Goal: Task Accomplishment & Management: Complete application form

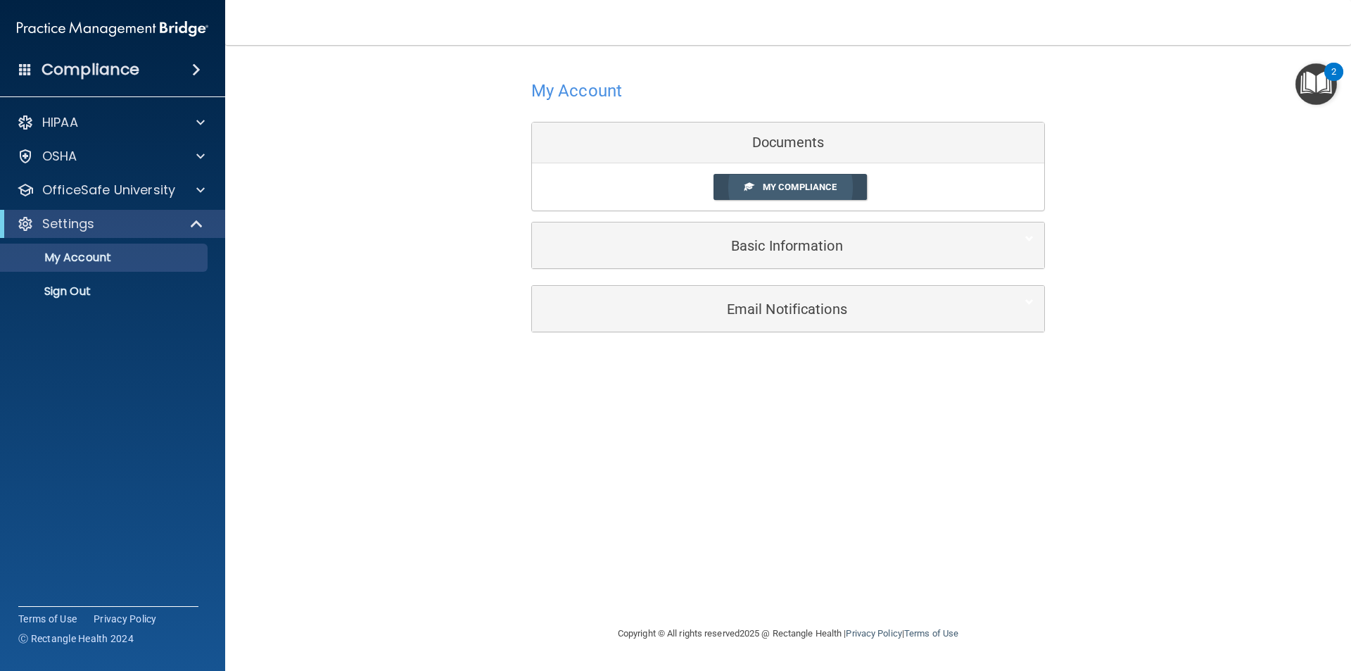
click at [761, 194] on link "My Compliance" at bounding box center [791, 187] width 154 height 26
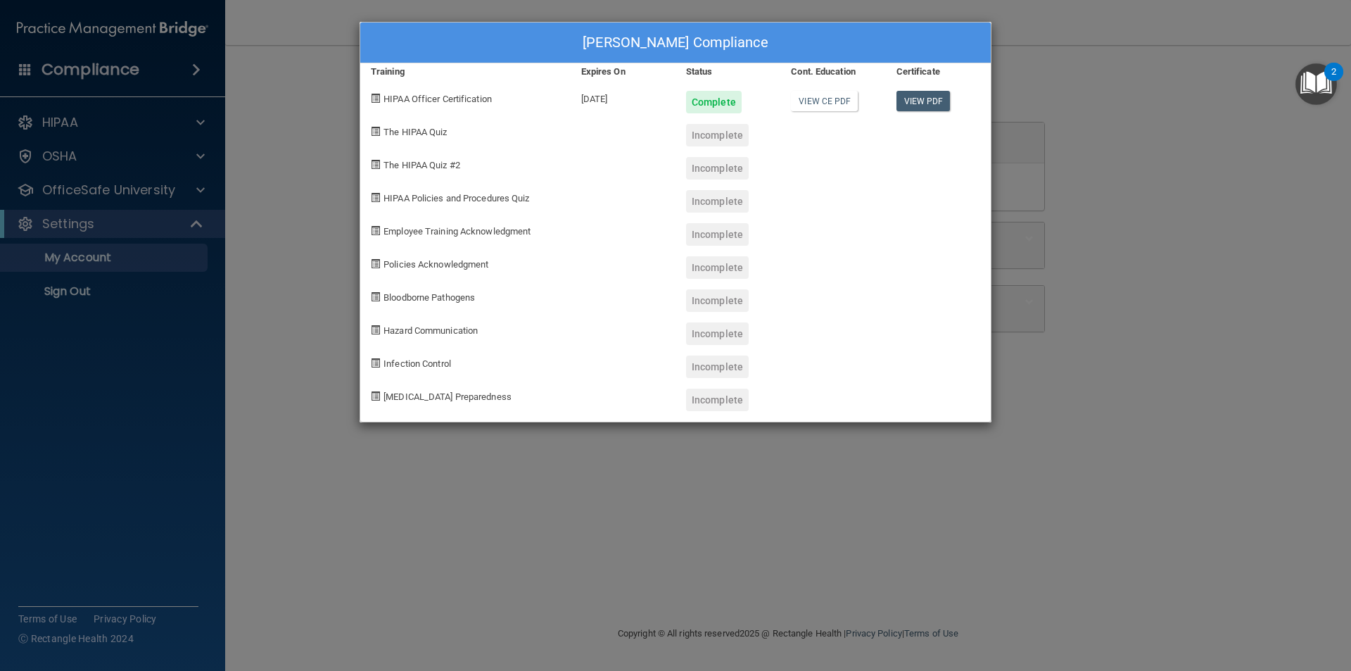
click at [288, 82] on div "Luisa Ramirez's Compliance Training Expires On Status Cont. Education Certifica…" at bounding box center [675, 335] width 1351 height 671
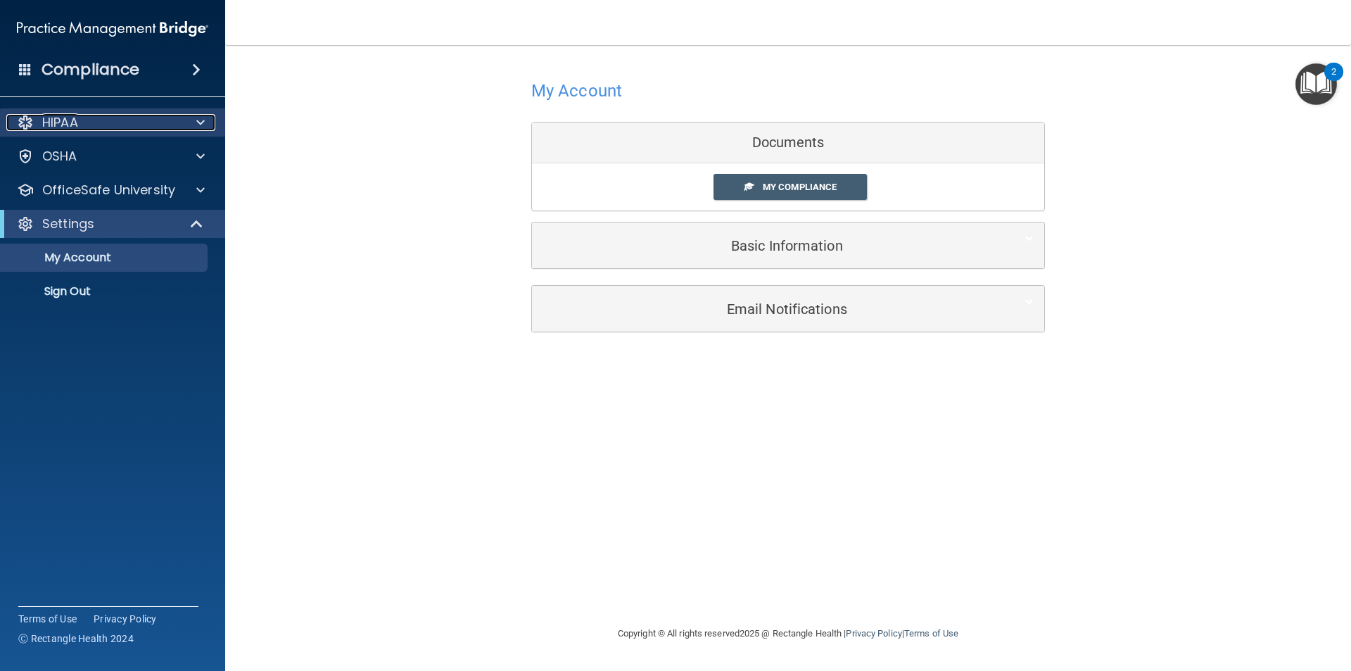
click at [80, 122] on div "HIPAA" at bounding box center [93, 122] width 175 height 17
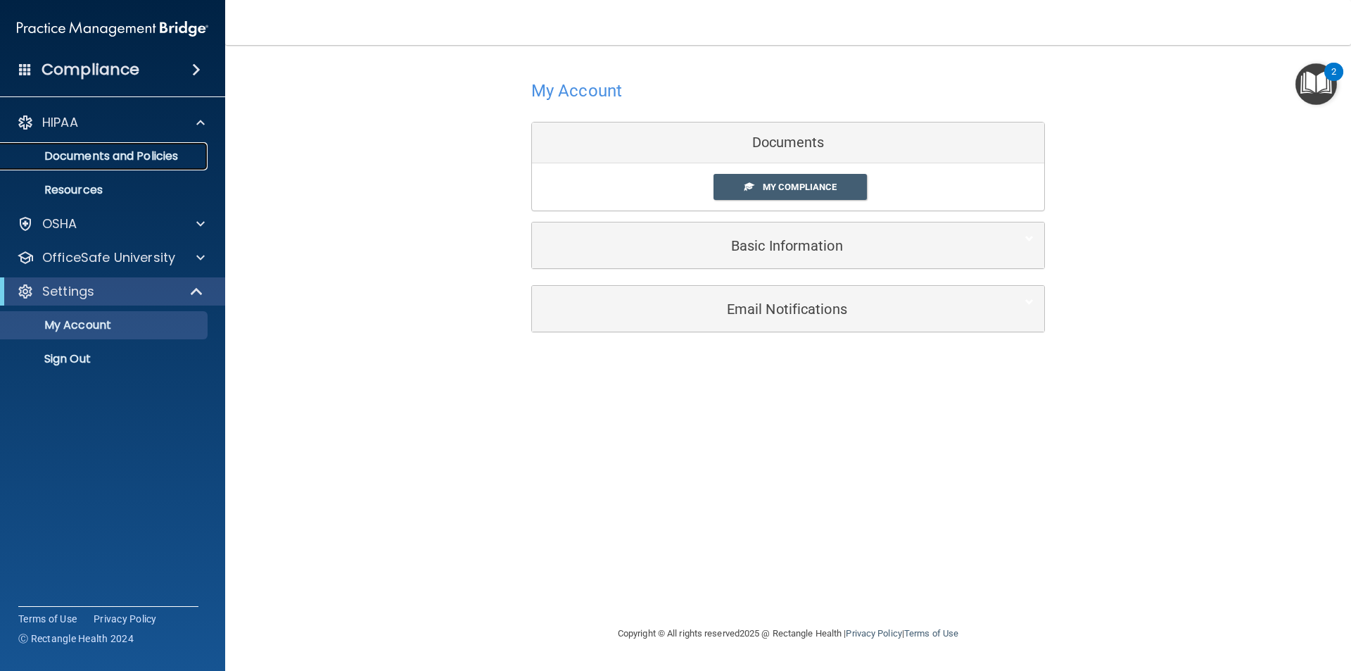
click at [156, 152] on p "Documents and Policies" at bounding box center [105, 156] width 192 height 14
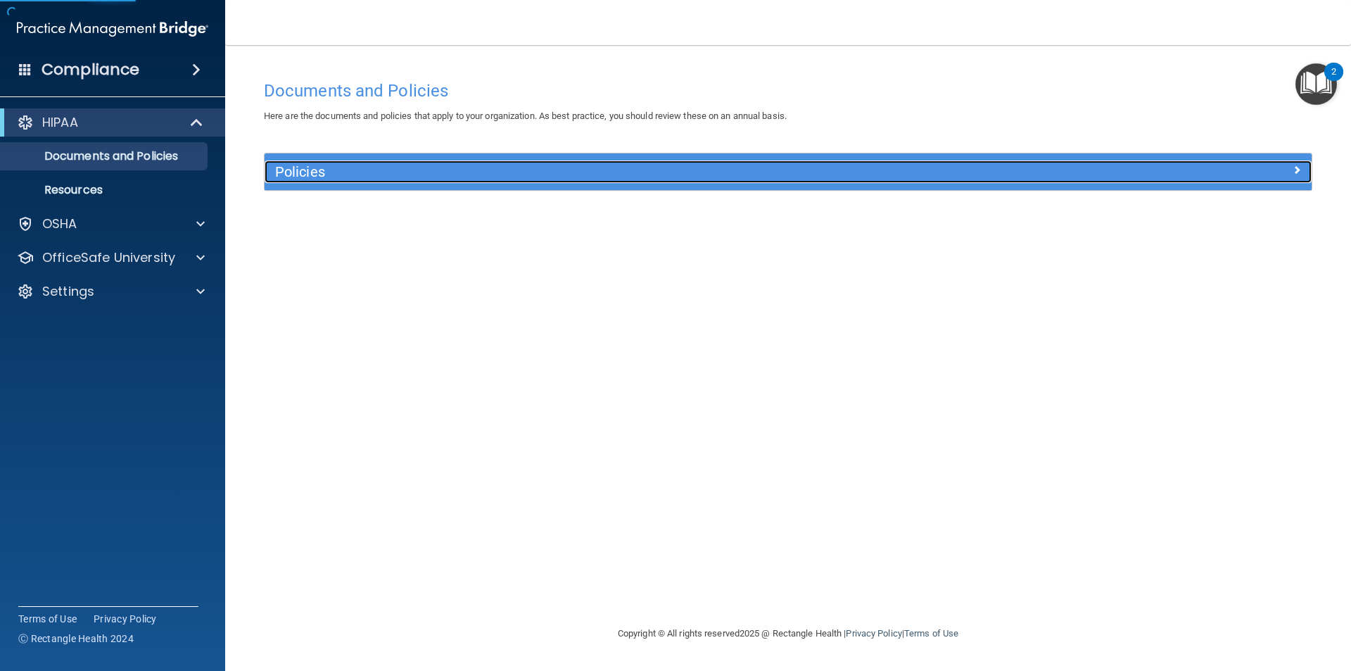
click at [548, 169] on h5 "Policies" at bounding box center [657, 171] width 764 height 15
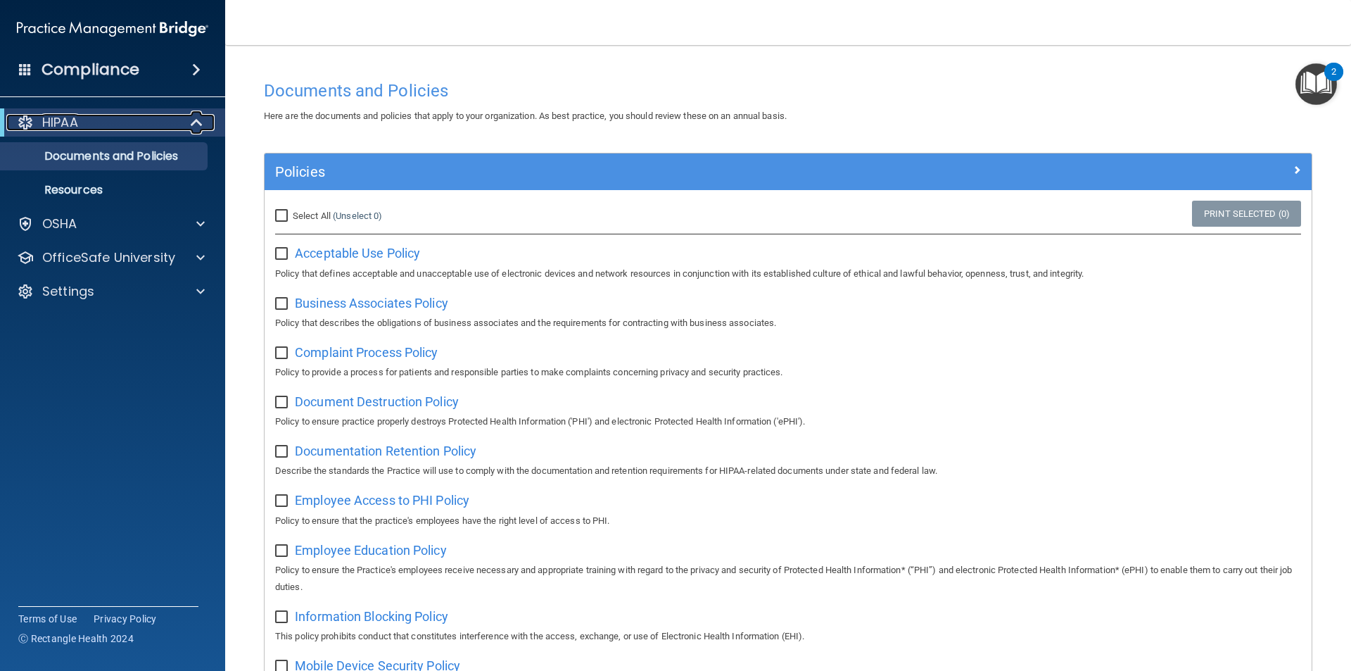
click at [93, 125] on div "HIPAA" at bounding box center [93, 122] width 174 height 17
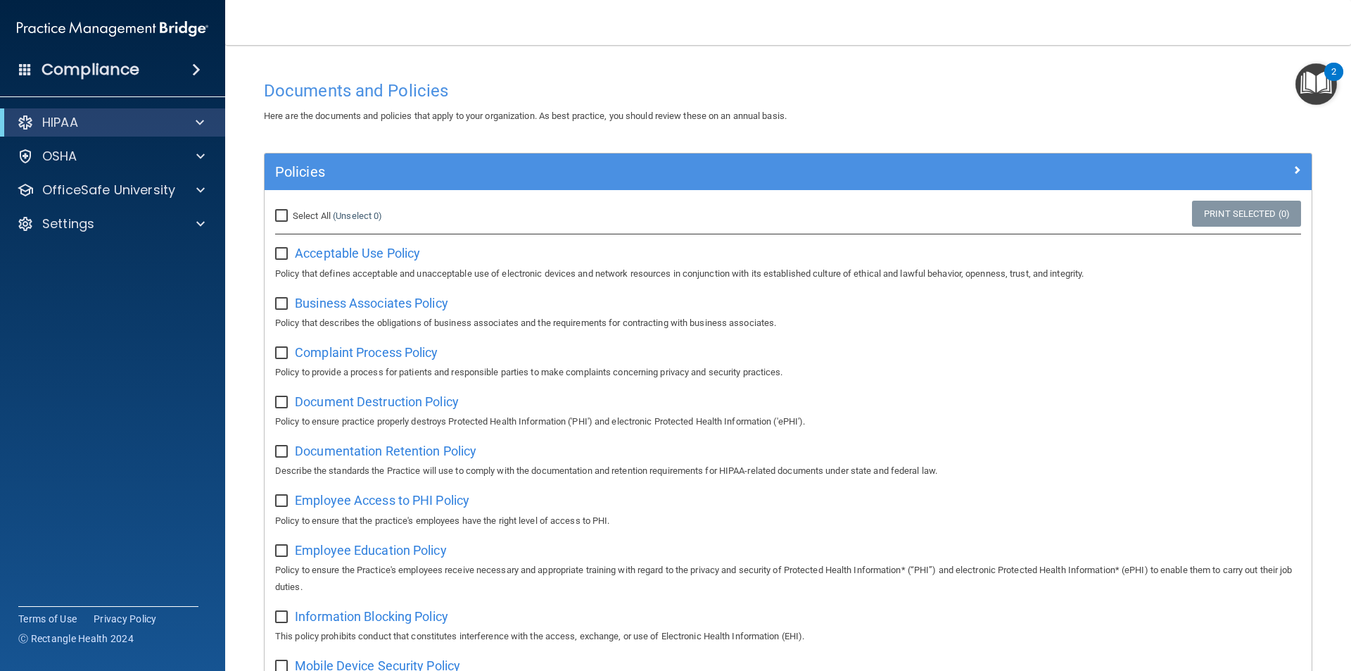
click at [132, 68] on h4 "Compliance" at bounding box center [91, 70] width 98 height 20
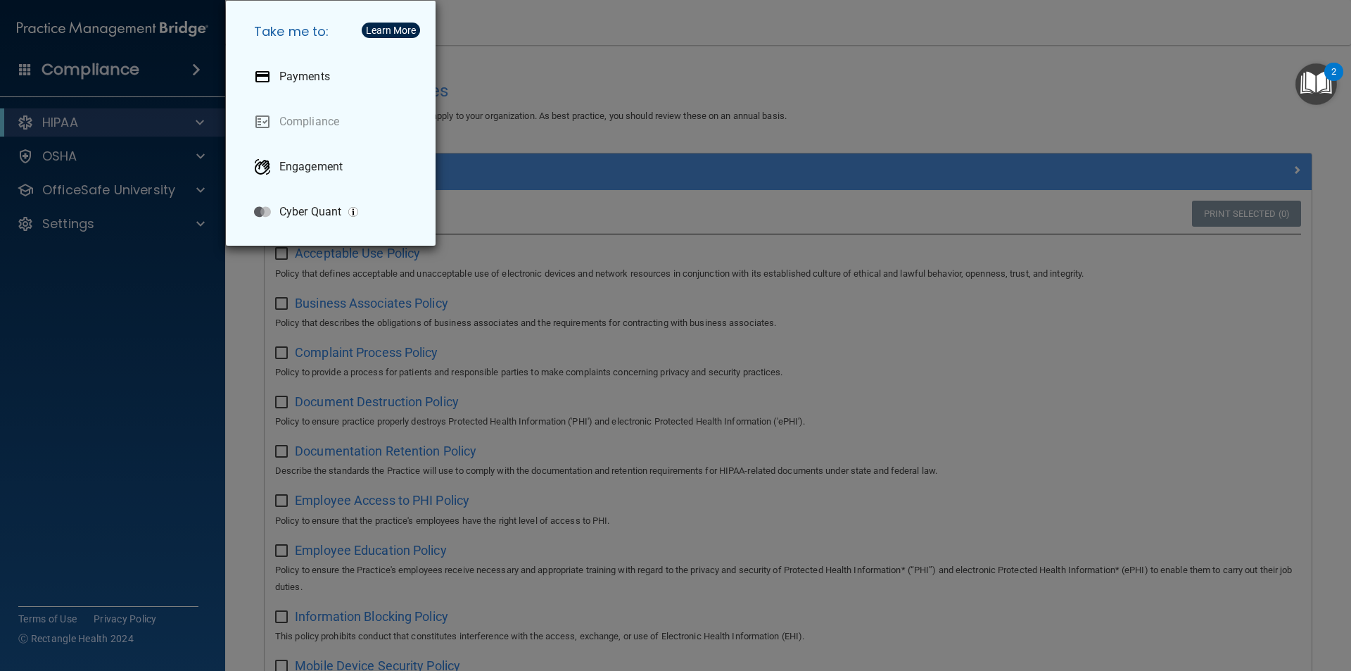
click at [132, 68] on div "Take me to: Payments Compliance Engagement Cyber Quant" at bounding box center [675, 335] width 1351 height 671
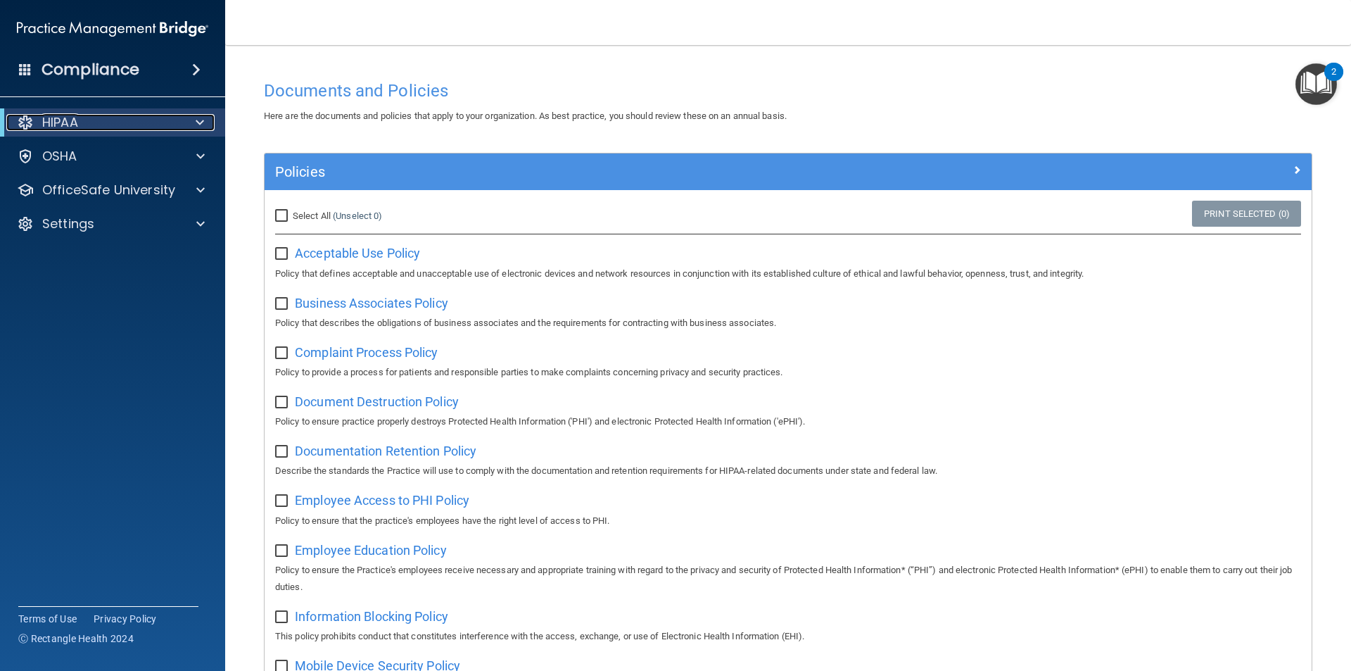
click at [62, 118] on p "HIPAA" at bounding box center [60, 122] width 36 height 17
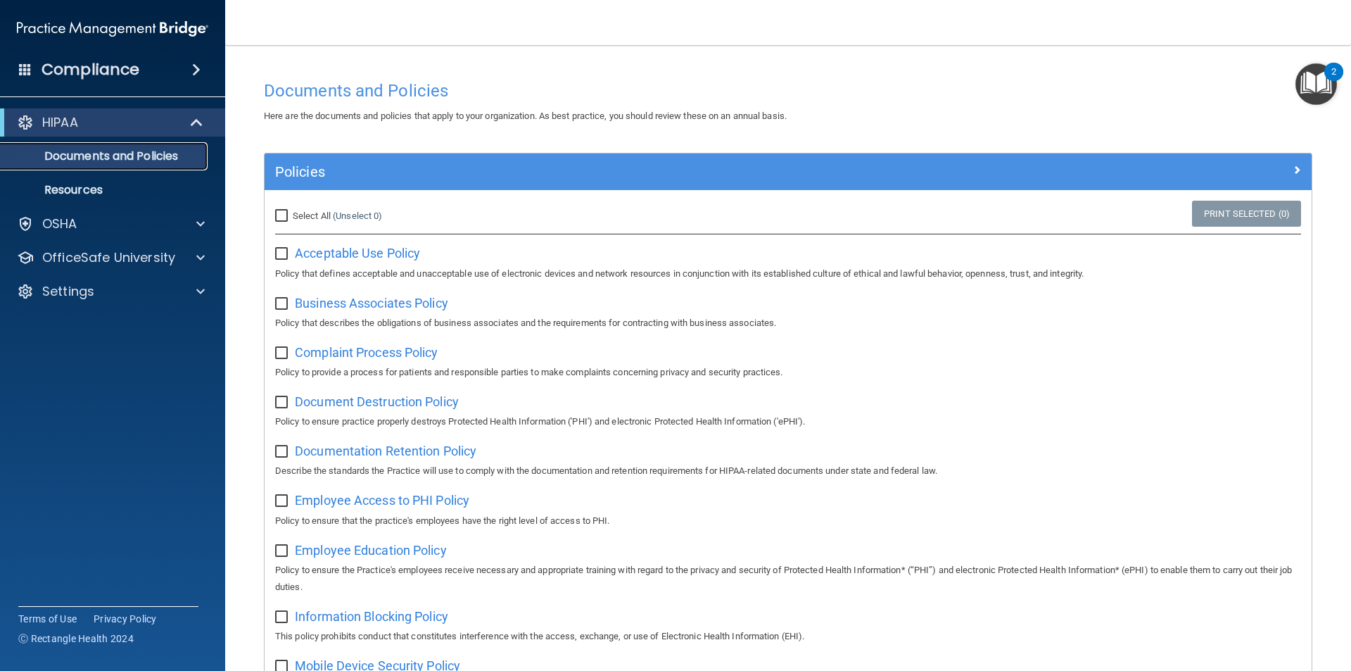
click at [108, 152] on p "Documents and Policies" at bounding box center [105, 156] width 192 height 14
click at [164, 295] on div "Settings" at bounding box center [93, 291] width 175 height 17
click at [99, 320] on p "My Account" at bounding box center [105, 325] width 192 height 14
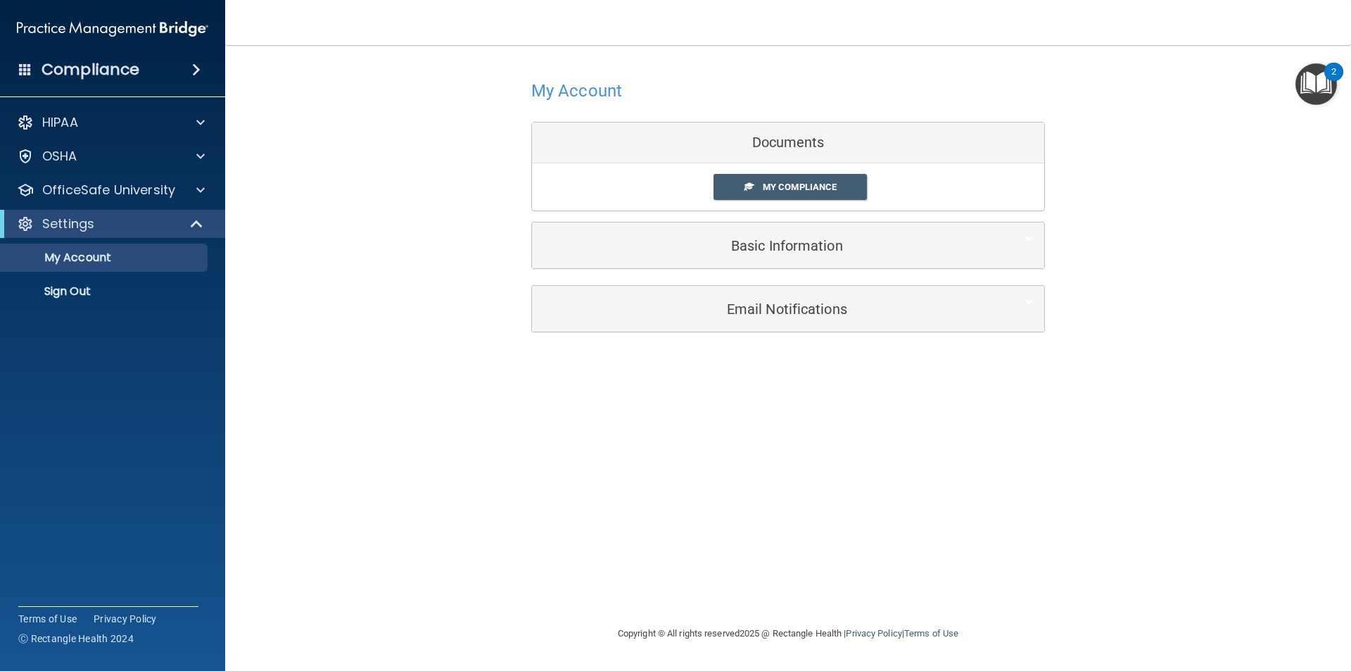
click at [1312, 87] on img "Open Resource Center, 2 new notifications" at bounding box center [1316, 84] width 42 height 42
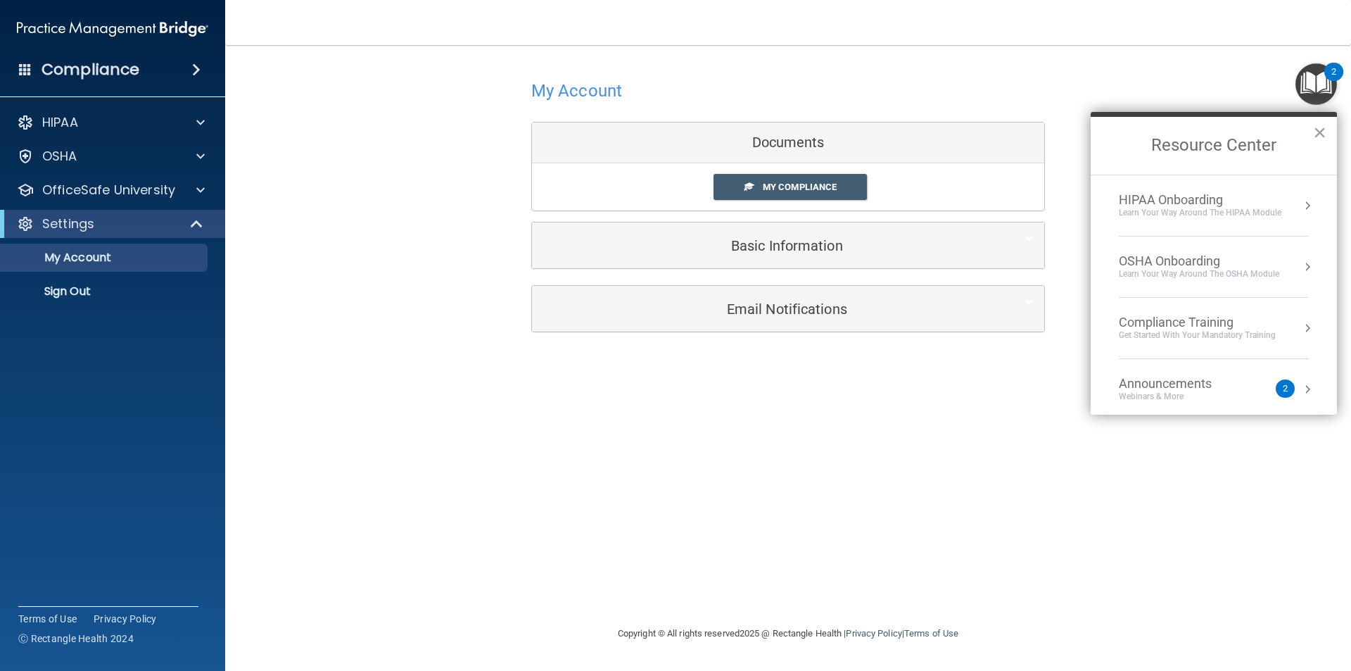
click at [1149, 203] on div "HIPAA Onboarding" at bounding box center [1200, 199] width 163 height 15
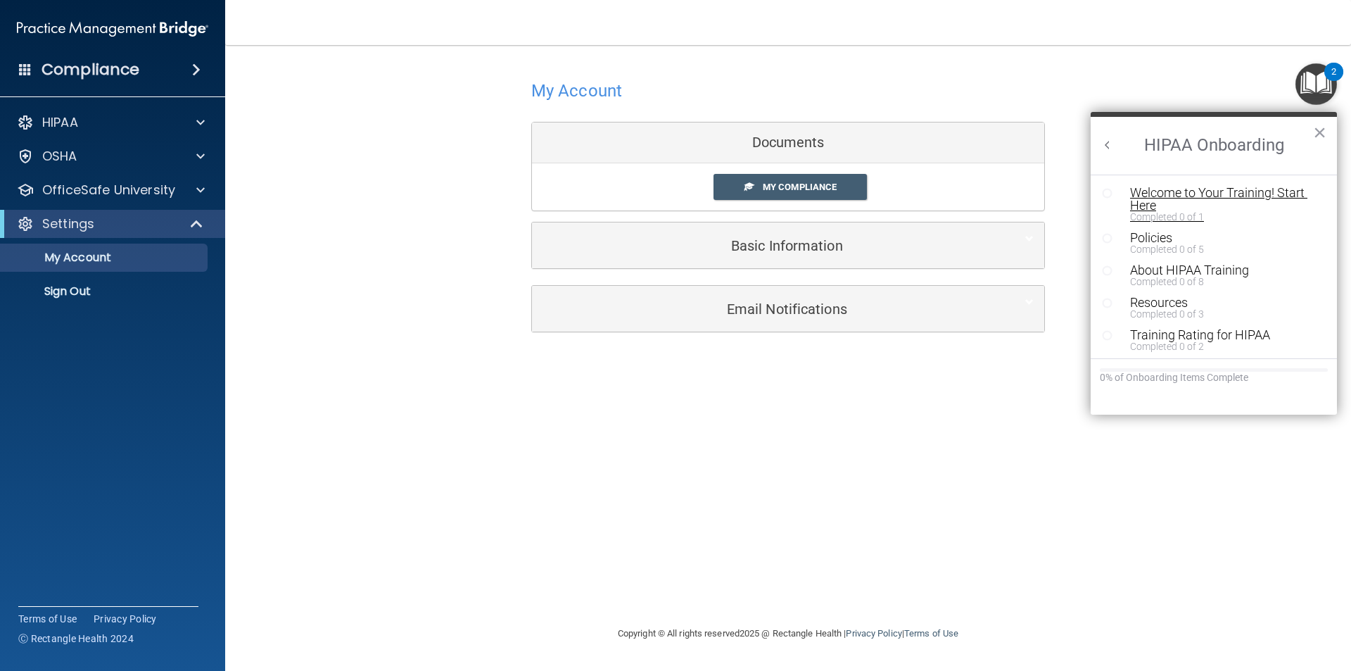
click at [1154, 194] on div "Welcome to Your Training! Start Here" at bounding box center [1219, 198] width 178 height 25
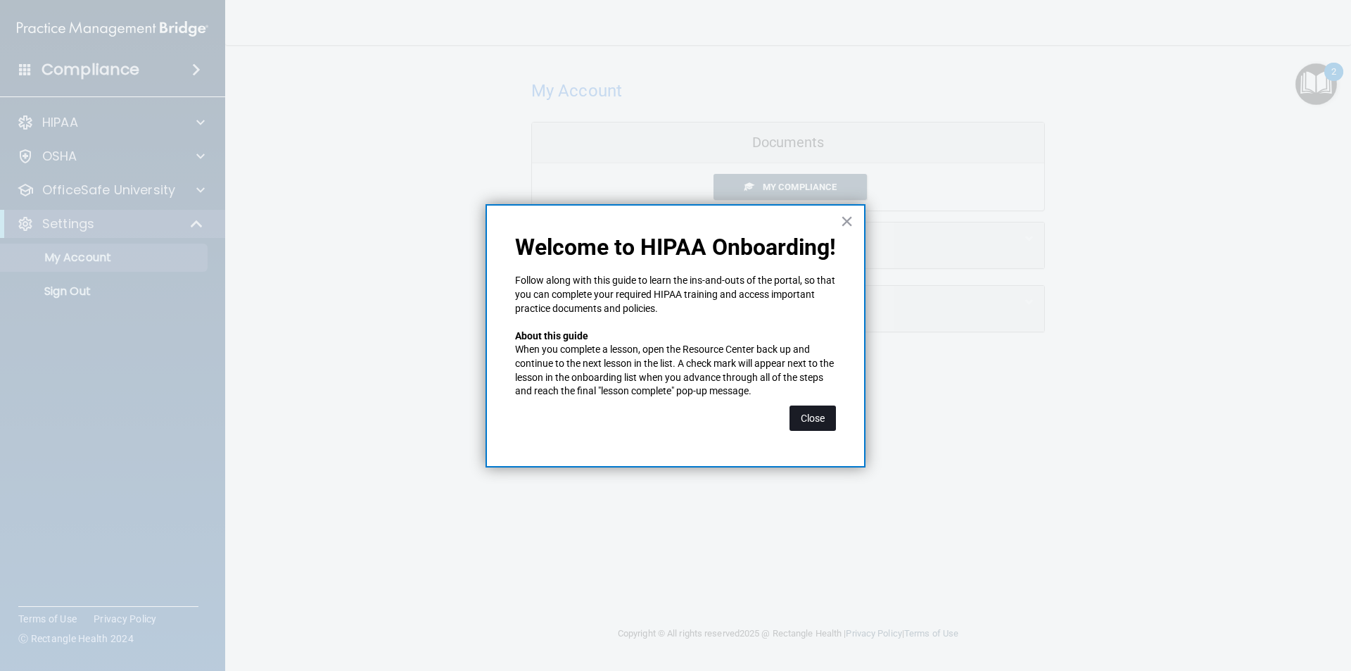
click at [827, 410] on button "Close" at bounding box center [813, 417] width 46 height 25
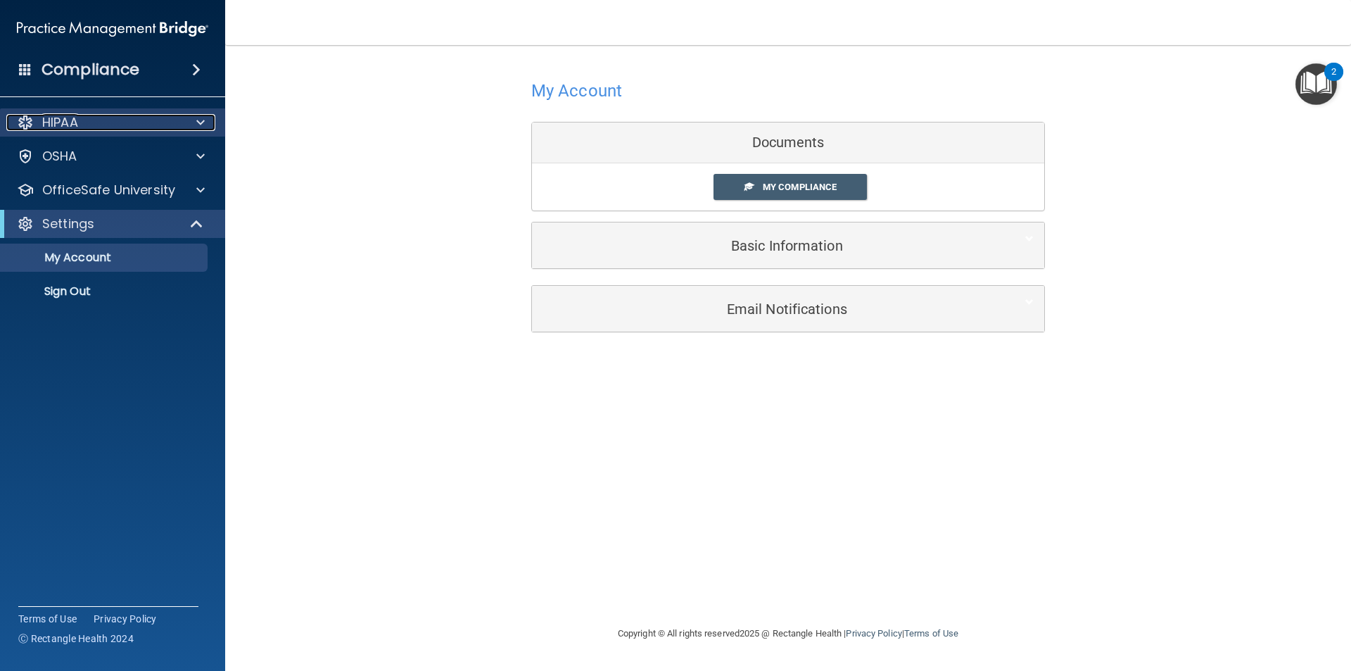
click at [137, 127] on div "HIPAA" at bounding box center [93, 122] width 175 height 17
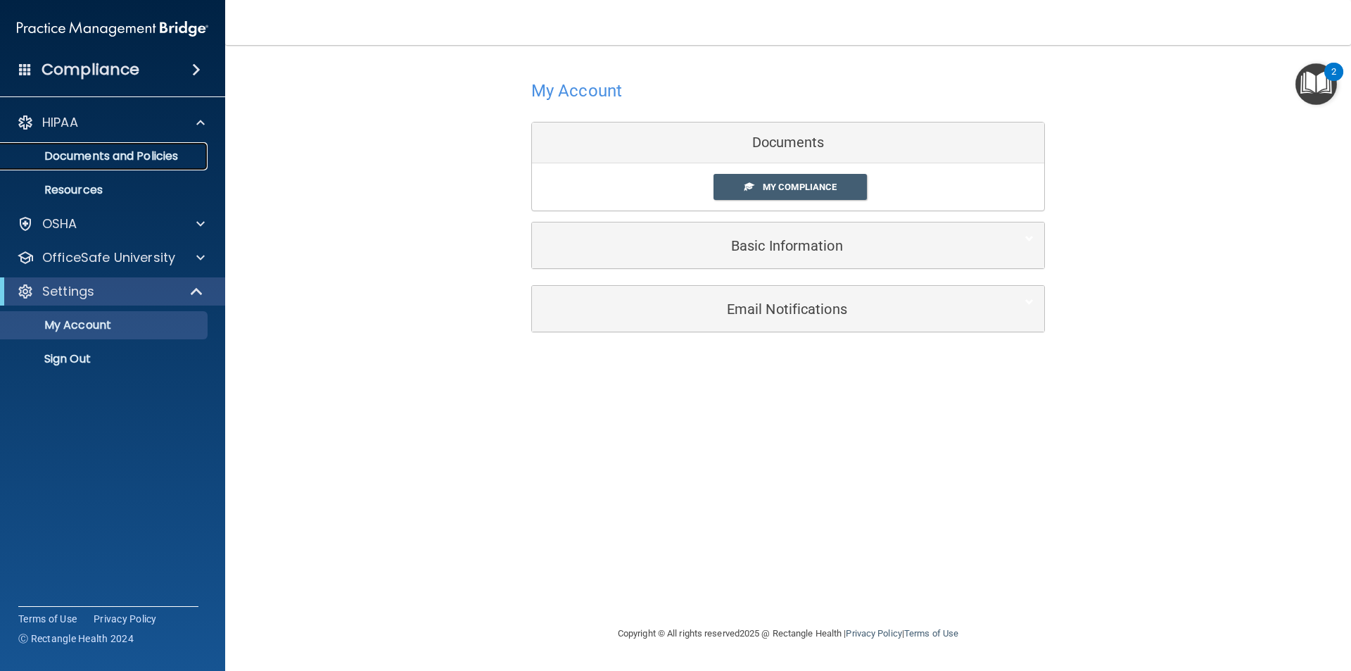
click at [157, 155] on p "Documents and Policies" at bounding box center [105, 156] width 192 height 14
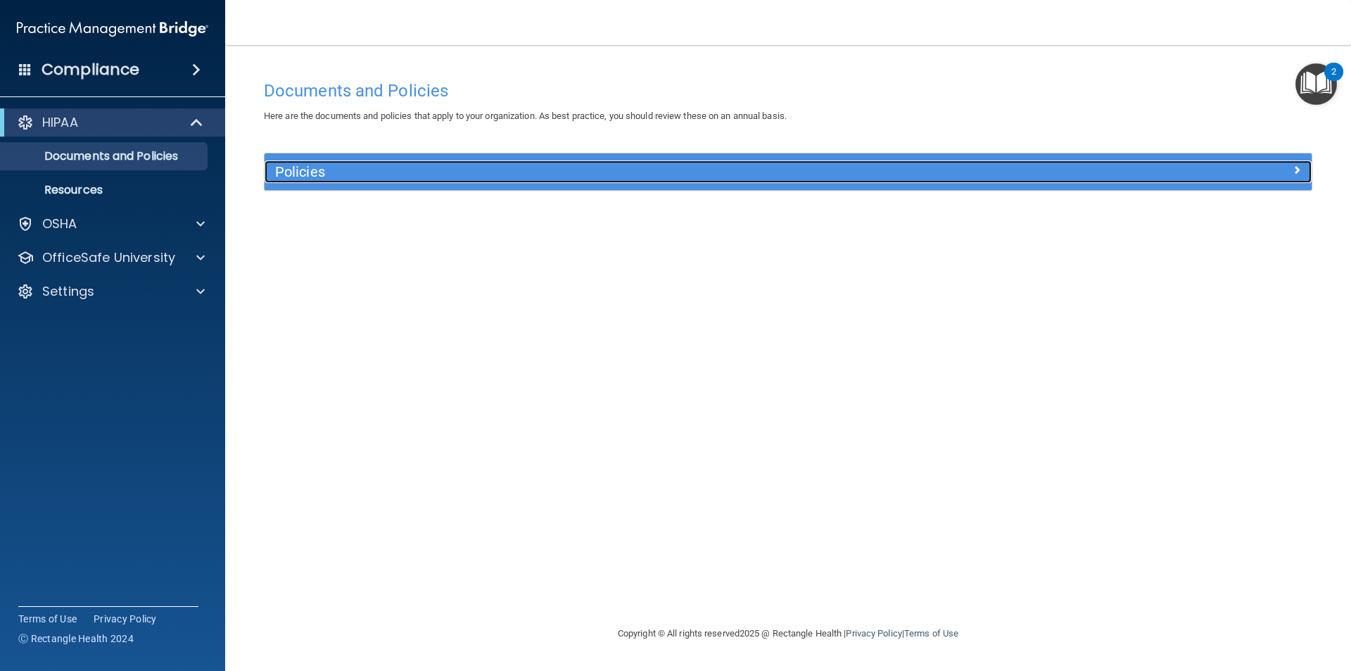
click at [501, 172] on h5 "Policies" at bounding box center [657, 171] width 764 height 15
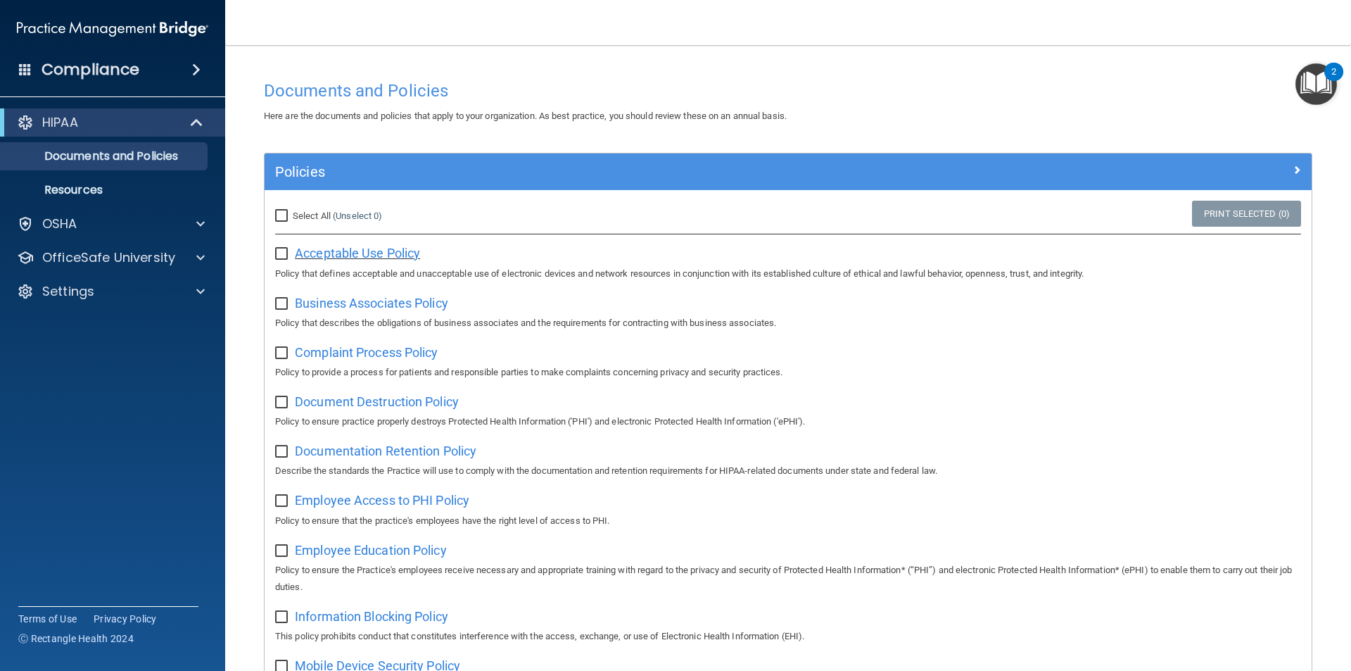
click at [338, 255] on span "Acceptable Use Policy" at bounding box center [357, 253] width 125 height 15
click at [281, 258] on input "checkbox" at bounding box center [283, 253] width 16 height 11
click at [281, 248] on input "checkbox" at bounding box center [283, 253] width 16 height 11
checkbox input "false"
click at [200, 260] on span at bounding box center [200, 257] width 8 height 17
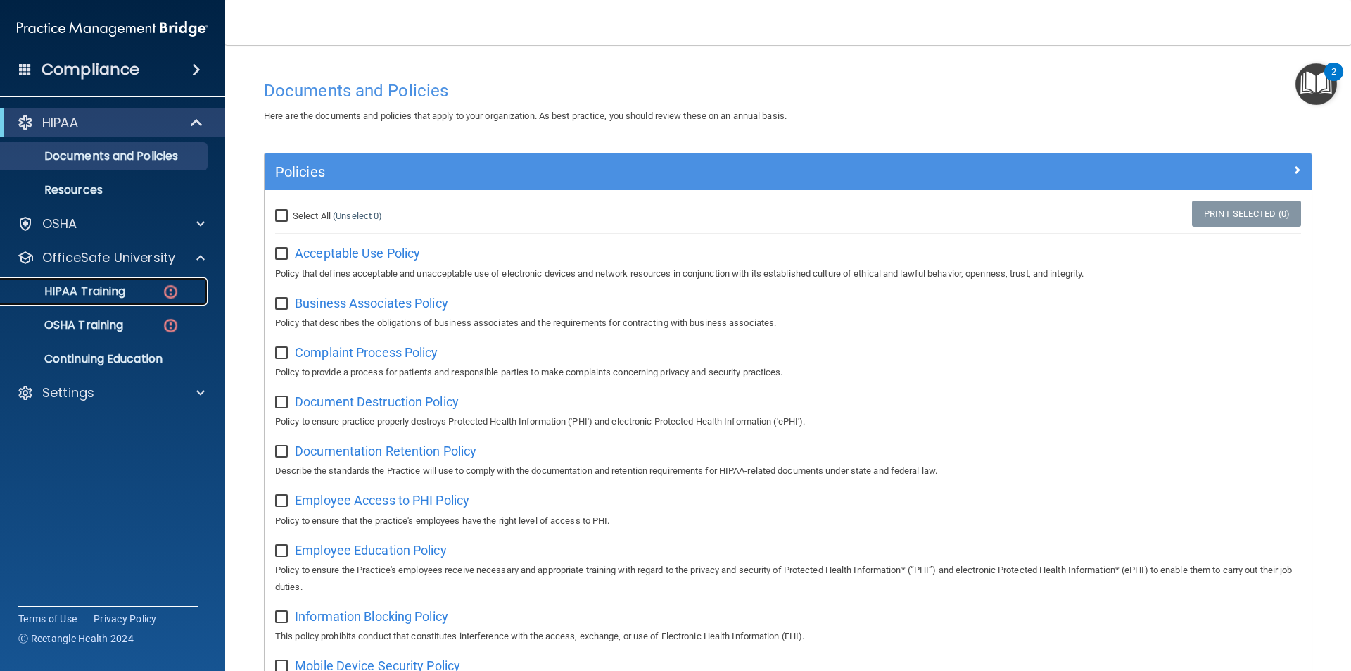
click at [99, 292] on p "HIPAA Training" at bounding box center [67, 291] width 116 height 14
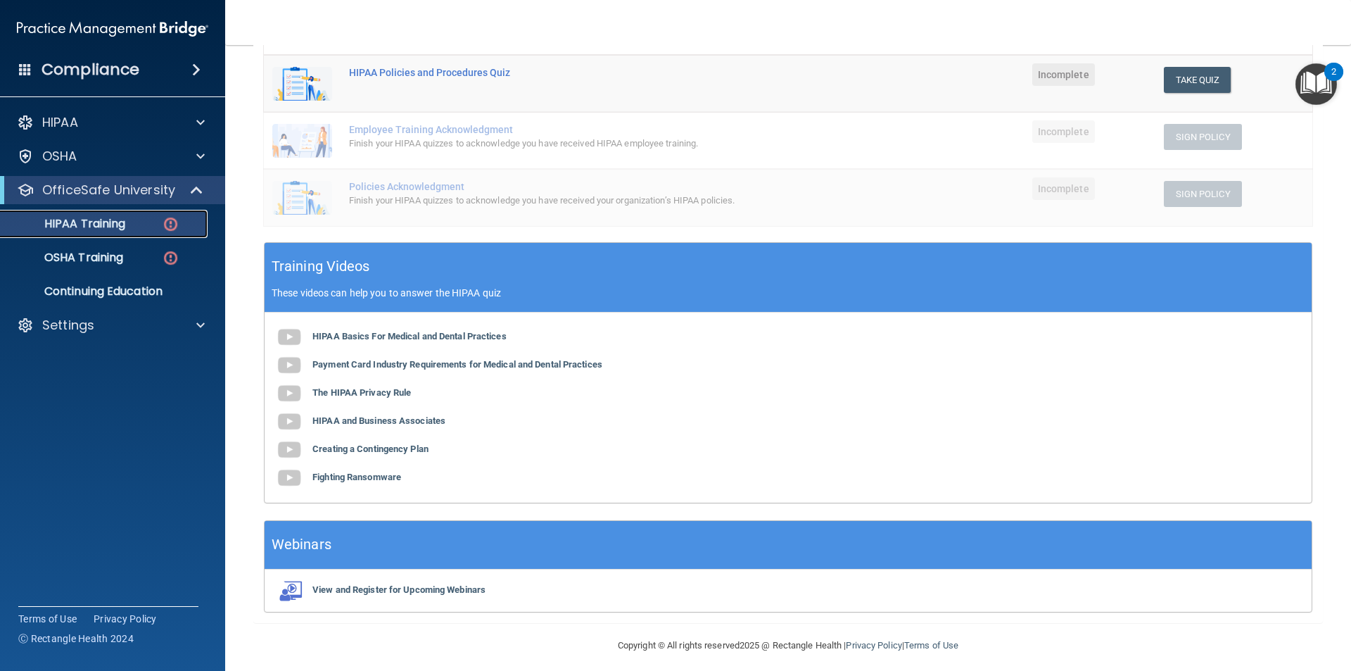
scroll to position [315, 0]
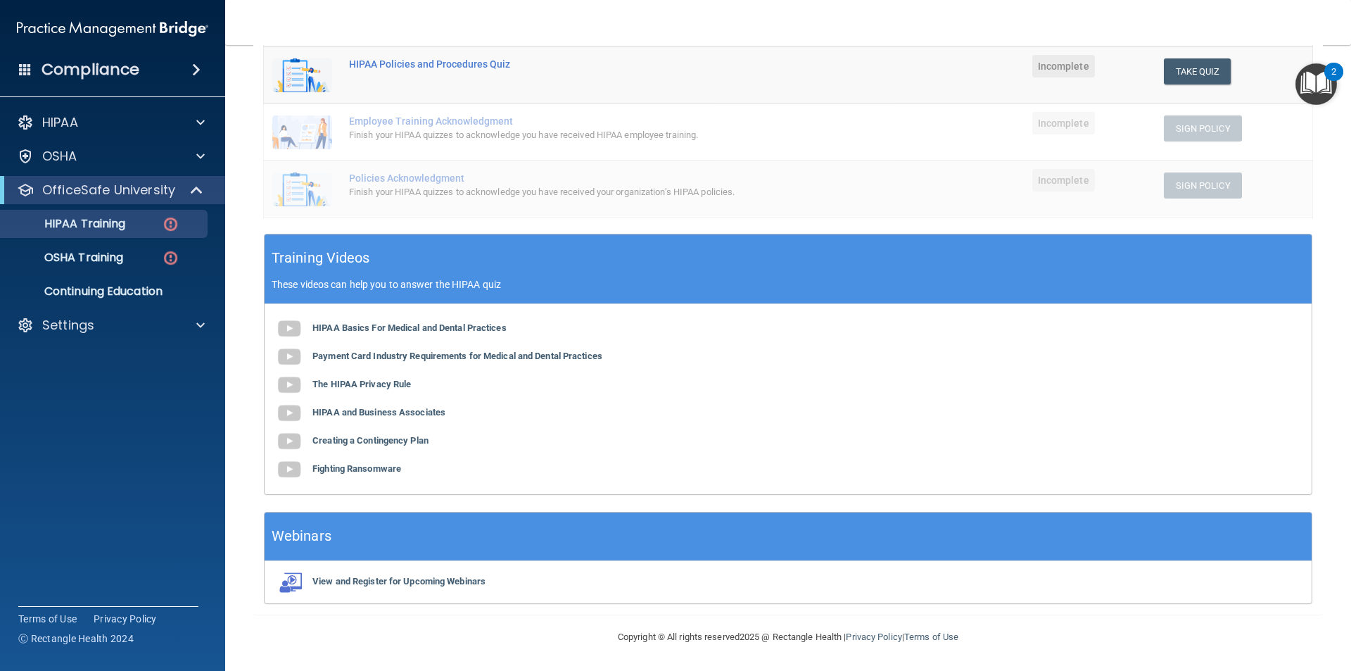
click at [889, 61] on td "HIPAA Policies and Procedures Quiz" at bounding box center [632, 74] width 582 height 57
click at [1172, 68] on button "Take Quiz" at bounding box center [1198, 71] width 68 height 26
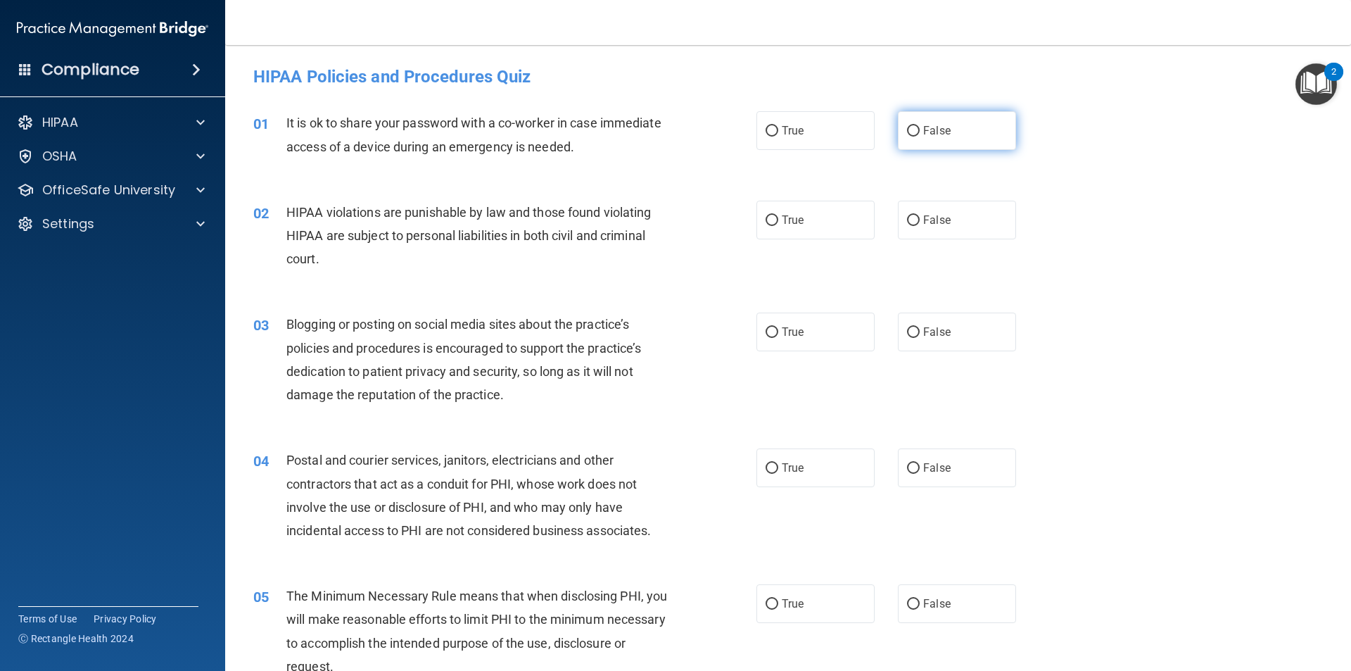
click at [908, 132] on input "False" at bounding box center [913, 131] width 13 height 11
radio input "true"
click at [766, 223] on input "True" at bounding box center [772, 220] width 13 height 11
radio input "true"
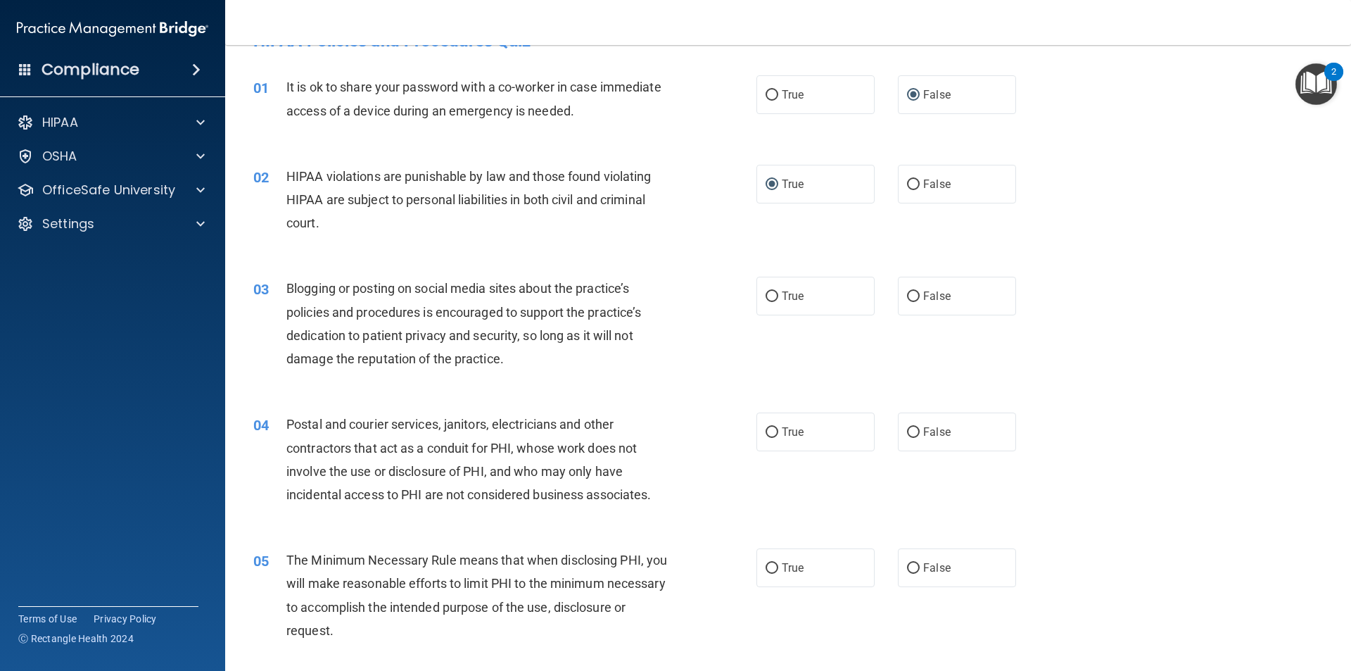
scroll to position [70, 0]
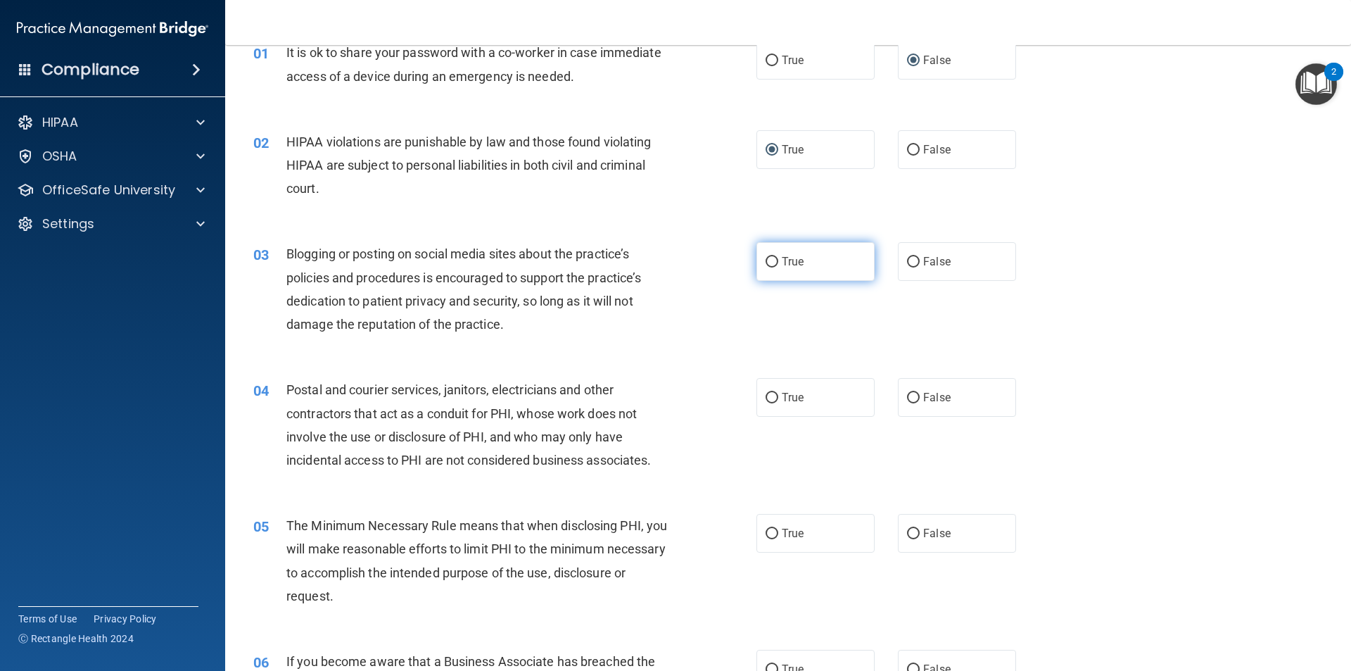
click at [769, 259] on input "True" at bounding box center [772, 262] width 13 height 11
radio input "true"
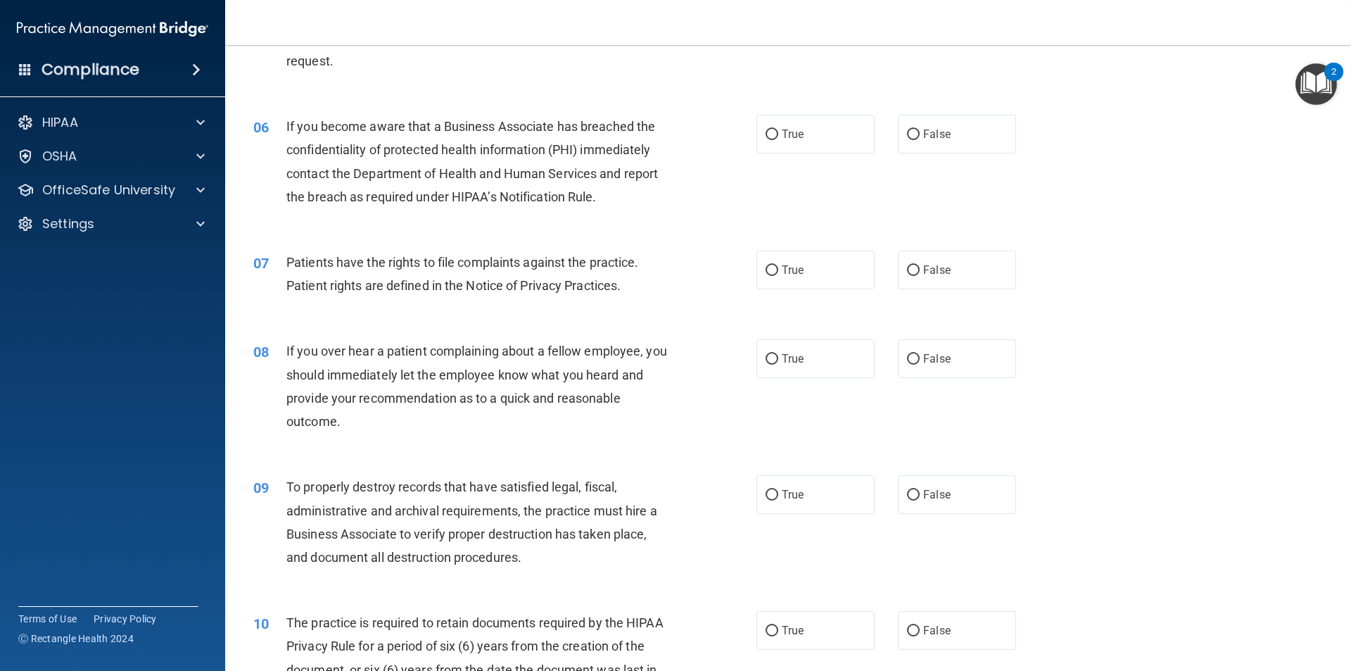
scroll to position [399, 0]
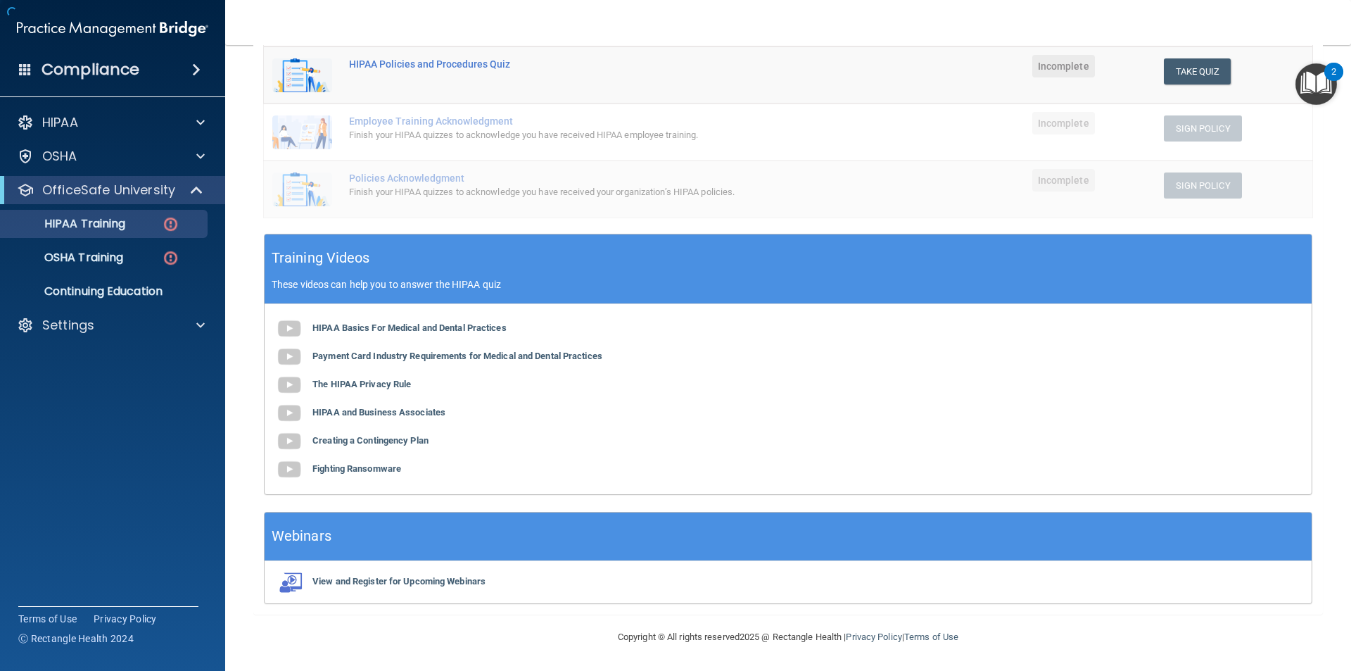
scroll to position [315, 0]
click at [474, 327] on b "HIPAA Basics For Medical and Dental Practices" at bounding box center [409, 327] width 194 height 11
click at [372, 353] on b "Payment Card Industry Requirements for Medical and Dental Practices" at bounding box center [457, 355] width 290 height 11
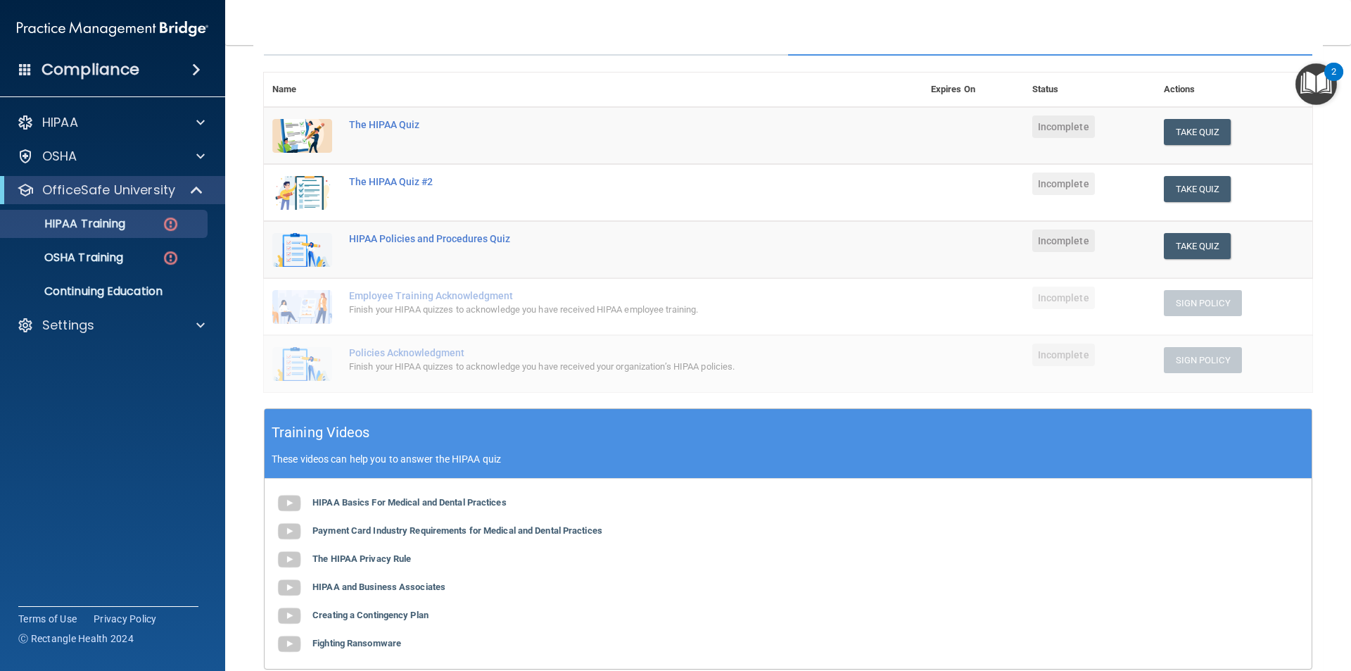
scroll to position [211, 0]
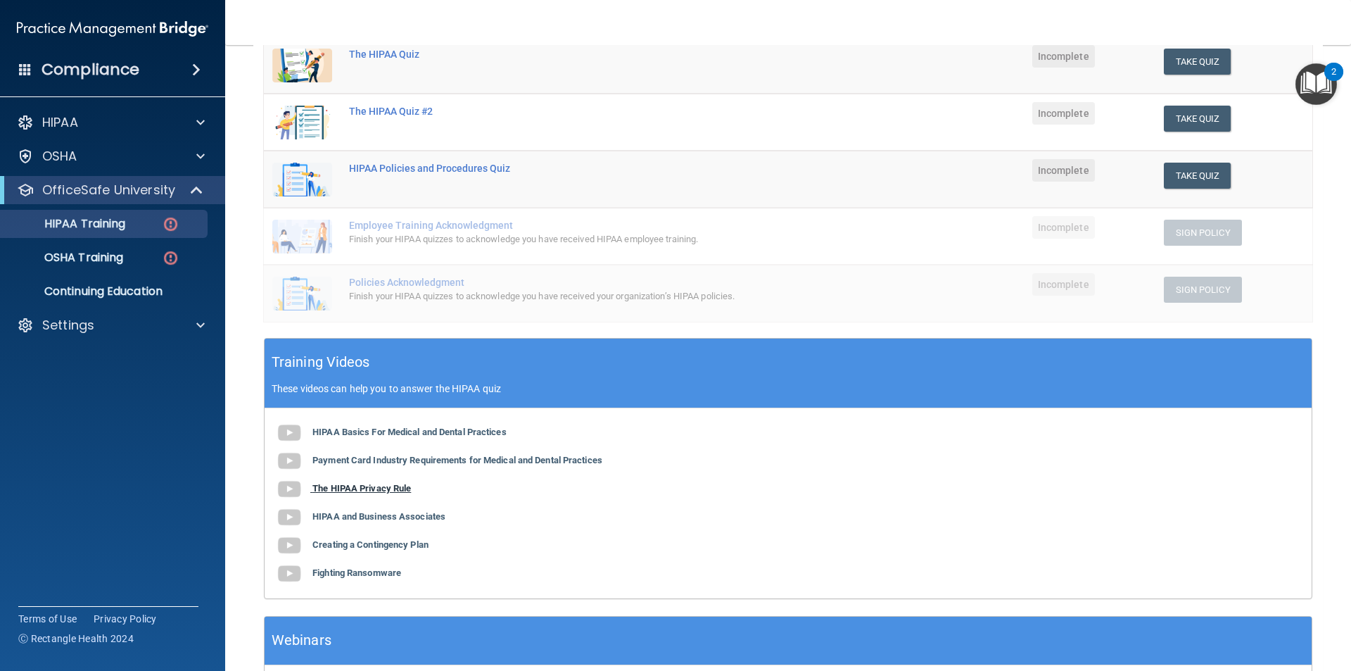
click at [380, 486] on b "The HIPAA Privacy Rule" at bounding box center [361, 488] width 99 height 11
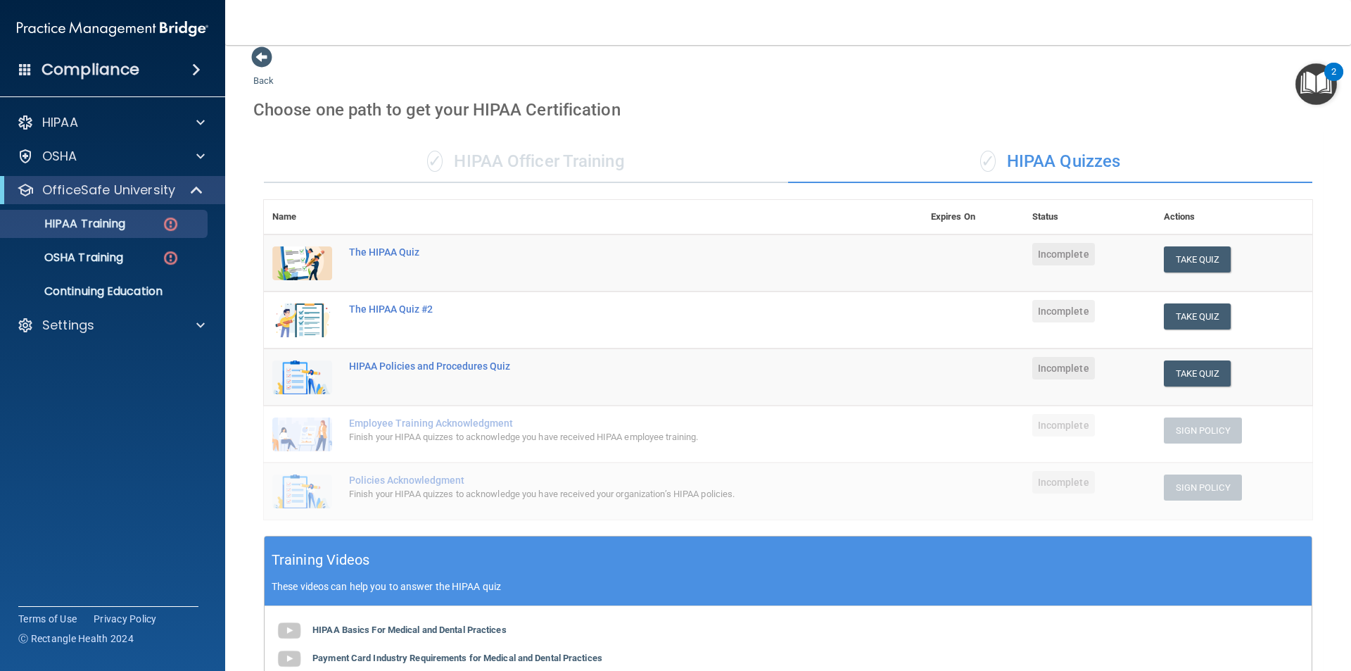
scroll to position [0, 0]
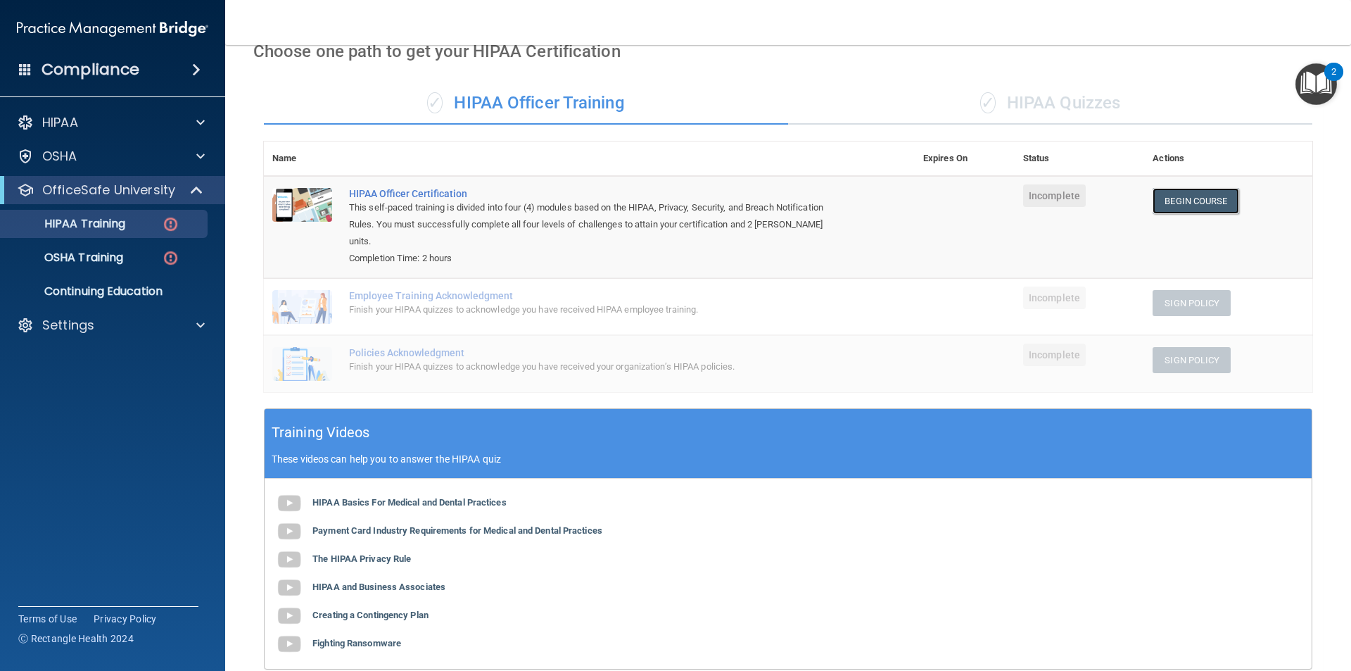
scroll to position [70, 0]
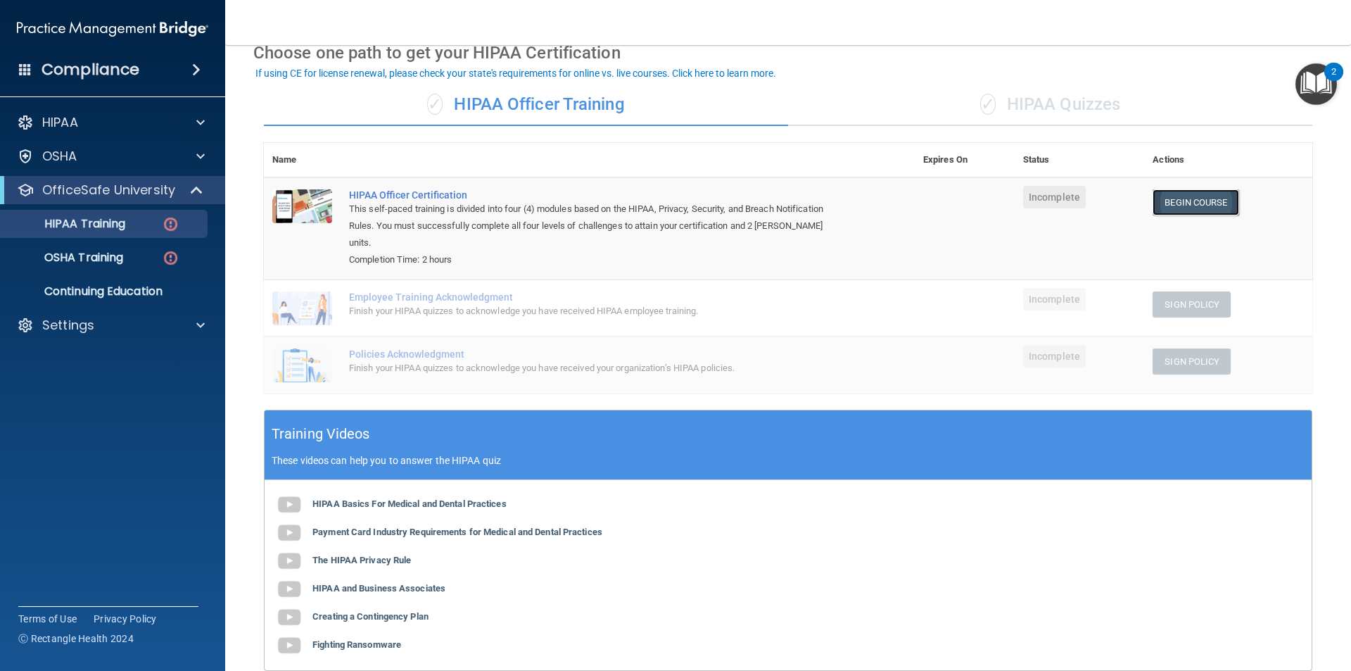
click at [1200, 206] on link "Begin Course" at bounding box center [1196, 202] width 86 height 26
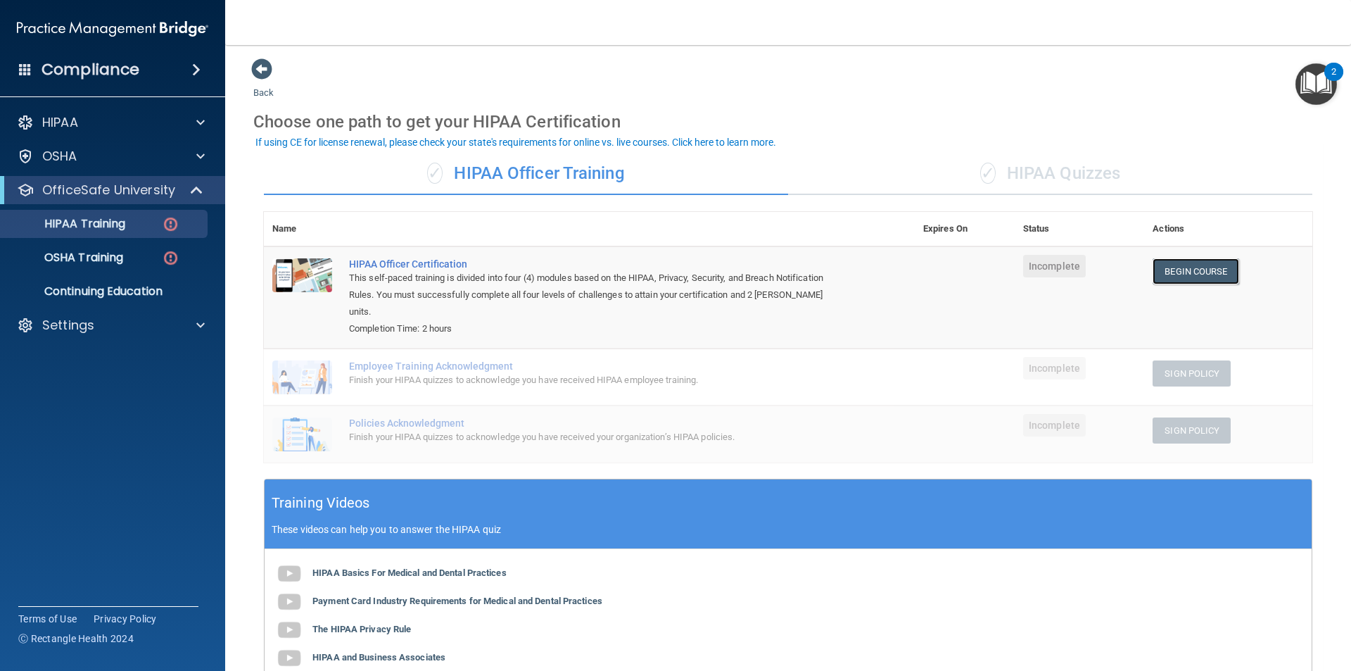
scroll to position [0, 0]
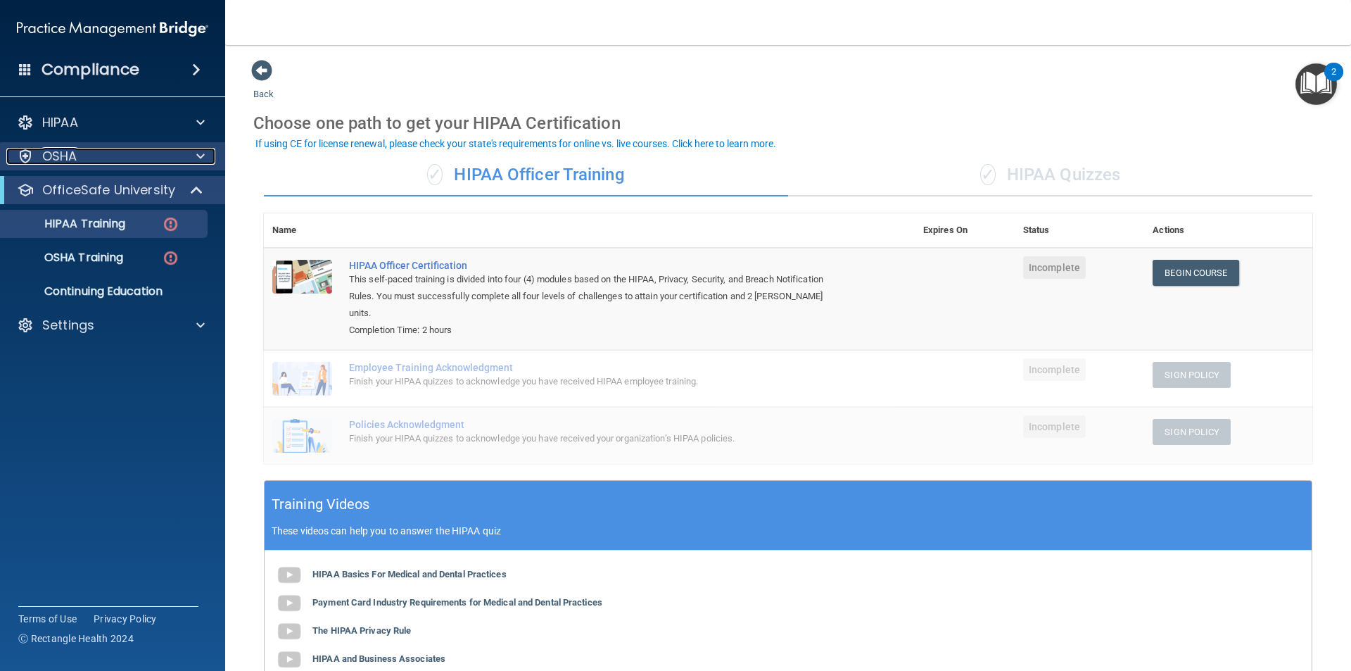
click at [108, 152] on div "OSHA" at bounding box center [93, 156] width 175 height 17
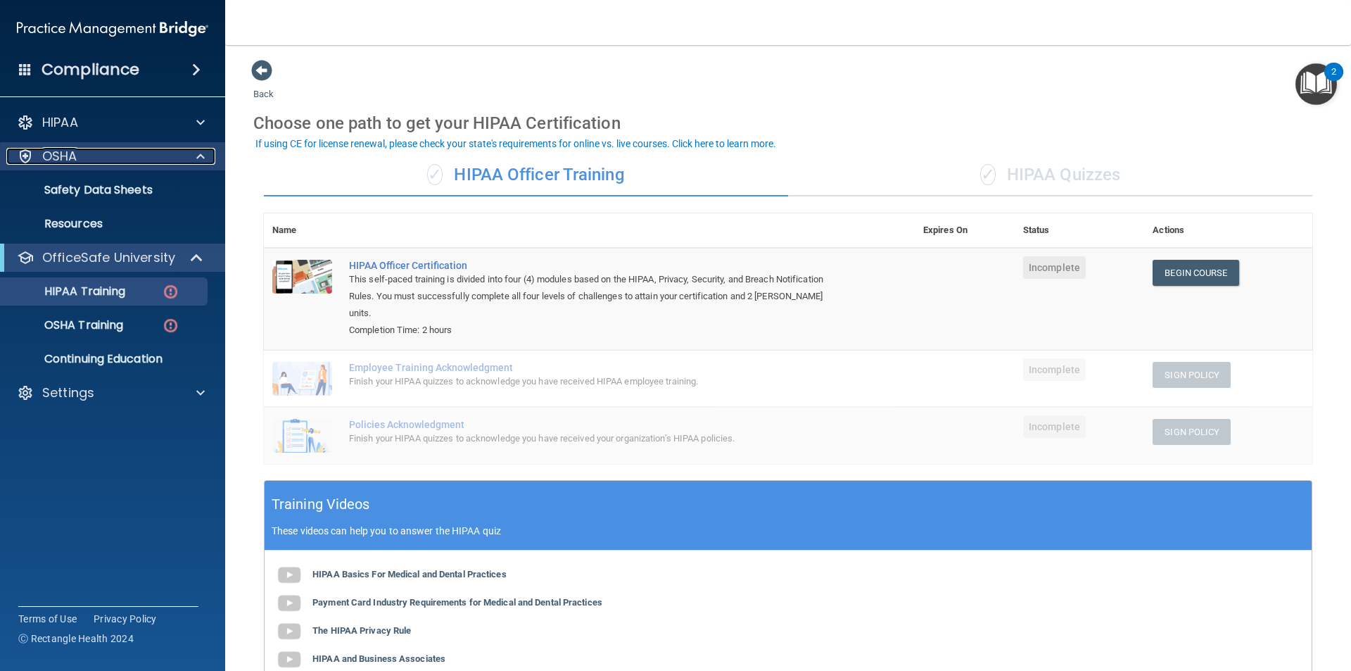
click at [196, 159] on span at bounding box center [200, 156] width 8 height 17
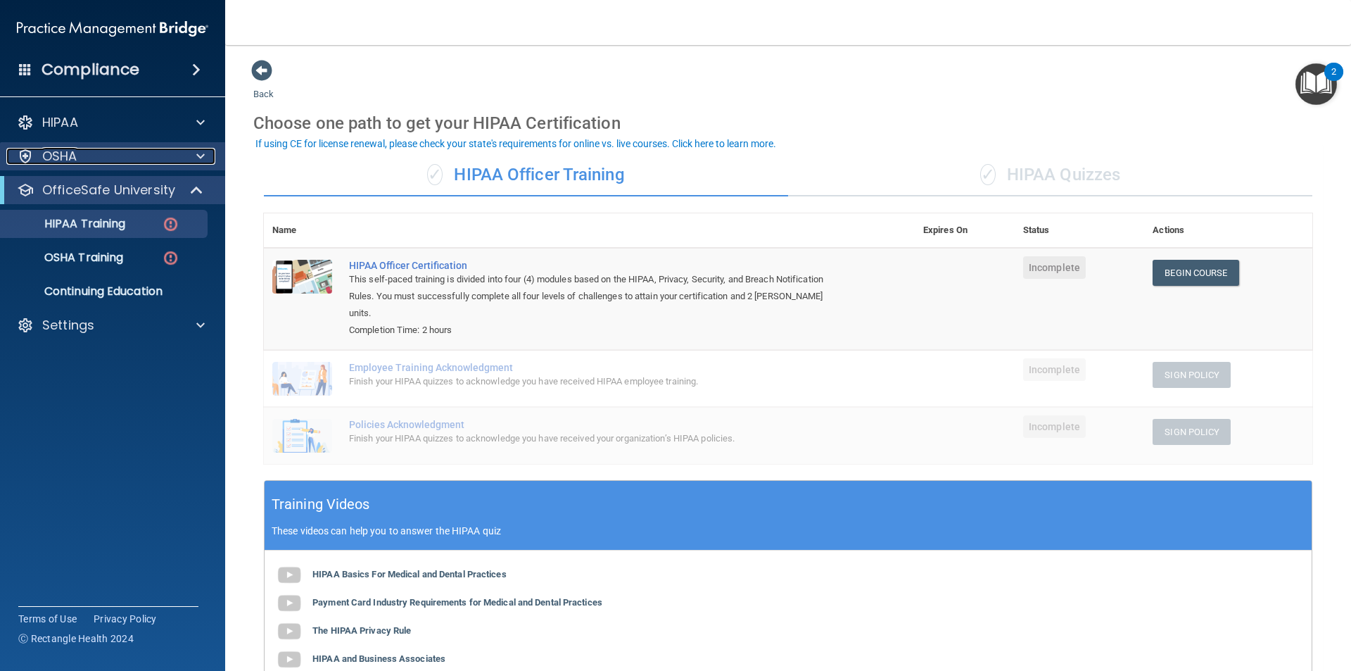
click at [196, 159] on span at bounding box center [200, 156] width 8 height 17
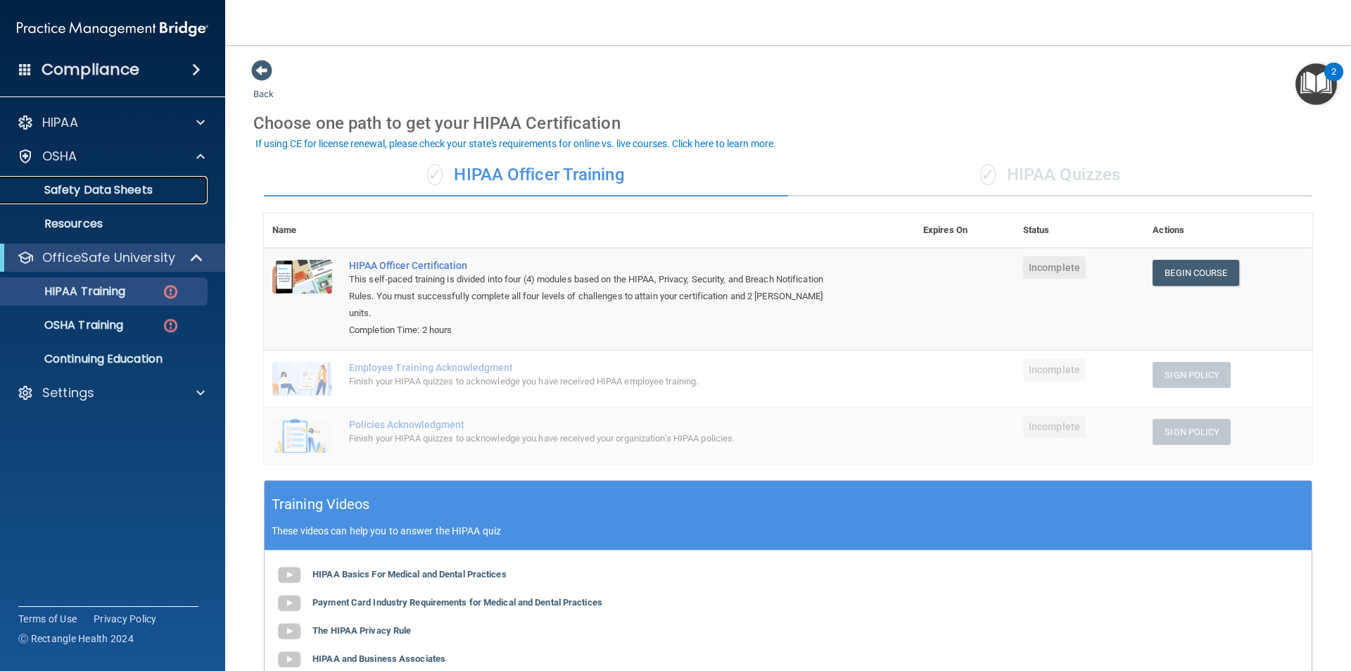
click at [106, 189] on p "Safety Data Sheets" at bounding box center [105, 190] width 192 height 14
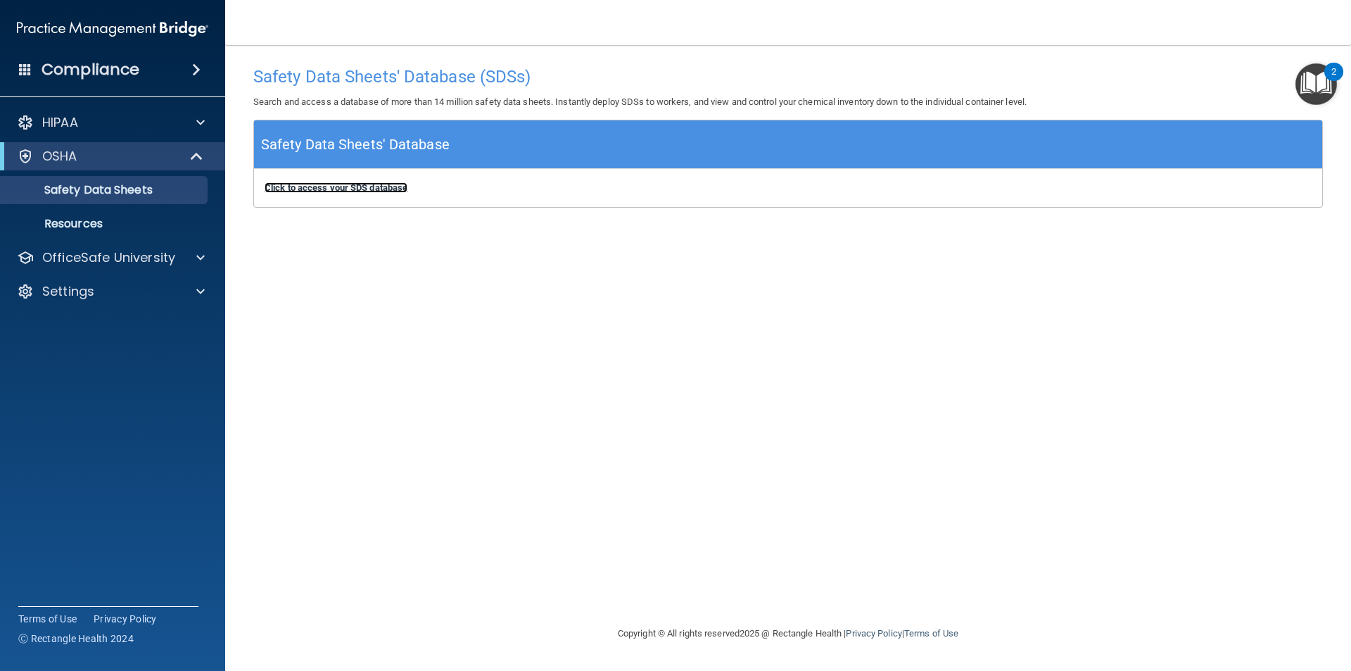
click at [291, 189] on b "Click to access your SDS database" at bounding box center [336, 187] width 143 height 11
click at [71, 158] on p "OSHA" at bounding box center [59, 156] width 35 height 17
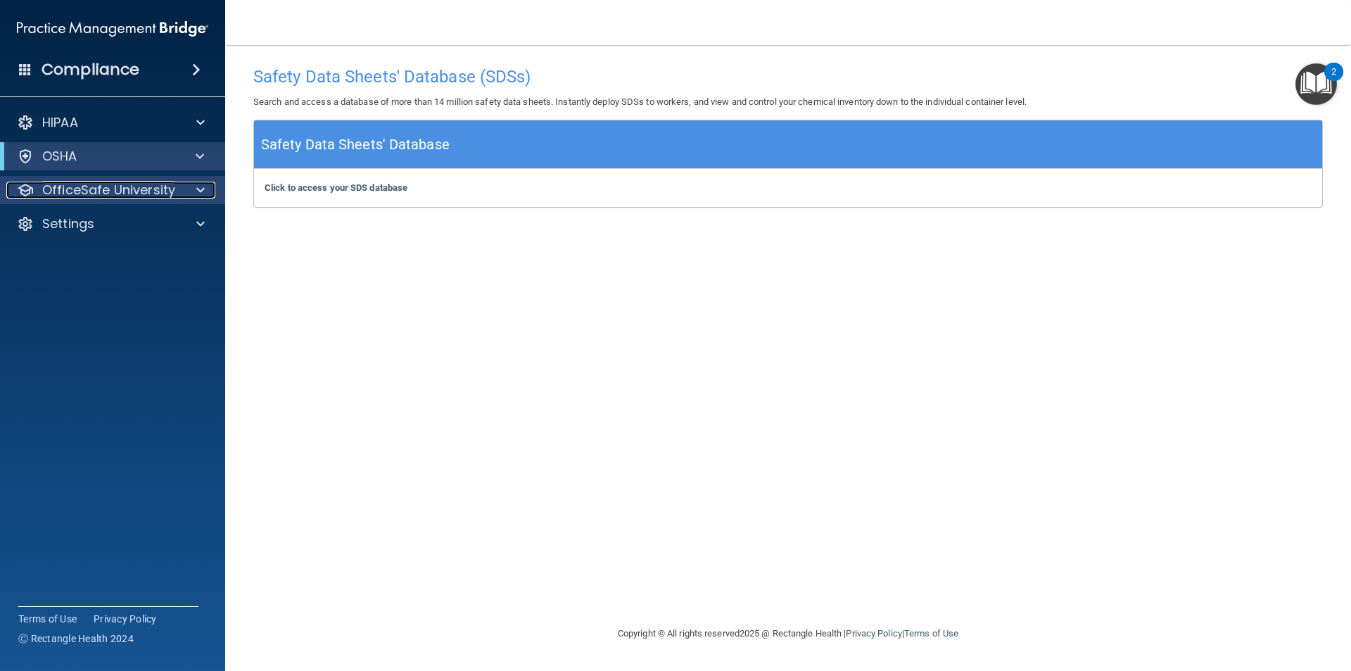
click at [104, 186] on p "OfficeSafe University" at bounding box center [108, 190] width 133 height 17
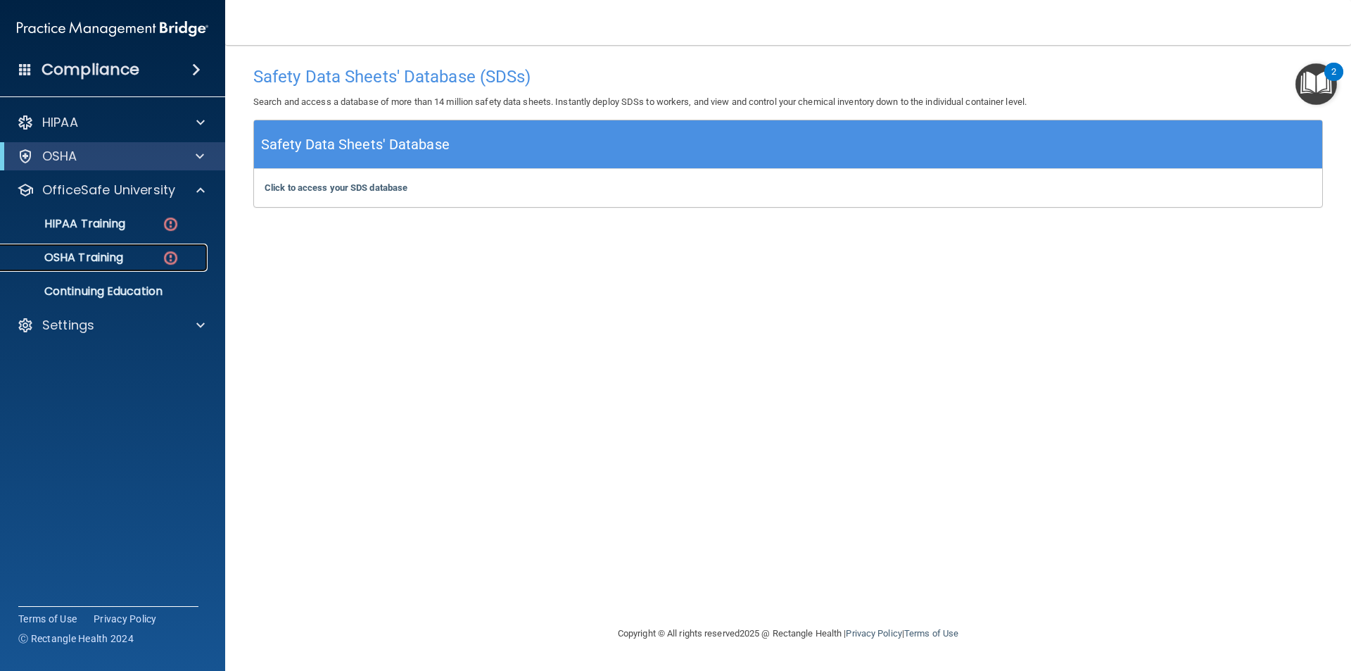
click at [101, 254] on p "OSHA Training" at bounding box center [66, 258] width 114 height 14
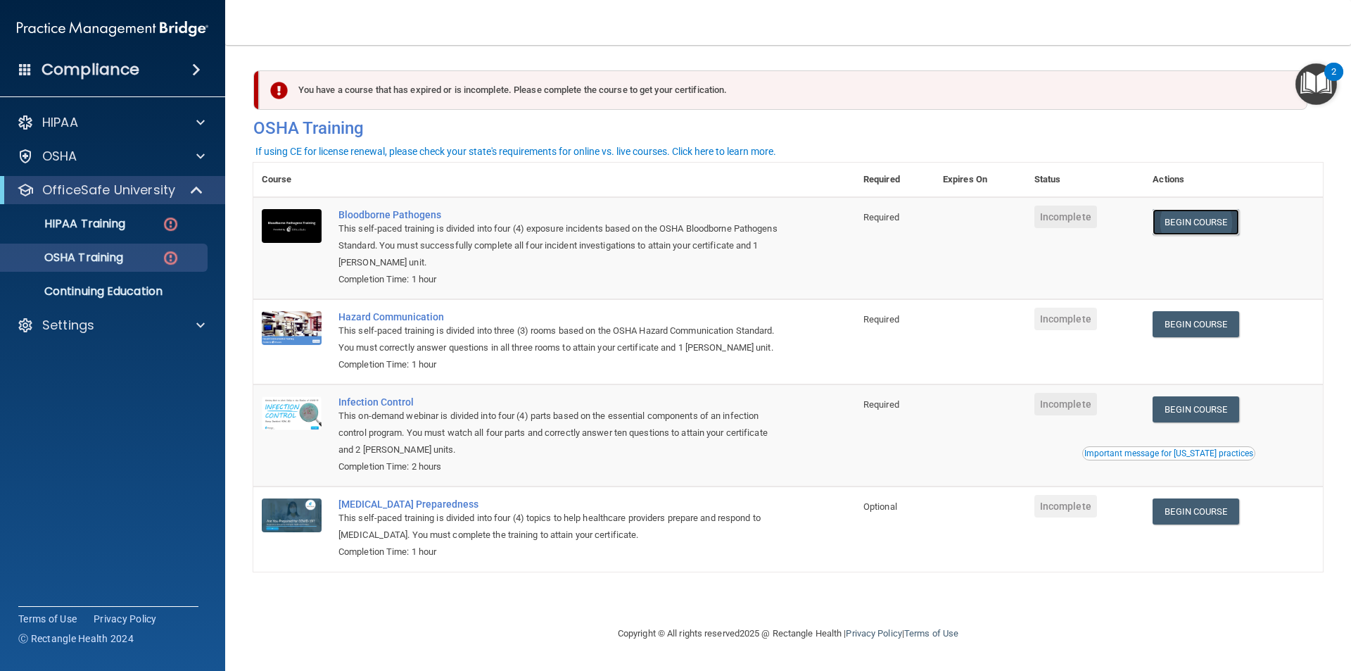
click at [1203, 224] on link "Begin Course" at bounding box center [1196, 222] width 86 height 26
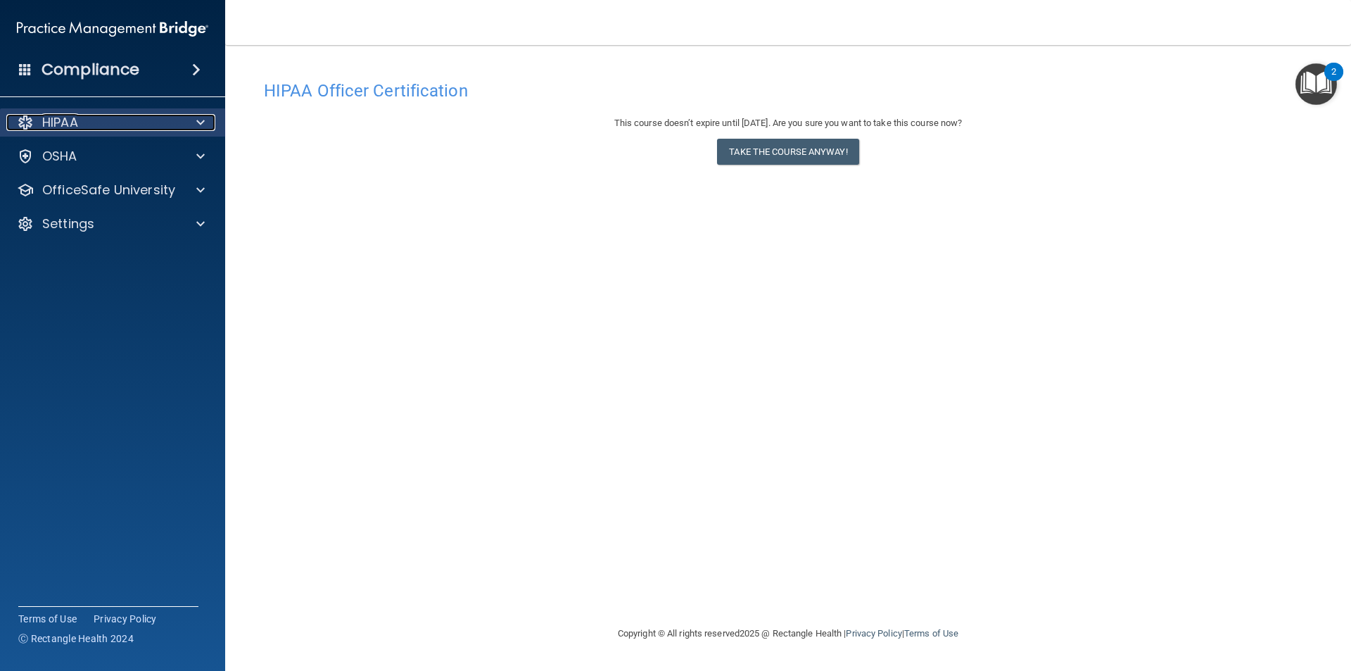
click at [200, 125] on span at bounding box center [200, 122] width 8 height 17
click at [196, 124] on span at bounding box center [200, 122] width 8 height 17
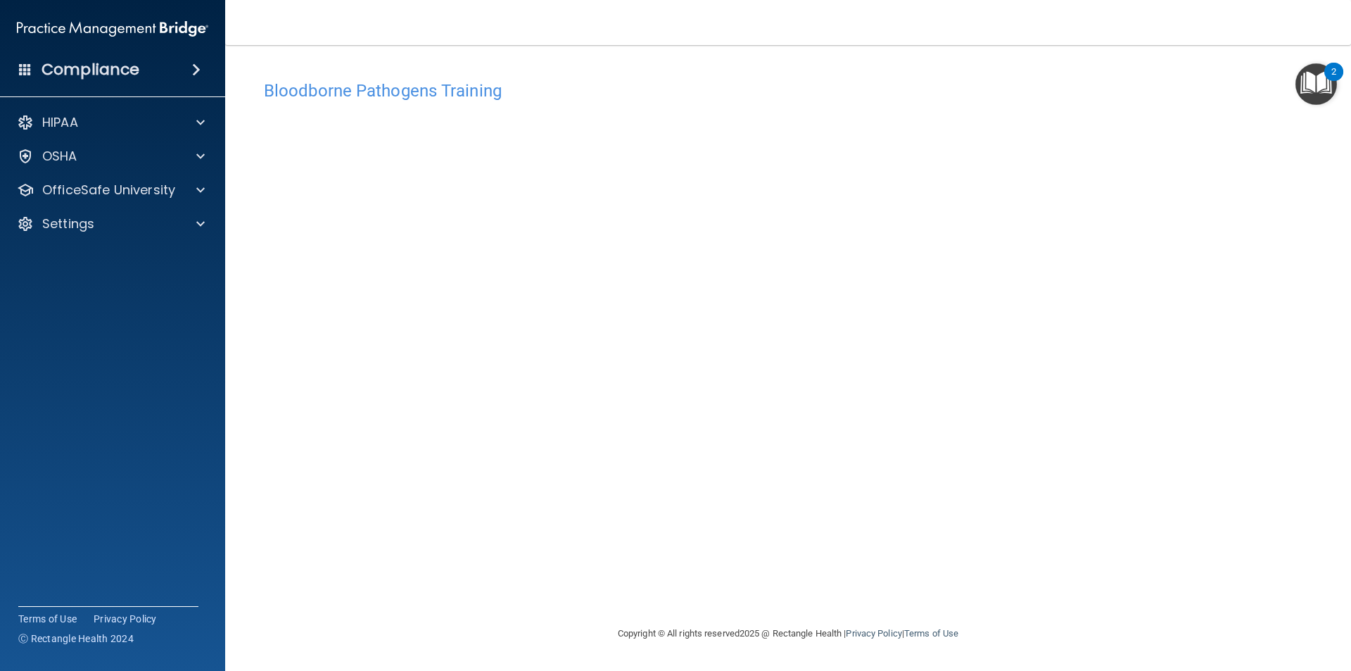
click at [935, 590] on div "Bloodborne Pathogens Training This course doesn’t expire until . Are you sure y…" at bounding box center [788, 349] width 1070 height 552
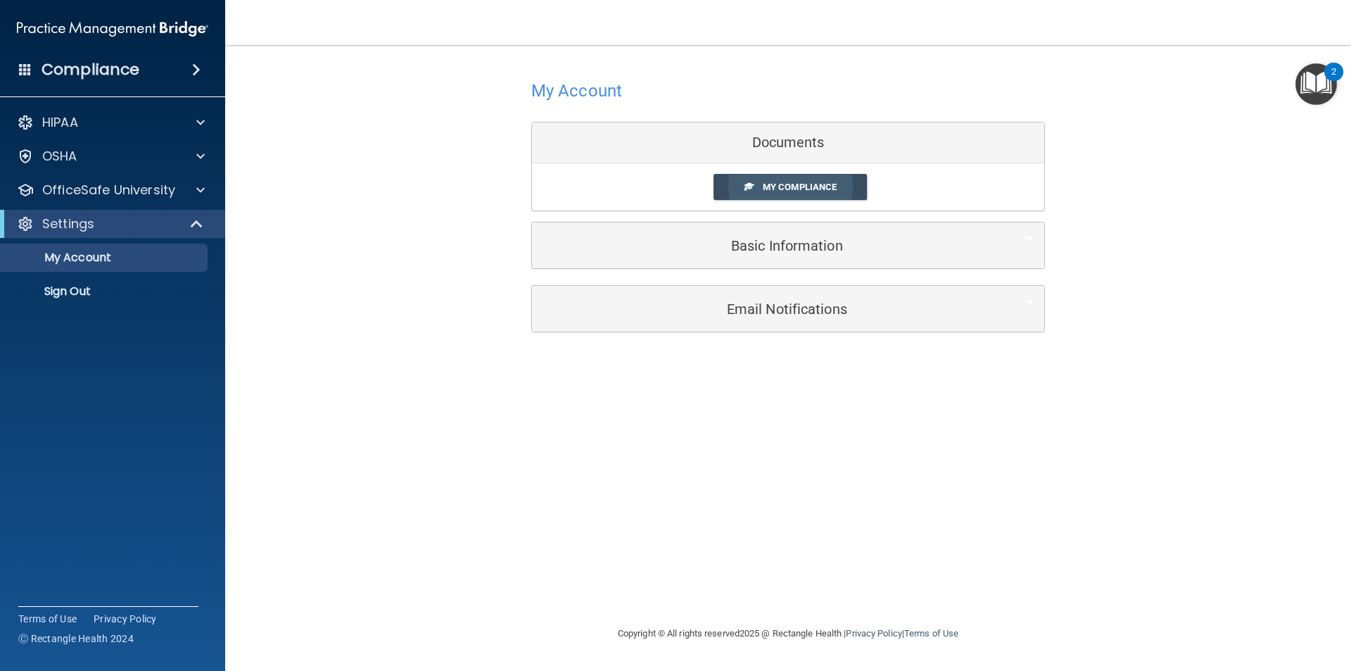
click at [828, 184] on span "My Compliance" at bounding box center [800, 187] width 74 height 11
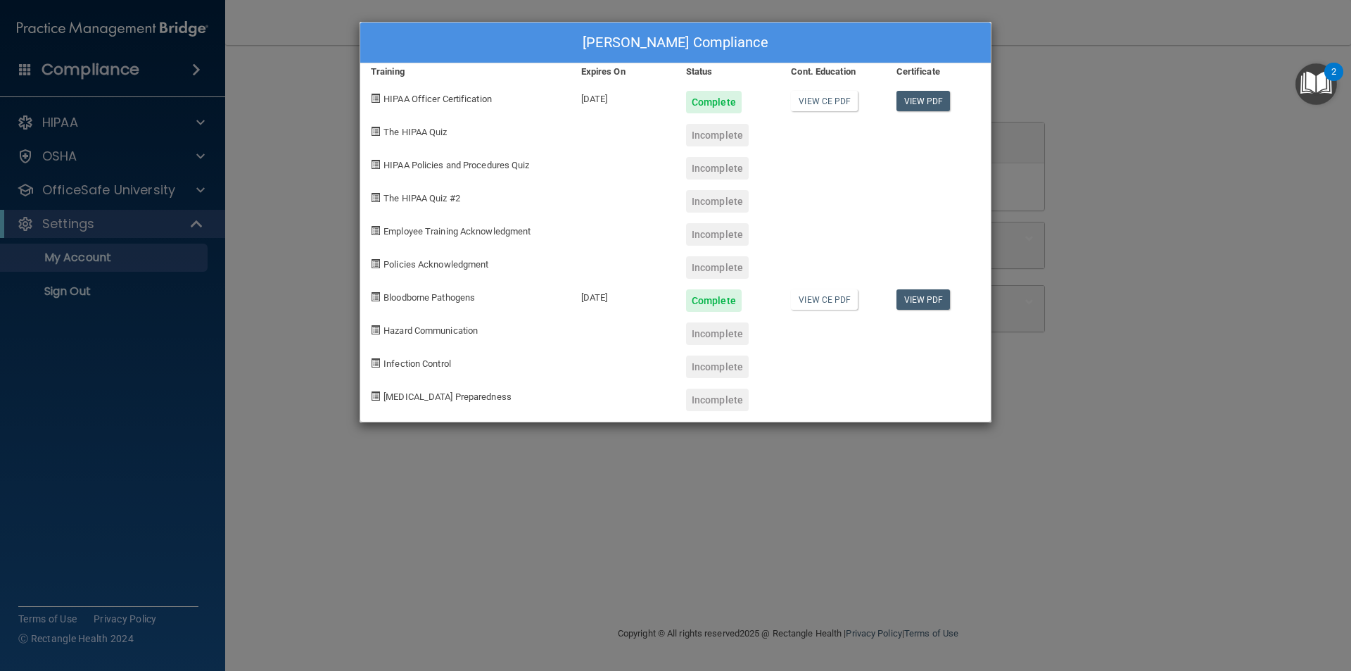
click at [380, 127] on span at bounding box center [375, 131] width 9 height 9
click at [410, 129] on span "The HIPAA Quiz" at bounding box center [415, 132] width 63 height 11
click at [1170, 79] on div "Luisa Ramirez's Compliance Training Expires On Status Cont. Education Certifica…" at bounding box center [675, 335] width 1351 height 671
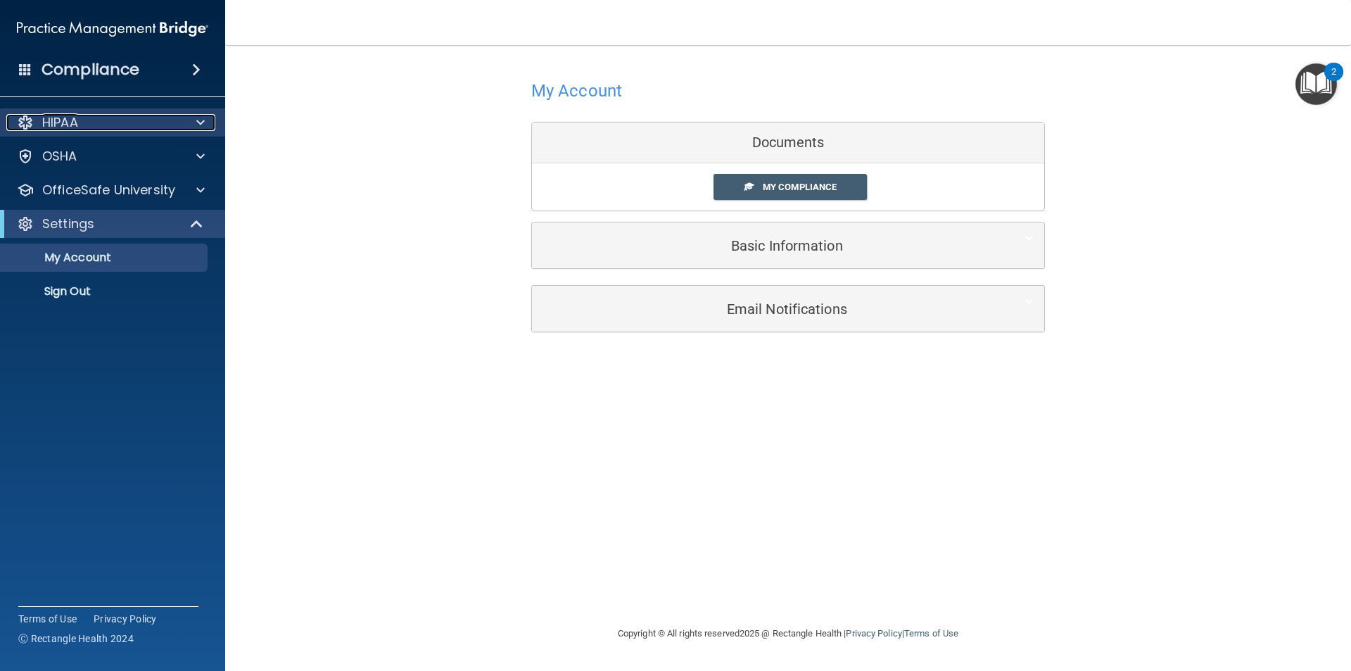
click at [178, 122] on div "HIPAA" at bounding box center [93, 122] width 175 height 17
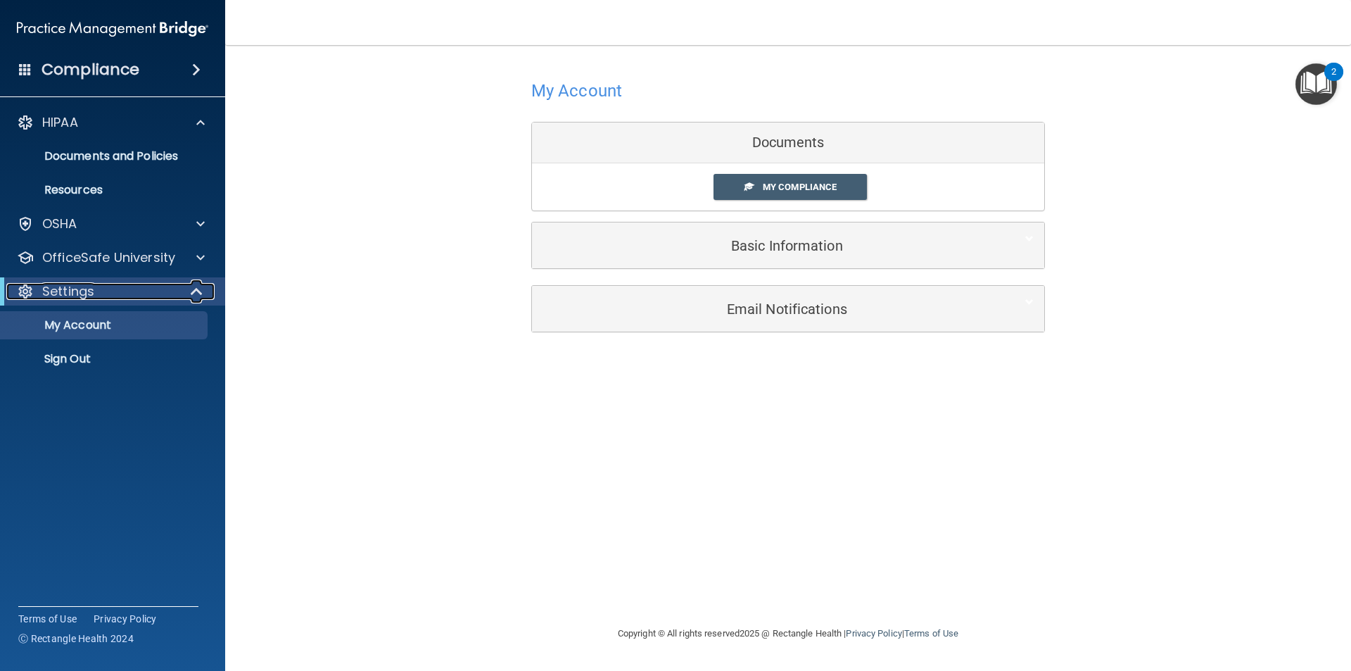
click at [170, 286] on div "Settings" at bounding box center [93, 291] width 174 height 17
click at [168, 284] on div "Settings" at bounding box center [93, 291] width 174 height 17
click at [178, 255] on div "OfficeSafe University" at bounding box center [93, 257] width 175 height 17
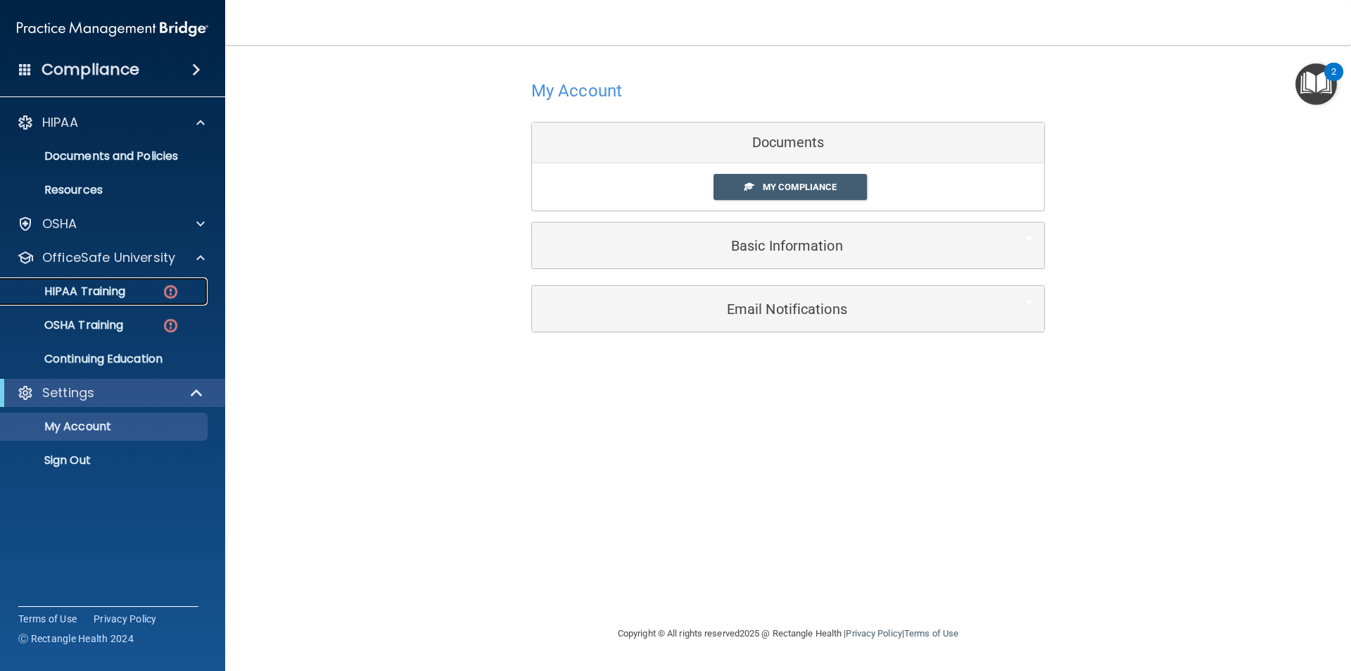
click at [120, 287] on p "HIPAA Training" at bounding box center [67, 291] width 116 height 14
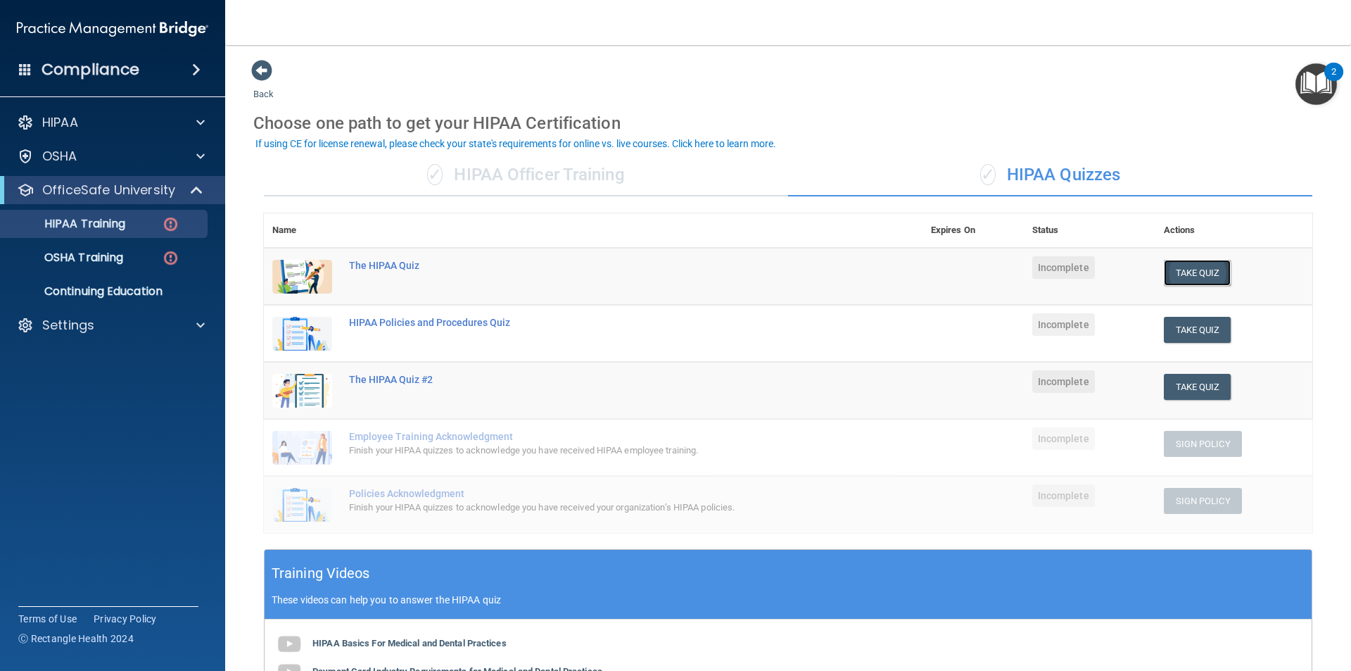
click at [1189, 277] on button "Take Quiz" at bounding box center [1198, 273] width 68 height 26
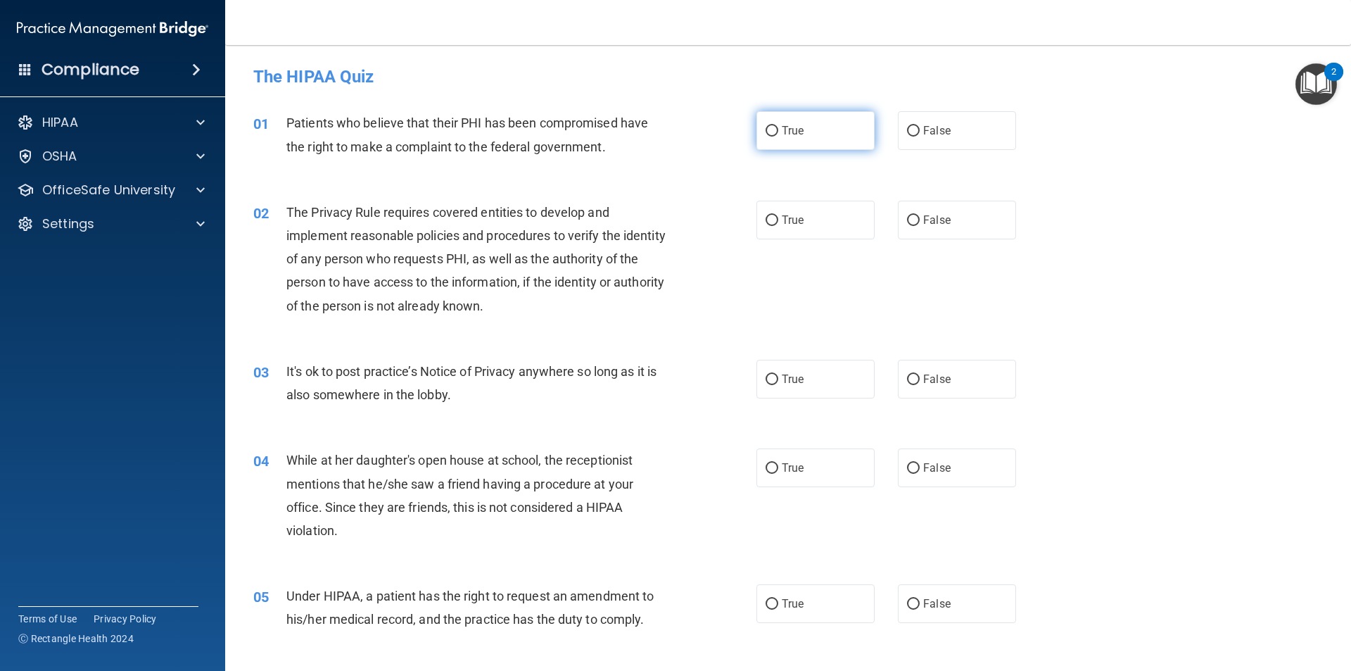
click at [768, 132] on input "True" at bounding box center [772, 131] width 13 height 11
radio input "true"
click at [837, 387] on label "True" at bounding box center [815, 379] width 118 height 39
click at [778, 385] on input "True" at bounding box center [772, 379] width 13 height 11
radio input "true"
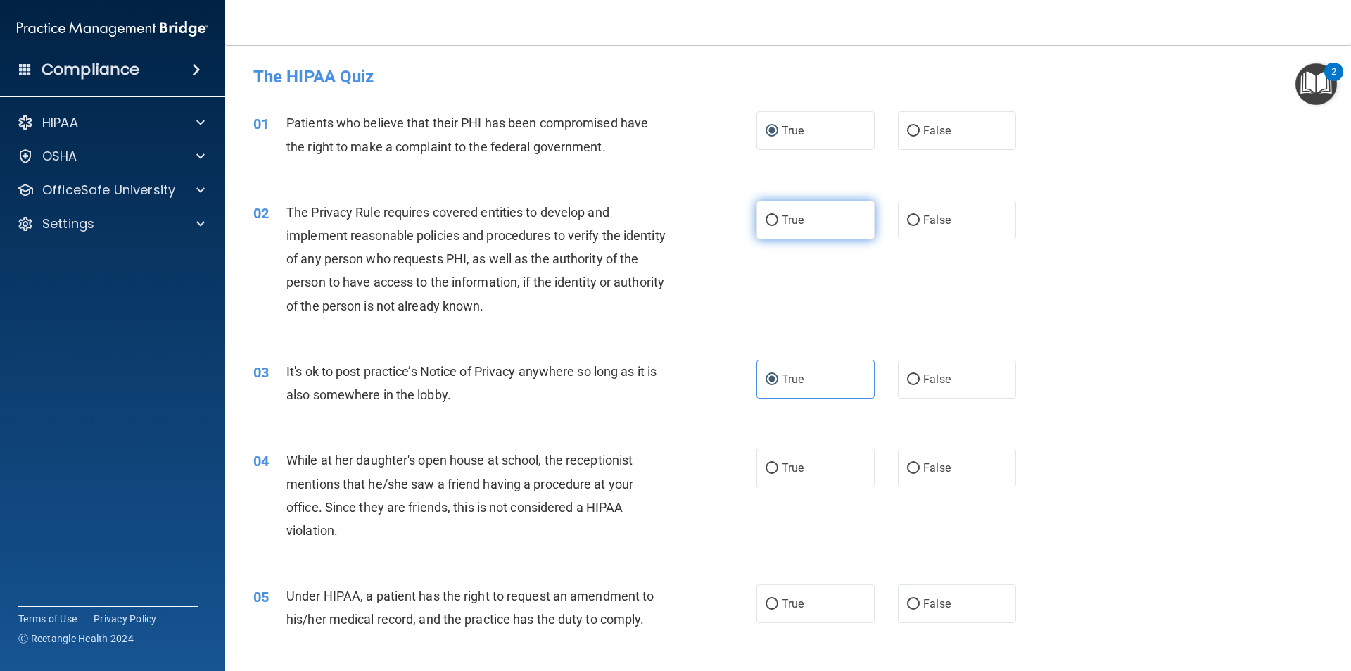
click at [776, 218] on label "True" at bounding box center [815, 220] width 118 height 39
click at [776, 218] on input "True" at bounding box center [772, 220] width 13 height 11
radio input "true"
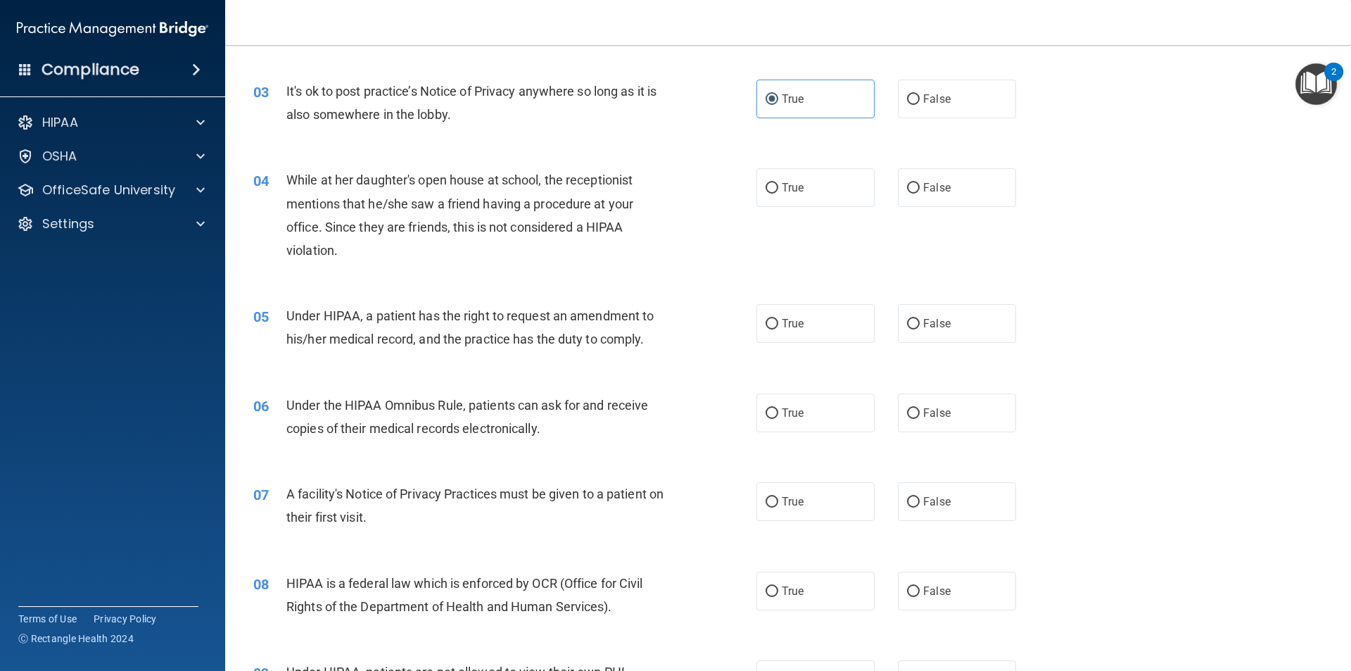
scroll to position [281, 0]
click at [953, 185] on label "False" at bounding box center [957, 186] width 118 height 39
click at [920, 185] on input "False" at bounding box center [913, 187] width 13 height 11
radio input "true"
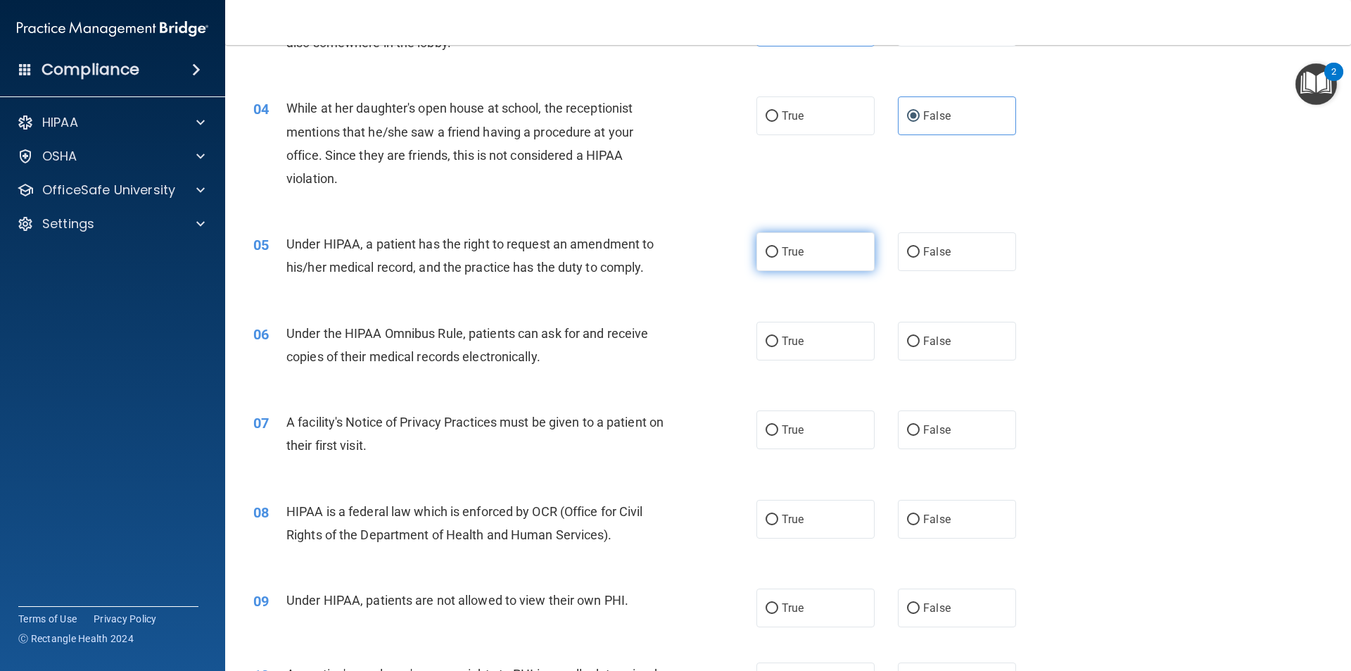
click at [805, 261] on label "True" at bounding box center [815, 251] width 118 height 39
click at [778, 258] on input "True" at bounding box center [772, 252] width 13 height 11
radio input "true"
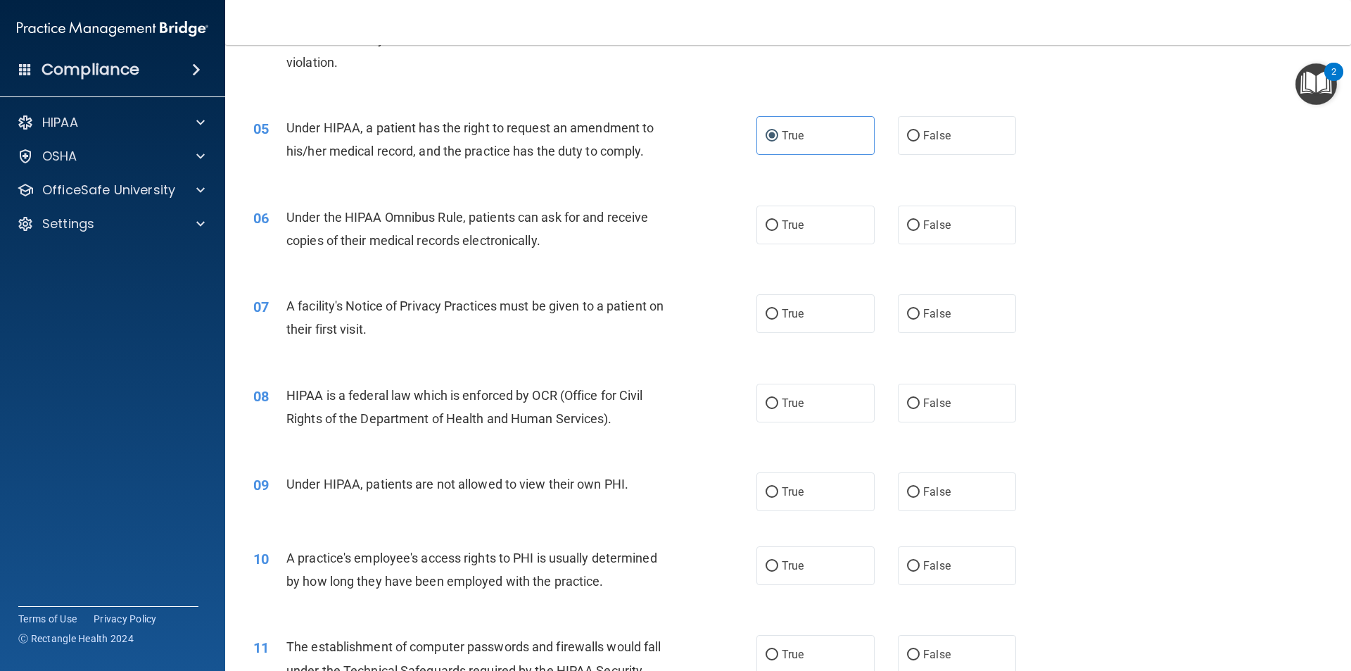
scroll to position [493, 0]
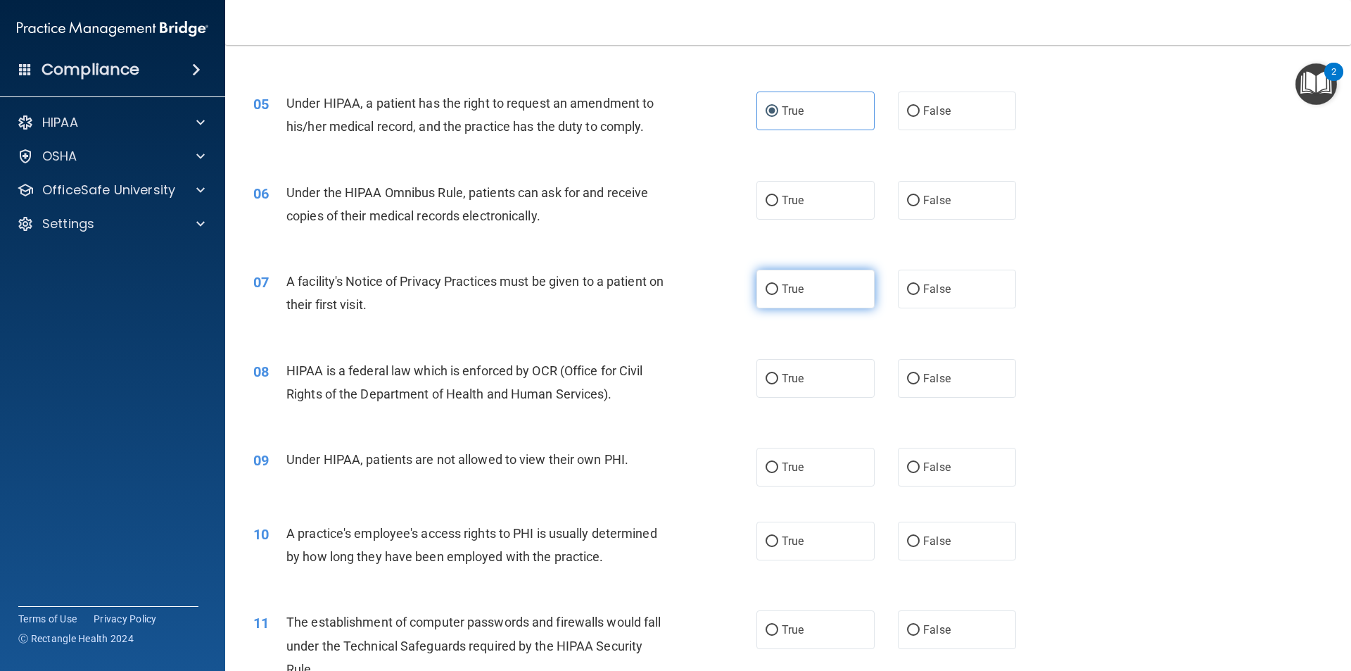
click at [766, 293] on input "True" at bounding box center [772, 289] width 13 height 11
radio input "true"
click at [799, 376] on label "True" at bounding box center [815, 378] width 118 height 39
click at [778, 376] on input "True" at bounding box center [772, 379] width 13 height 11
radio input "true"
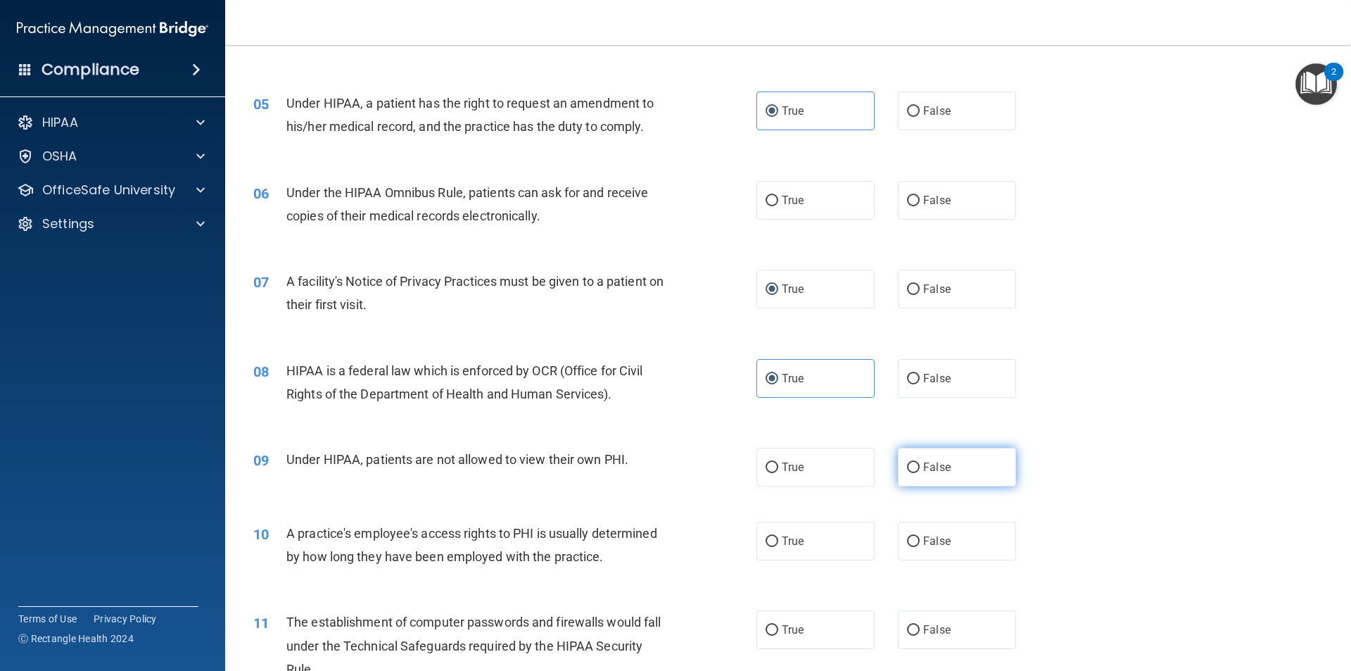
click at [939, 479] on label "False" at bounding box center [957, 467] width 118 height 39
click at [920, 473] on input "False" at bounding box center [913, 467] width 13 height 11
radio input "true"
click at [799, 208] on label "True" at bounding box center [815, 200] width 118 height 39
click at [778, 206] on input "True" at bounding box center [772, 201] width 13 height 11
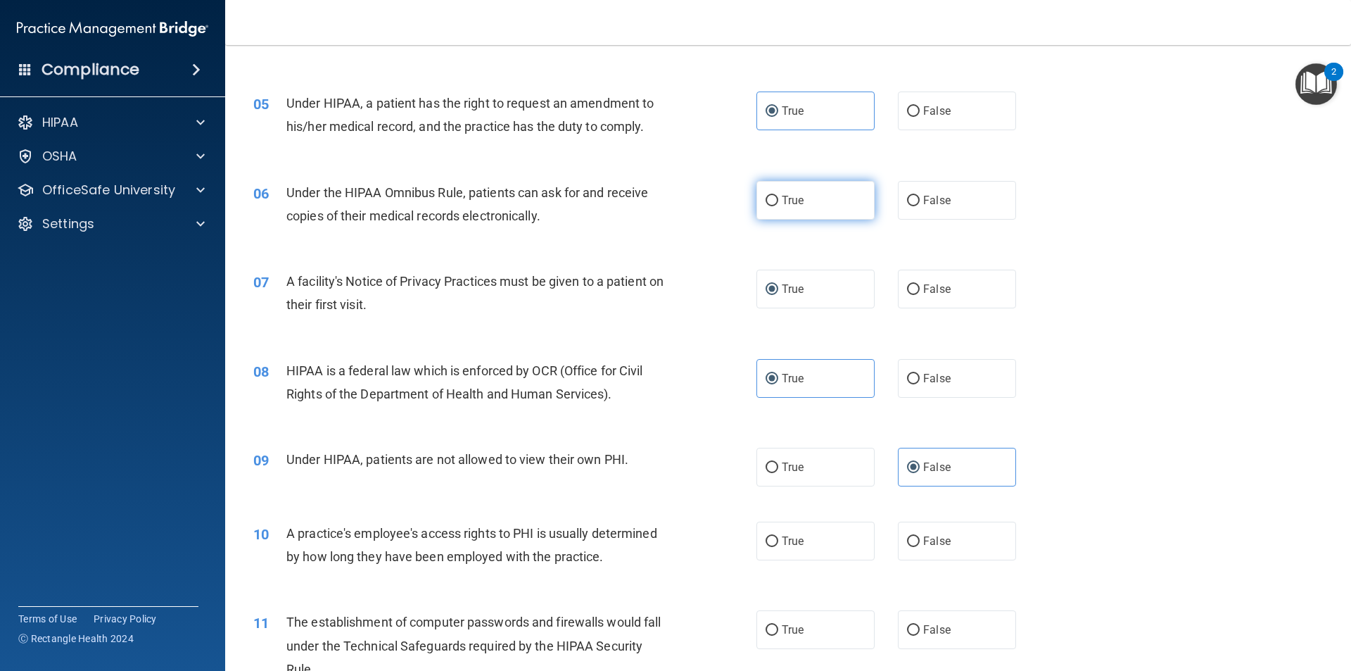
radio input "true"
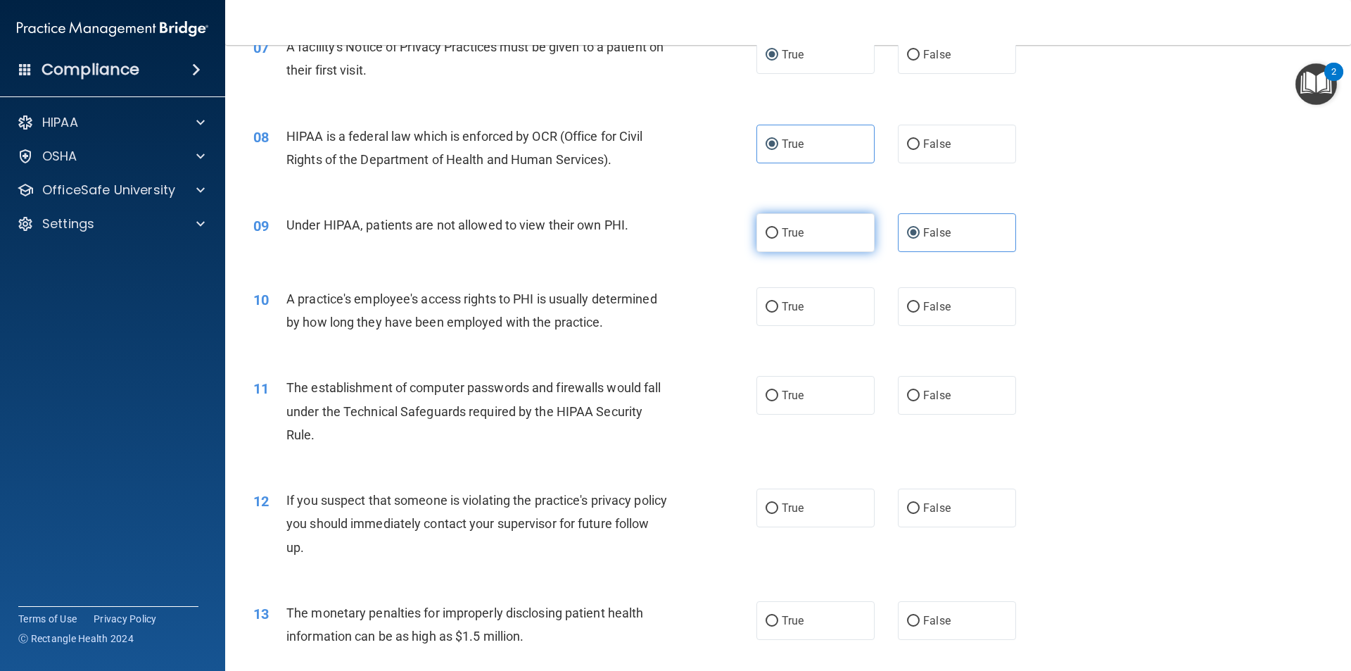
scroll to position [774, 0]
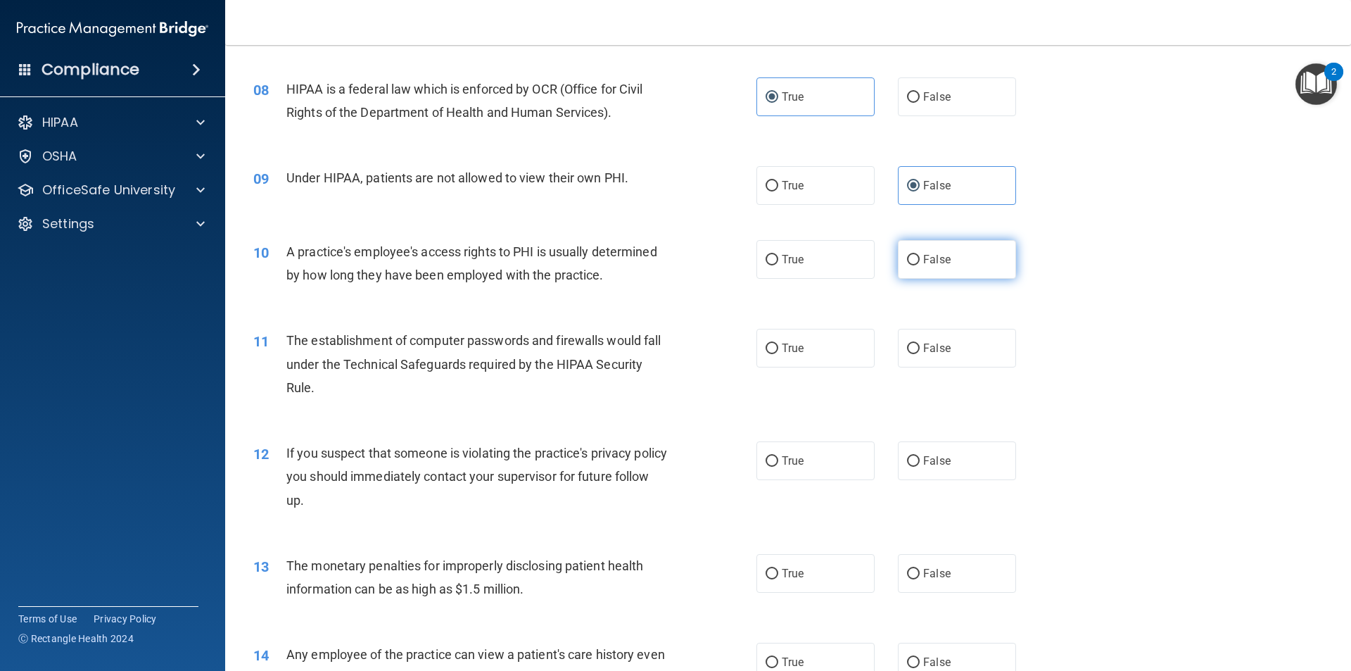
click at [939, 262] on span "False" at bounding box center [936, 259] width 27 height 13
click at [920, 262] on input "False" at bounding box center [913, 260] width 13 height 11
radio input "true"
click at [789, 346] on span "True" at bounding box center [793, 347] width 22 height 13
click at [778, 346] on input "True" at bounding box center [772, 348] width 13 height 11
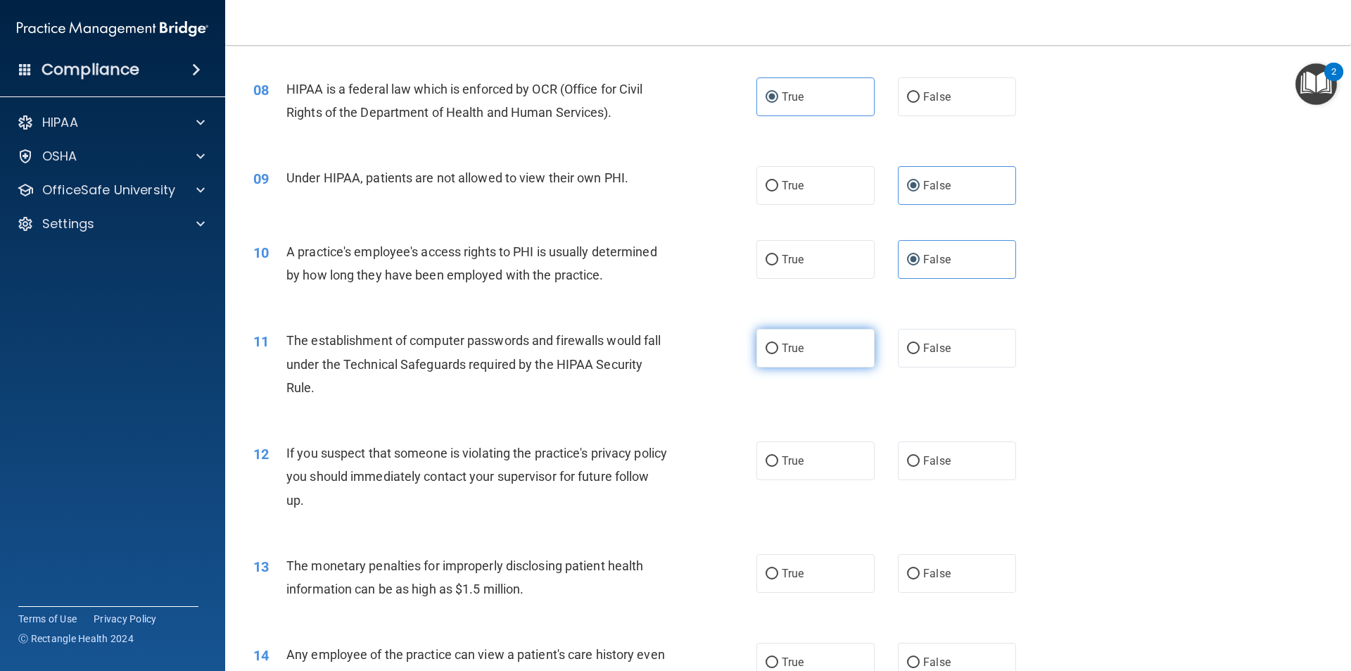
radio input "true"
click at [813, 459] on label "True" at bounding box center [815, 460] width 118 height 39
click at [778, 459] on input "True" at bounding box center [772, 461] width 13 height 11
radio input "true"
click at [818, 568] on label "True" at bounding box center [815, 573] width 118 height 39
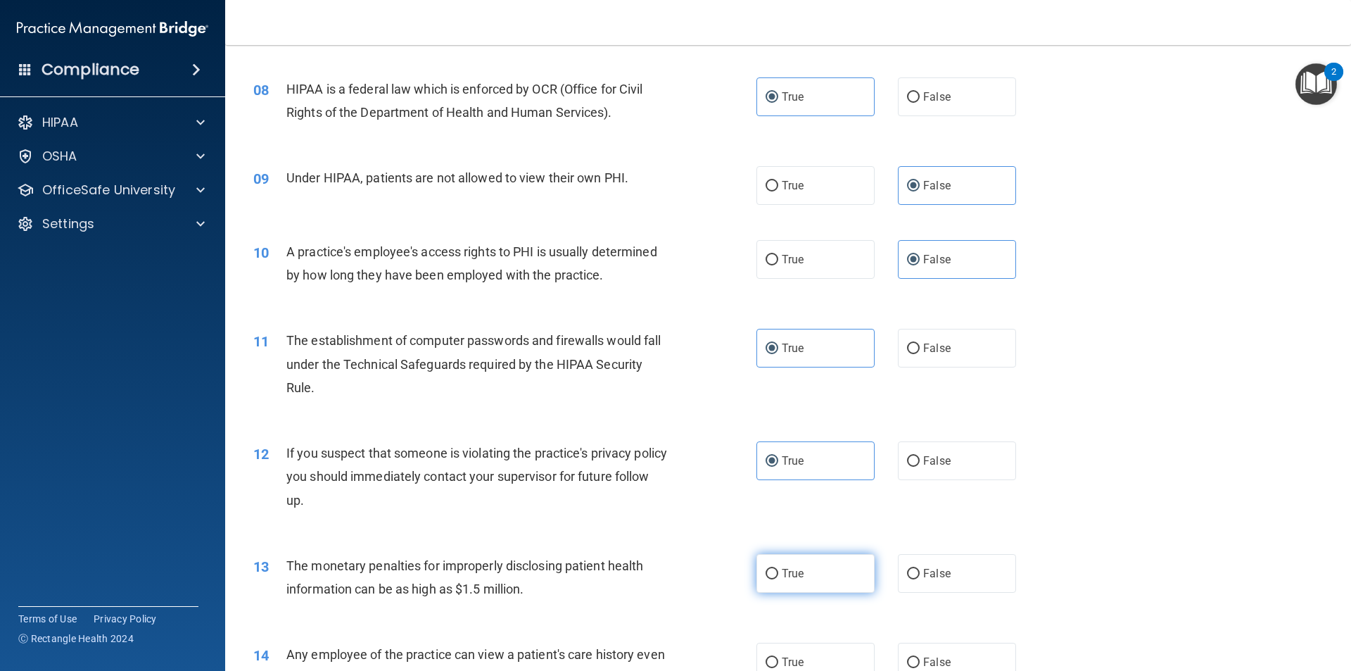
click at [778, 569] on input "True" at bounding box center [772, 574] width 13 height 11
radio input "true"
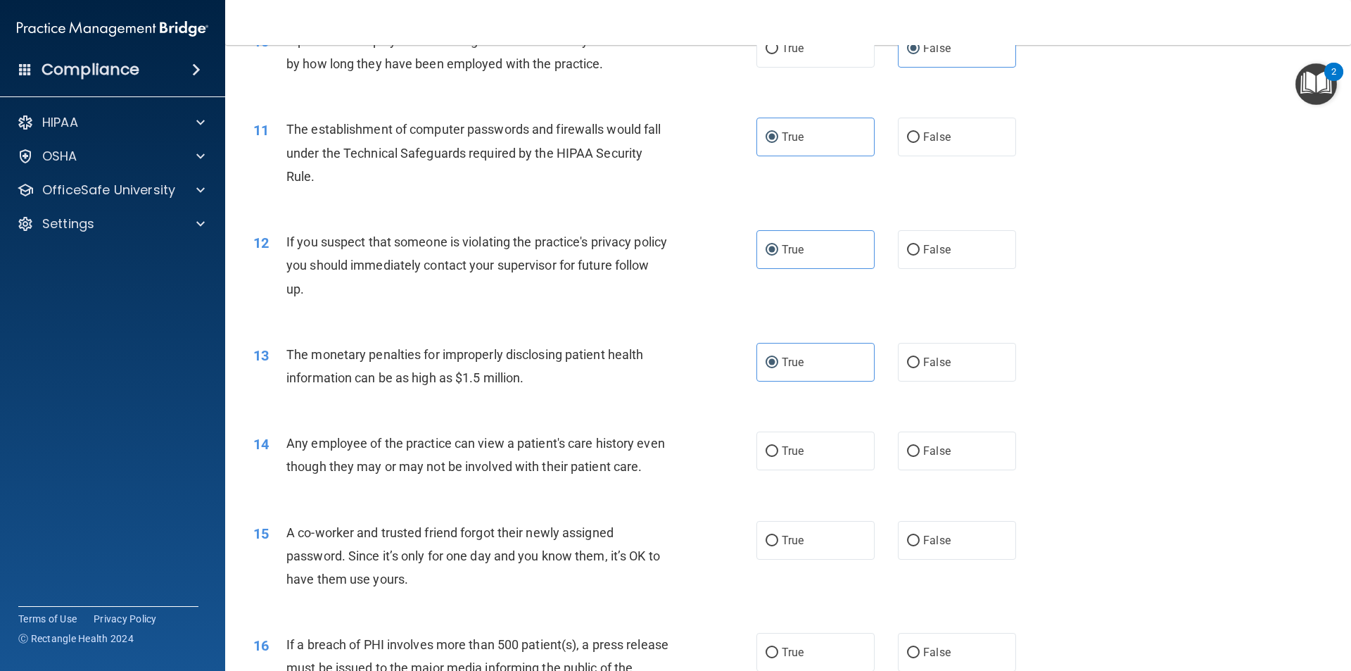
scroll to position [1056, 0]
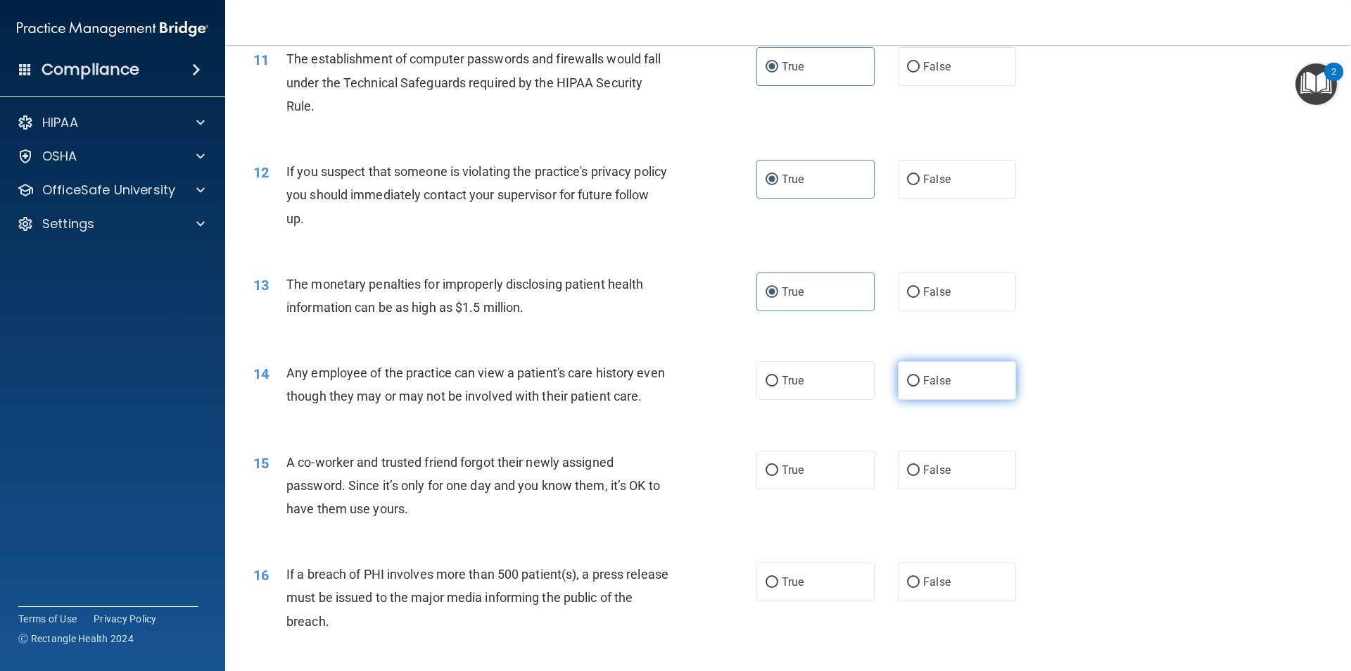
click at [961, 386] on label "False" at bounding box center [957, 380] width 118 height 39
click at [920, 386] on input "False" at bounding box center [913, 381] width 13 height 11
radio input "true"
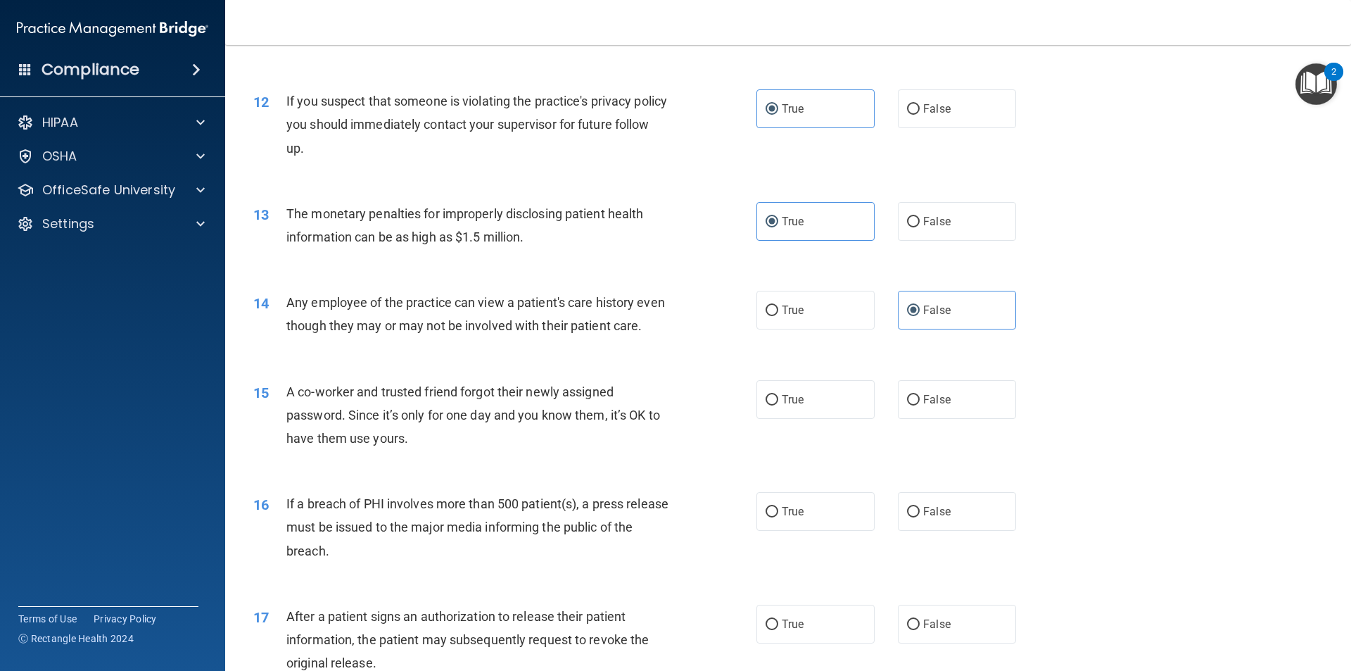
scroll to position [1196, 0]
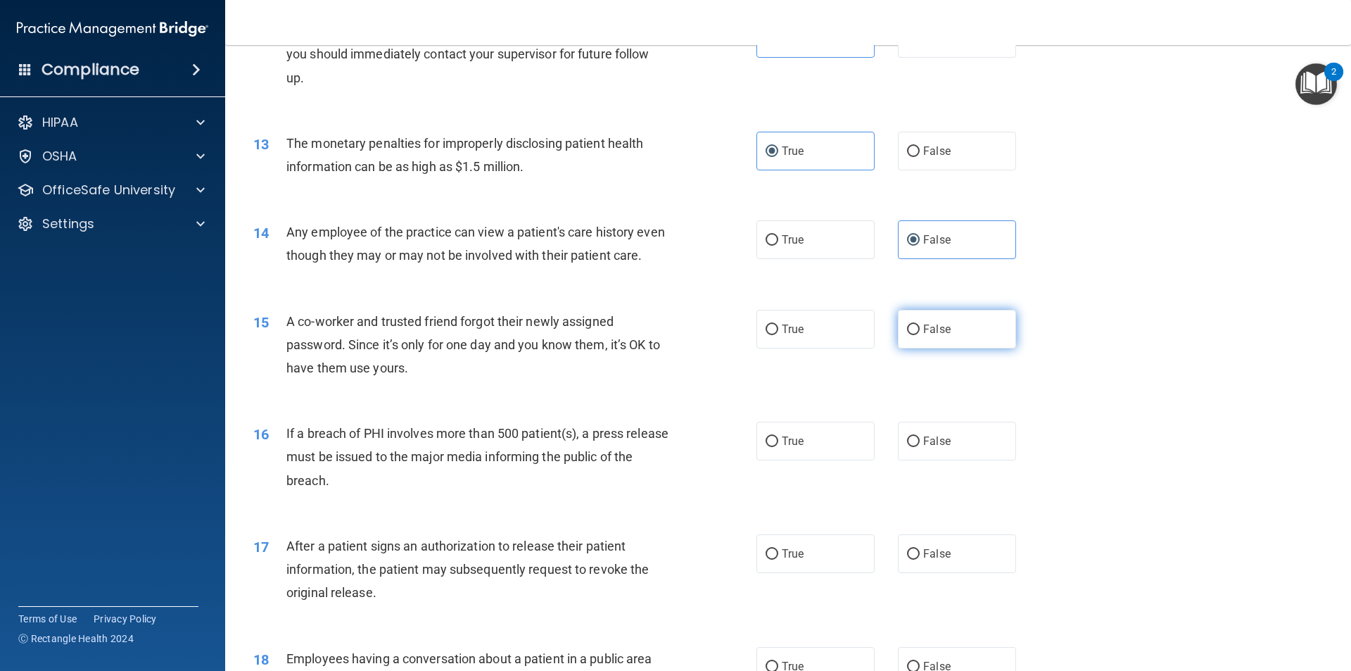
click at [946, 348] on label "False" at bounding box center [957, 329] width 118 height 39
click at [920, 335] on input "False" at bounding box center [913, 329] width 13 height 11
radio input "true"
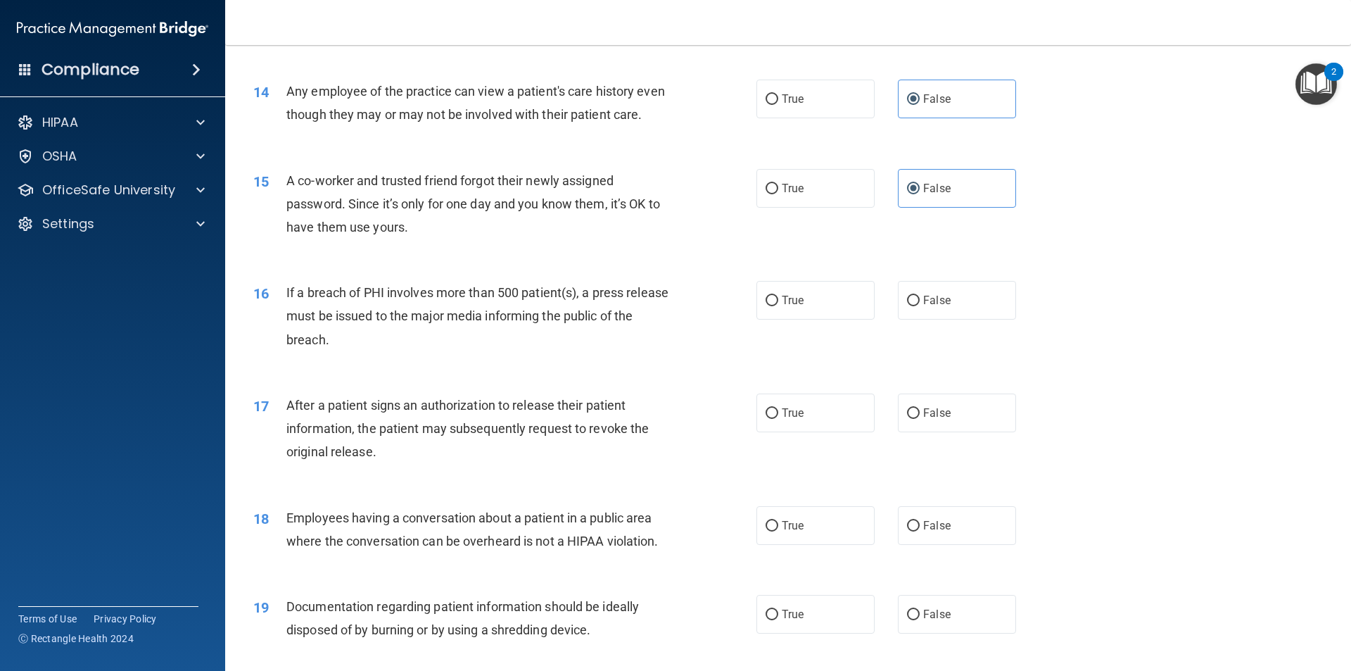
scroll to position [1407, 0]
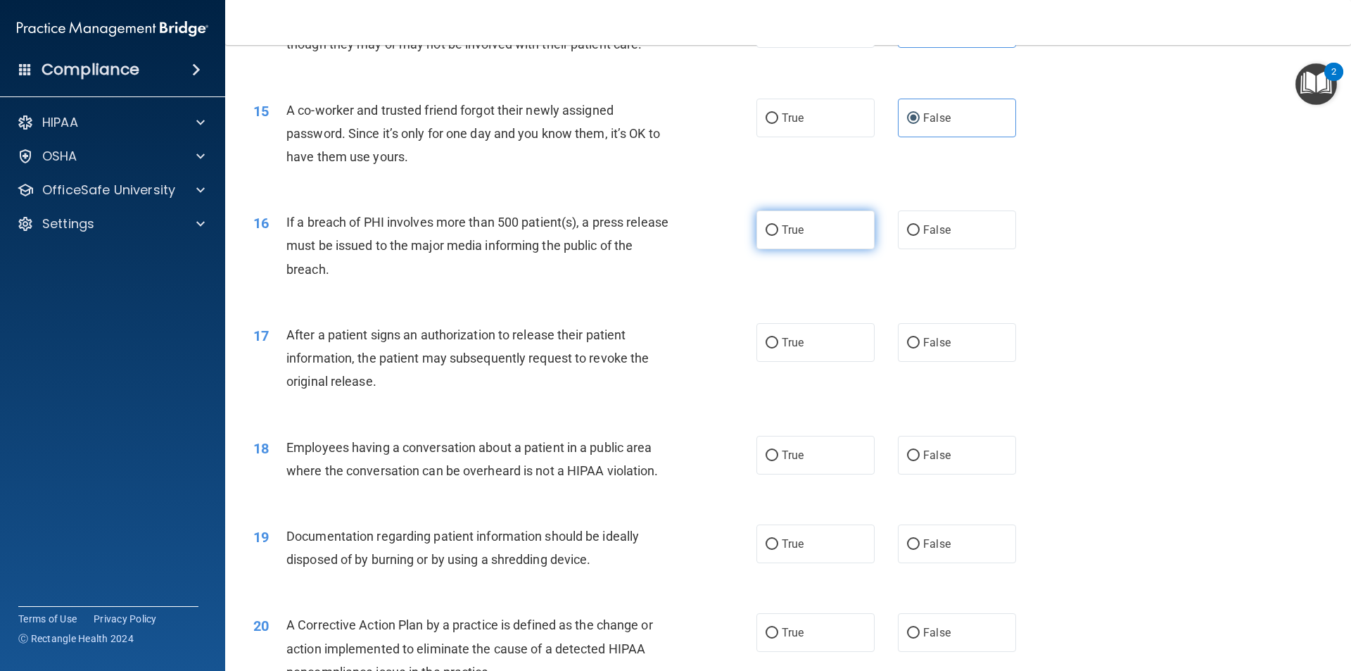
click at [811, 249] on label "True" at bounding box center [815, 229] width 118 height 39
click at [778, 236] on input "True" at bounding box center [772, 230] width 13 height 11
radio input "true"
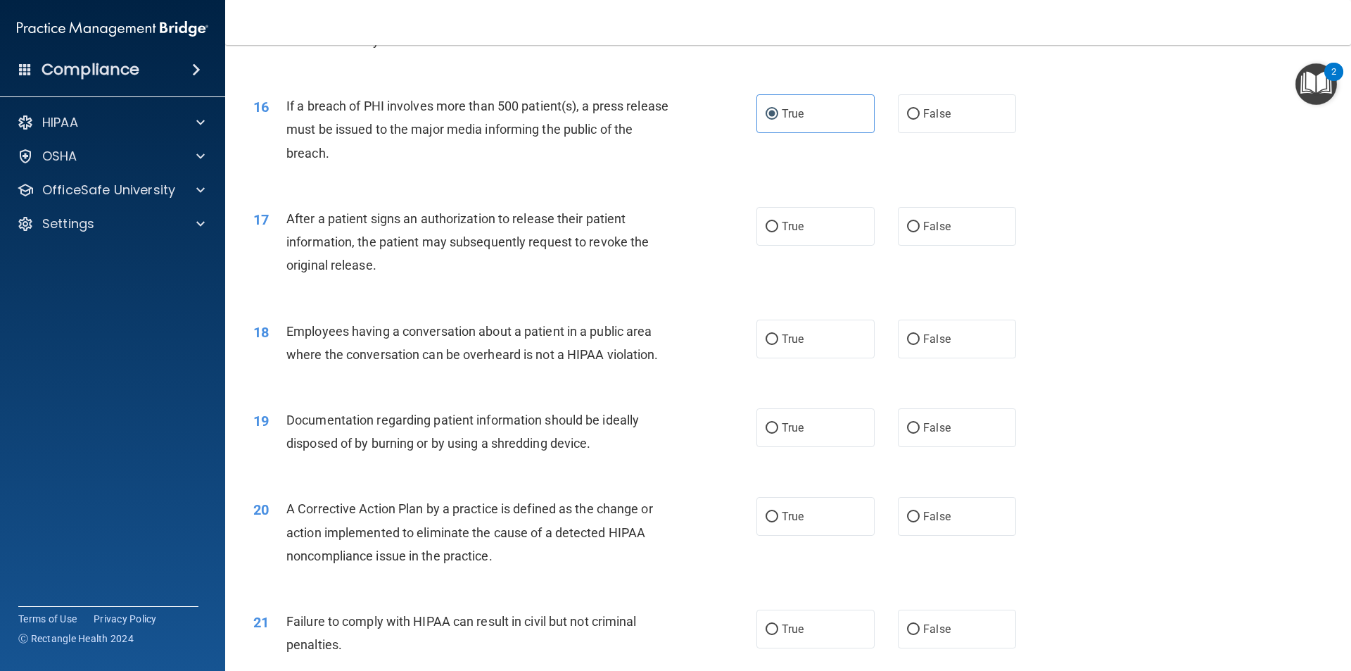
scroll to position [1548, 0]
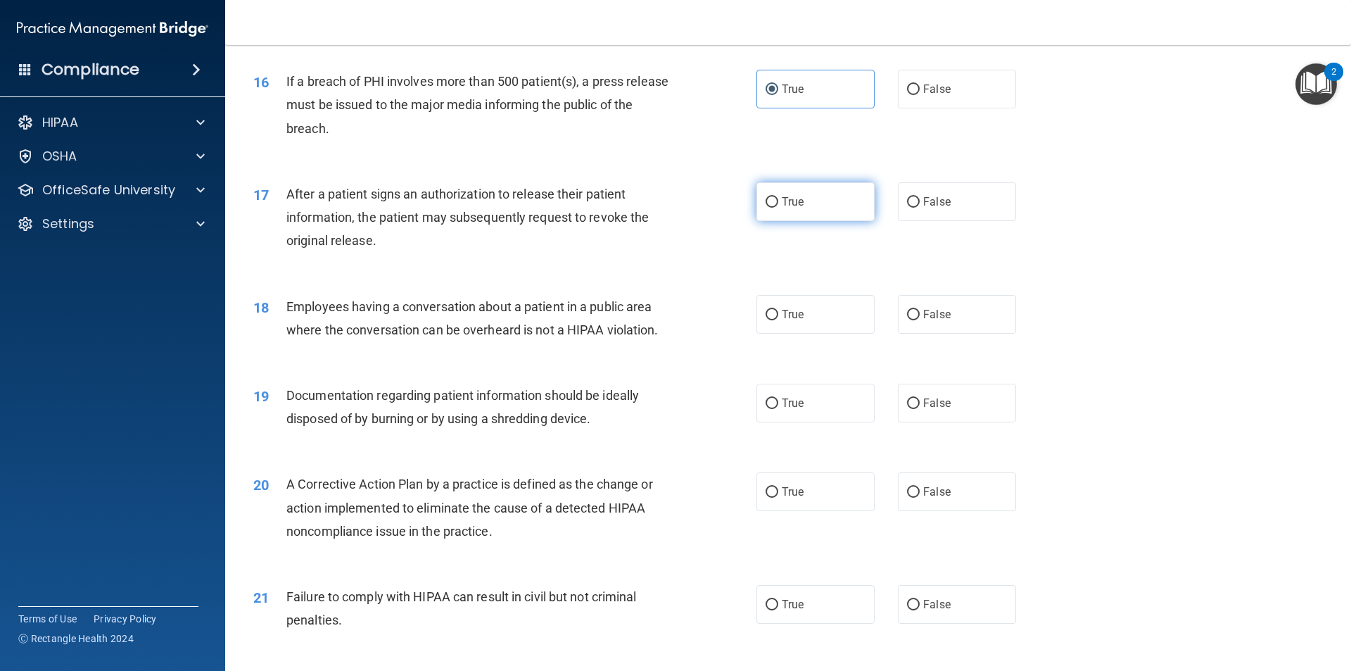
click at [808, 221] on label "True" at bounding box center [815, 201] width 118 height 39
click at [778, 208] on input "True" at bounding box center [772, 202] width 13 height 11
radio input "true"
click at [958, 334] on label "False" at bounding box center [957, 314] width 118 height 39
click at [920, 320] on input "False" at bounding box center [913, 315] width 13 height 11
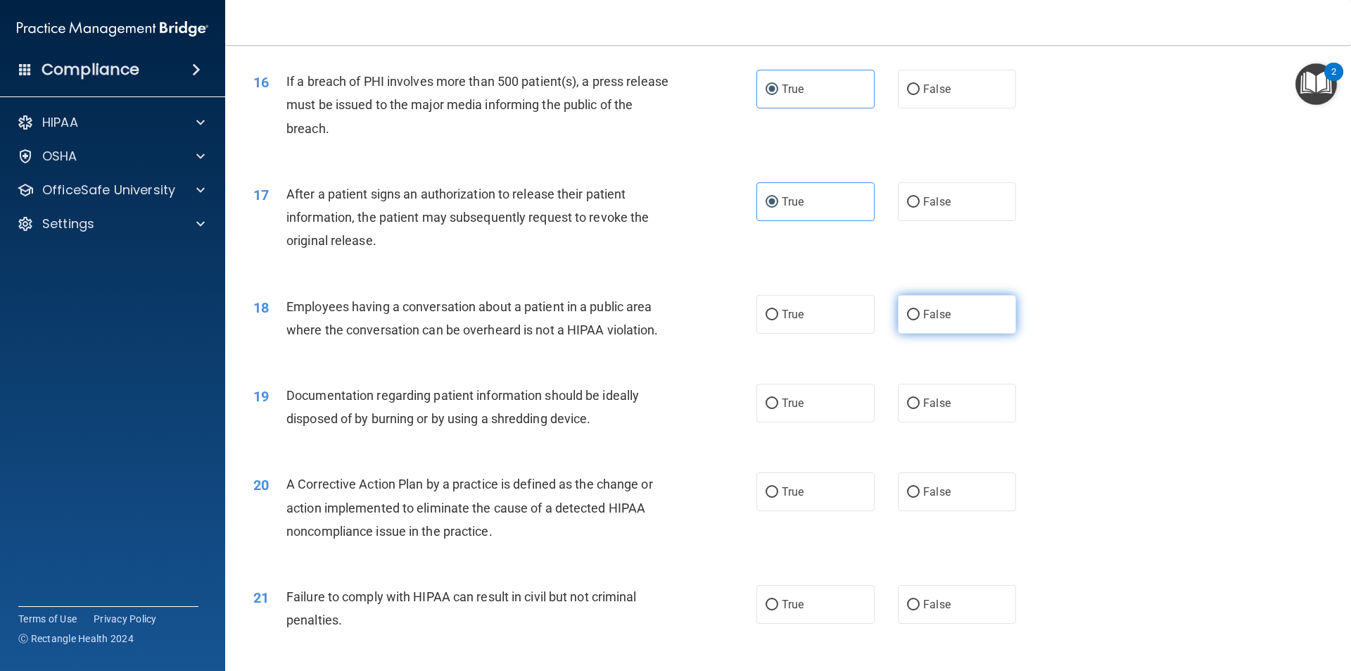
radio input "true"
click at [769, 409] on input "True" at bounding box center [772, 403] width 13 height 11
radio input "true"
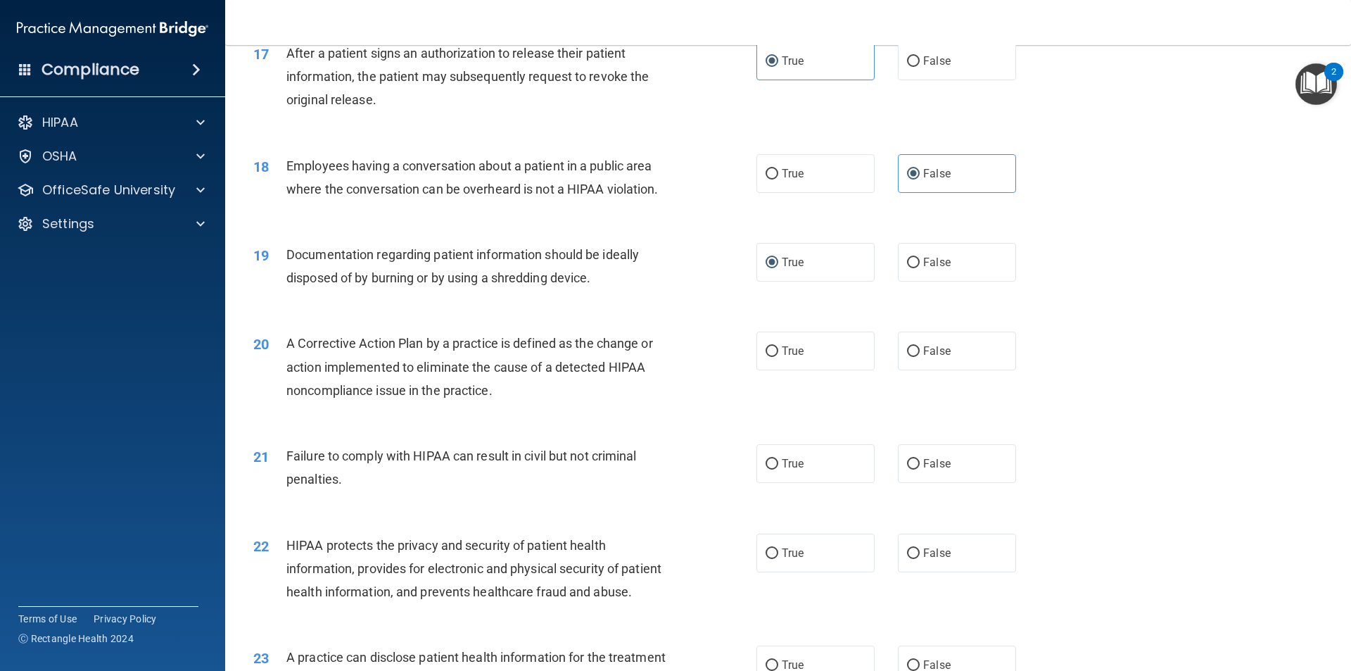
scroll to position [1759, 0]
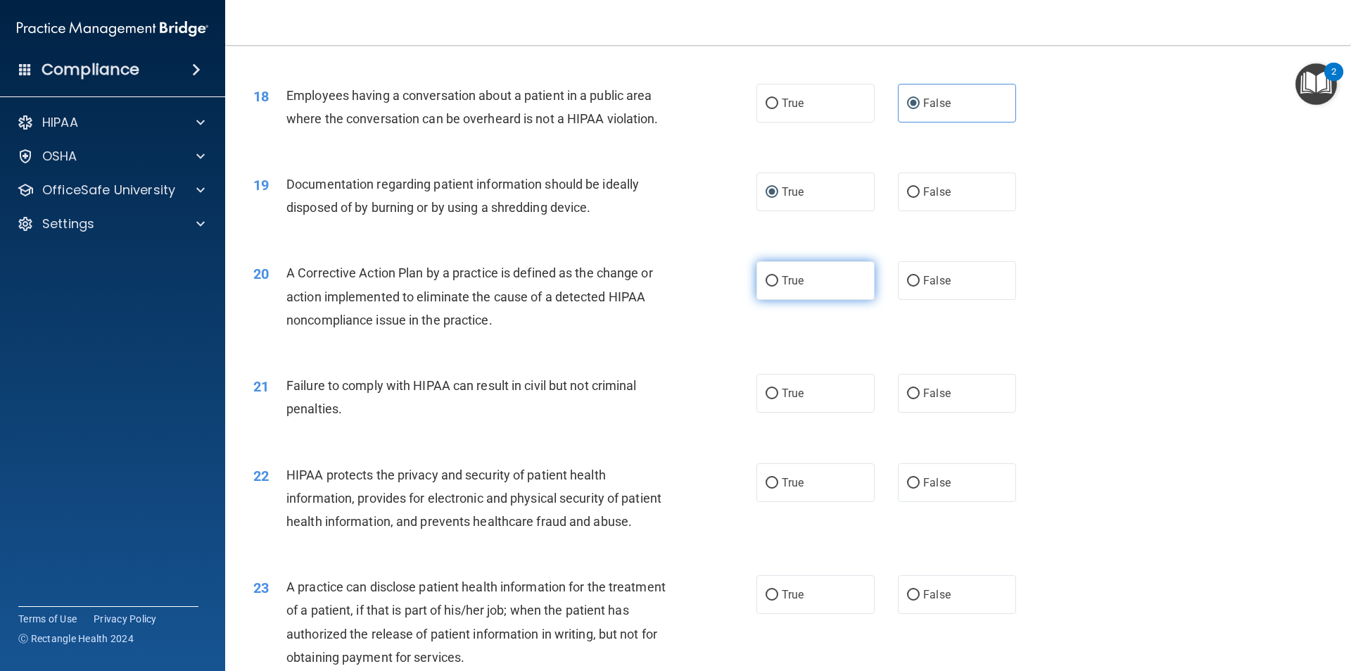
click at [835, 298] on label "True" at bounding box center [815, 280] width 118 height 39
click at [778, 286] on input "True" at bounding box center [772, 281] width 13 height 11
radio input "true"
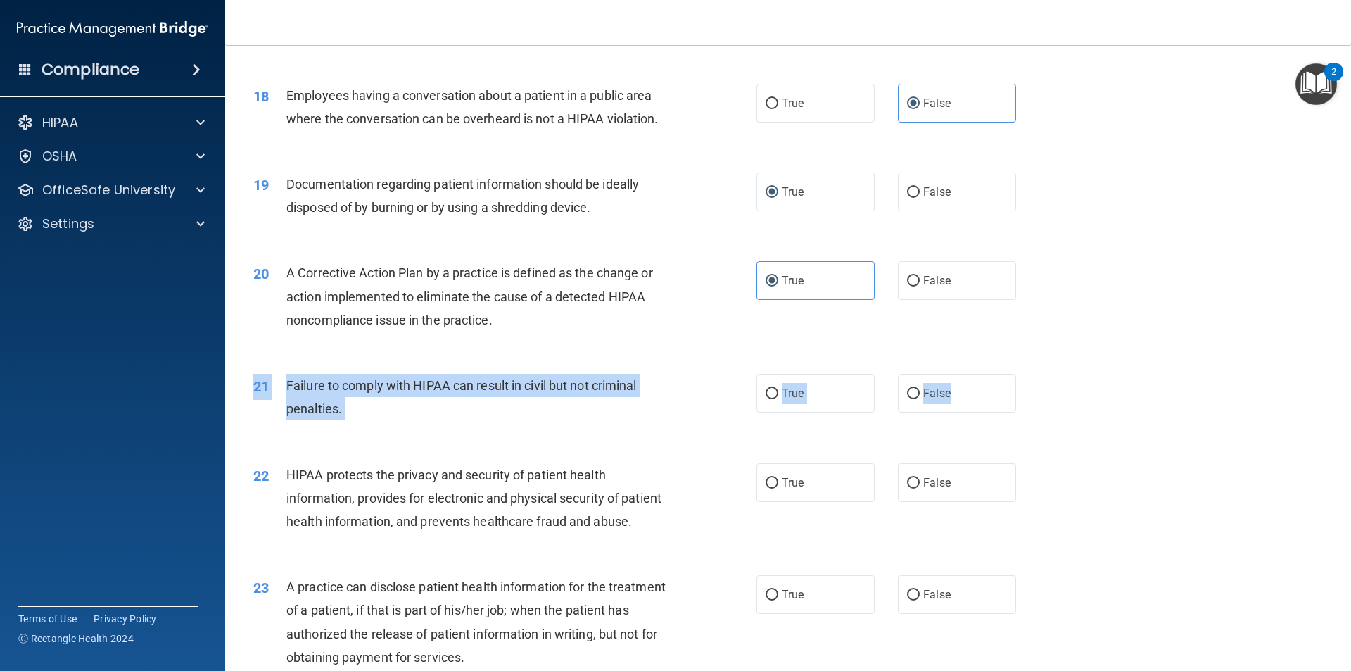
click at [946, 440] on div "21 Failure to comply with HIPAA can result in civil but not criminal penalties.…" at bounding box center [788, 400] width 1091 height 89
click at [927, 400] on span "False" at bounding box center [936, 392] width 27 height 13
click at [920, 399] on input "False" at bounding box center [913, 393] width 13 height 11
radio input "true"
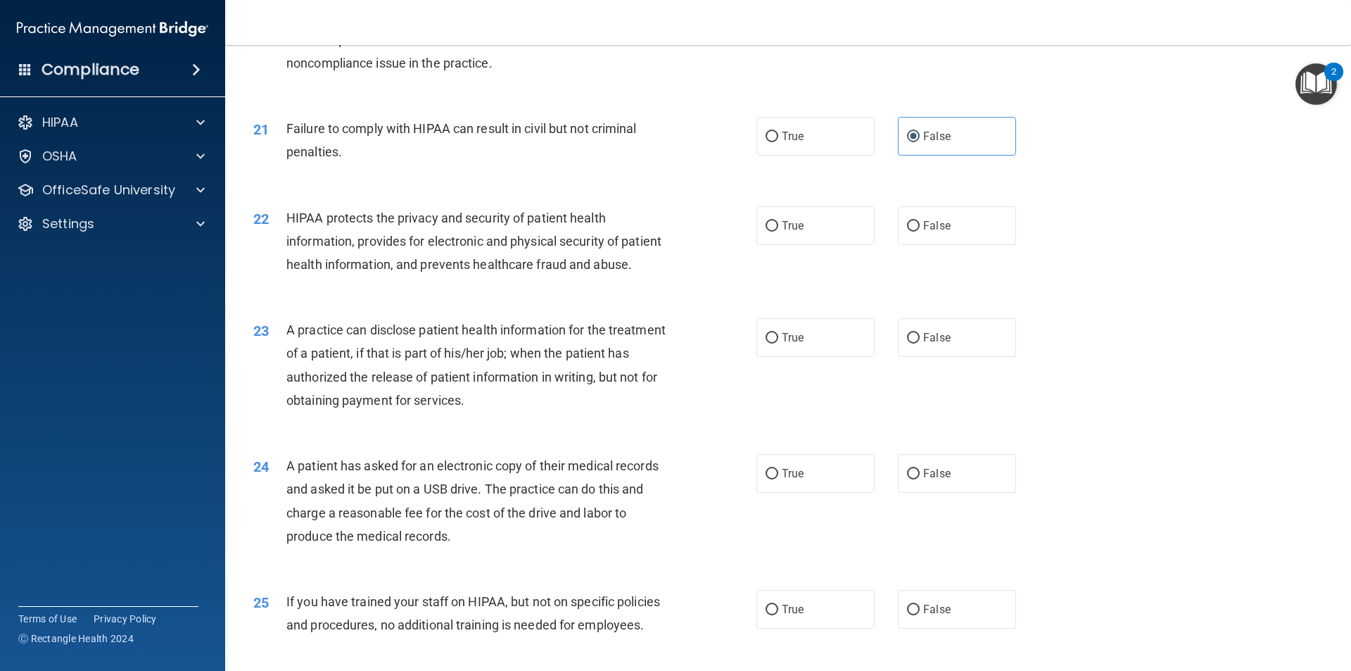
scroll to position [2041, 0]
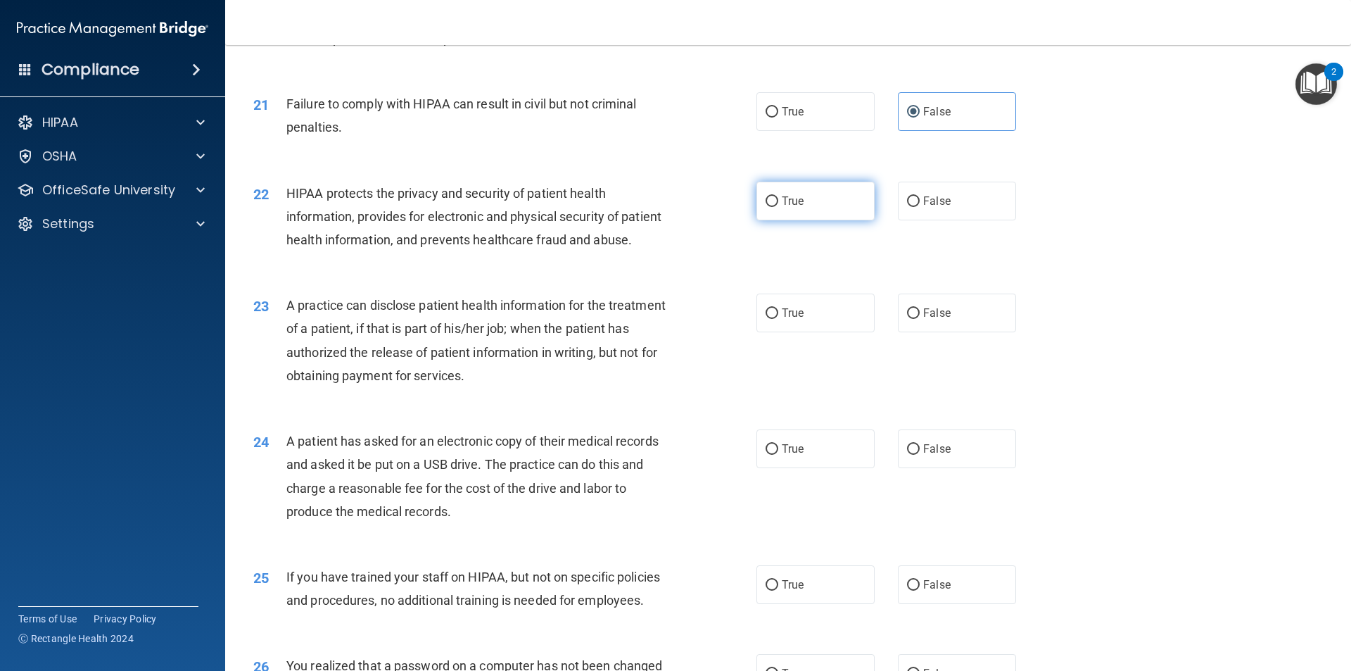
click at [817, 220] on label "True" at bounding box center [815, 201] width 118 height 39
click at [778, 207] on input "True" at bounding box center [772, 201] width 13 height 11
radio input "true"
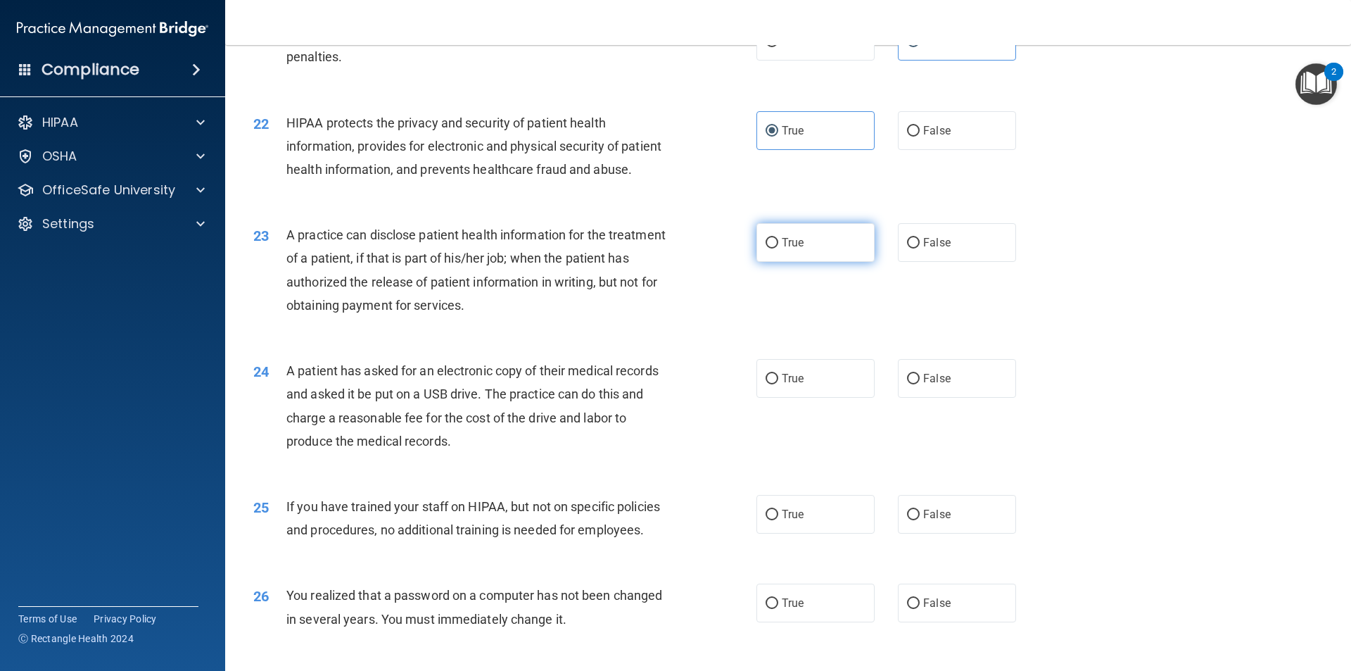
click at [766, 248] on input "True" at bounding box center [772, 243] width 13 height 11
radio input "true"
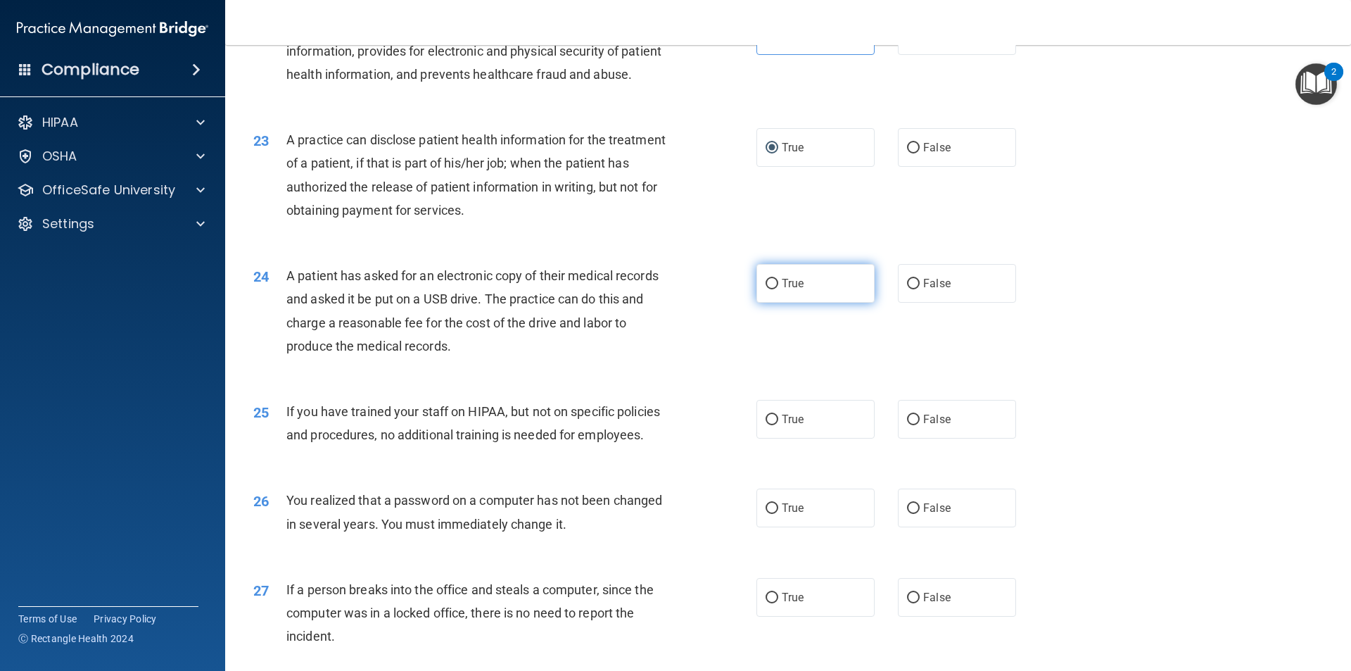
scroll to position [2252, 0]
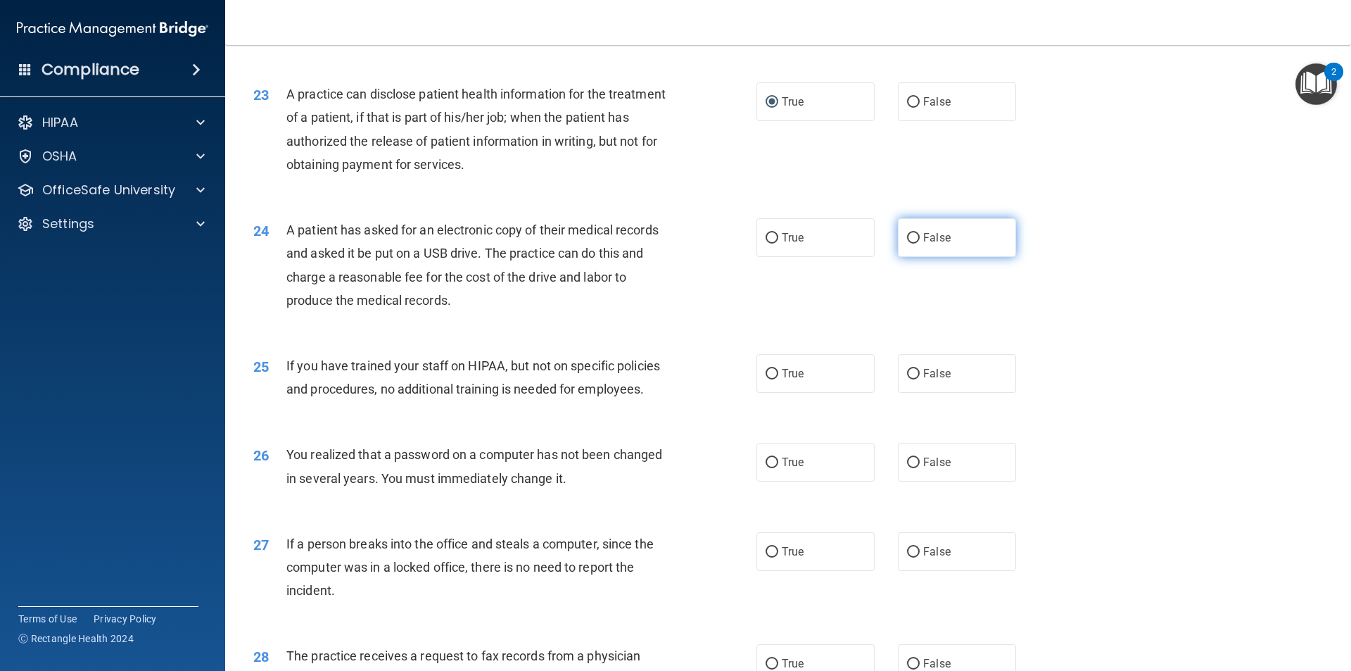
click at [927, 244] on span "False" at bounding box center [936, 237] width 27 height 13
click at [920, 243] on input "False" at bounding box center [913, 238] width 13 height 11
radio input "true"
click at [808, 257] on label "True" at bounding box center [815, 237] width 118 height 39
click at [778, 243] on input "True" at bounding box center [772, 238] width 13 height 11
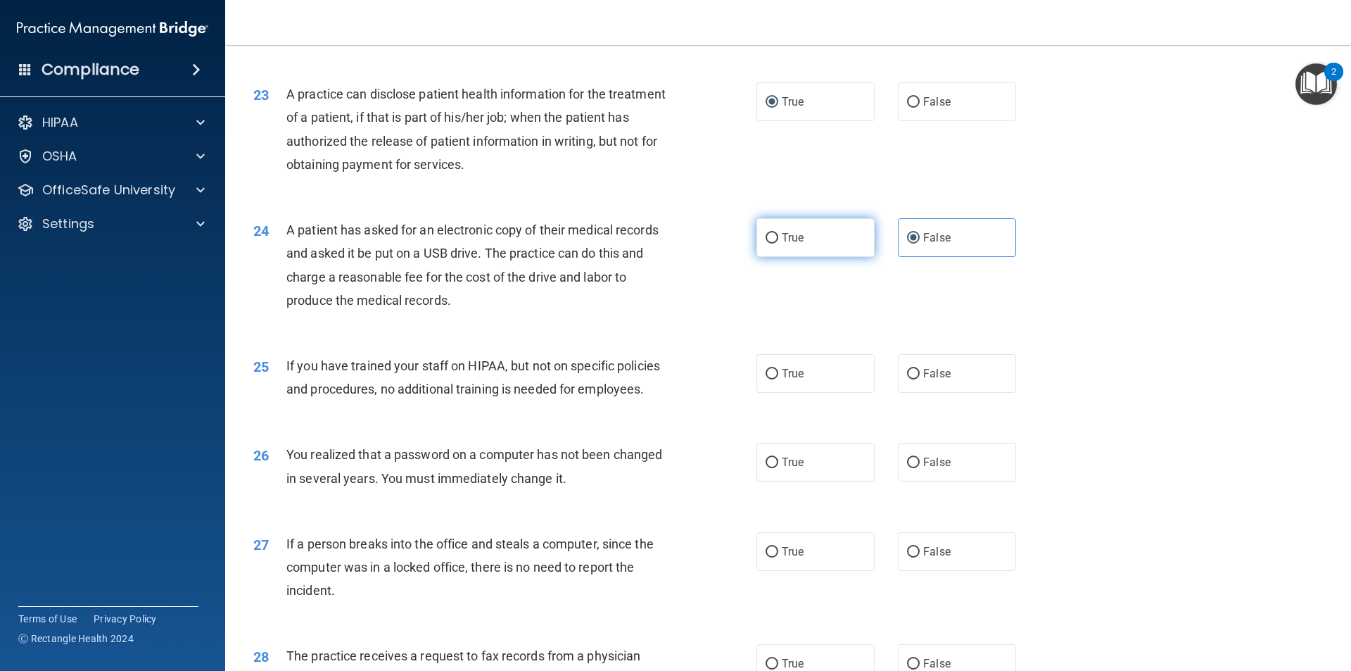
radio input "true"
radio input "false"
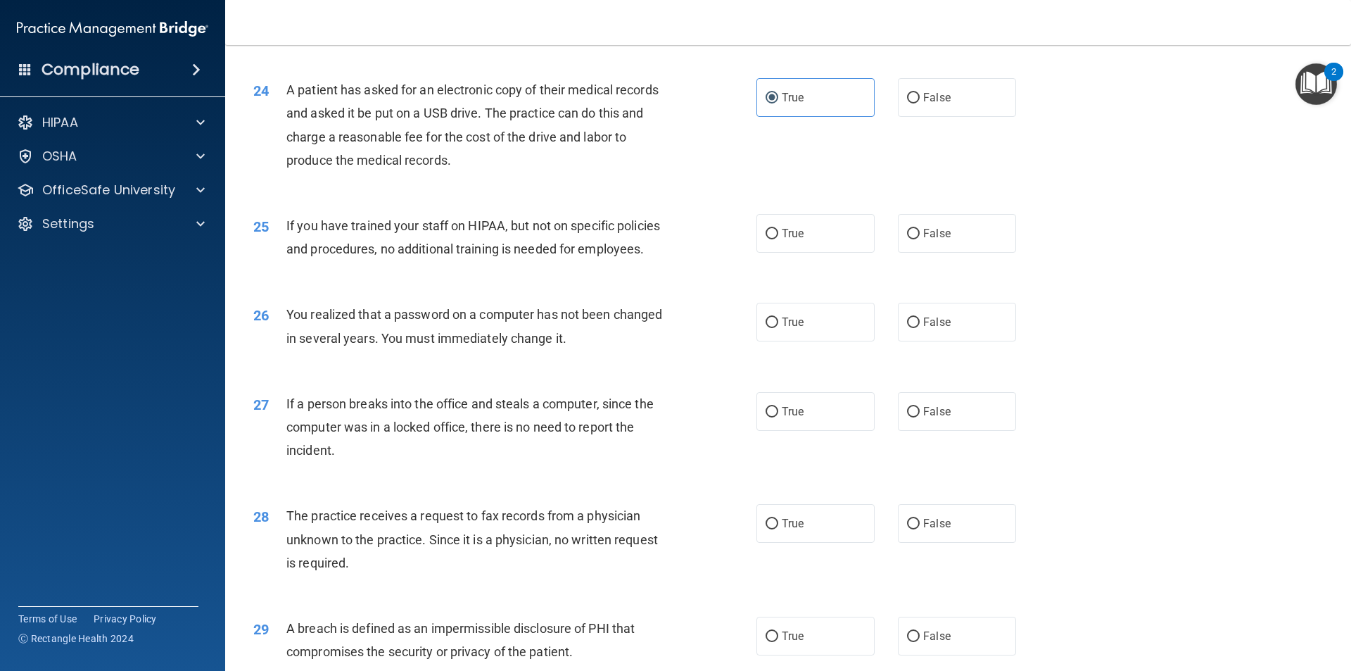
scroll to position [2392, 0]
click at [915, 252] on label "False" at bounding box center [957, 232] width 118 height 39
click at [915, 239] on input "False" at bounding box center [913, 233] width 13 height 11
radio input "true"
click at [832, 341] on label "True" at bounding box center [815, 321] width 118 height 39
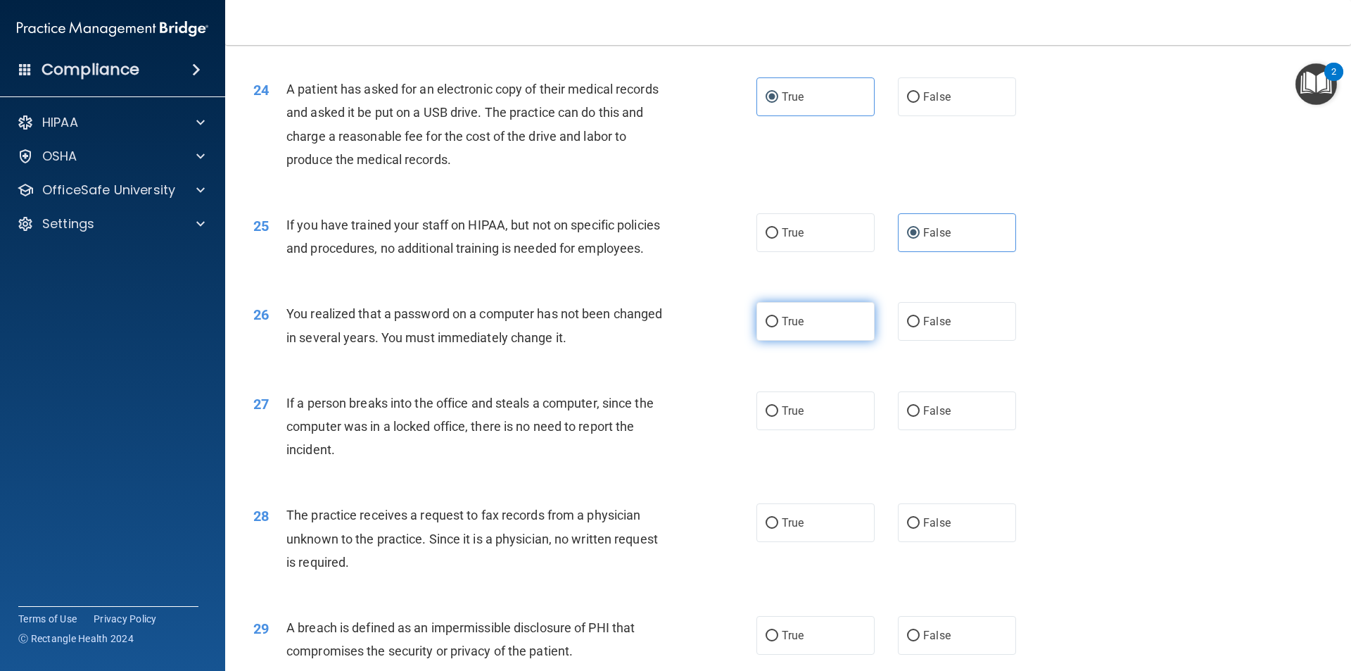
click at [778, 327] on input "True" at bounding box center [772, 322] width 13 height 11
radio input "true"
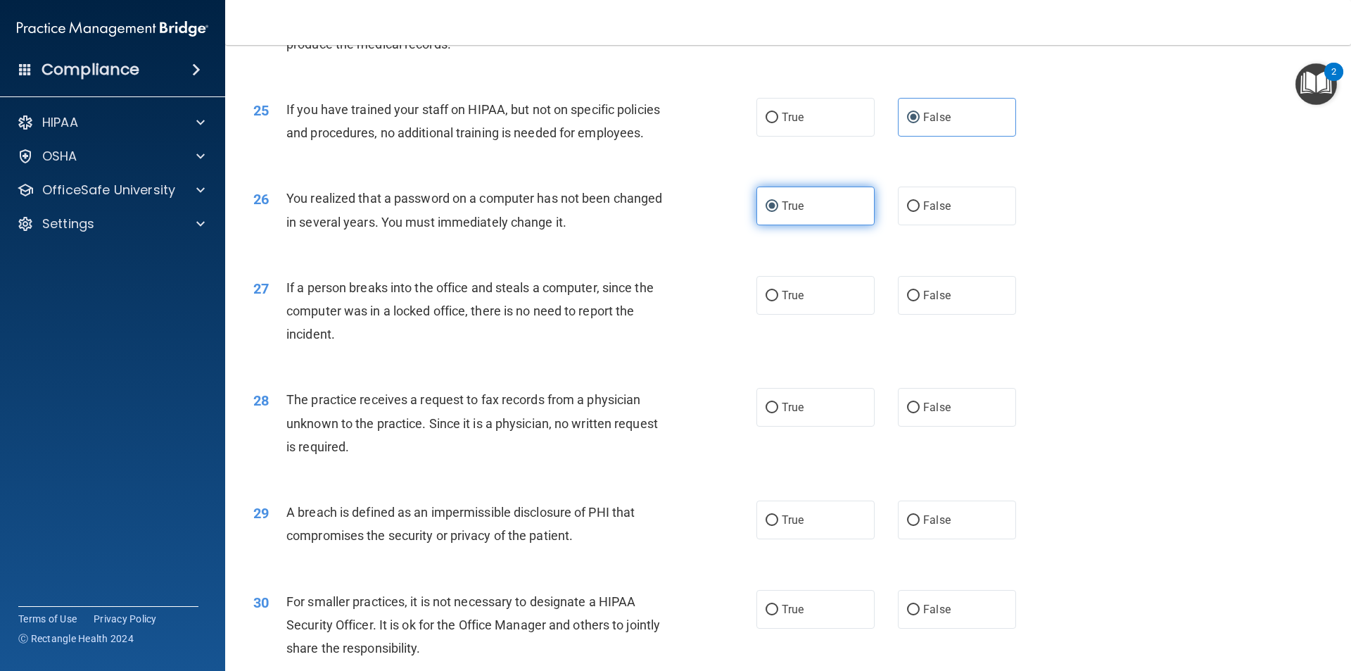
scroll to position [2533, 0]
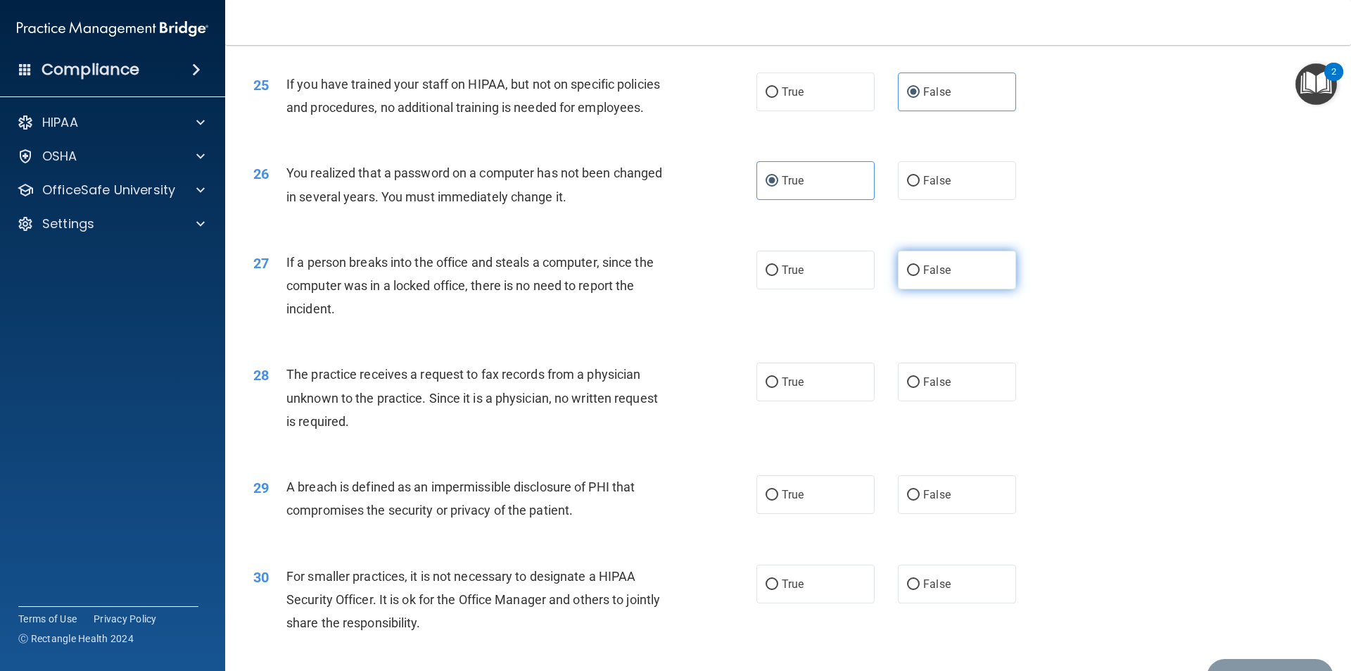
click at [923, 277] on span "False" at bounding box center [936, 269] width 27 height 13
click at [920, 276] on input "False" at bounding box center [913, 270] width 13 height 11
radio input "true"
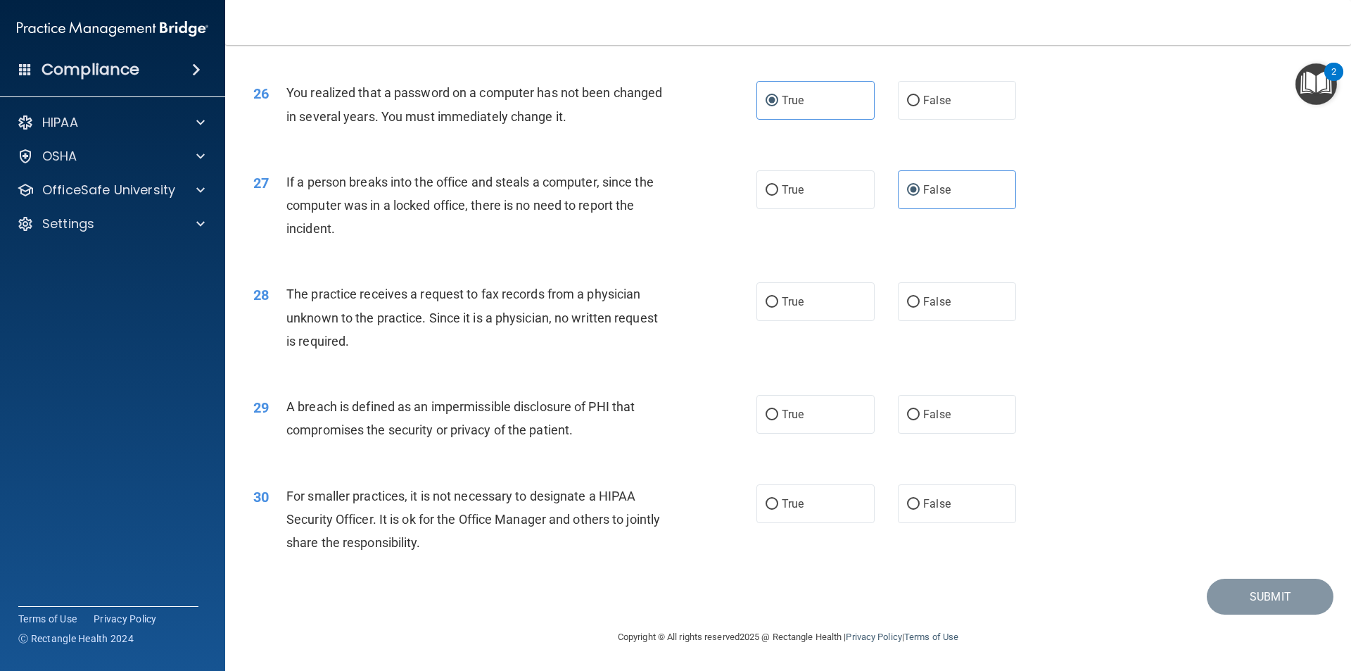
scroll to position [2660, 0]
click at [809, 315] on label "True" at bounding box center [815, 301] width 118 height 39
click at [778, 308] on input "True" at bounding box center [772, 302] width 13 height 11
radio input "true"
click at [816, 416] on label "True" at bounding box center [815, 414] width 118 height 39
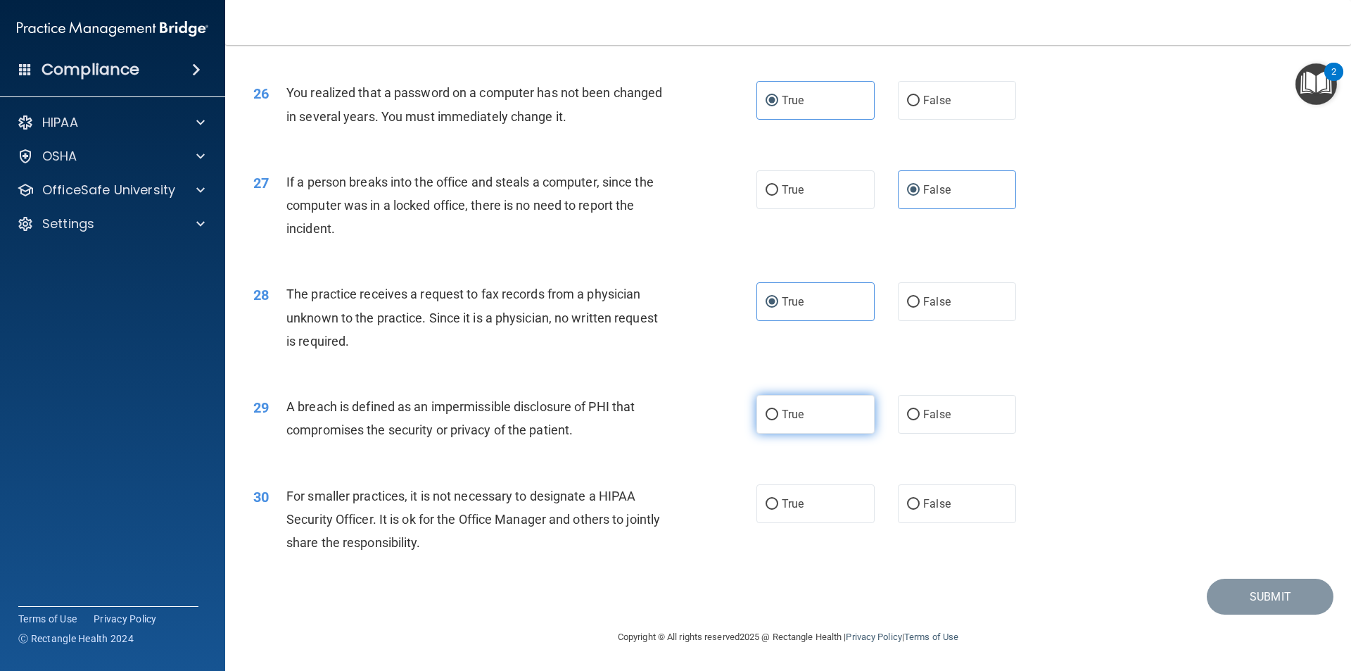
click at [778, 416] on input "True" at bounding box center [772, 415] width 13 height 11
radio input "true"
drag, startPoint x: 823, startPoint y: 507, endPoint x: 830, endPoint y: 508, distance: 7.2
click at [826, 507] on label "True" at bounding box center [815, 503] width 118 height 39
click at [778, 507] on input "True" at bounding box center [772, 504] width 13 height 11
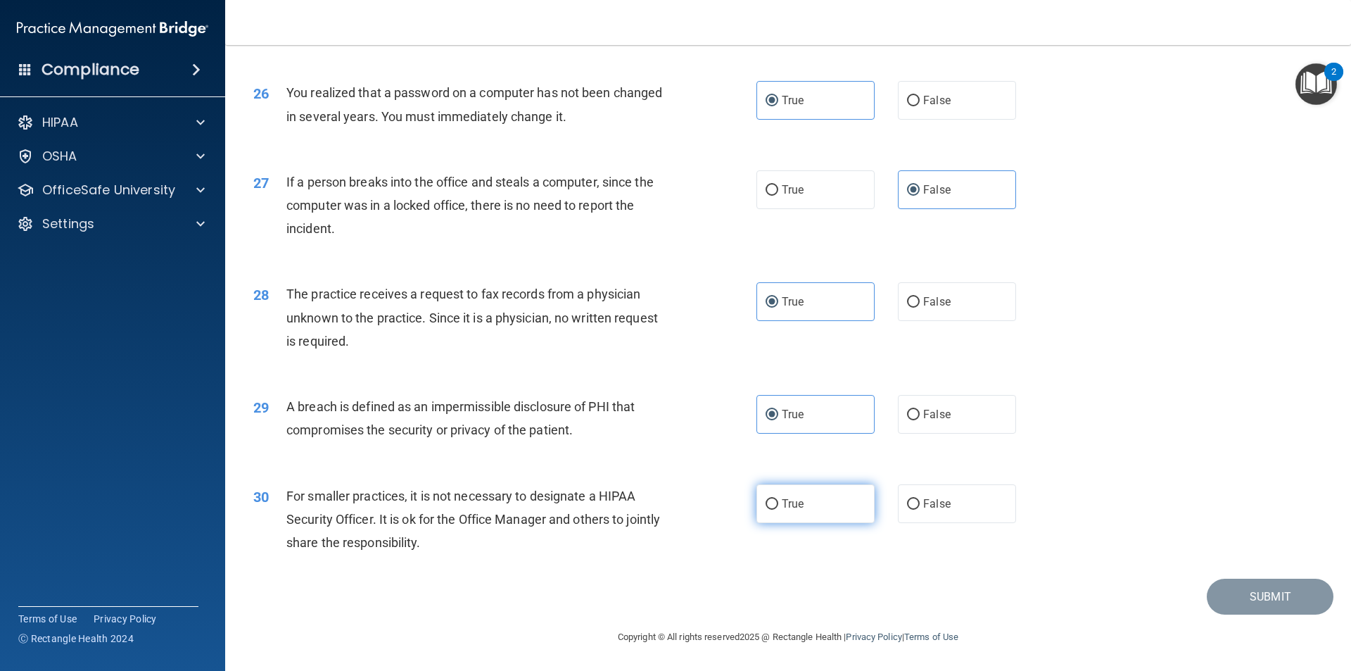
radio input "true"
click at [1250, 600] on button "Submit" at bounding box center [1270, 596] width 127 height 36
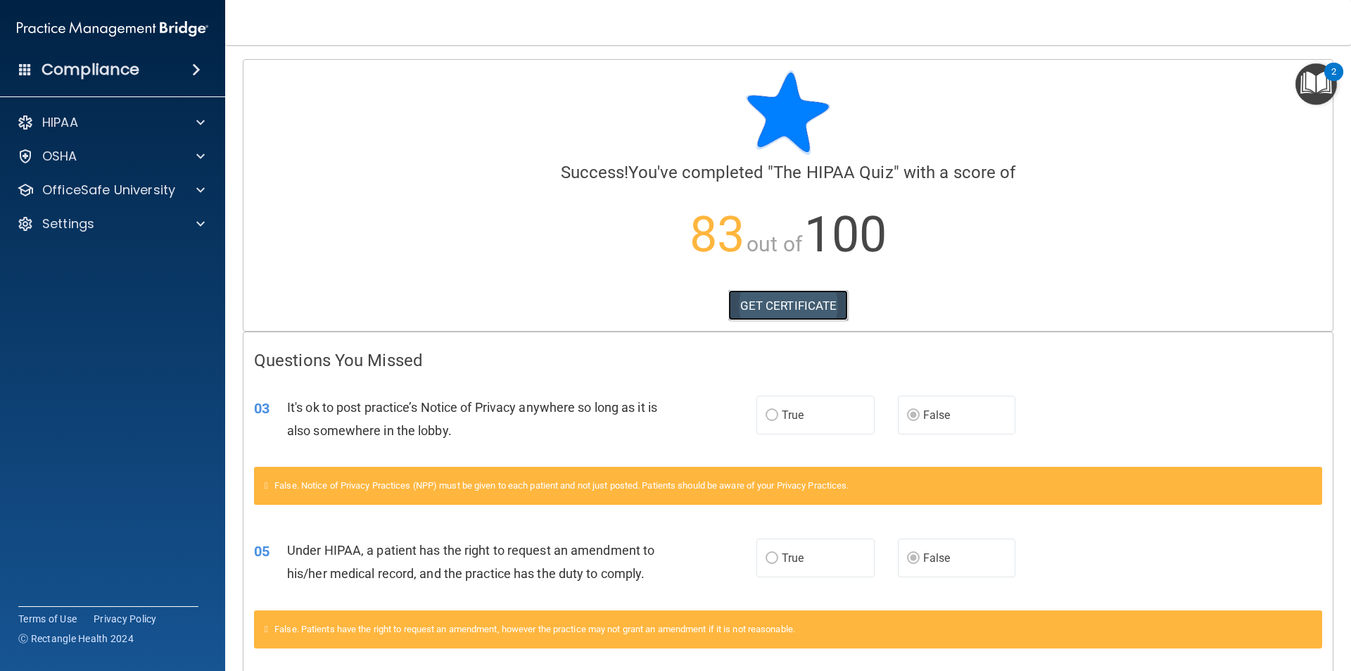
click at [788, 310] on link "GET CERTIFICATE" at bounding box center [788, 305] width 120 height 31
click at [205, 125] on div at bounding box center [198, 122] width 35 height 17
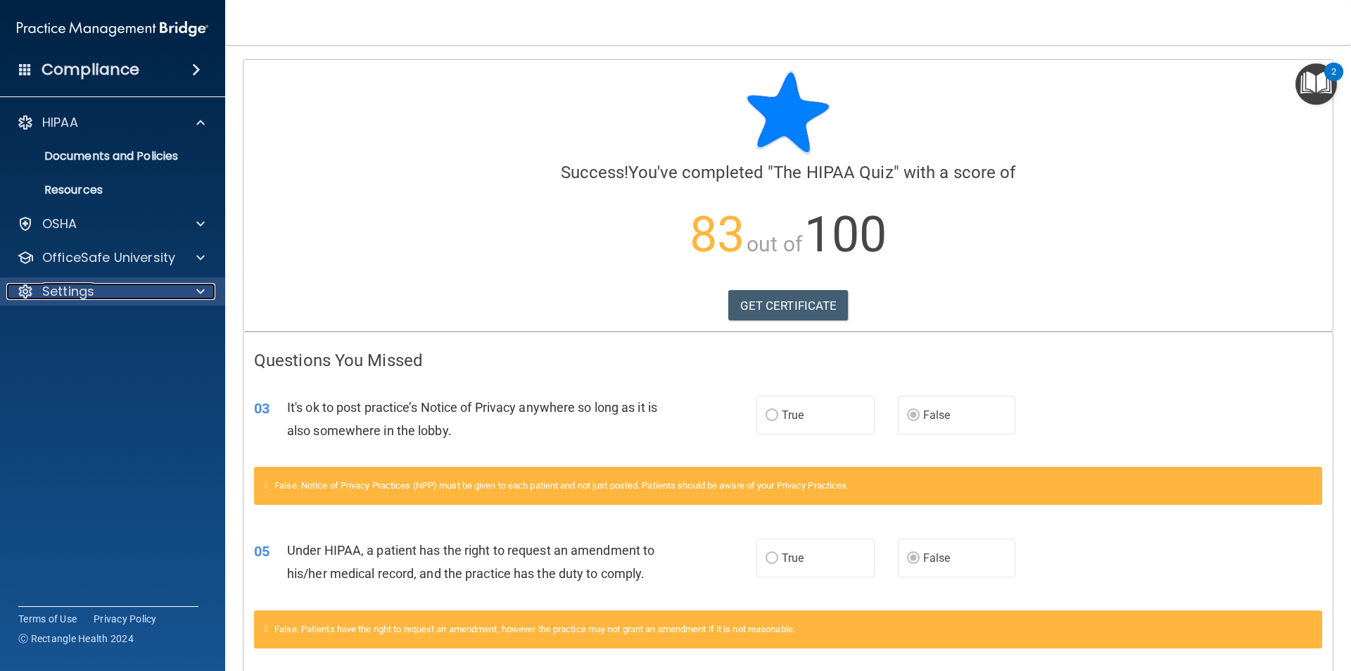
click at [194, 294] on div at bounding box center [198, 291] width 35 height 17
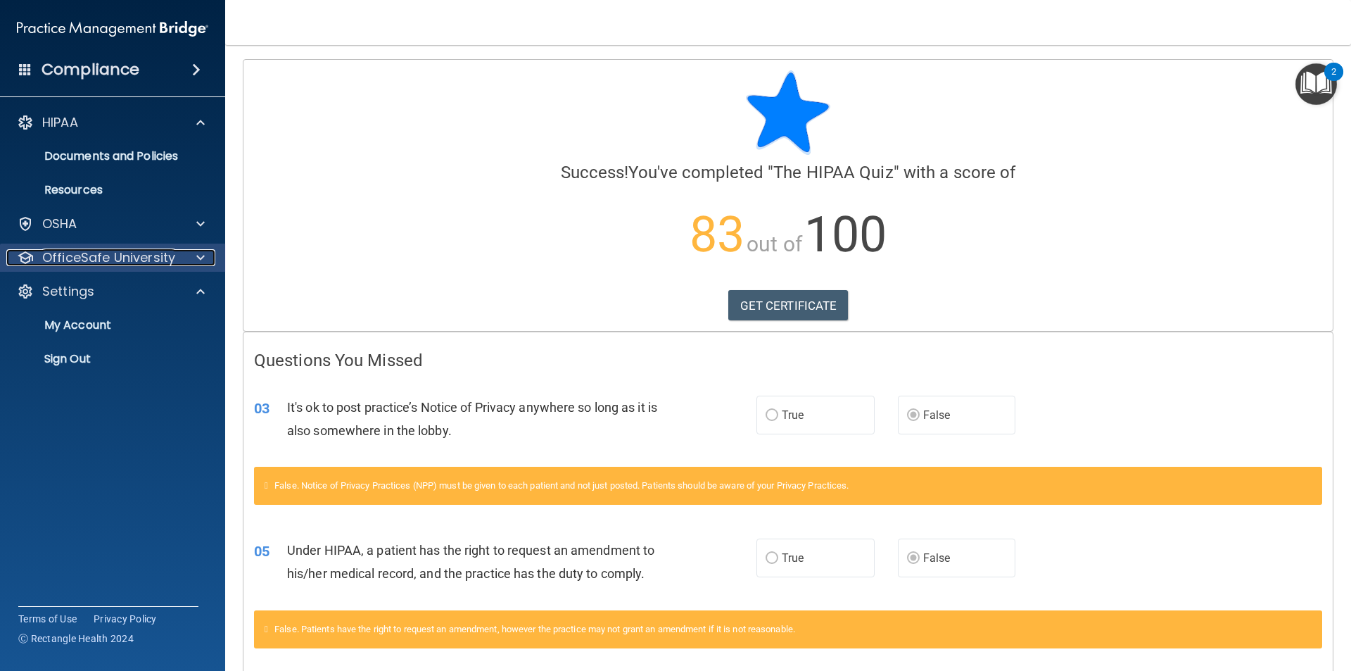
click at [203, 257] on span at bounding box center [200, 257] width 8 height 17
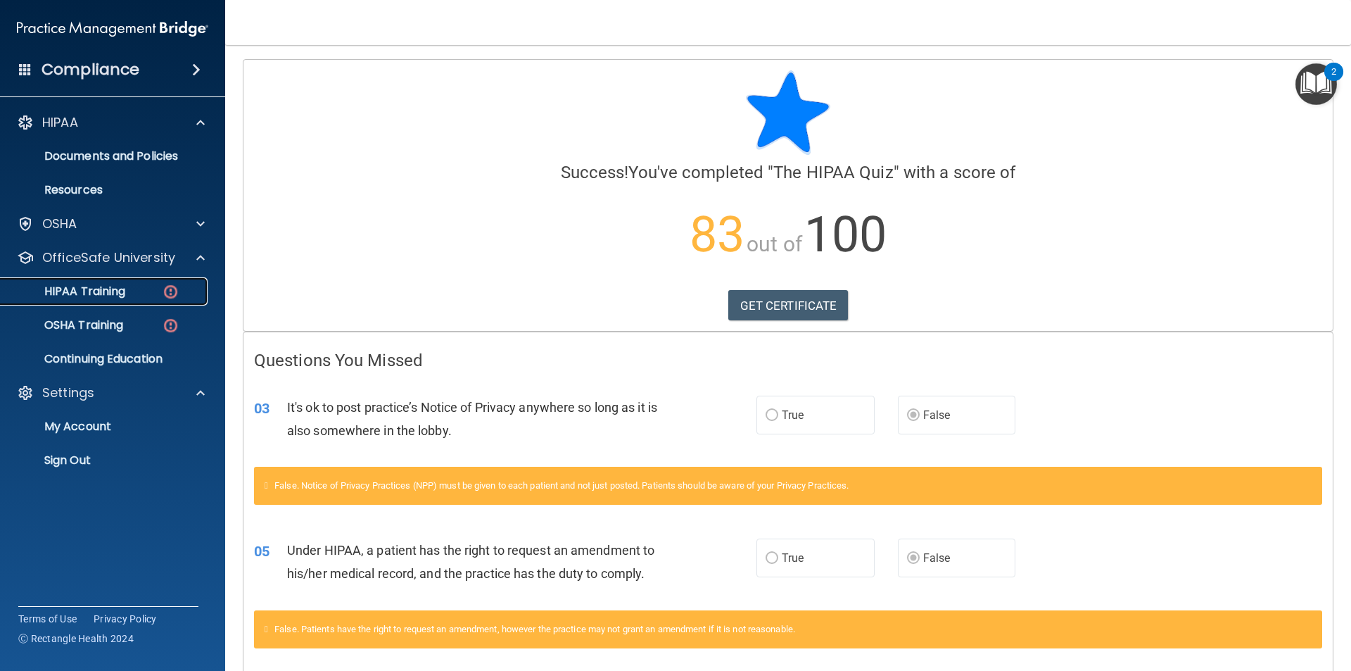
click at [101, 288] on p "HIPAA Training" at bounding box center [67, 291] width 116 height 14
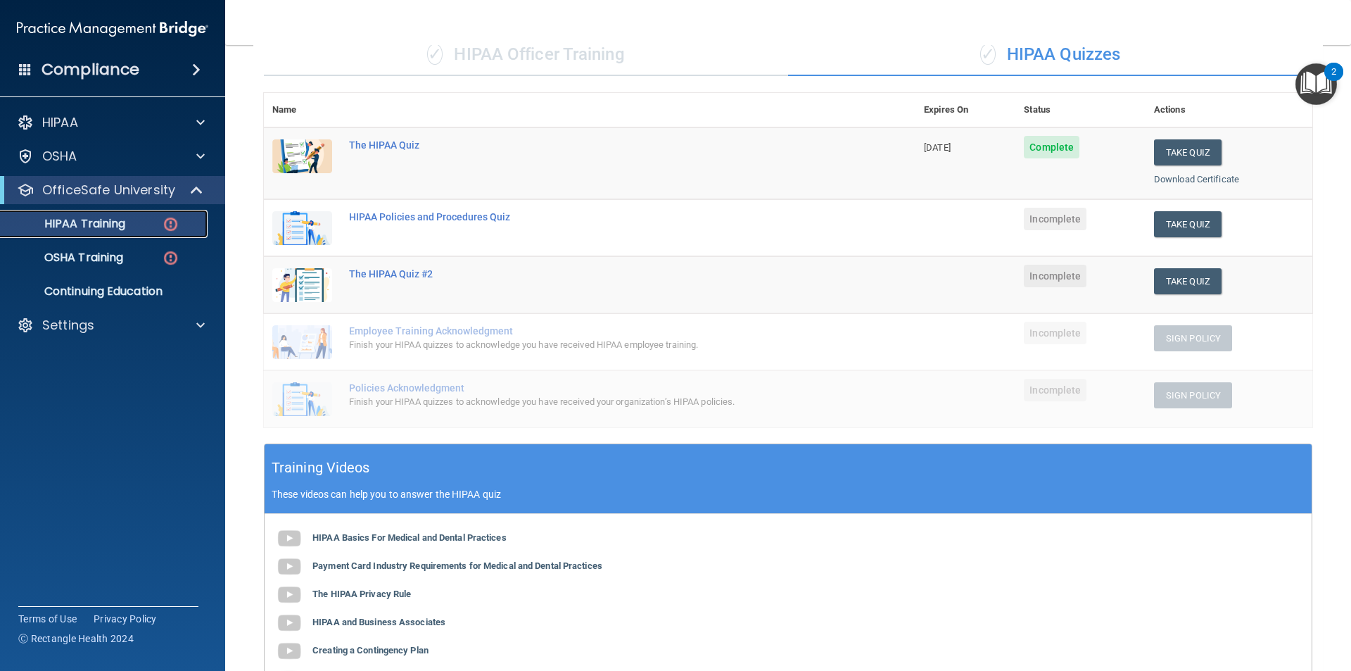
scroll to position [49, 0]
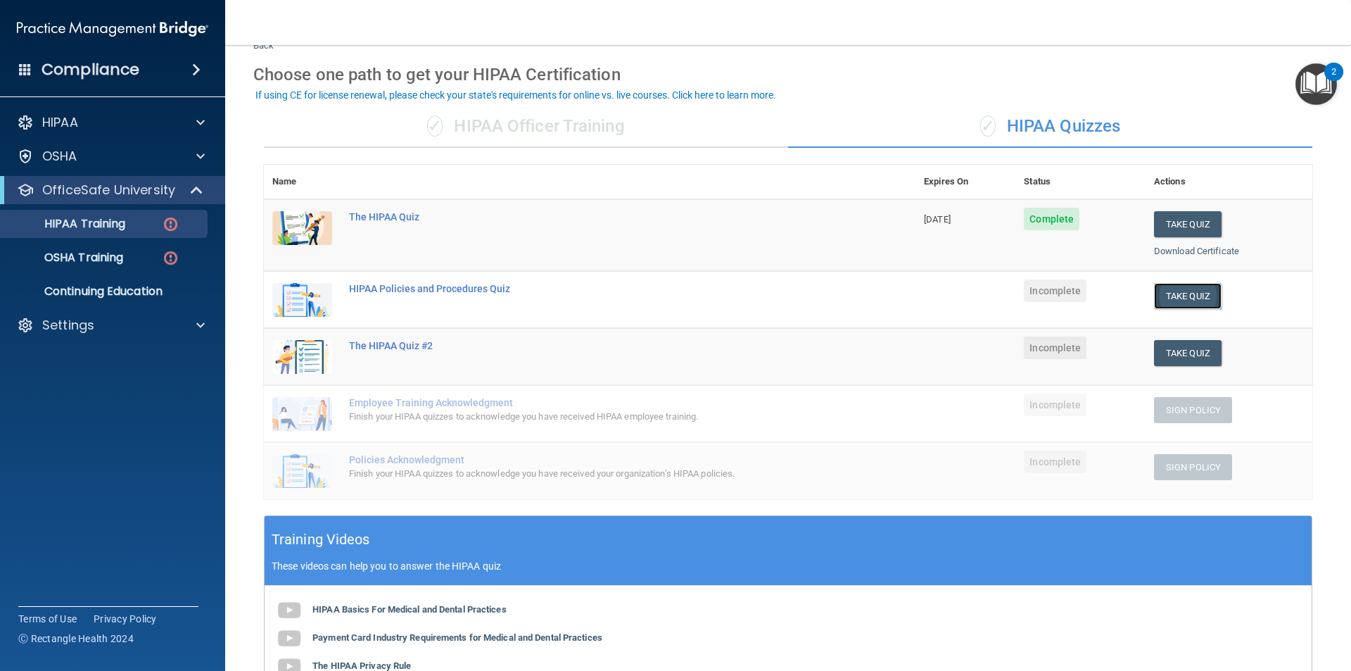
click at [1186, 301] on button "Take Quiz" at bounding box center [1188, 296] width 68 height 26
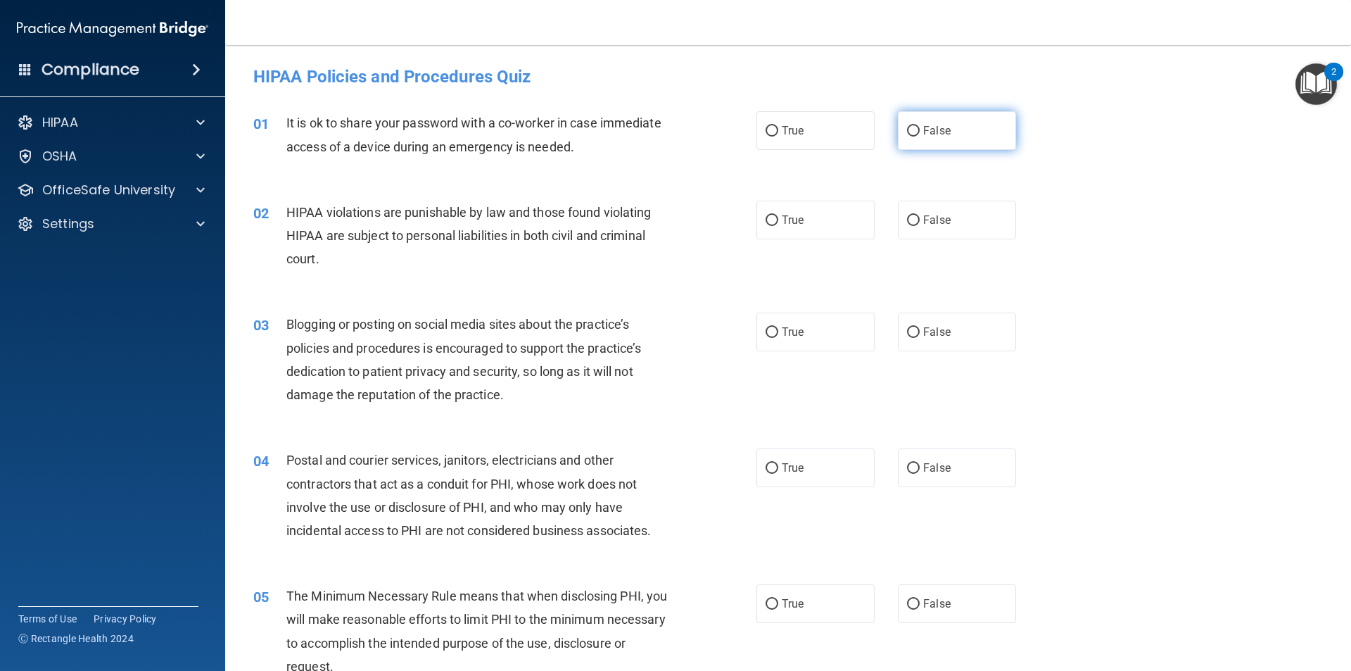
click at [911, 130] on input "False" at bounding box center [913, 131] width 13 height 11
radio input "true"
click at [818, 220] on label "True" at bounding box center [815, 220] width 118 height 39
click at [778, 220] on input "True" at bounding box center [772, 220] width 13 height 11
radio input "true"
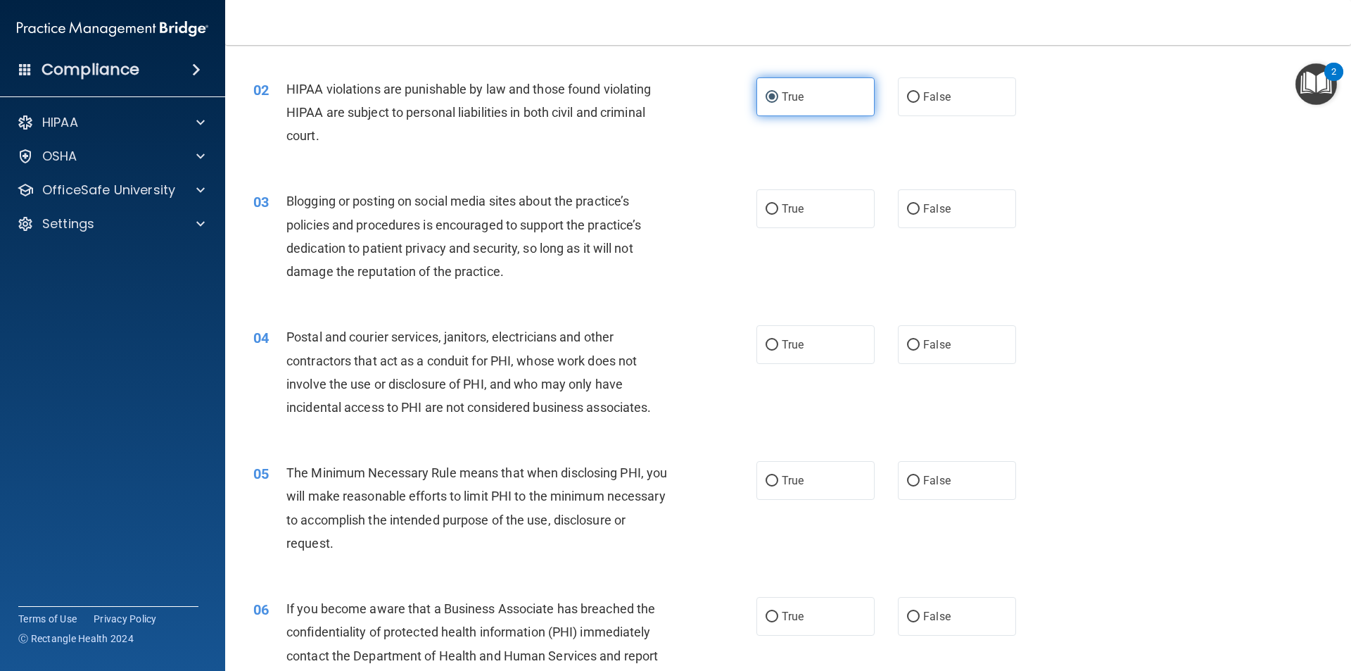
scroll to position [141, 0]
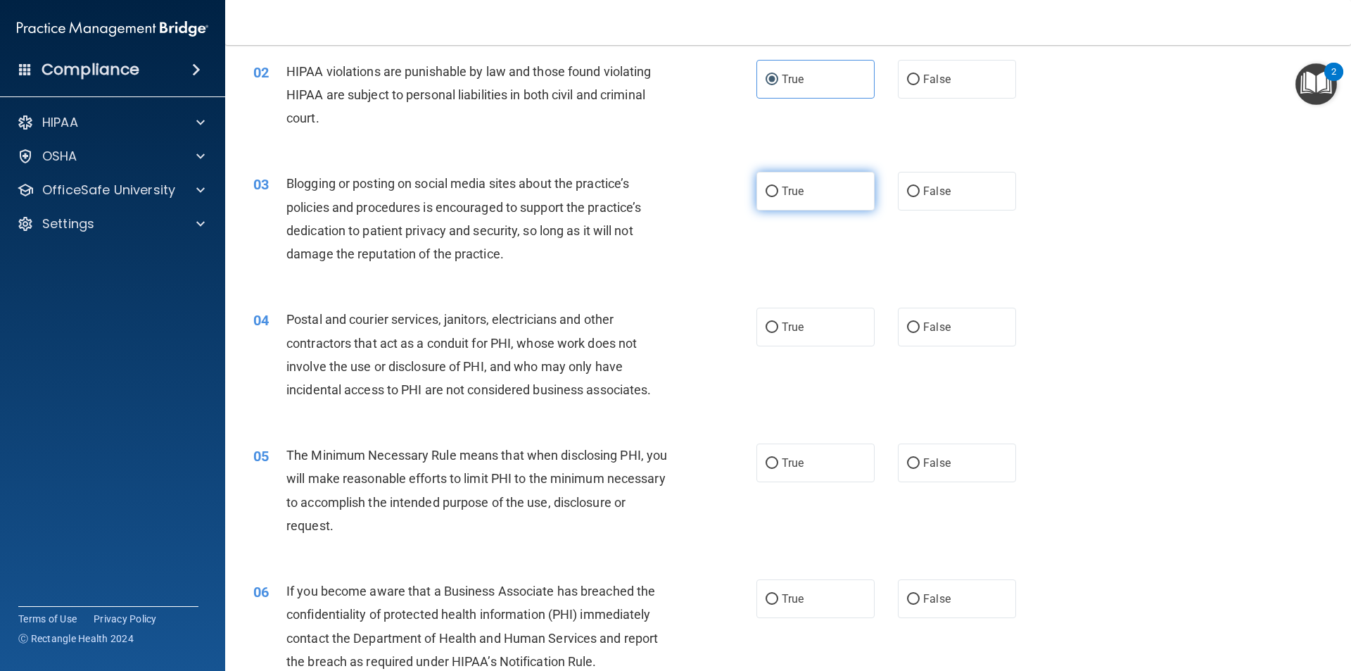
click at [808, 192] on label "True" at bounding box center [815, 191] width 118 height 39
click at [778, 192] on input "True" at bounding box center [772, 191] width 13 height 11
radio input "true"
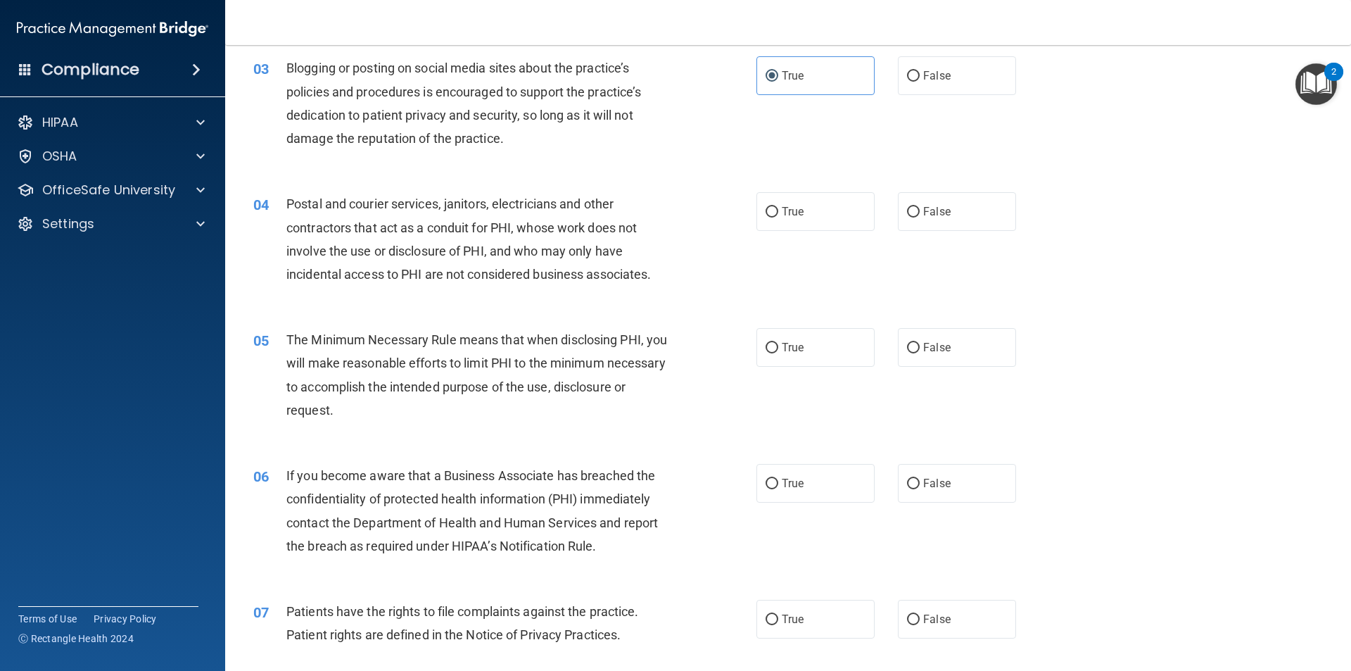
scroll to position [281, 0]
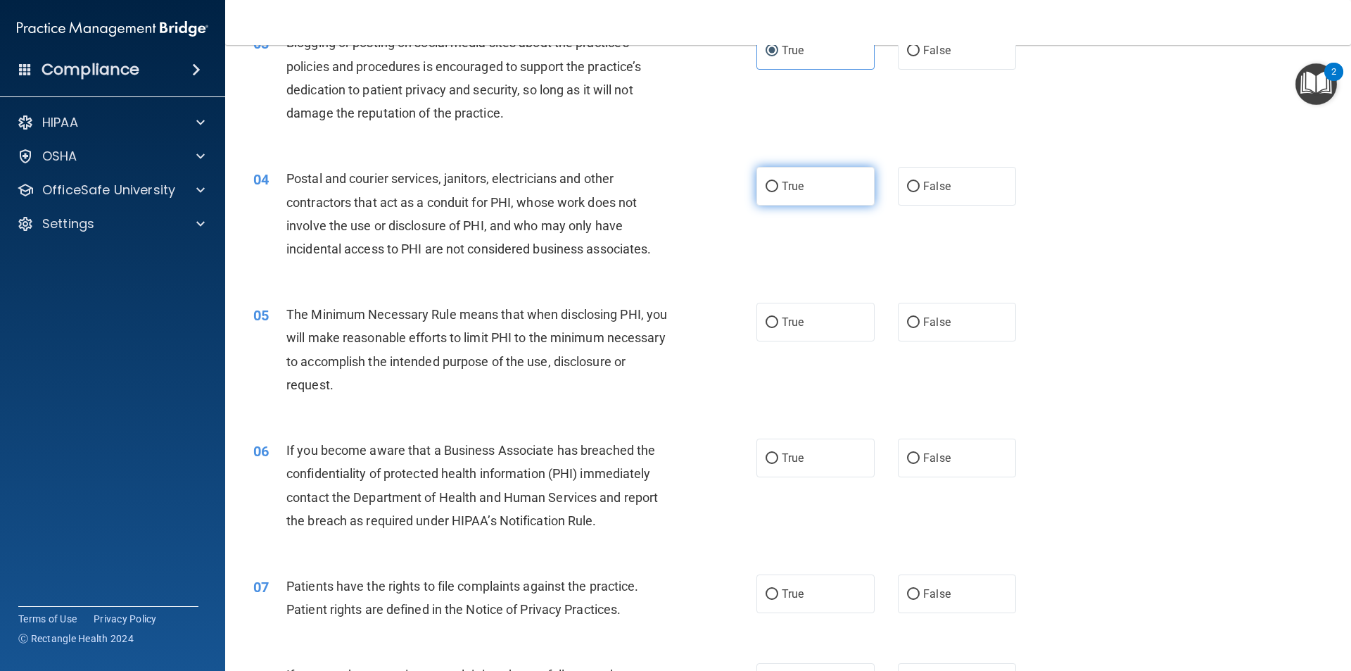
click at [842, 192] on label "True" at bounding box center [815, 186] width 118 height 39
click at [778, 192] on input "True" at bounding box center [772, 187] width 13 height 11
radio input "true"
click at [833, 329] on label "True" at bounding box center [815, 322] width 118 height 39
click at [778, 328] on input "True" at bounding box center [772, 322] width 13 height 11
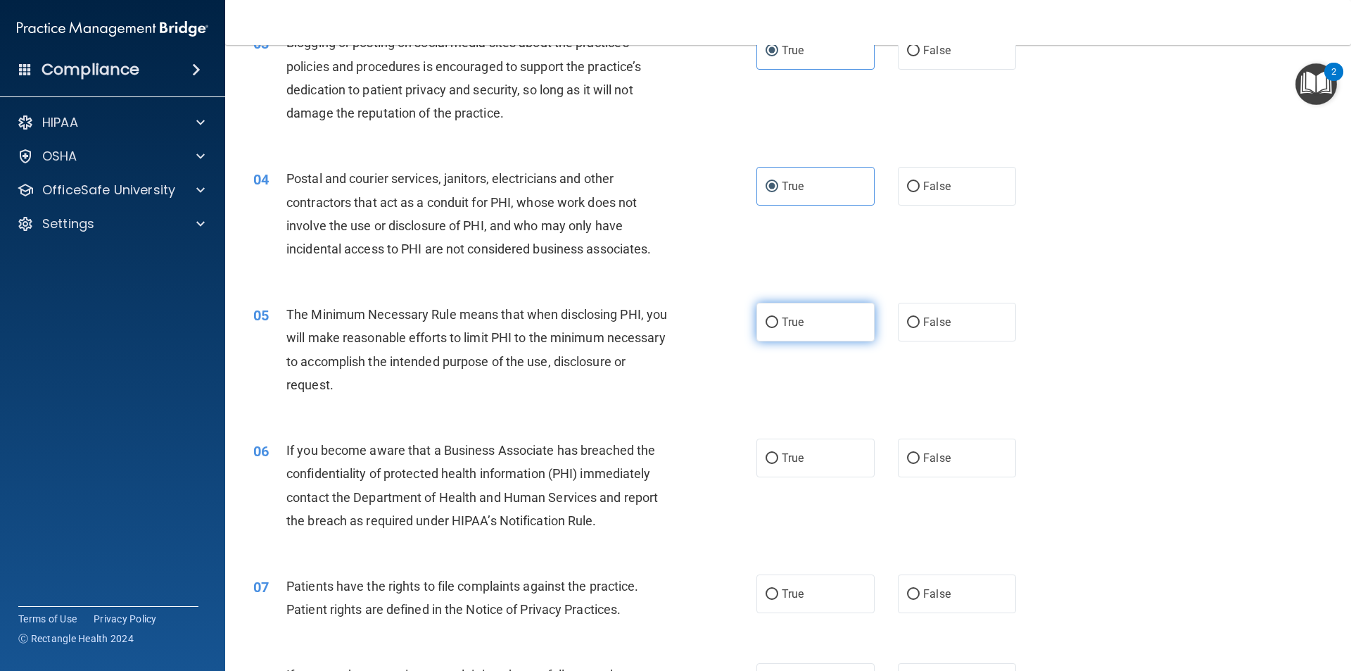
radio input "true"
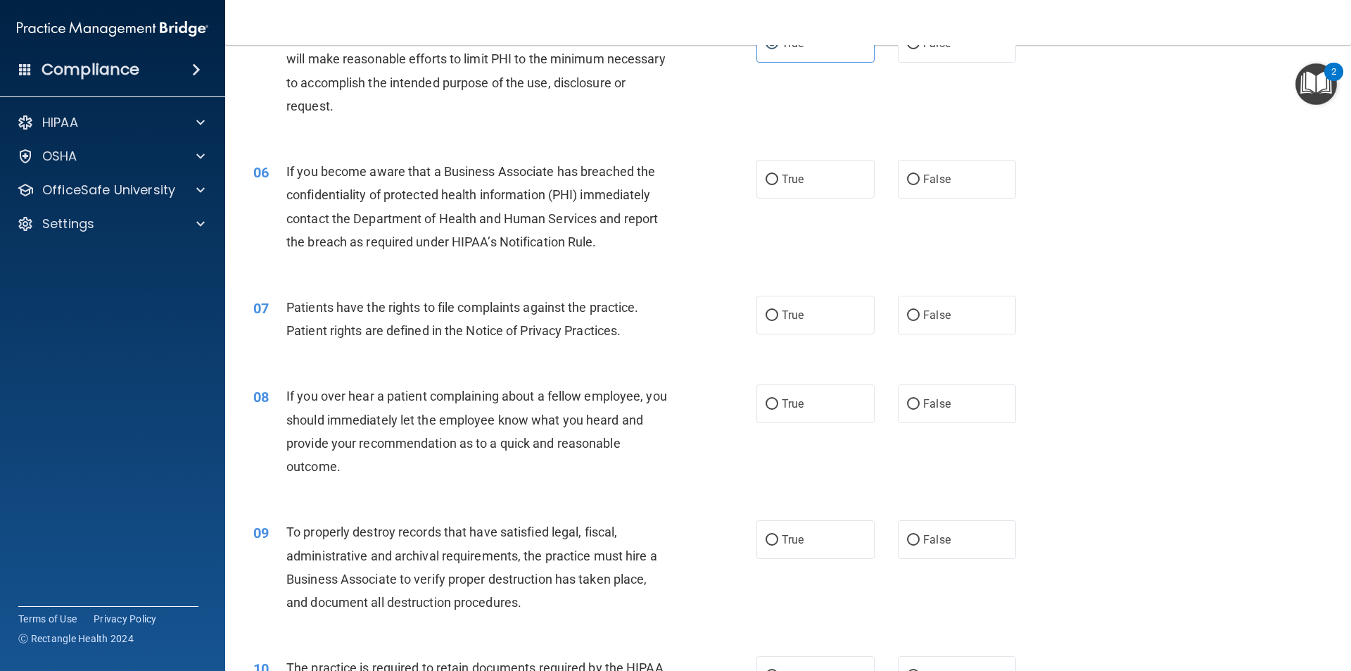
scroll to position [563, 0]
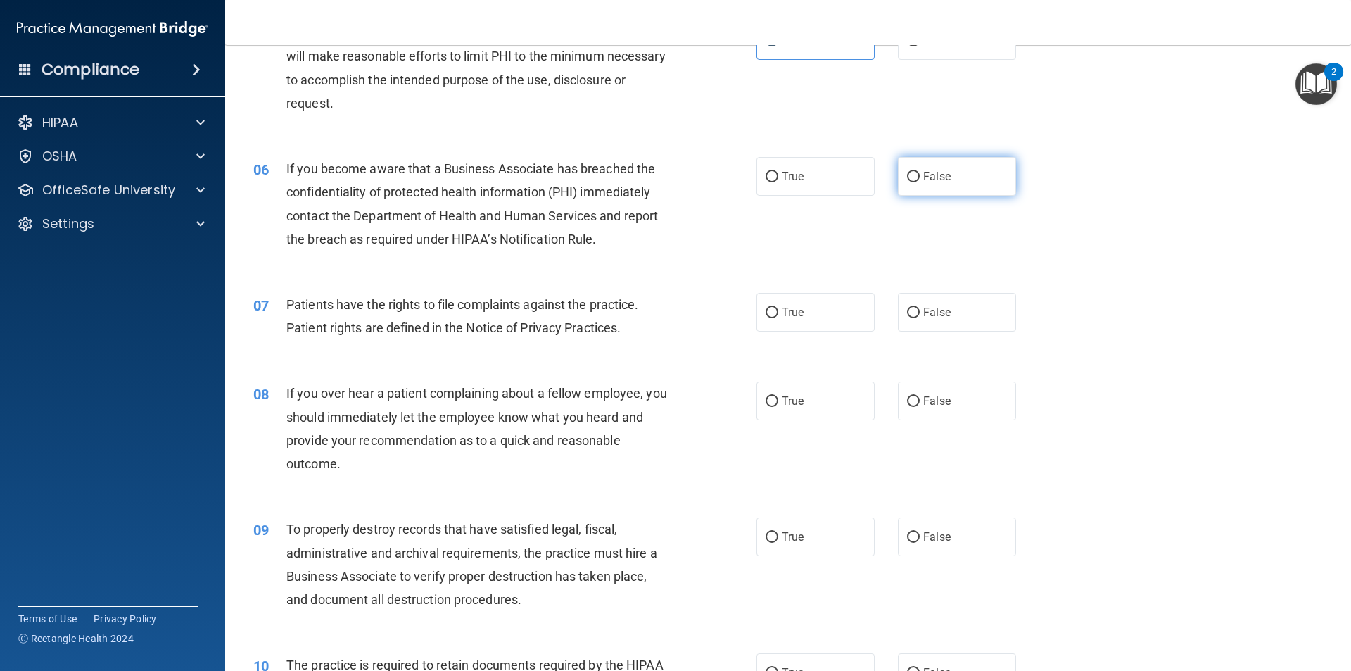
click at [972, 174] on label "False" at bounding box center [957, 176] width 118 height 39
click at [920, 174] on input "False" at bounding box center [913, 177] width 13 height 11
radio input "true"
click at [784, 324] on label "True" at bounding box center [815, 312] width 118 height 39
click at [778, 318] on input "True" at bounding box center [772, 313] width 13 height 11
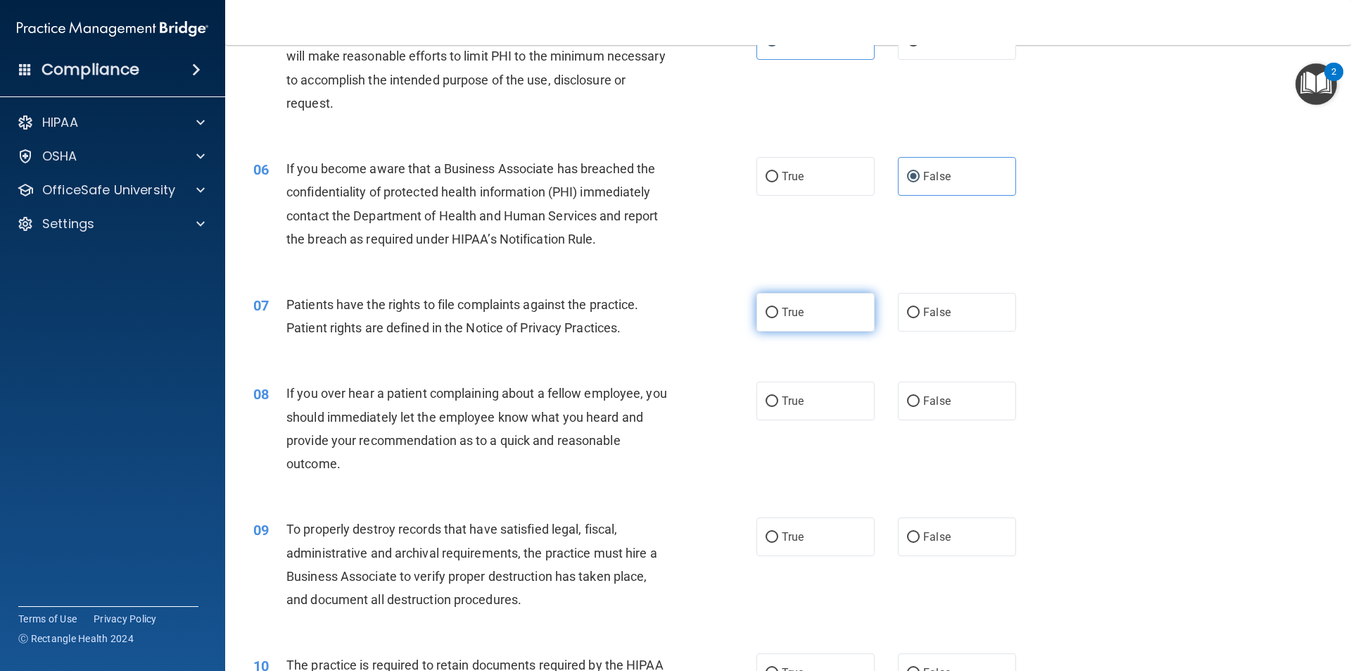
radio input "true"
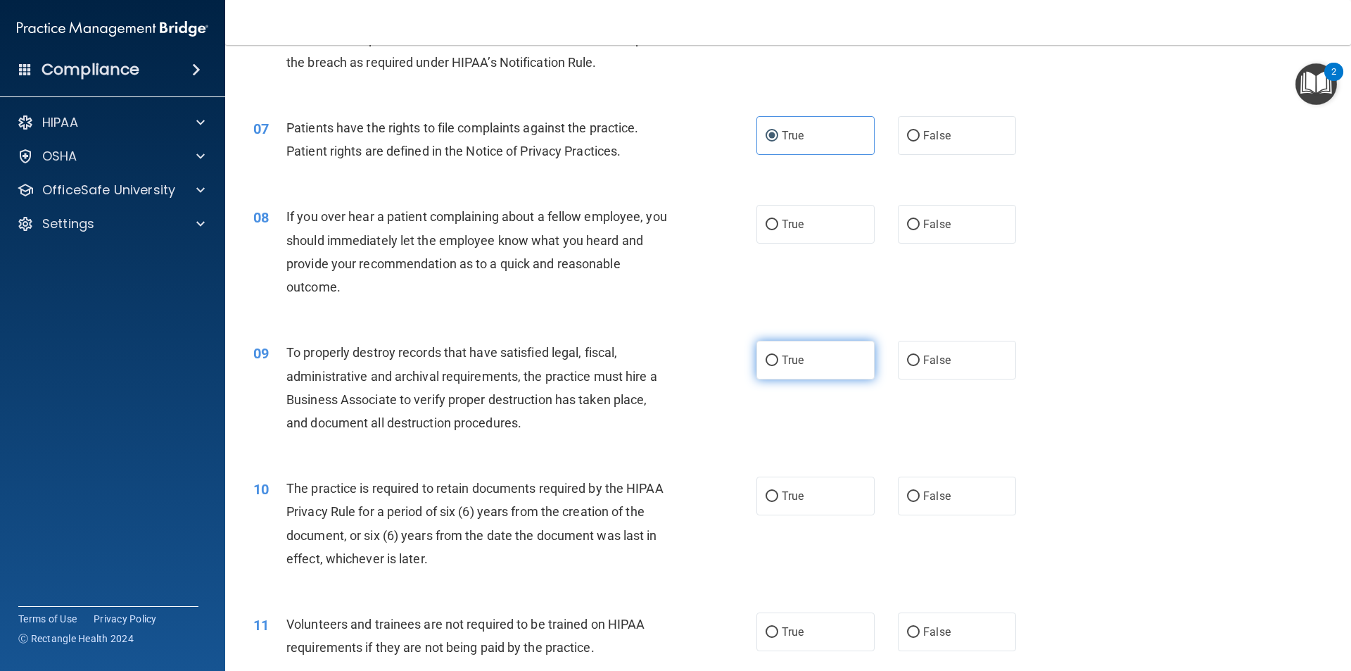
scroll to position [774, 0]
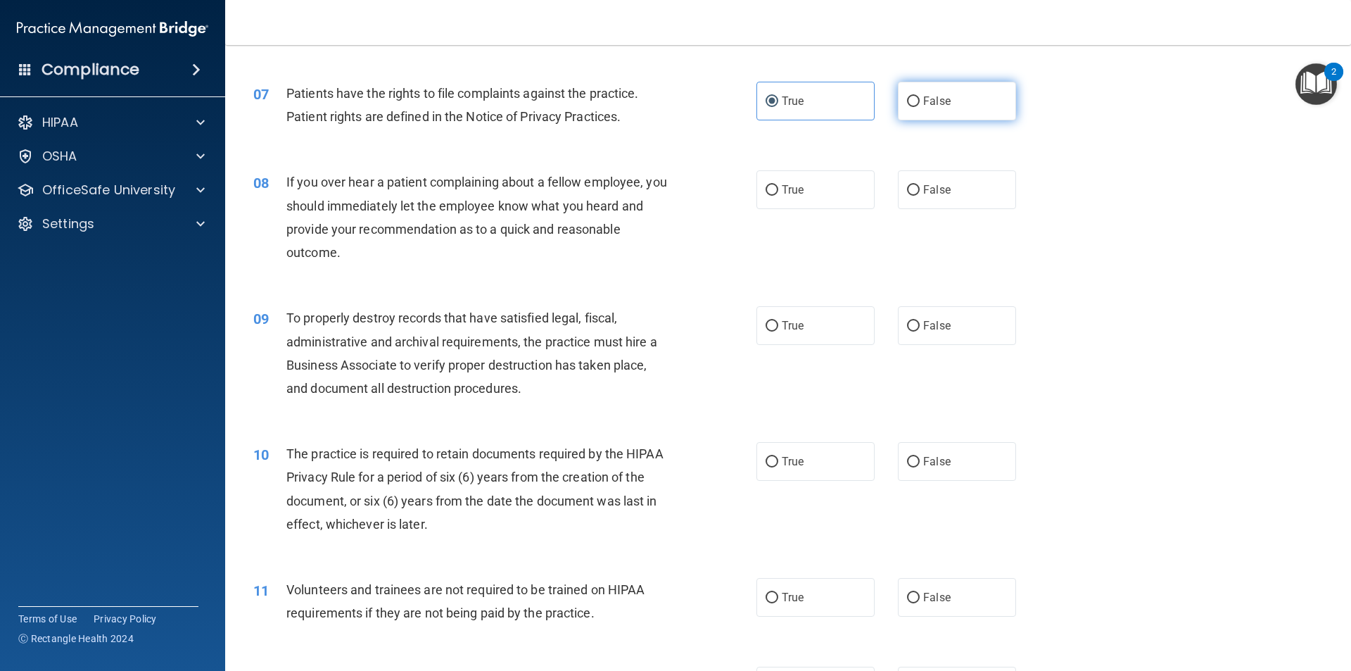
click at [974, 111] on label "False" at bounding box center [957, 101] width 118 height 39
click at [920, 107] on input "False" at bounding box center [913, 101] width 13 height 11
radio input "true"
radio input "false"
click at [964, 197] on label "False" at bounding box center [957, 189] width 118 height 39
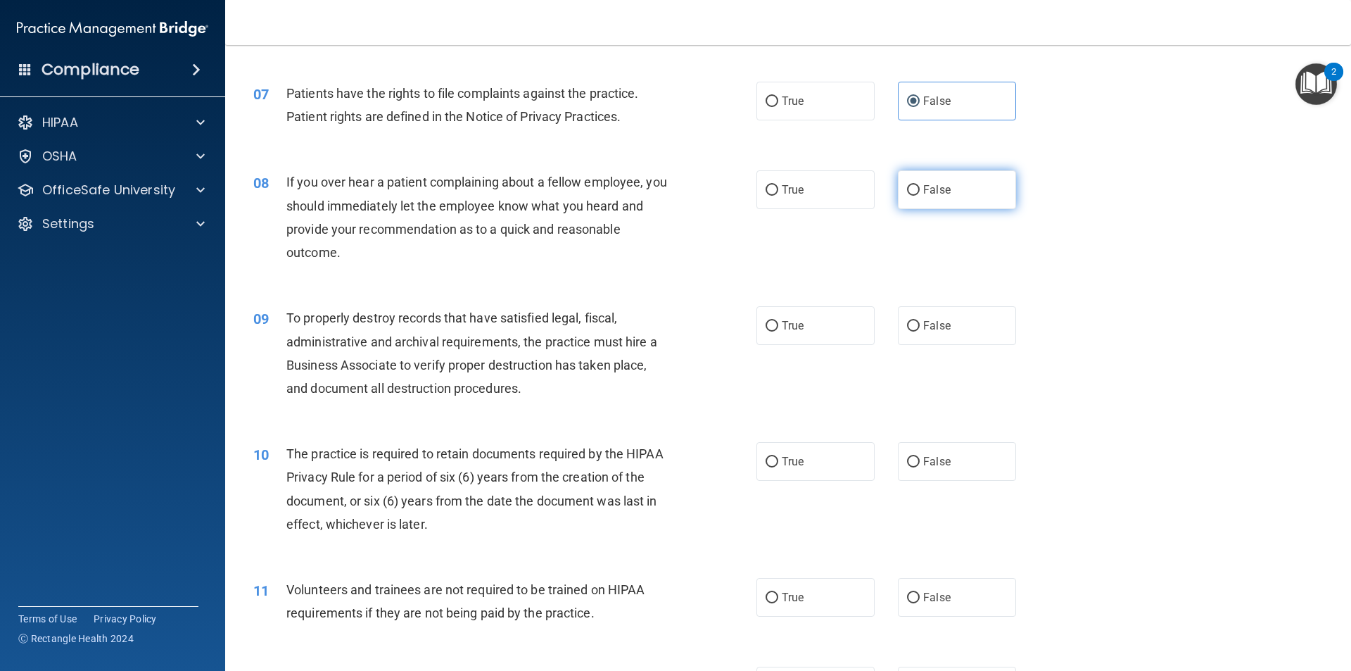
click at [920, 196] on input "False" at bounding box center [913, 190] width 13 height 11
radio input "true"
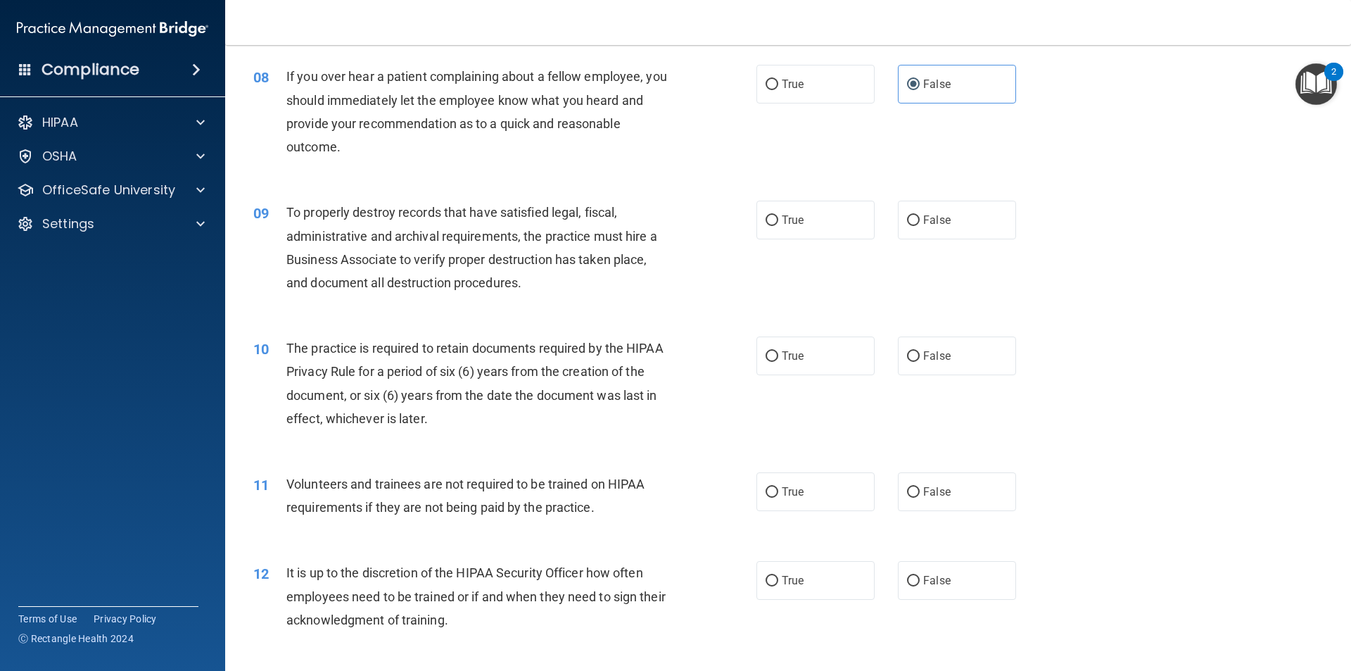
scroll to position [915, 0]
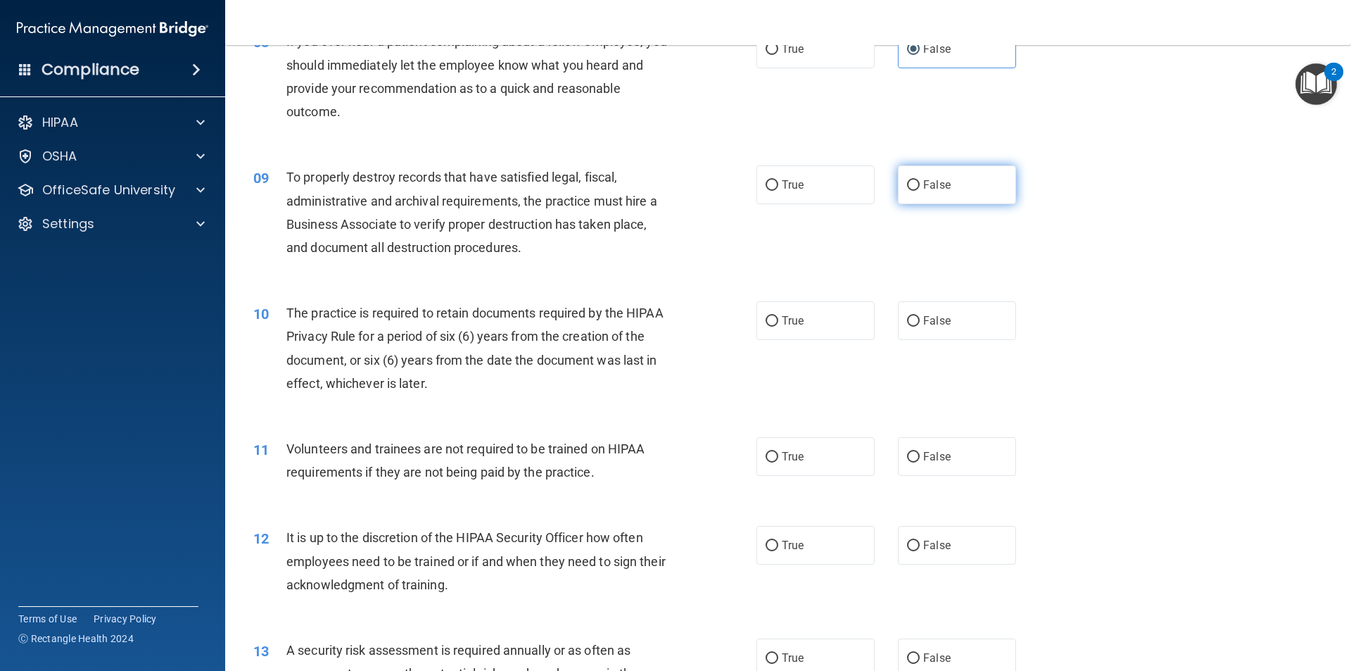
click at [951, 189] on label "False" at bounding box center [957, 184] width 118 height 39
click at [920, 189] on input "False" at bounding box center [913, 185] width 13 height 11
radio input "true"
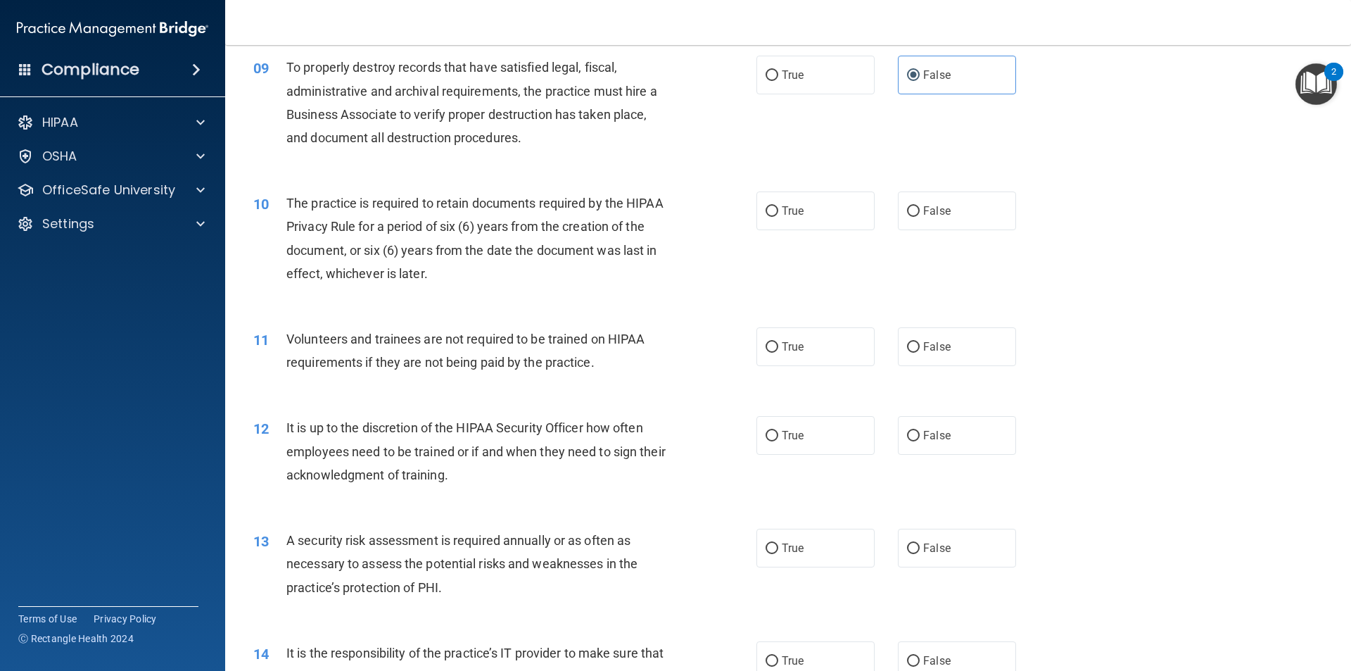
scroll to position [1056, 0]
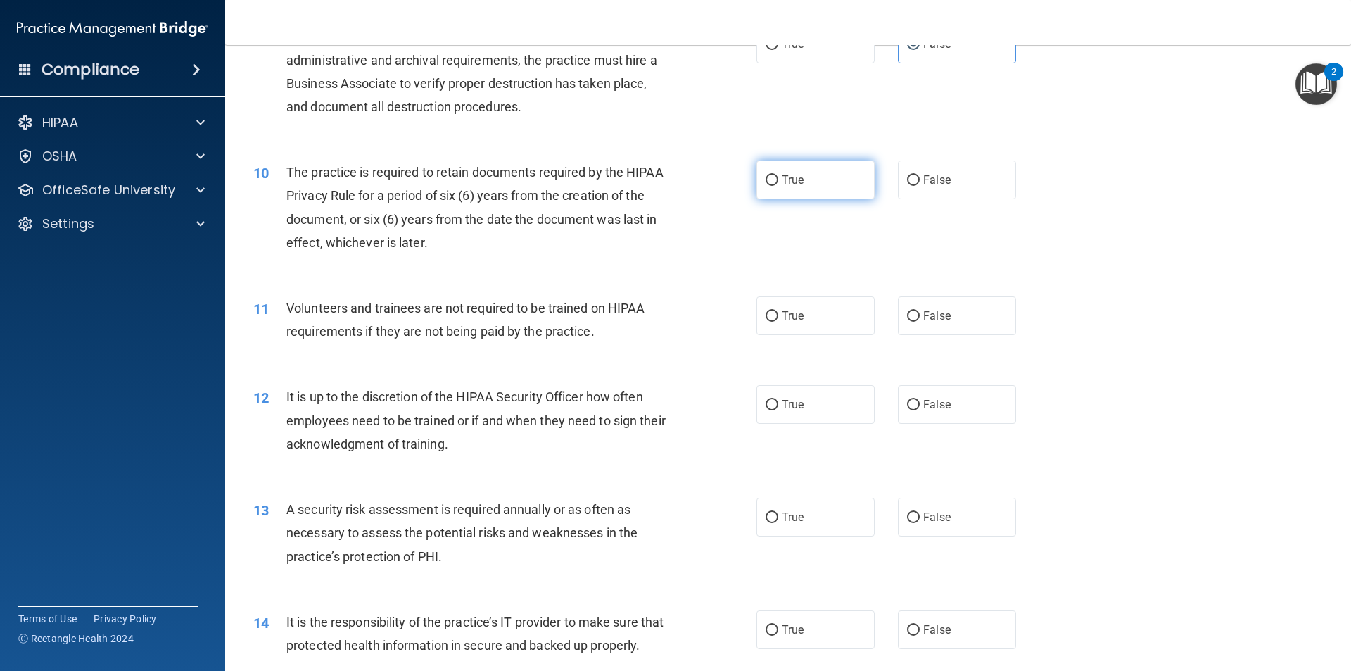
click at [779, 188] on label "True" at bounding box center [815, 179] width 118 height 39
click at [778, 186] on input "True" at bounding box center [772, 180] width 13 height 11
radio input "true"
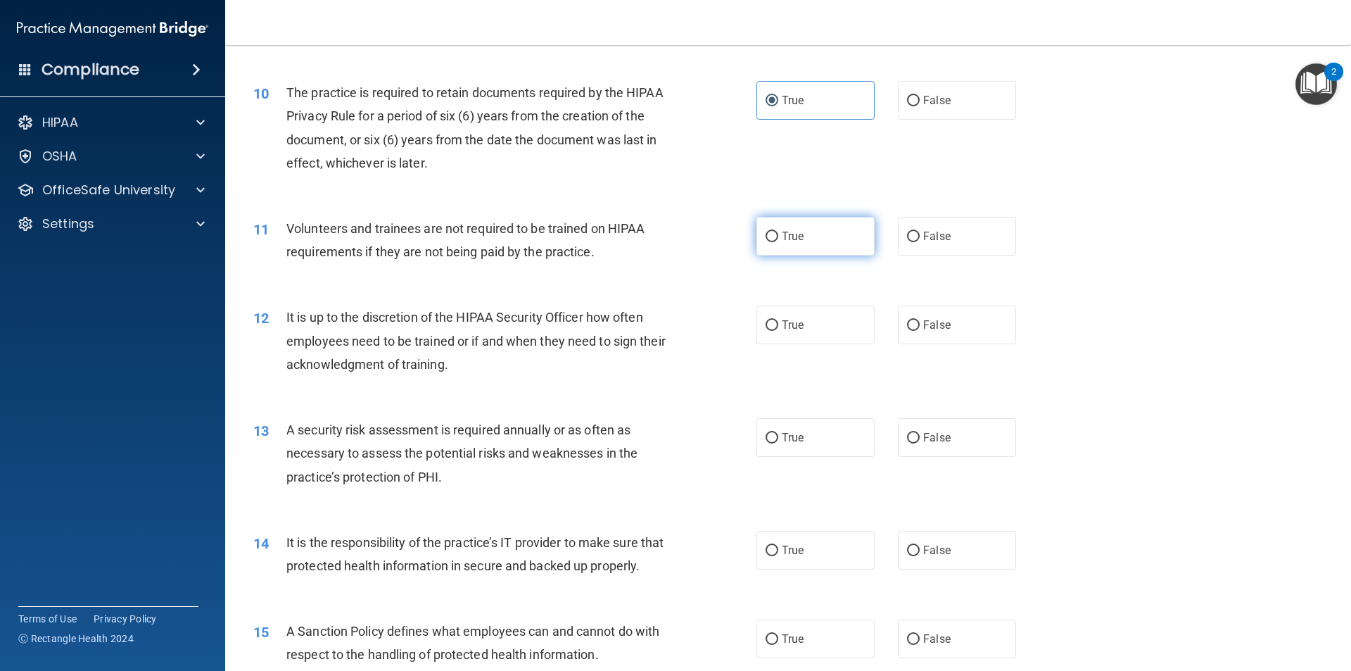
scroll to position [1196, 0]
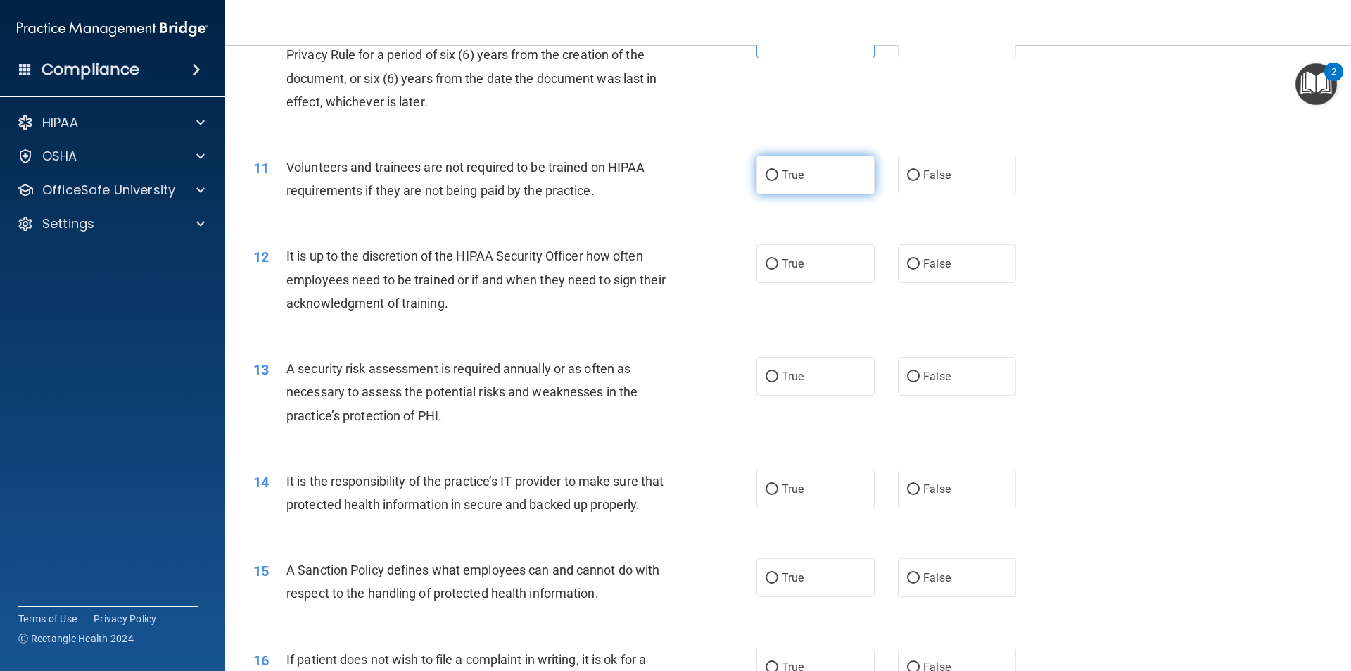
click at [792, 177] on span "True" at bounding box center [793, 174] width 22 height 13
click at [778, 177] on input "True" at bounding box center [772, 175] width 13 height 11
radio input "true"
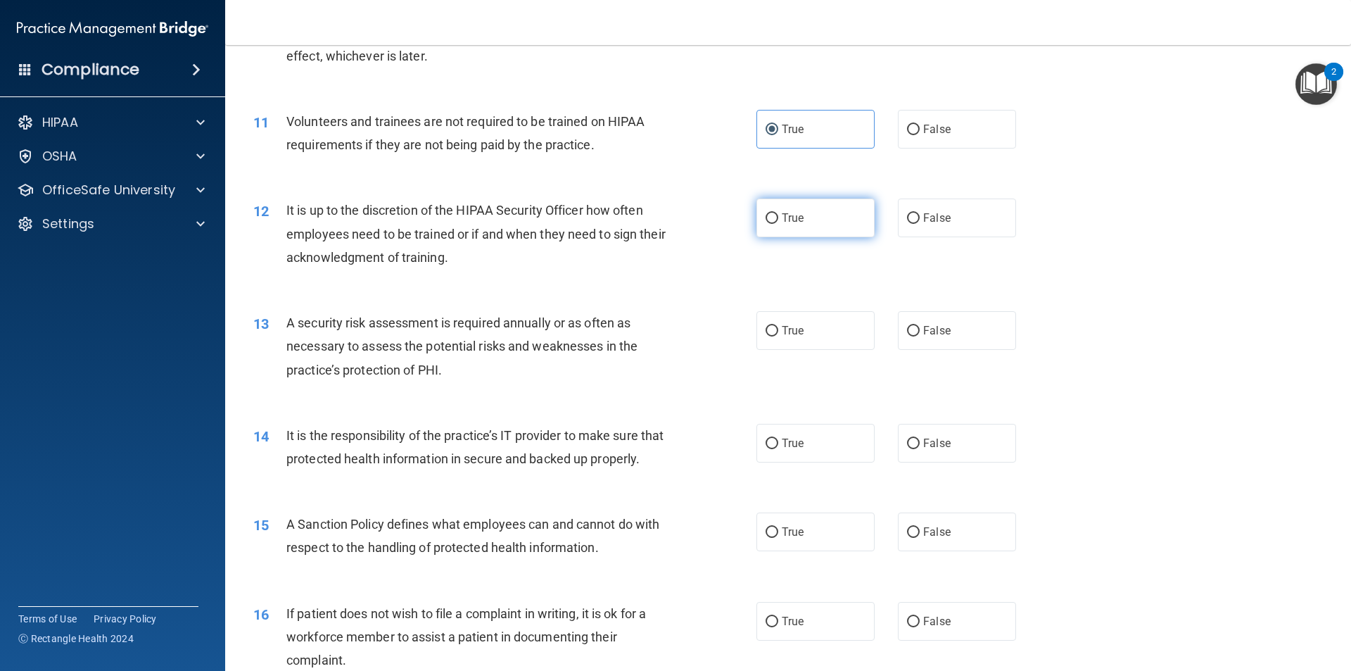
scroll to position [1267, 0]
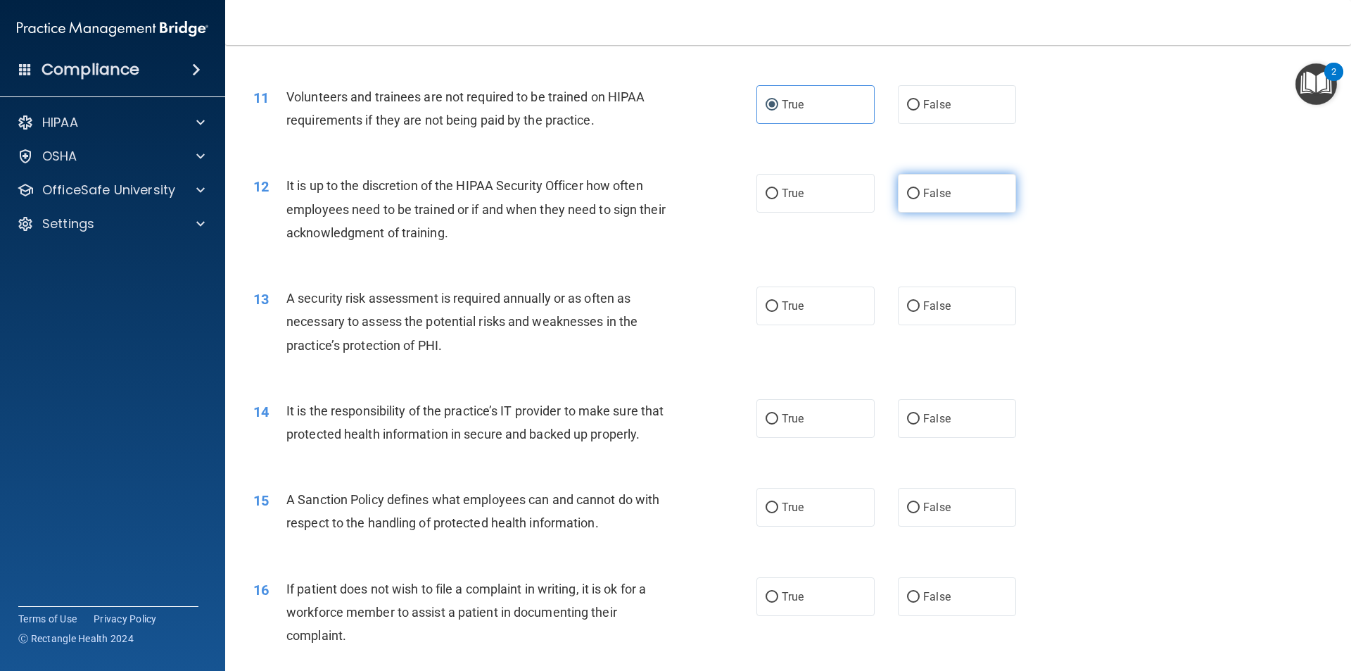
click at [927, 193] on span "False" at bounding box center [936, 192] width 27 height 13
click at [920, 193] on input "False" at bounding box center [913, 194] width 13 height 11
radio input "true"
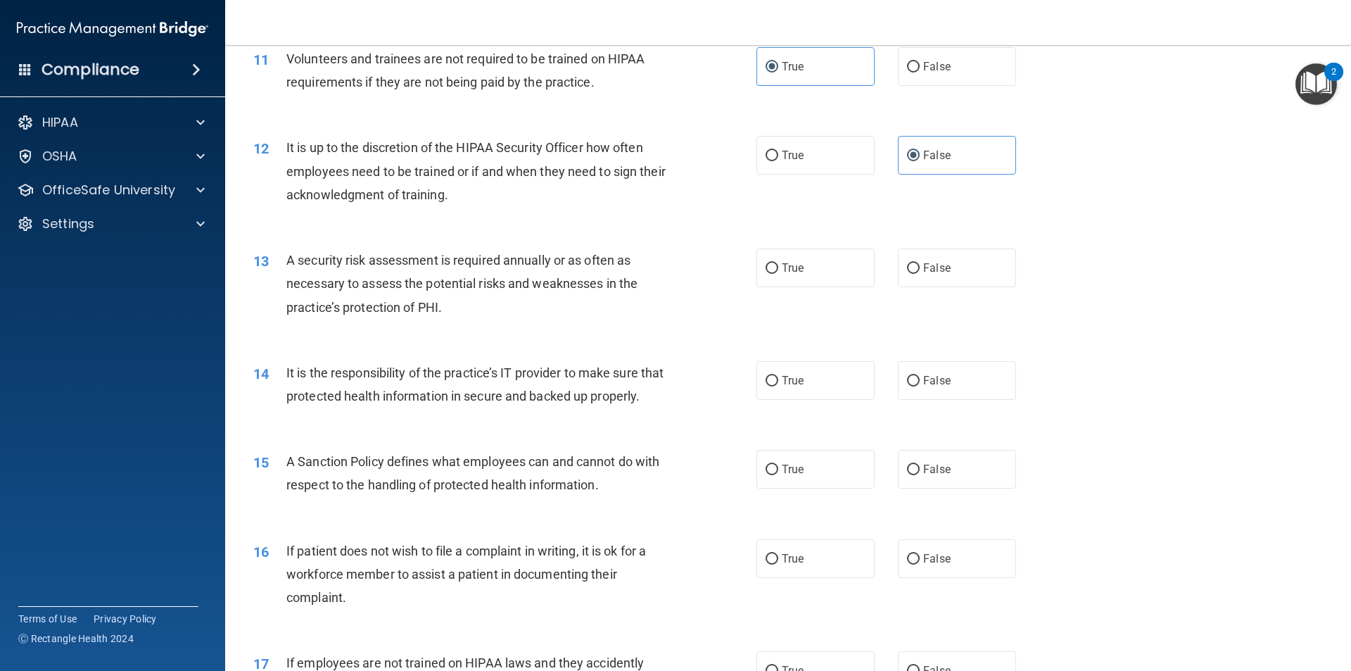
scroll to position [1337, 0]
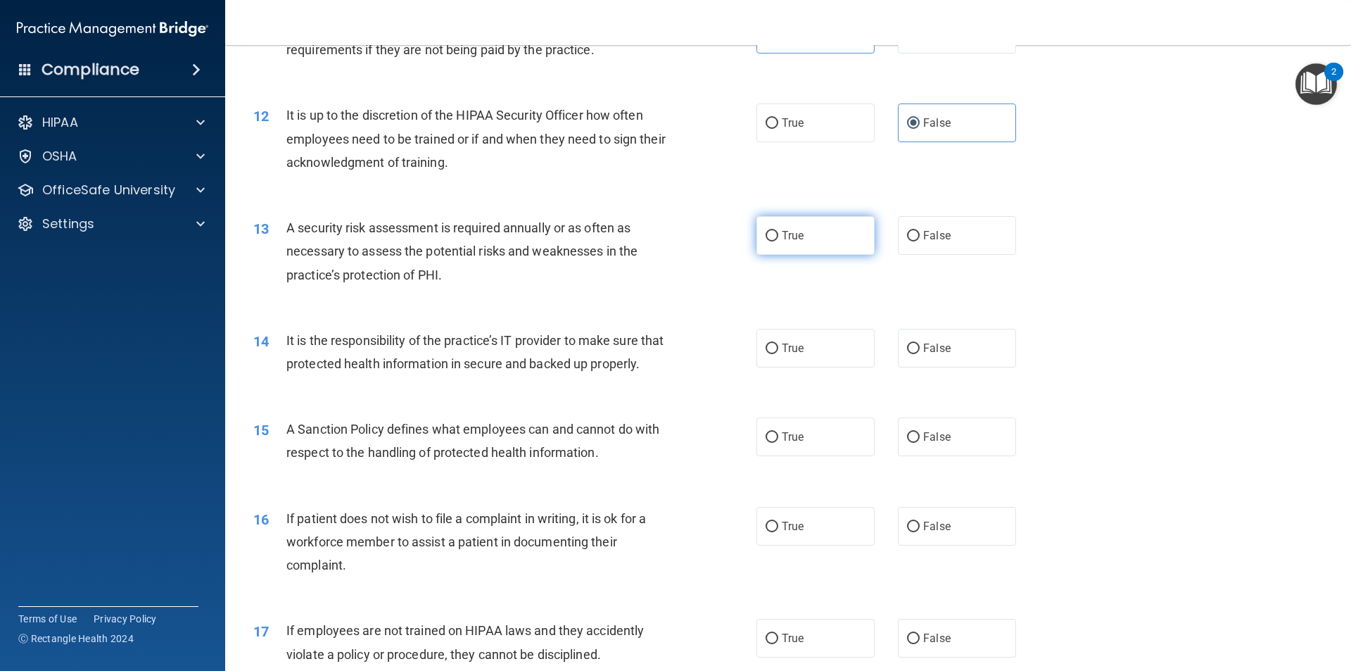
click at [809, 232] on label "True" at bounding box center [815, 235] width 118 height 39
click at [778, 232] on input "True" at bounding box center [772, 236] width 13 height 11
radio input "true"
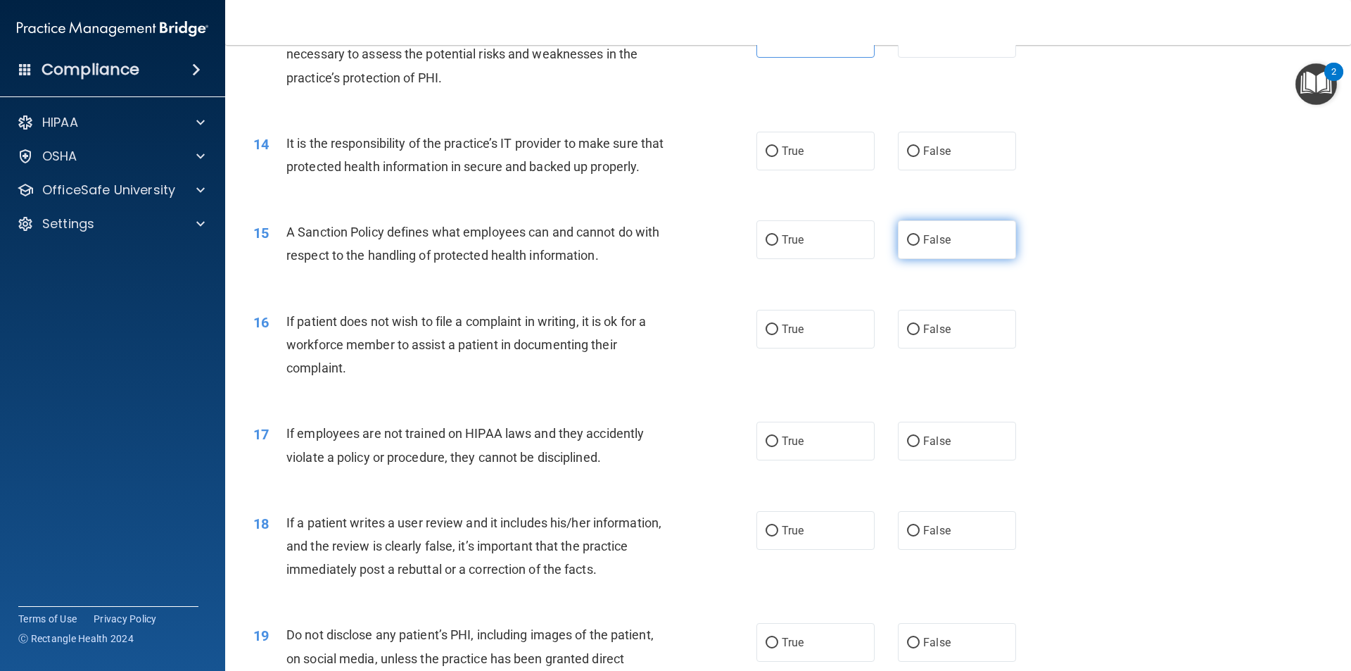
scroll to position [1548, 0]
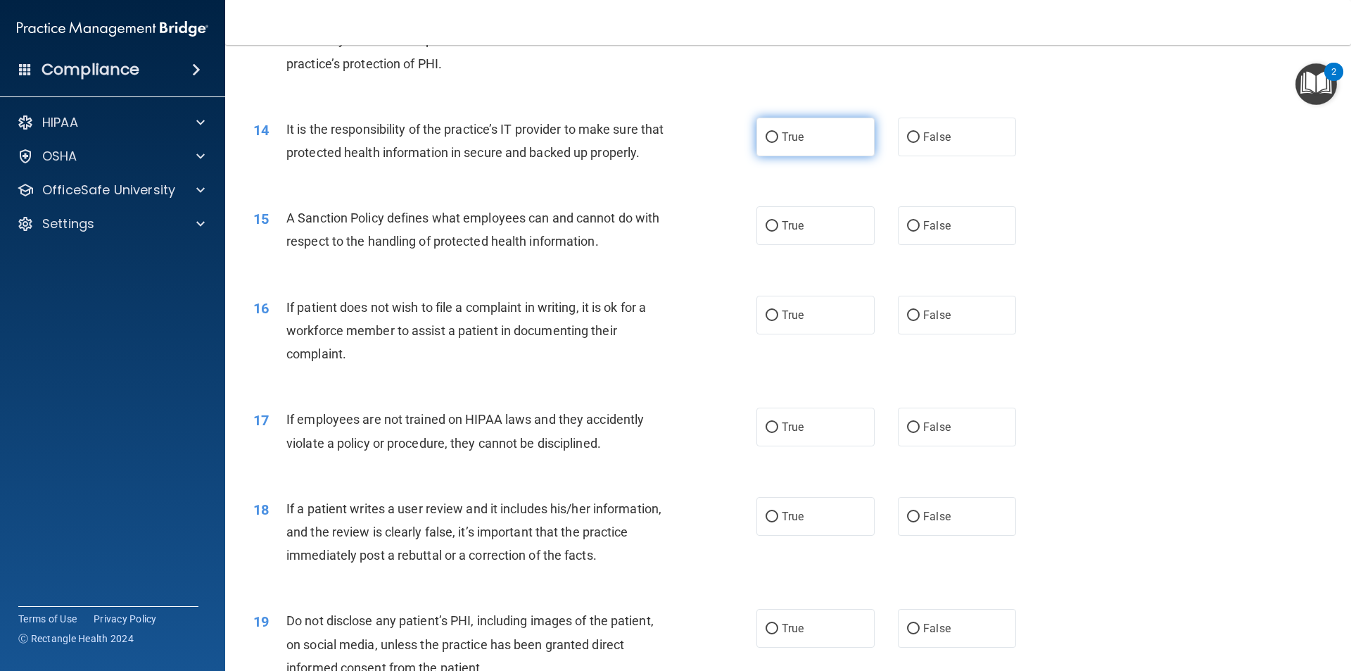
click at [830, 147] on label "True" at bounding box center [815, 137] width 118 height 39
click at [778, 143] on input "True" at bounding box center [772, 137] width 13 height 11
radio input "true"
click at [806, 334] on label "True" at bounding box center [815, 315] width 118 height 39
click at [778, 321] on input "True" at bounding box center [772, 315] width 13 height 11
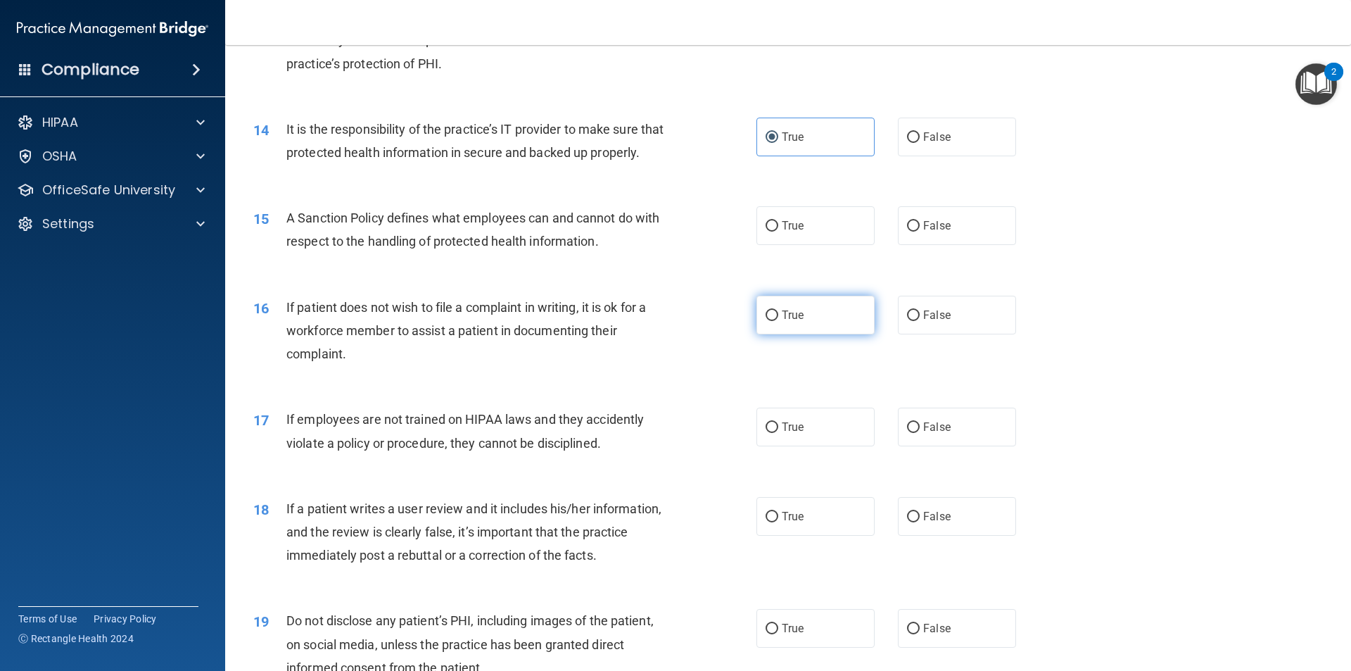
radio input "true"
click at [963, 446] on label "False" at bounding box center [957, 426] width 118 height 39
click at [920, 433] on input "False" at bounding box center [913, 427] width 13 height 11
radio input "true"
click at [844, 245] on label "True" at bounding box center [815, 225] width 118 height 39
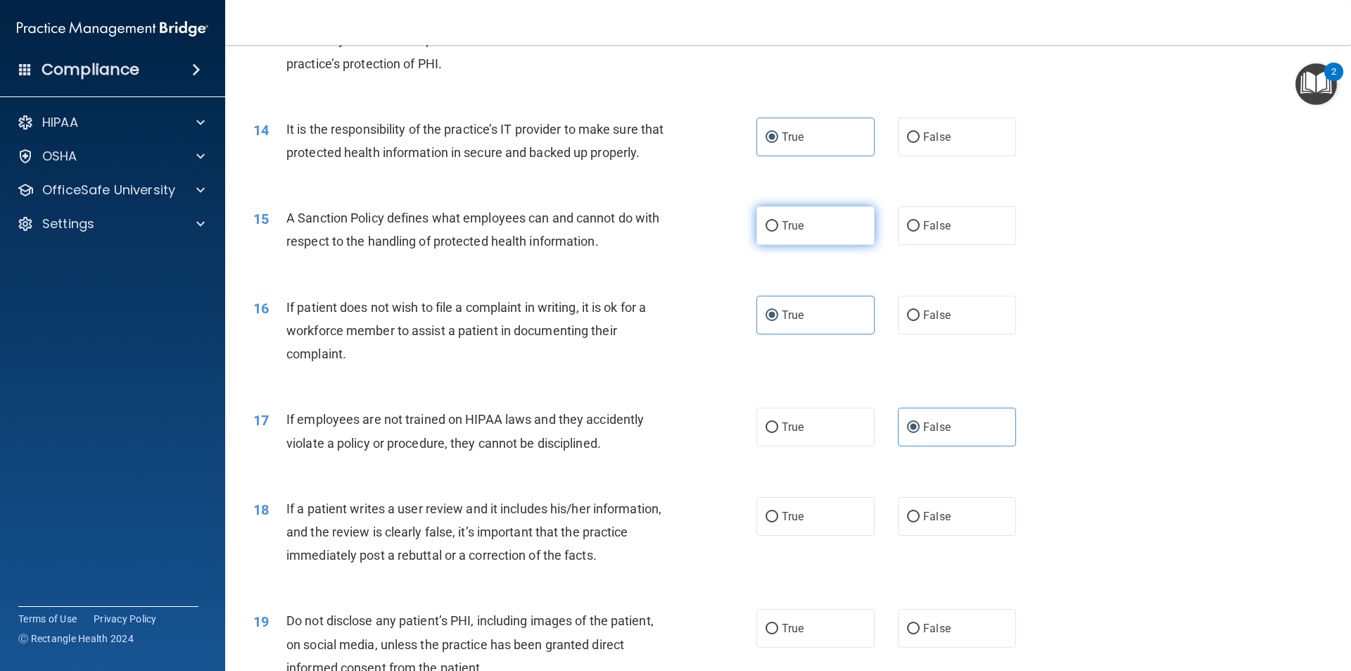
click at [778, 232] on input "True" at bounding box center [772, 226] width 13 height 11
radio input "true"
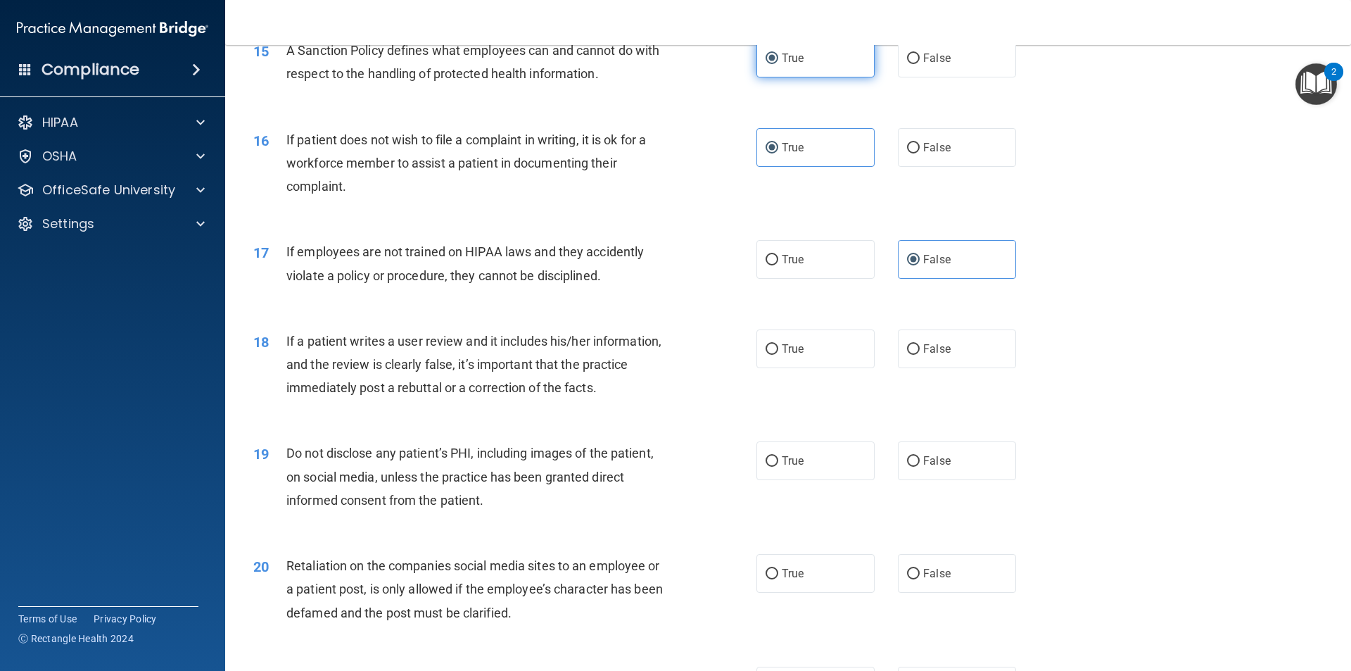
scroll to position [1759, 0]
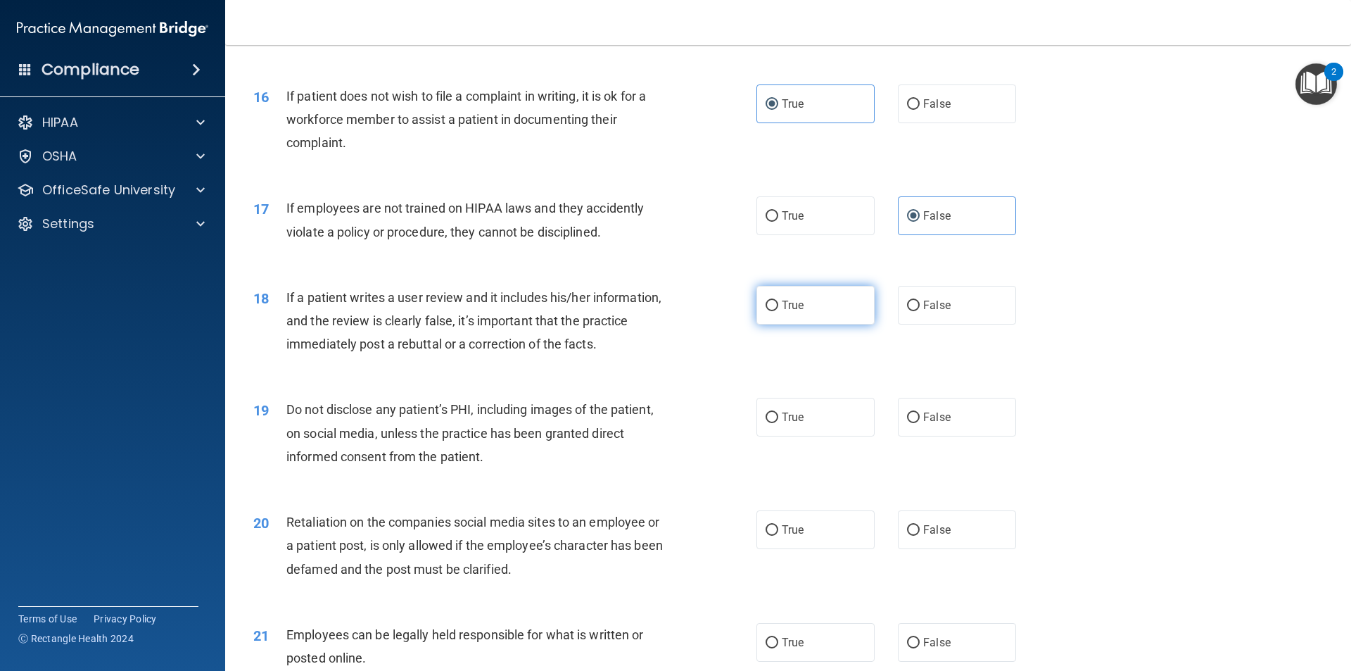
click at [851, 324] on label "True" at bounding box center [815, 305] width 118 height 39
click at [778, 311] on input "True" at bounding box center [772, 305] width 13 height 11
radio input "true"
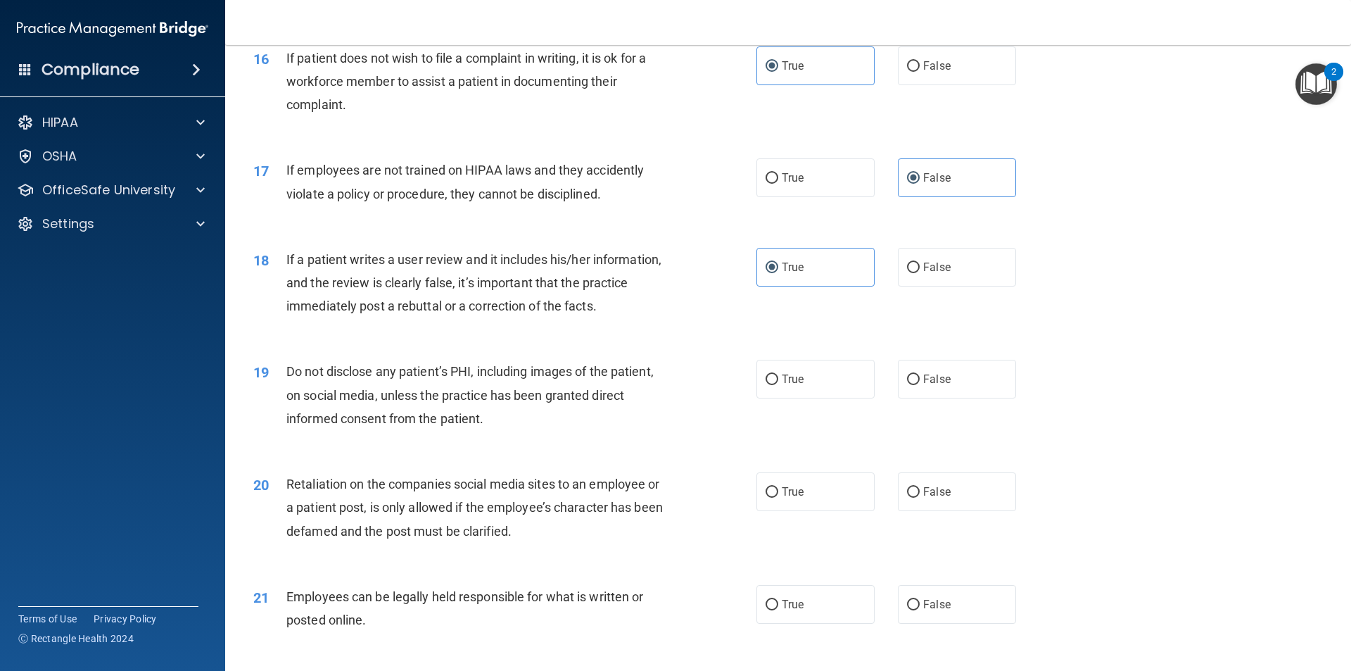
scroll to position [1830, 0]
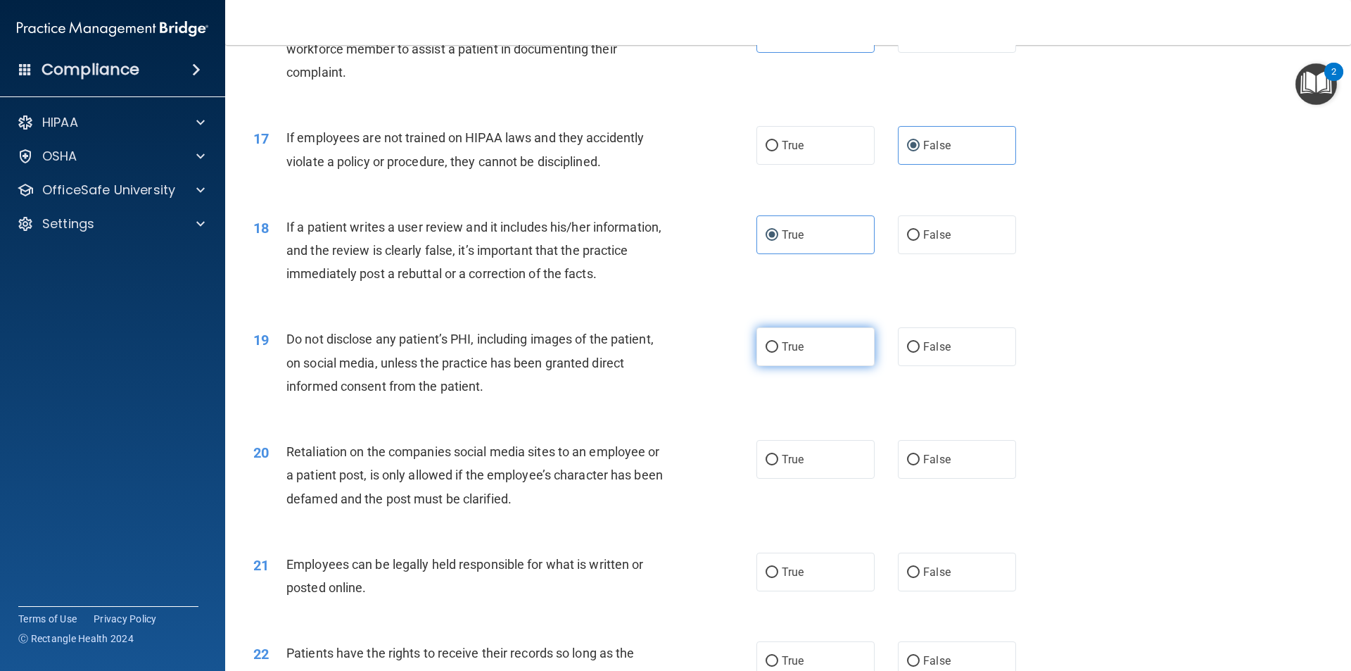
click at [818, 366] on label "True" at bounding box center [815, 346] width 118 height 39
click at [778, 353] on input "True" at bounding box center [772, 347] width 13 height 11
radio input "true"
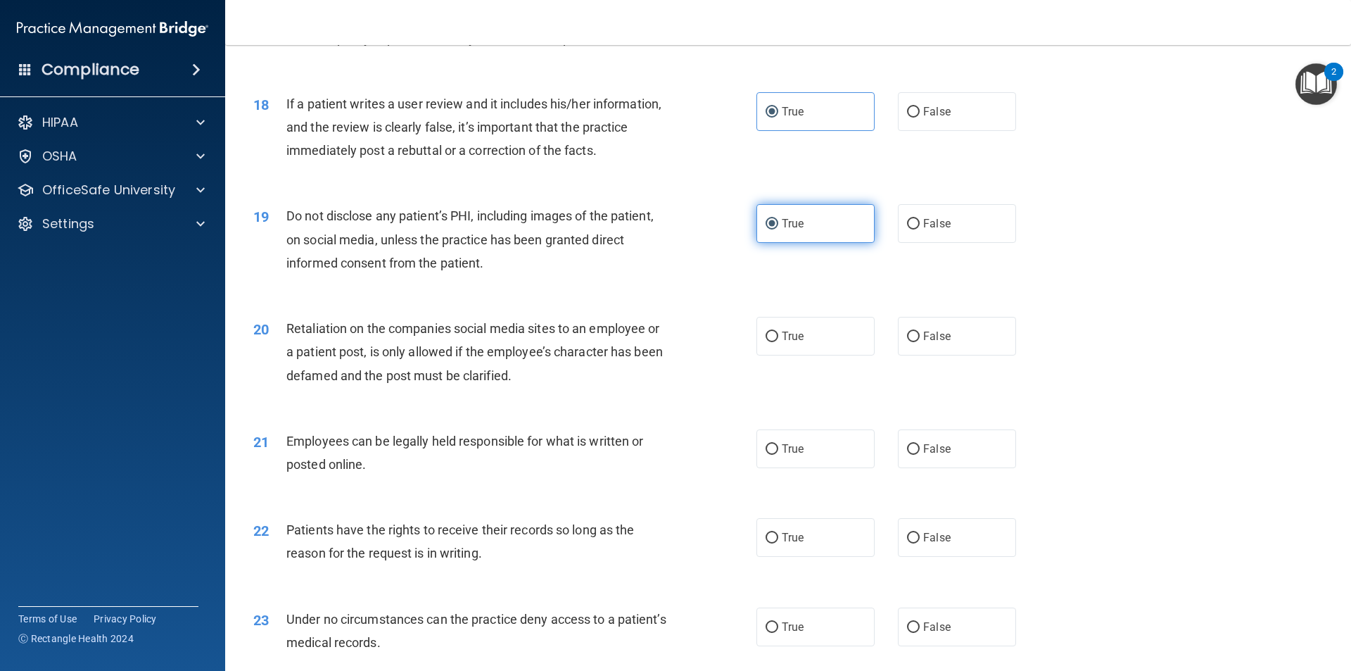
scroll to position [2041, 0]
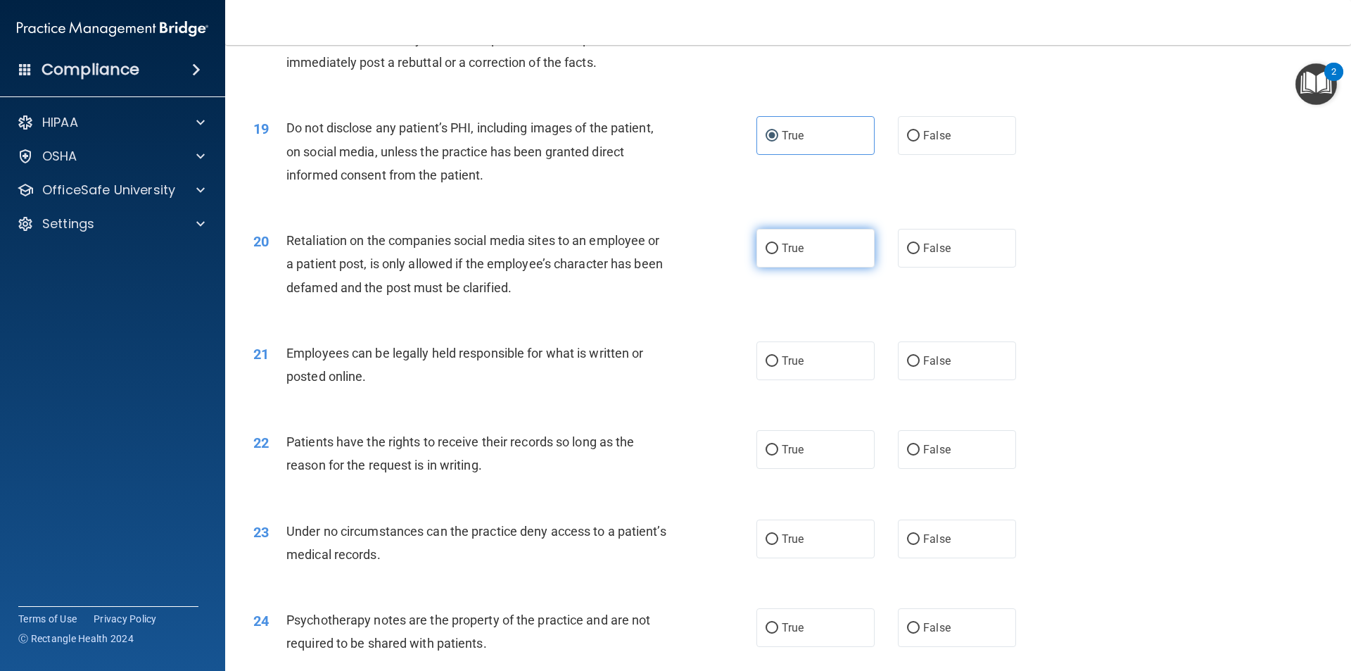
click at [779, 267] on label "True" at bounding box center [815, 248] width 118 height 39
click at [778, 254] on input "True" at bounding box center [772, 248] width 13 height 11
radio input "true"
click at [788, 367] on span "True" at bounding box center [793, 360] width 22 height 13
click at [778, 367] on input "True" at bounding box center [772, 361] width 13 height 11
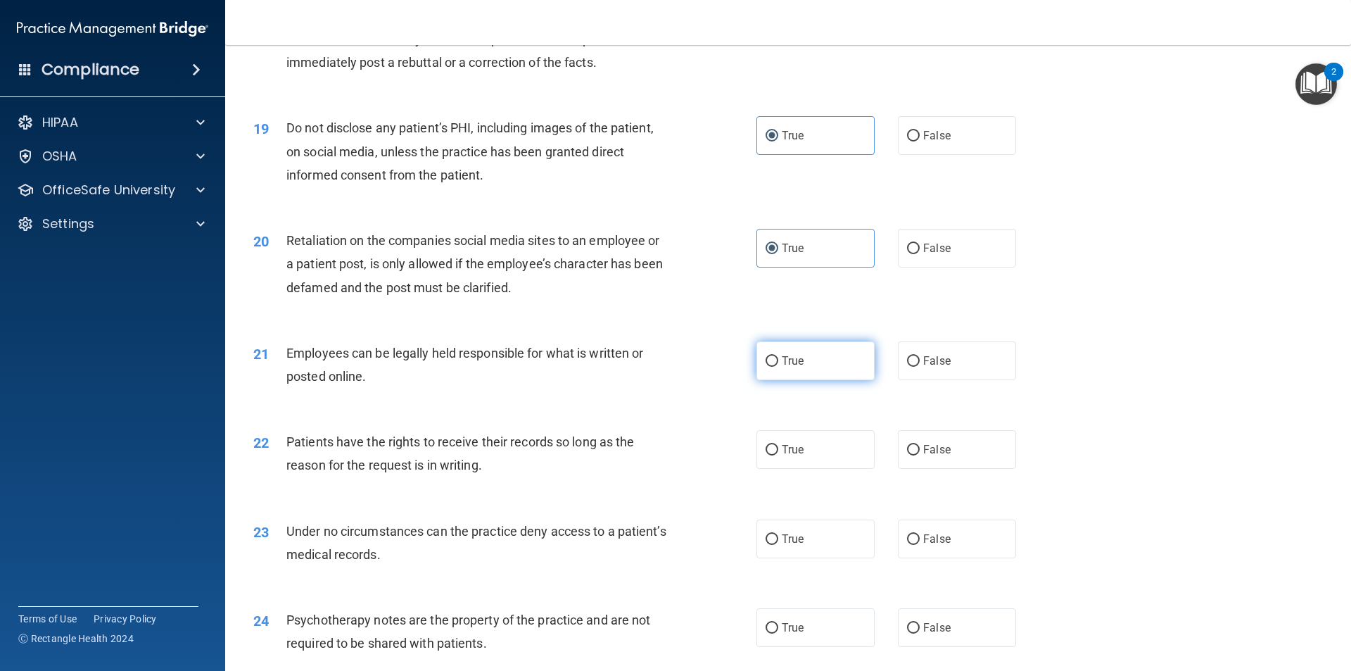
radio input "true"
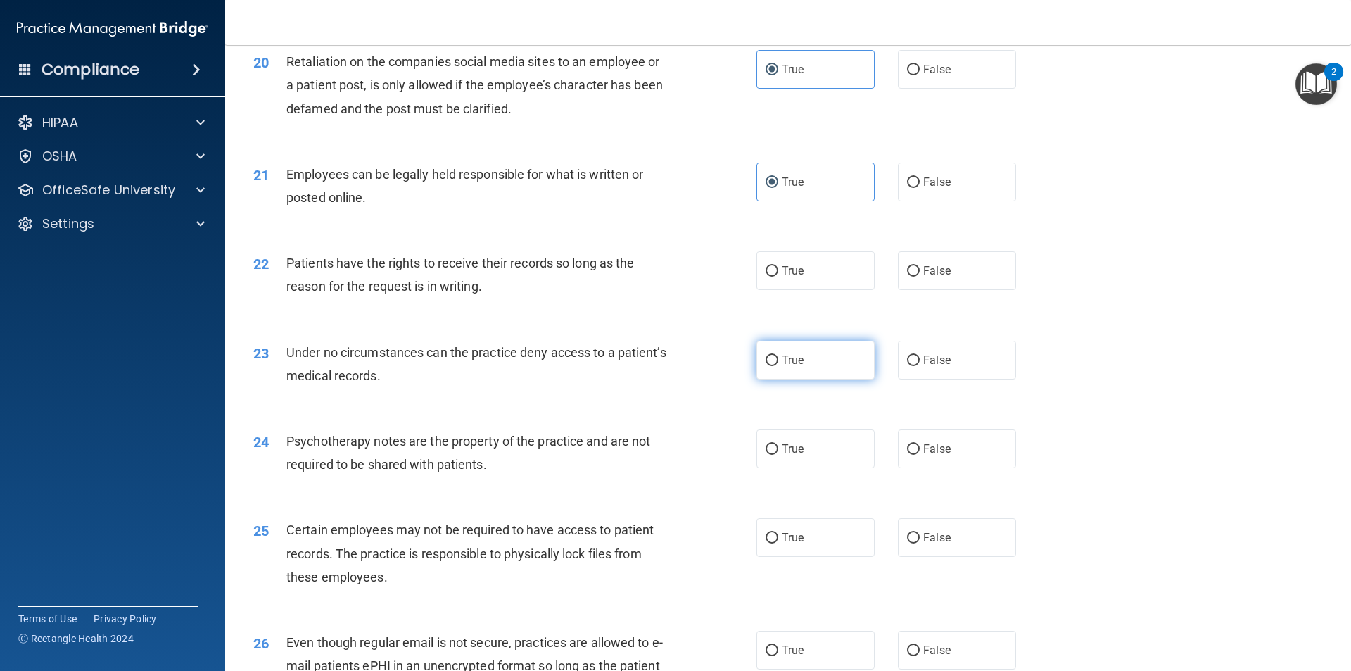
scroll to position [2252, 0]
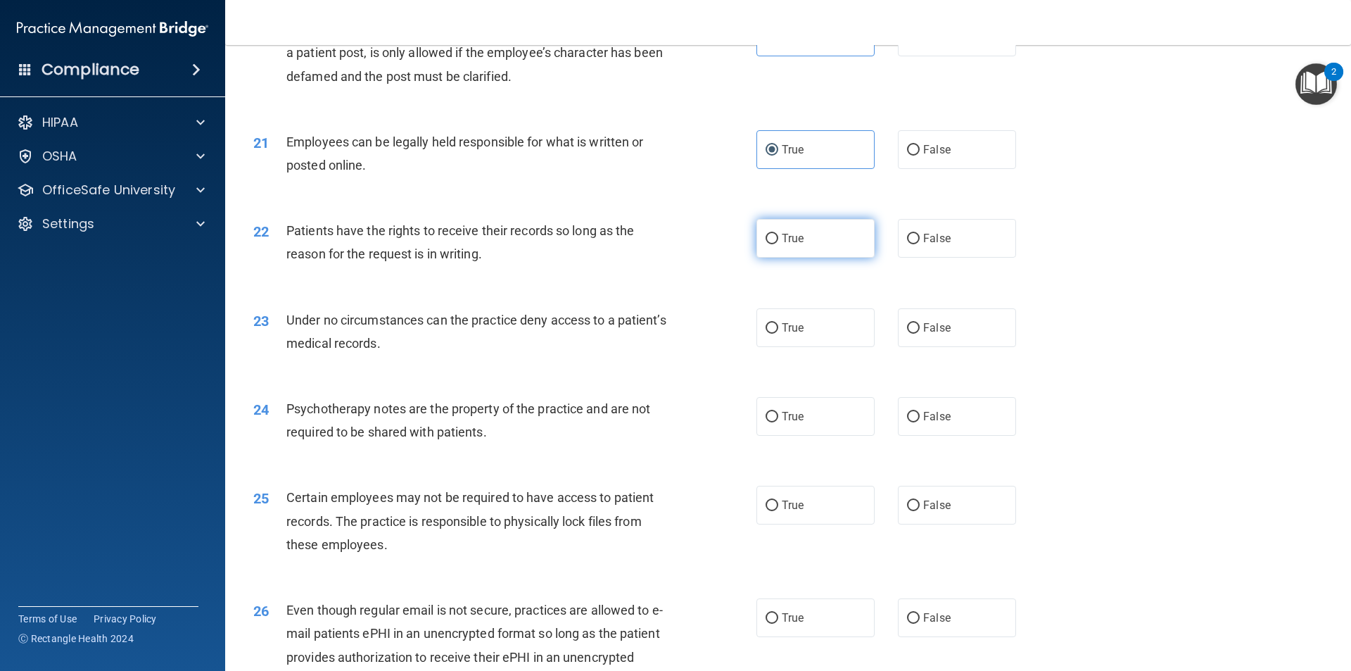
click at [768, 244] on input "True" at bounding box center [772, 239] width 13 height 11
radio input "true"
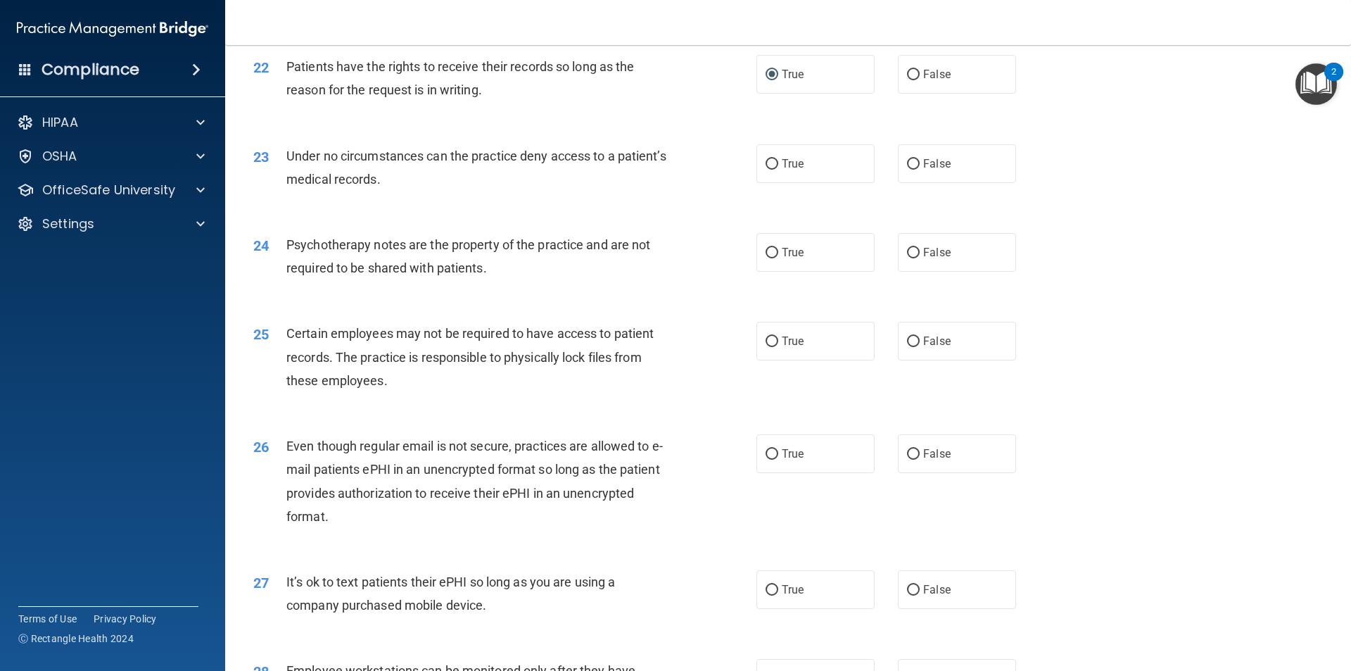
scroll to position [2392, 0]
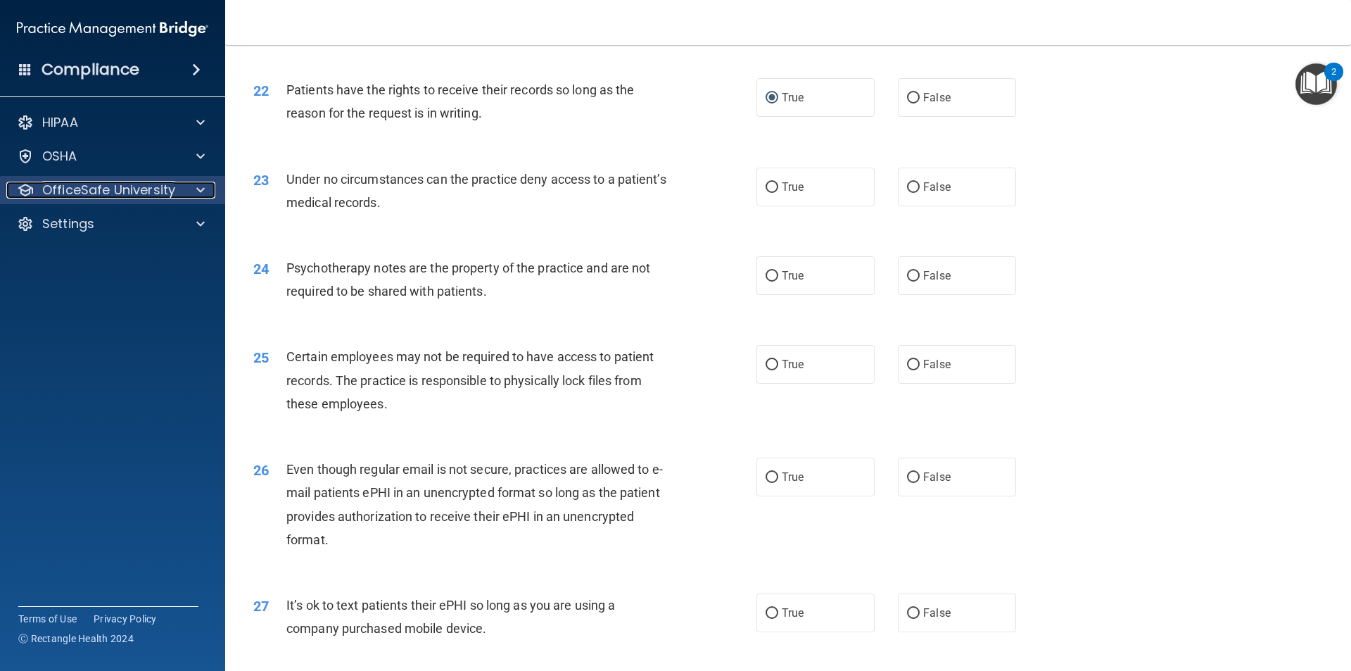
click at [194, 194] on div at bounding box center [198, 190] width 35 height 17
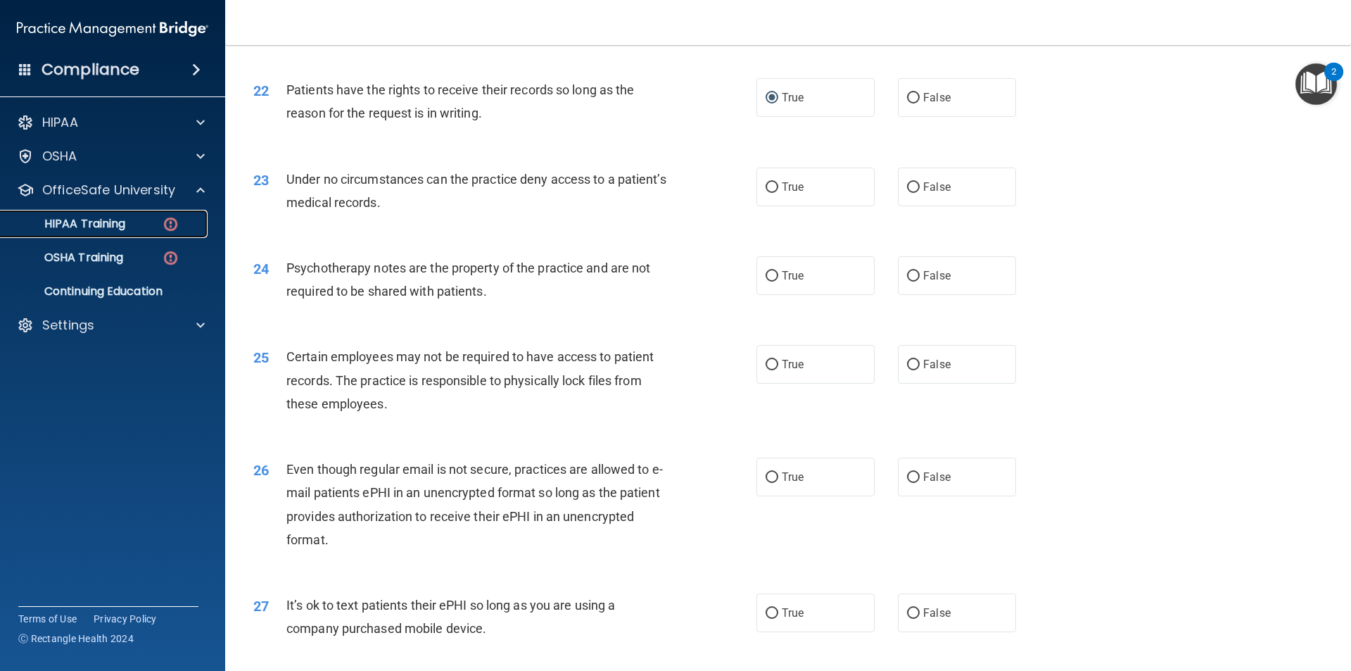
click at [84, 217] on p "HIPAA Training" at bounding box center [67, 224] width 116 height 14
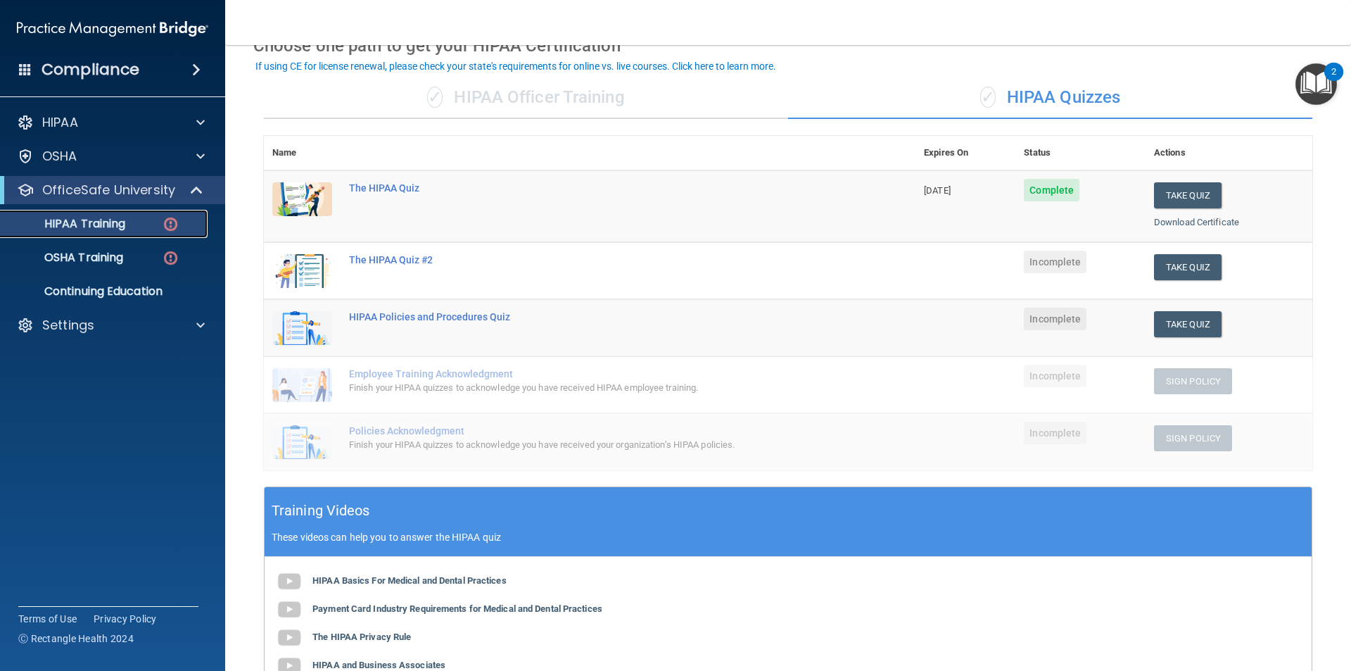
scroll to position [49, 0]
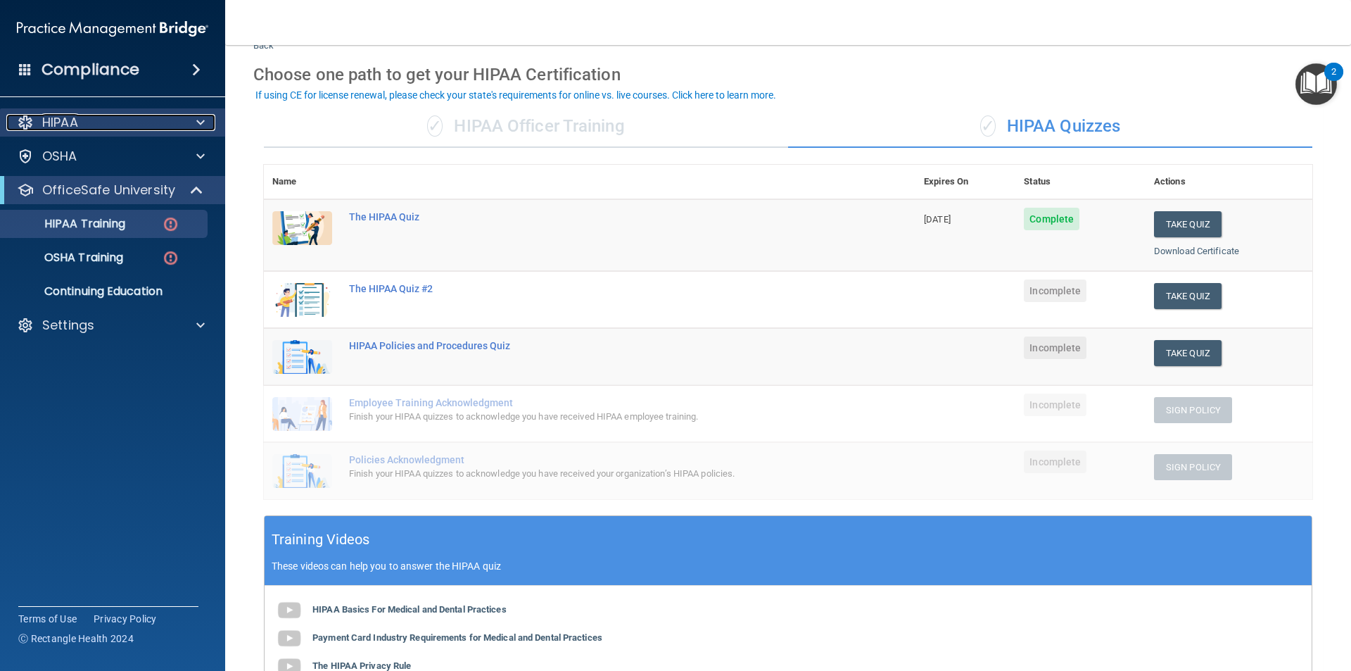
click at [125, 117] on div "HIPAA" at bounding box center [93, 122] width 175 height 17
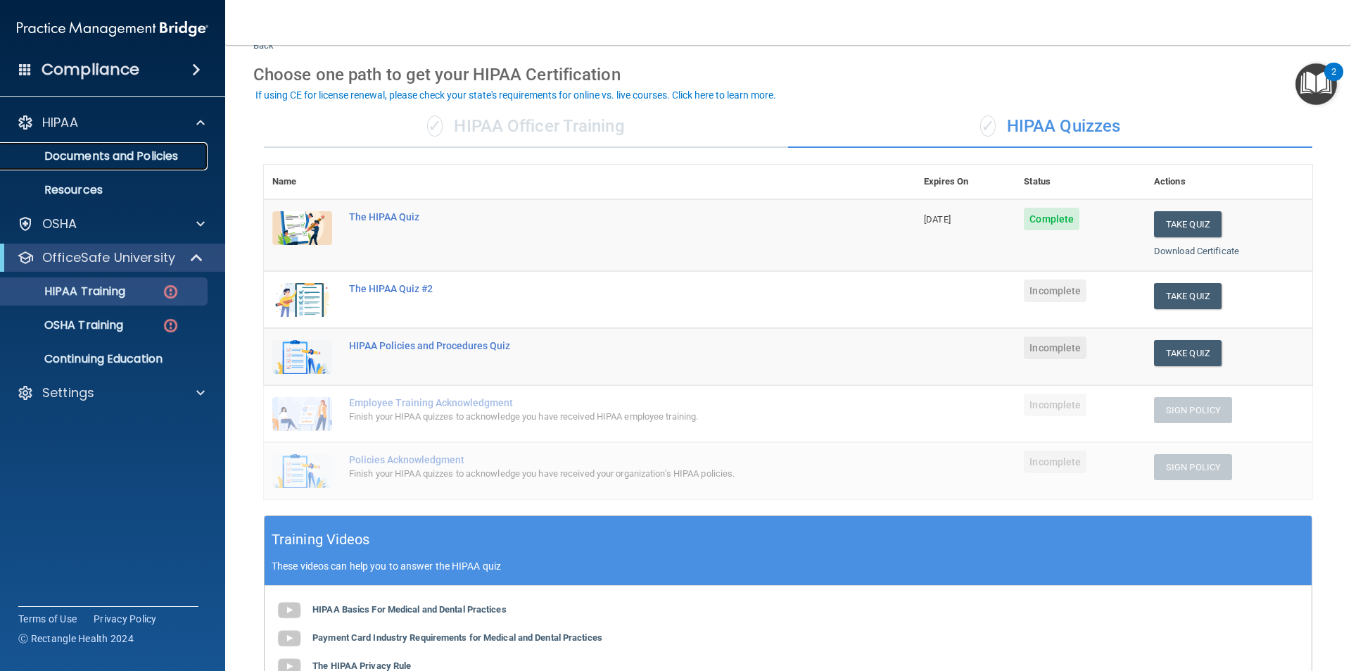
click at [124, 160] on p "Documents and Policies" at bounding box center [105, 156] width 192 height 14
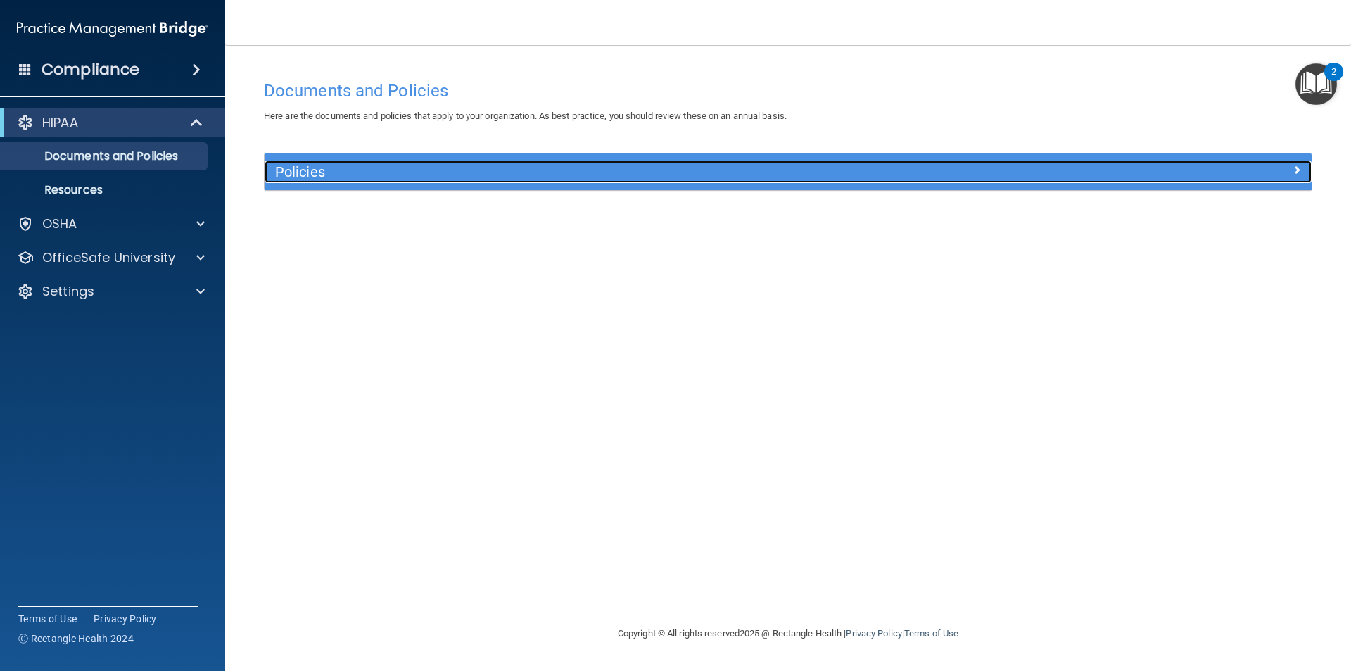
click at [557, 177] on h5 "Policies" at bounding box center [657, 171] width 764 height 15
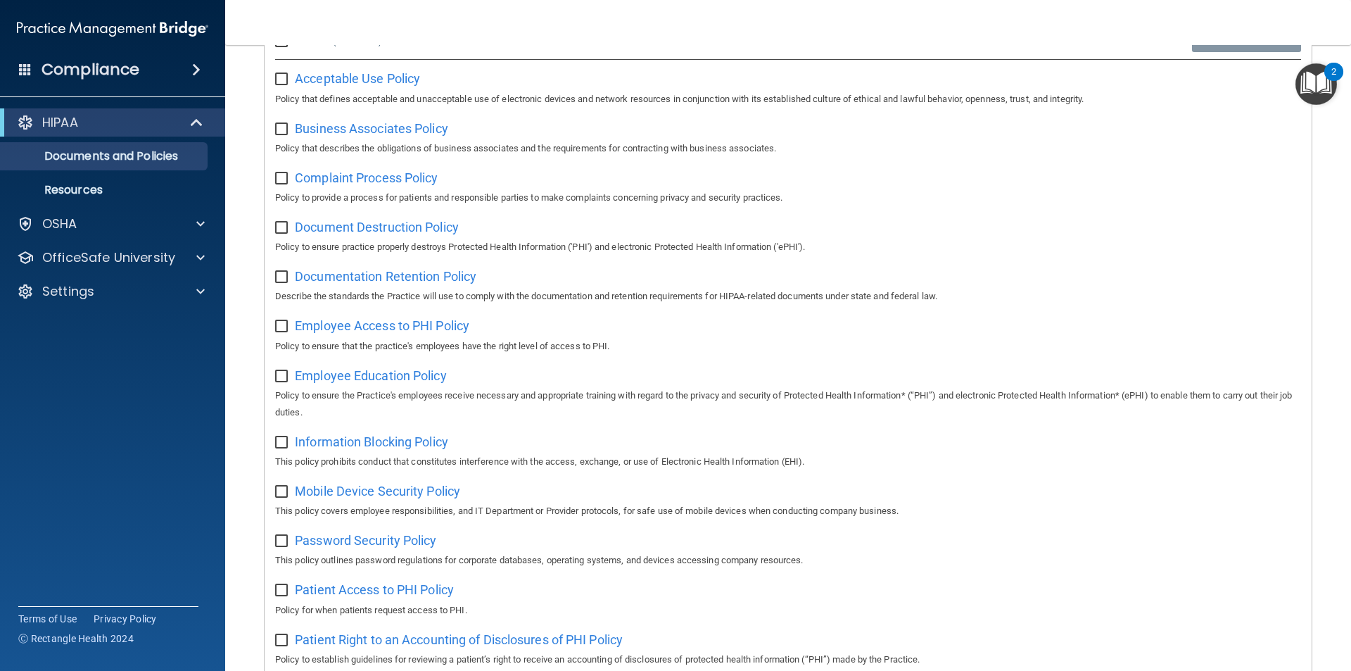
scroll to position [141, 0]
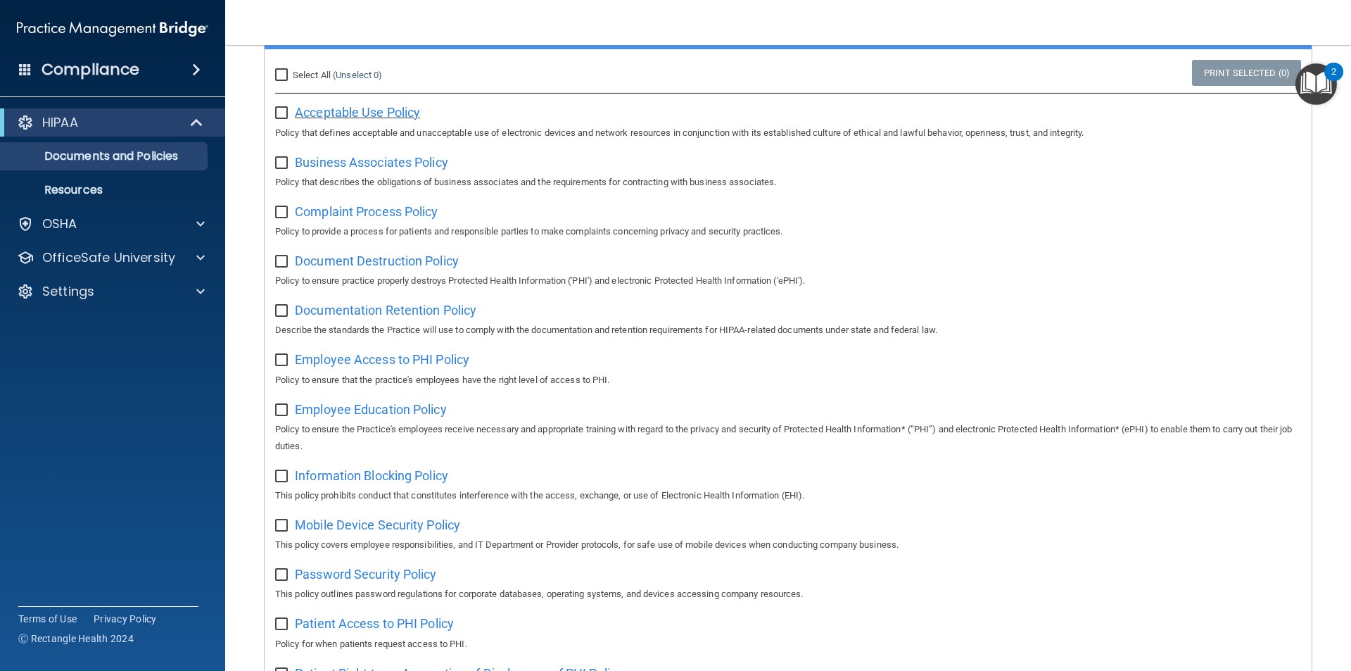
click at [360, 111] on span "Acceptable Use Policy" at bounding box center [357, 112] width 125 height 15
click at [286, 115] on input "checkbox" at bounding box center [283, 113] width 16 height 11
checkbox input "true"
click at [363, 164] on span "Business Associates Policy" at bounding box center [371, 162] width 153 height 15
click at [281, 161] on input "checkbox" at bounding box center [283, 163] width 16 height 11
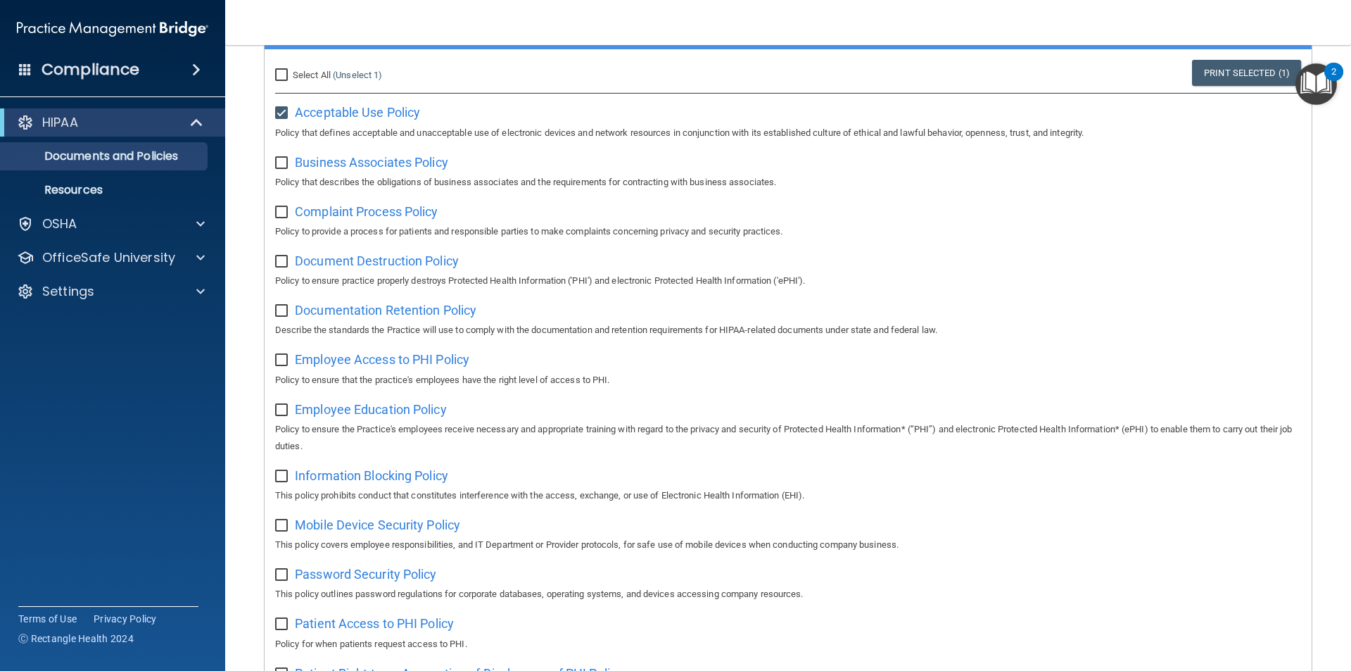
checkbox input "true"
click at [286, 117] on input "checkbox" at bounding box center [283, 113] width 16 height 11
checkbox input "false"
drag, startPoint x: 280, startPoint y: 167, endPoint x: 290, endPoint y: 171, distance: 10.7
click at [282, 168] on input "checkbox" at bounding box center [283, 163] width 16 height 11
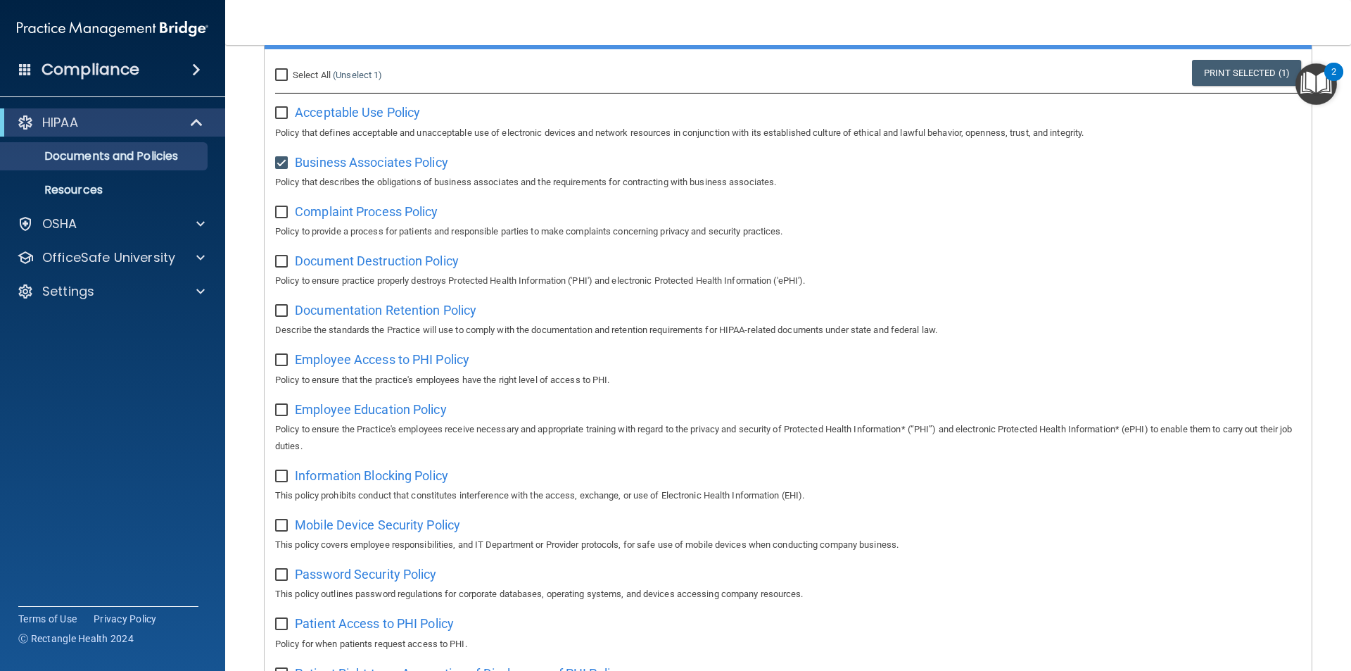
checkbox input "false"
click at [386, 212] on span "Complaint Process Policy" at bounding box center [366, 211] width 143 height 15
click at [360, 262] on span "Document Destruction Policy" at bounding box center [377, 260] width 164 height 15
click at [397, 312] on span "Documentation Retention Policy" at bounding box center [386, 310] width 182 height 15
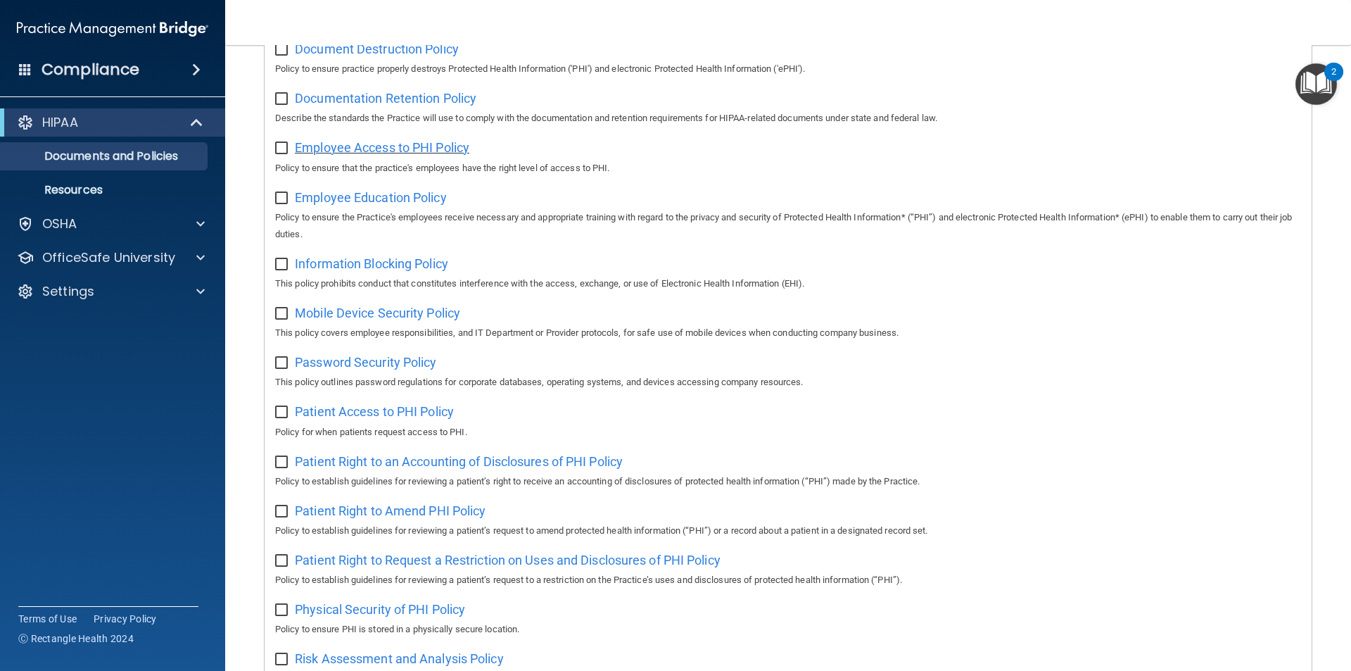
scroll to position [319, 0]
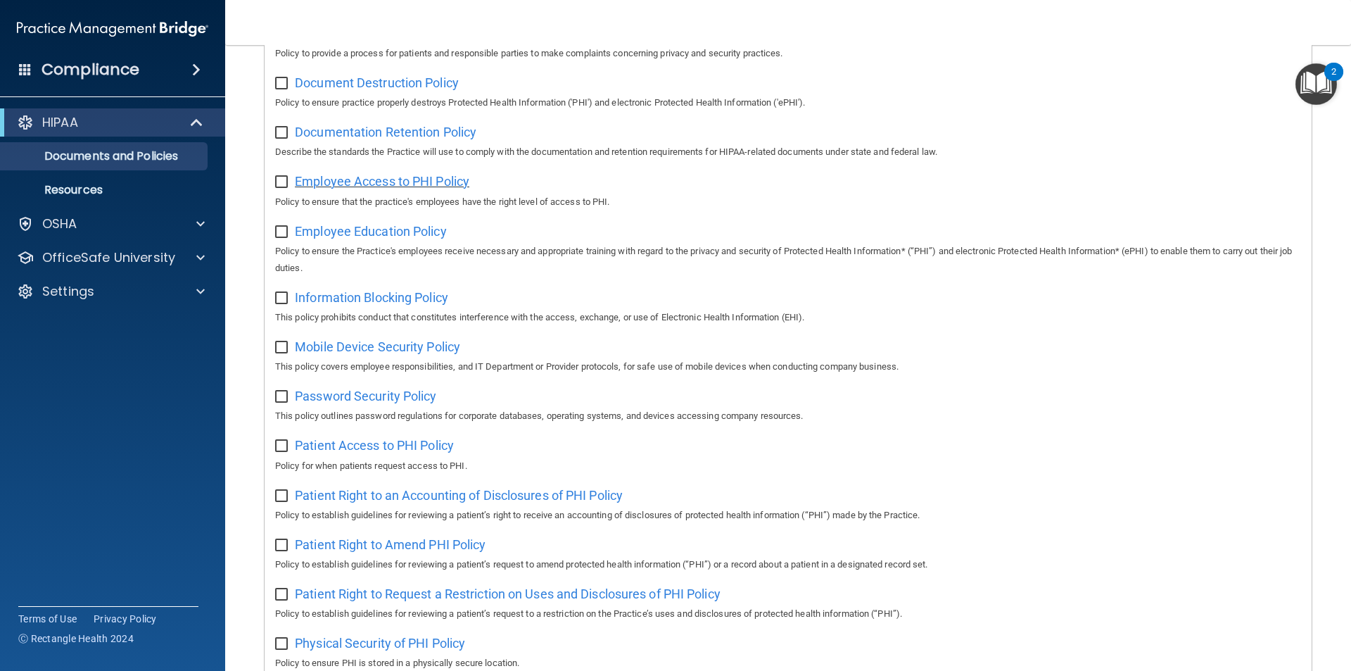
click at [437, 188] on span "Employee Access to PHI Policy" at bounding box center [382, 181] width 175 height 15
click at [391, 234] on span "Employee Education Policy" at bounding box center [371, 231] width 152 height 15
click at [350, 297] on span "Information Blocking Policy" at bounding box center [371, 297] width 153 height 15
click at [345, 353] on span "Mobile Device Security Policy" at bounding box center [377, 346] width 165 height 15
click at [394, 403] on span "Password Security Policy" at bounding box center [365, 395] width 141 height 15
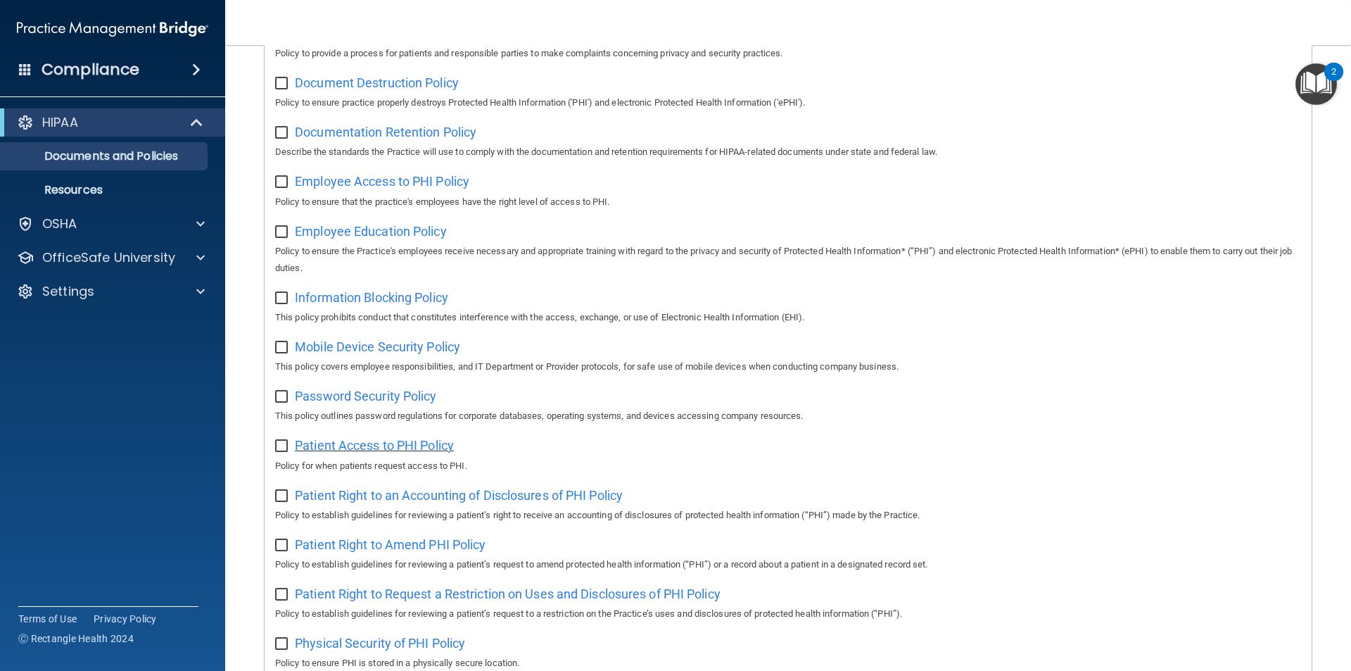
click at [369, 452] on span "Patient Access to PHI Policy" at bounding box center [374, 445] width 159 height 15
click at [392, 502] on span "Patient Right to an Accounting of Disclosures of PHI Policy" at bounding box center [459, 495] width 328 height 15
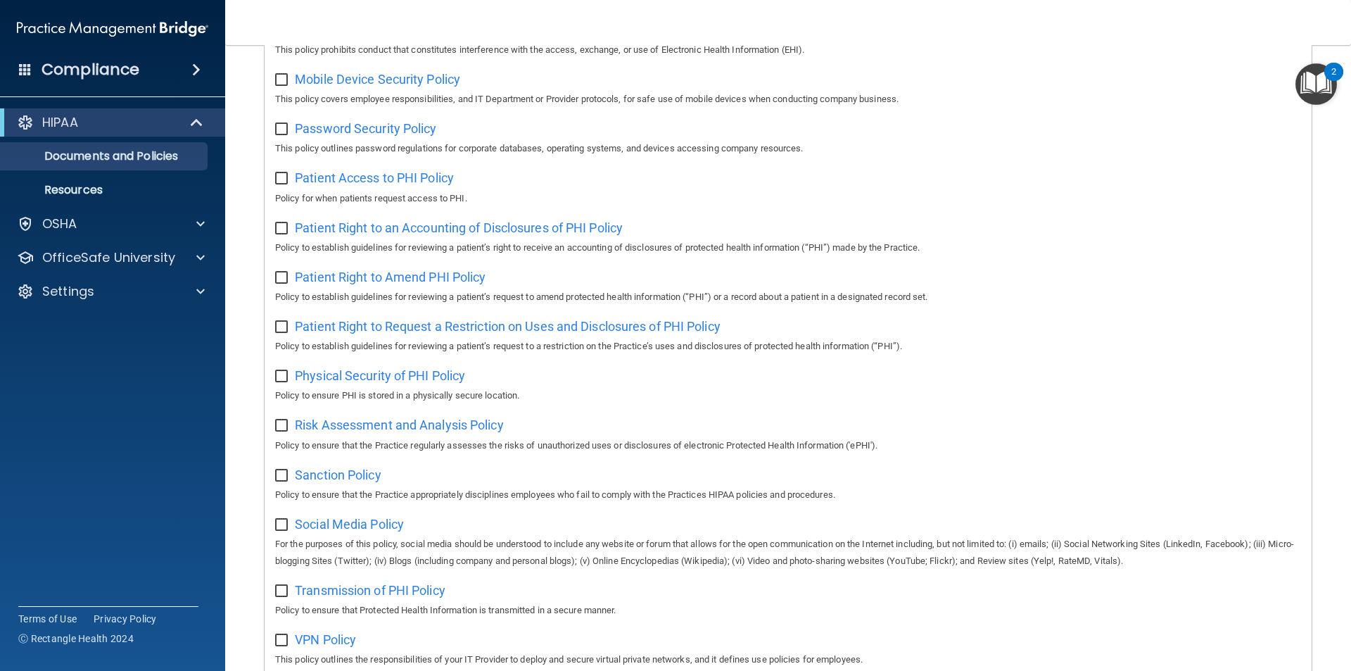
scroll to position [600, 0]
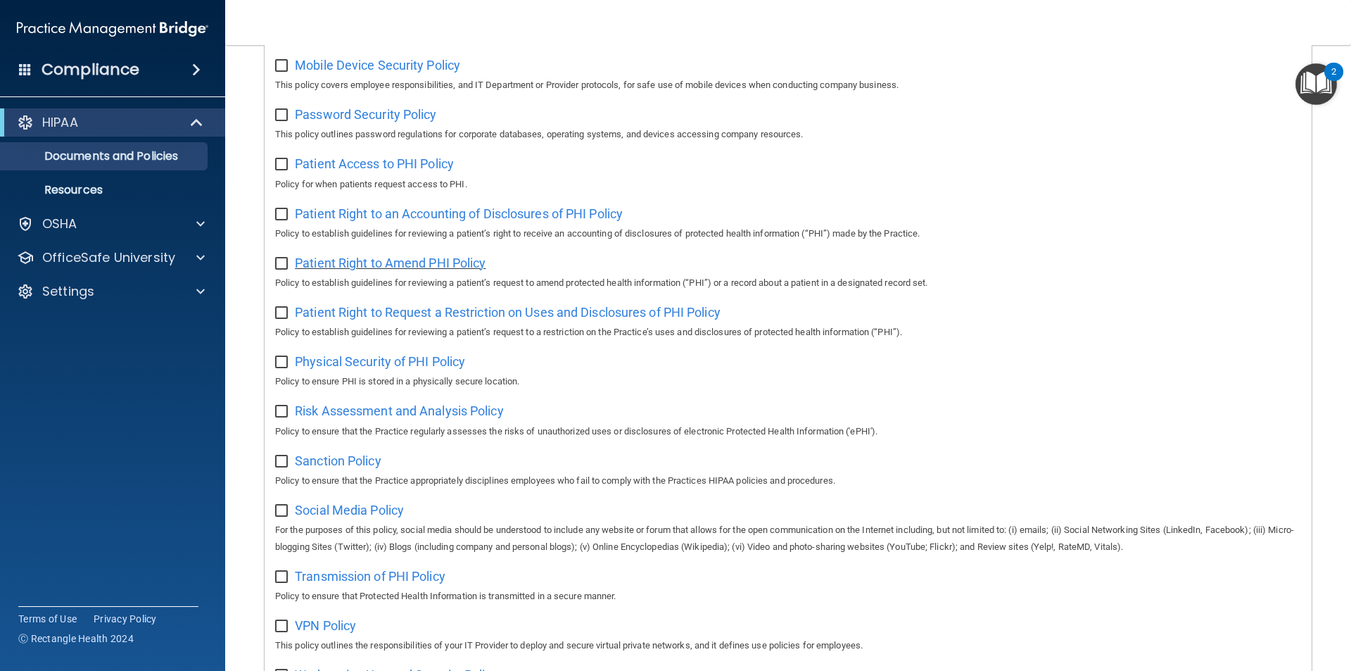
click at [385, 270] on span "Patient Right to Amend PHI Policy" at bounding box center [390, 262] width 191 height 15
click at [387, 319] on span "Patient Right to Request a Restriction on Uses and Disclosures of PHI Policy" at bounding box center [508, 312] width 426 height 15
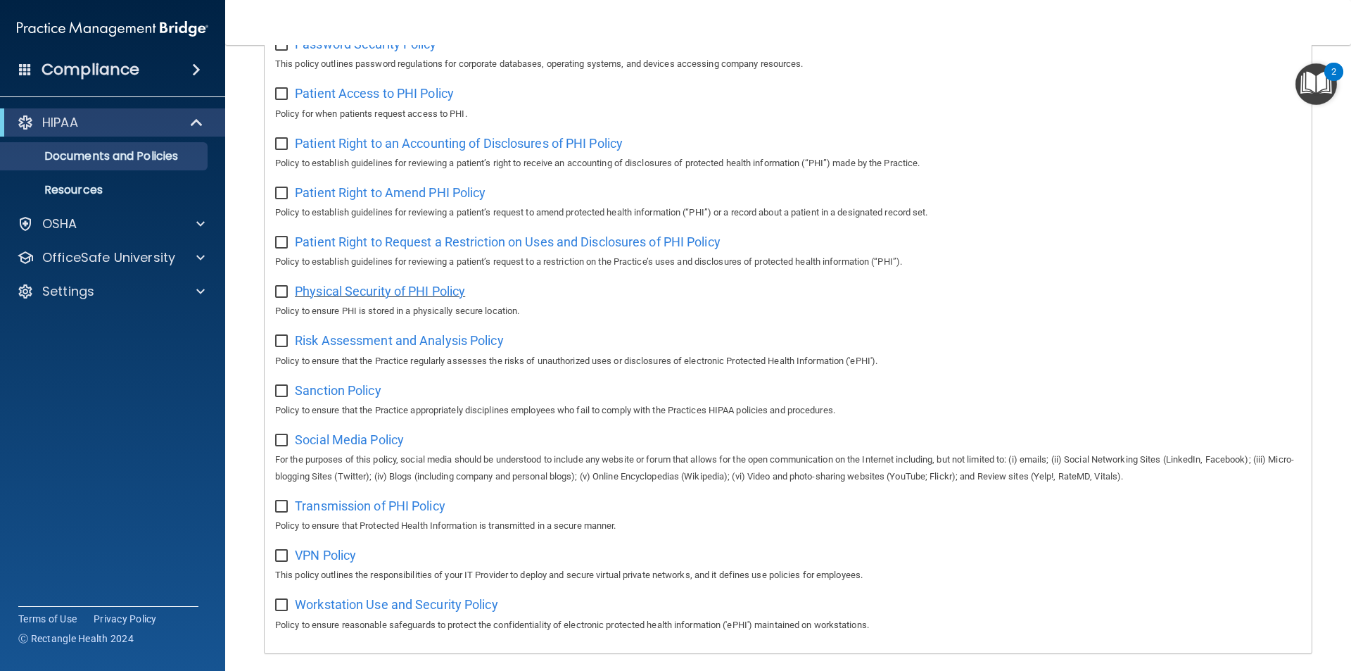
click at [408, 298] on span "Physical Security of PHI Policy" at bounding box center [380, 291] width 170 height 15
click at [350, 346] on span "Risk Assessment and Analysis Policy" at bounding box center [399, 340] width 209 height 15
click at [369, 398] on span "Sanction Policy" at bounding box center [338, 390] width 87 height 15
click at [372, 446] on span "Social Media Policy" at bounding box center [349, 439] width 109 height 15
click at [357, 513] on span "Transmission of PHI Policy" at bounding box center [370, 505] width 151 height 15
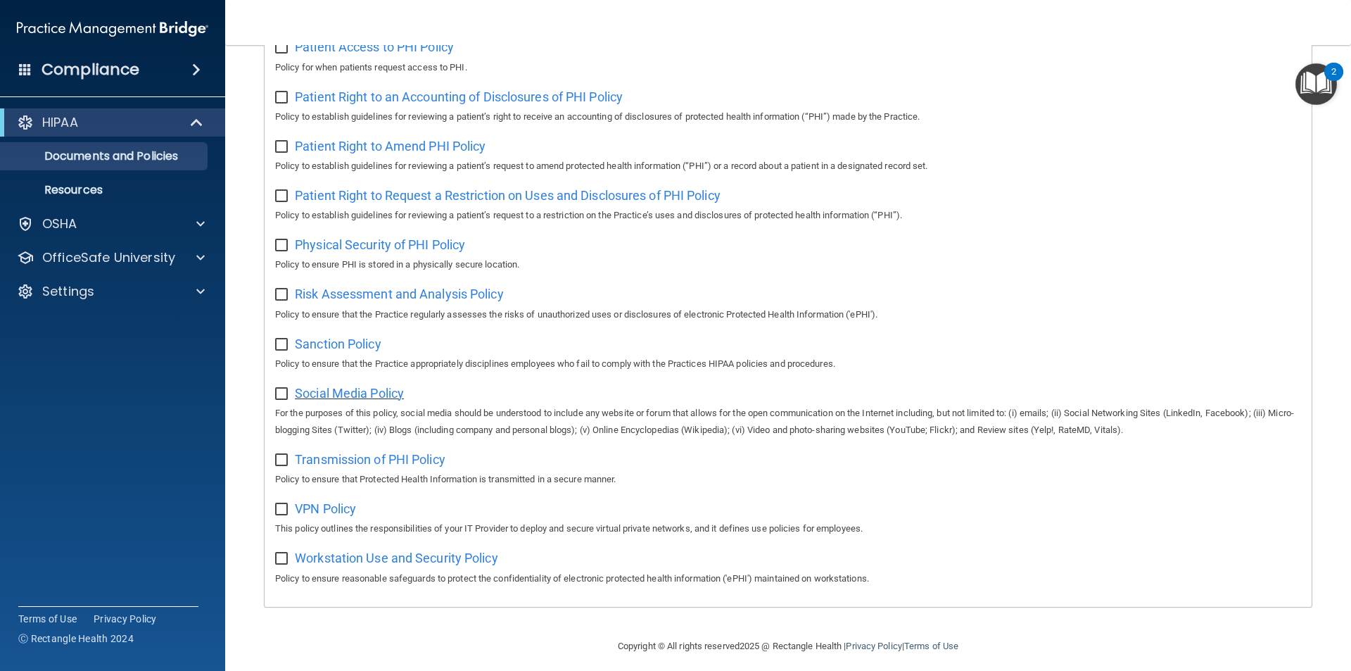
scroll to position [741, 0]
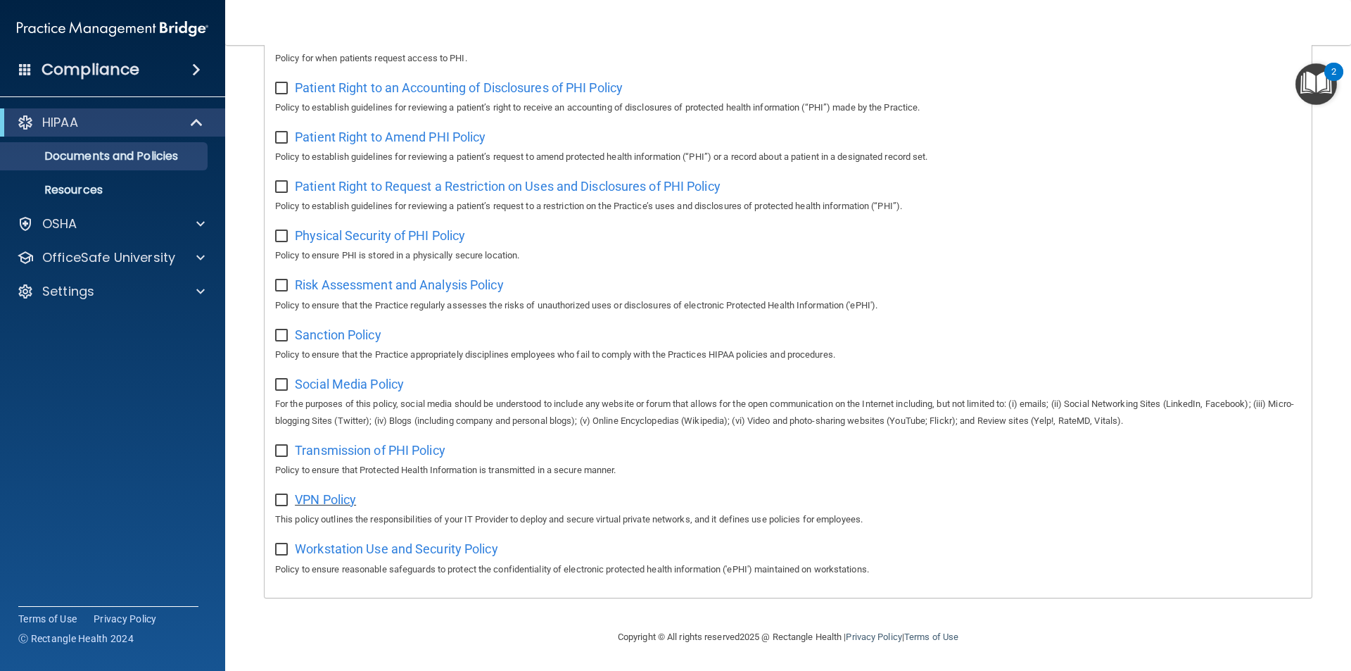
click at [340, 500] on span "VPN Policy" at bounding box center [325, 499] width 61 height 15
click at [436, 550] on span "Workstation Use and Security Policy" at bounding box center [396, 548] width 203 height 15
click at [194, 258] on div at bounding box center [198, 257] width 35 height 17
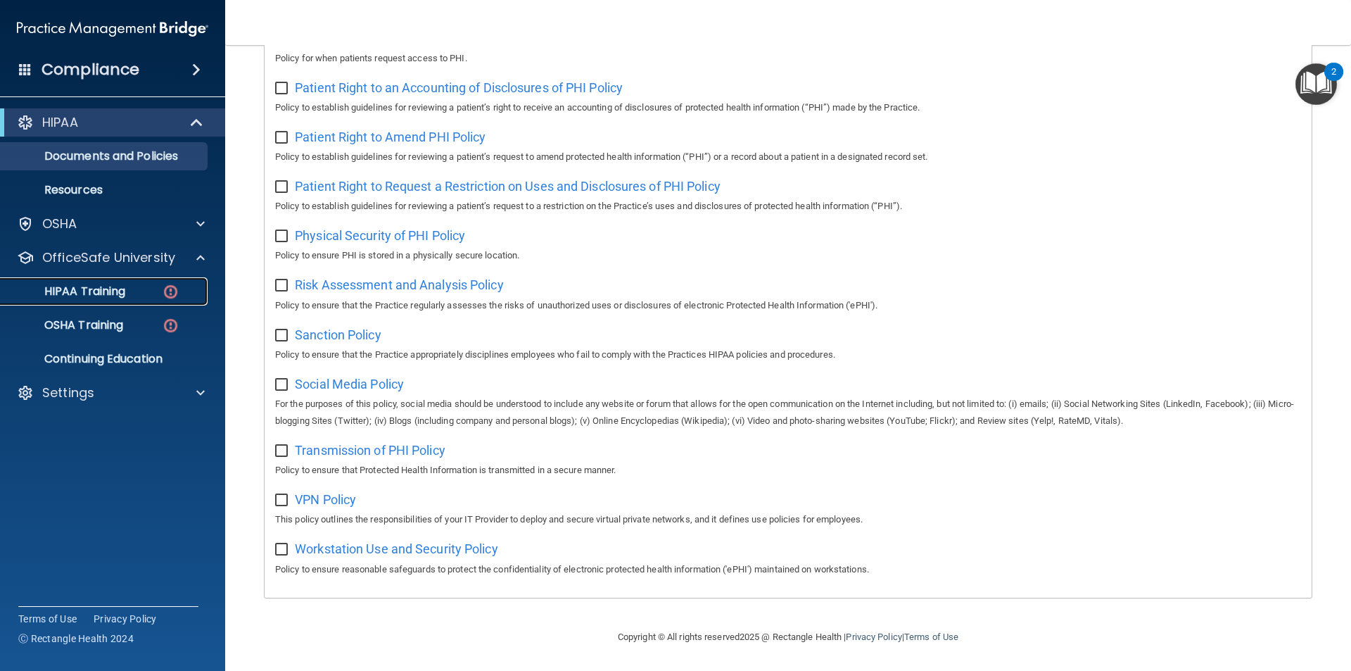
click at [108, 291] on p "HIPAA Training" at bounding box center [67, 291] width 116 height 14
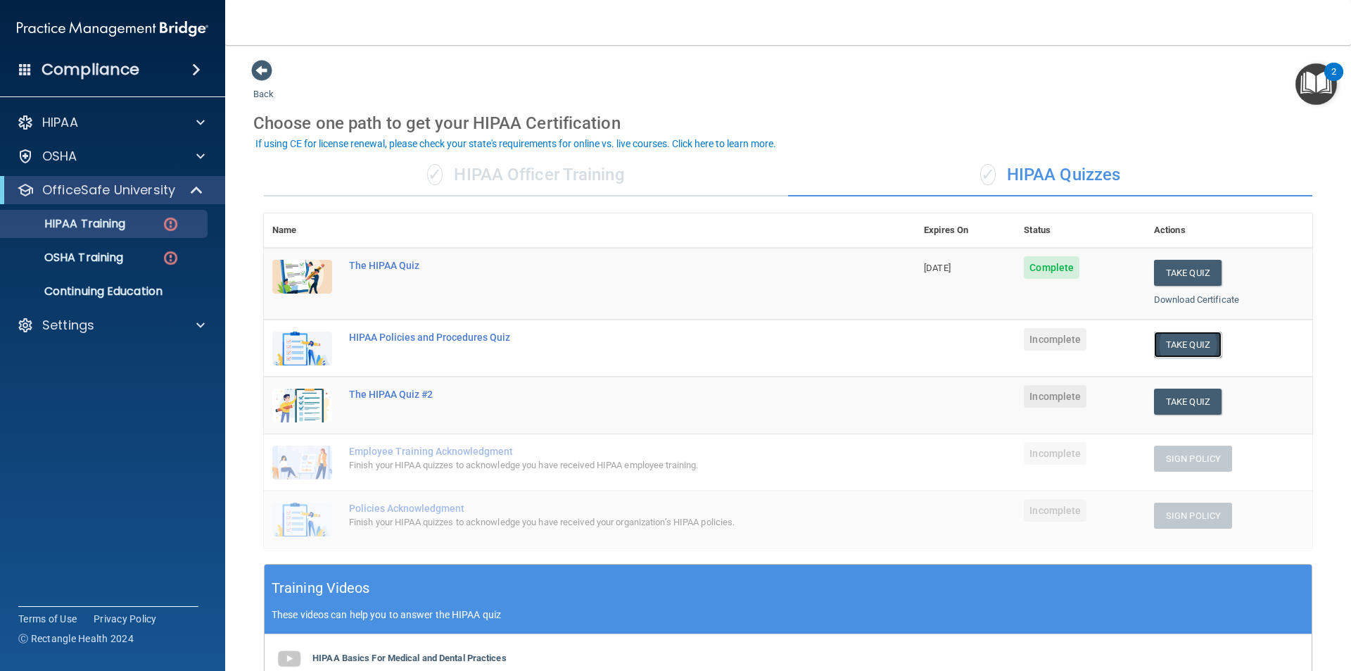
click at [1181, 346] on button "Take Quiz" at bounding box center [1188, 344] width 68 height 26
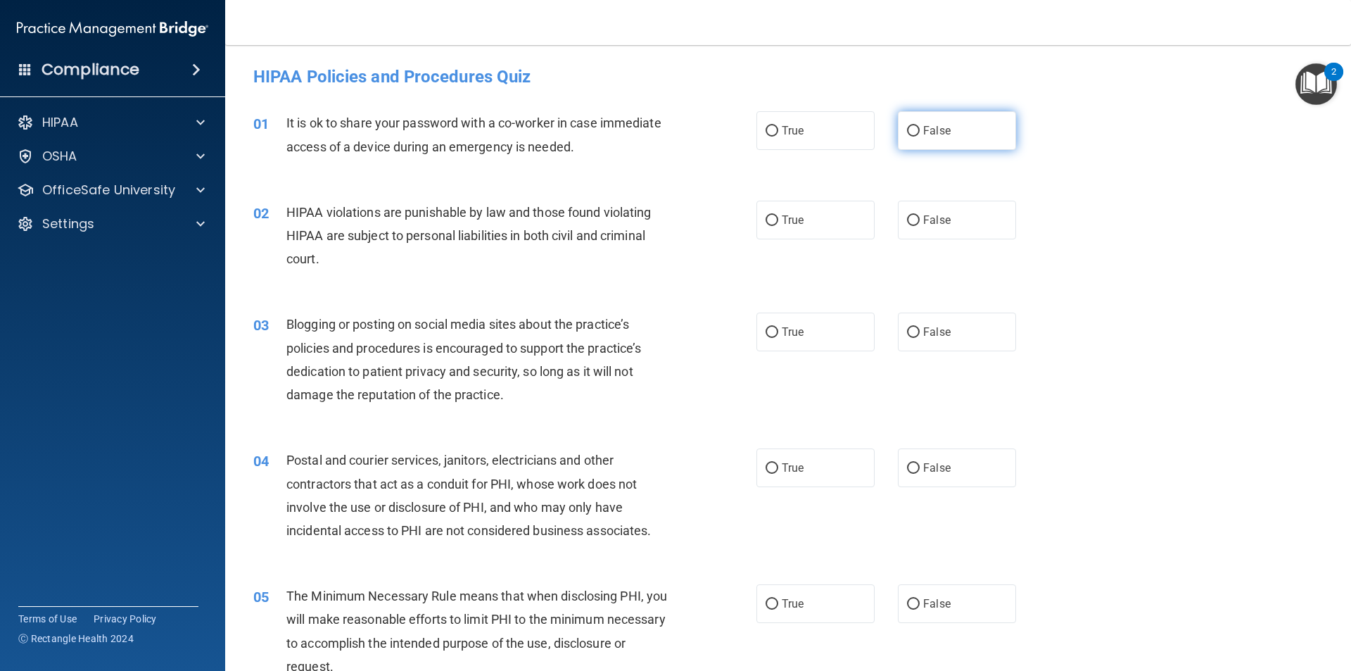
click at [965, 134] on label "False" at bounding box center [957, 130] width 118 height 39
click at [920, 134] on input "False" at bounding box center [913, 131] width 13 height 11
radio input "true"
click at [818, 220] on label "True" at bounding box center [815, 220] width 118 height 39
click at [778, 220] on input "True" at bounding box center [772, 220] width 13 height 11
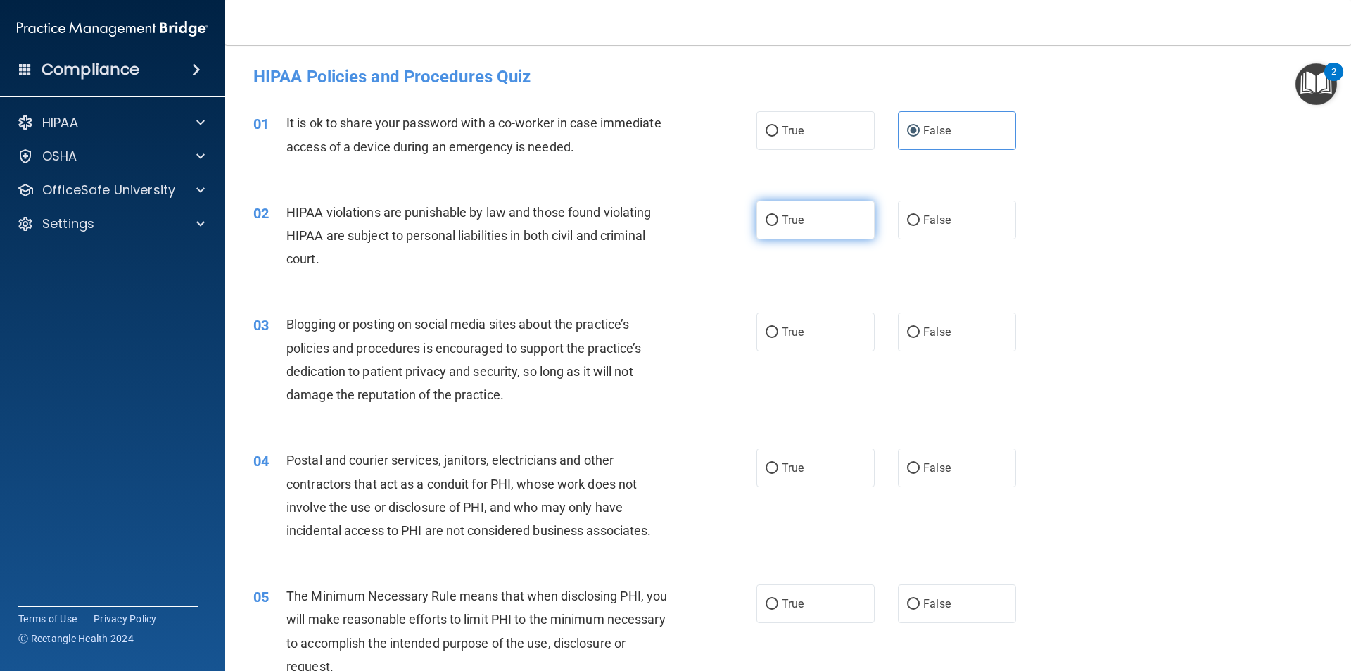
radio input "true"
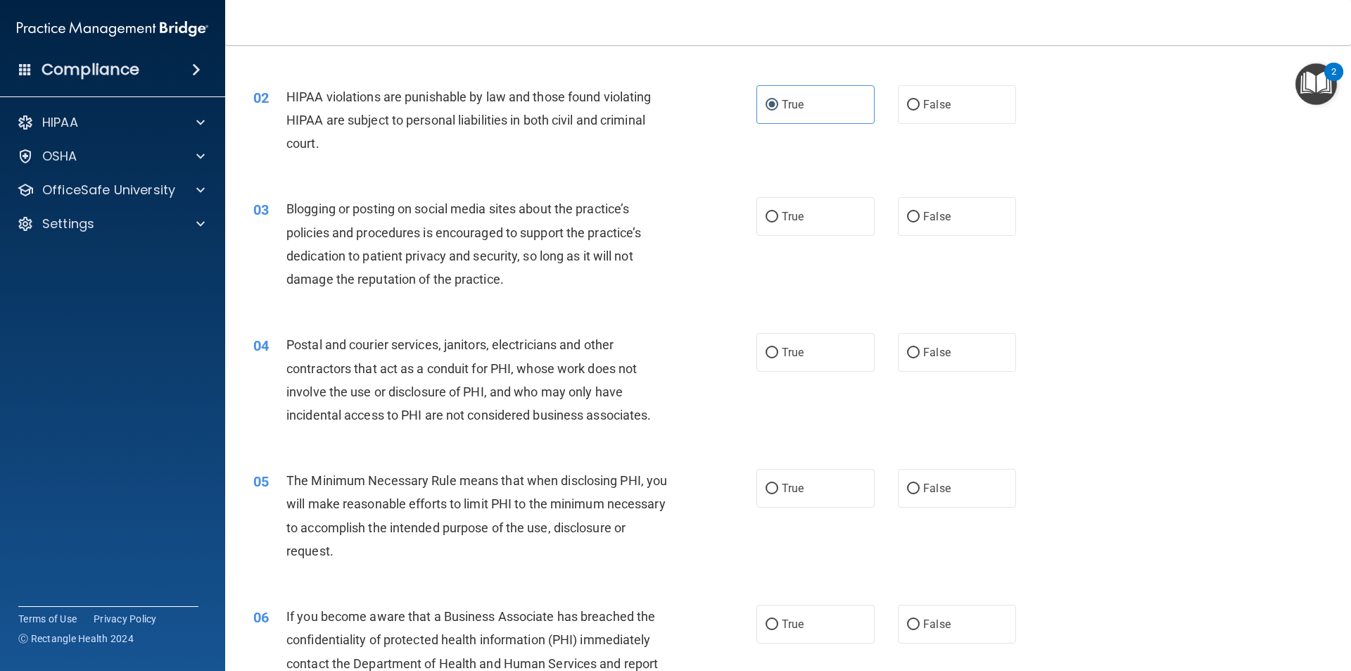
scroll to position [141, 0]
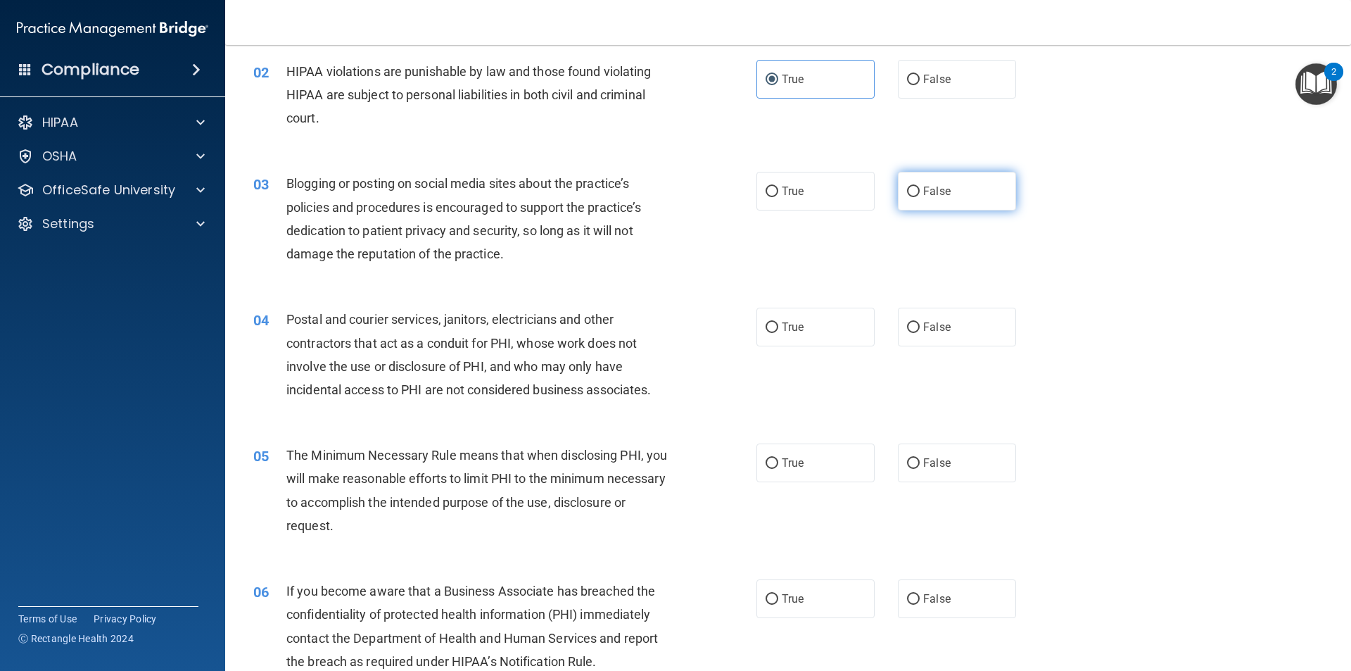
click at [937, 196] on span "False" at bounding box center [936, 190] width 27 height 13
click at [920, 196] on input "False" at bounding box center [913, 191] width 13 height 11
radio input "true"
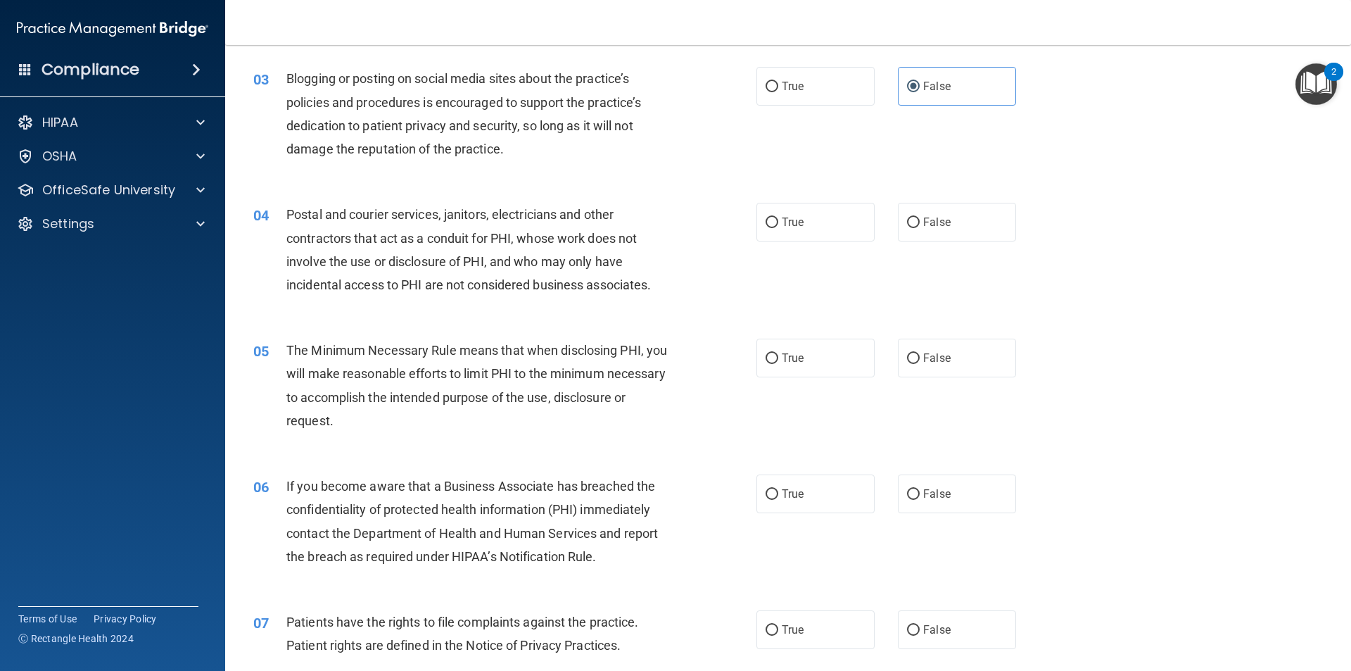
scroll to position [281, 0]
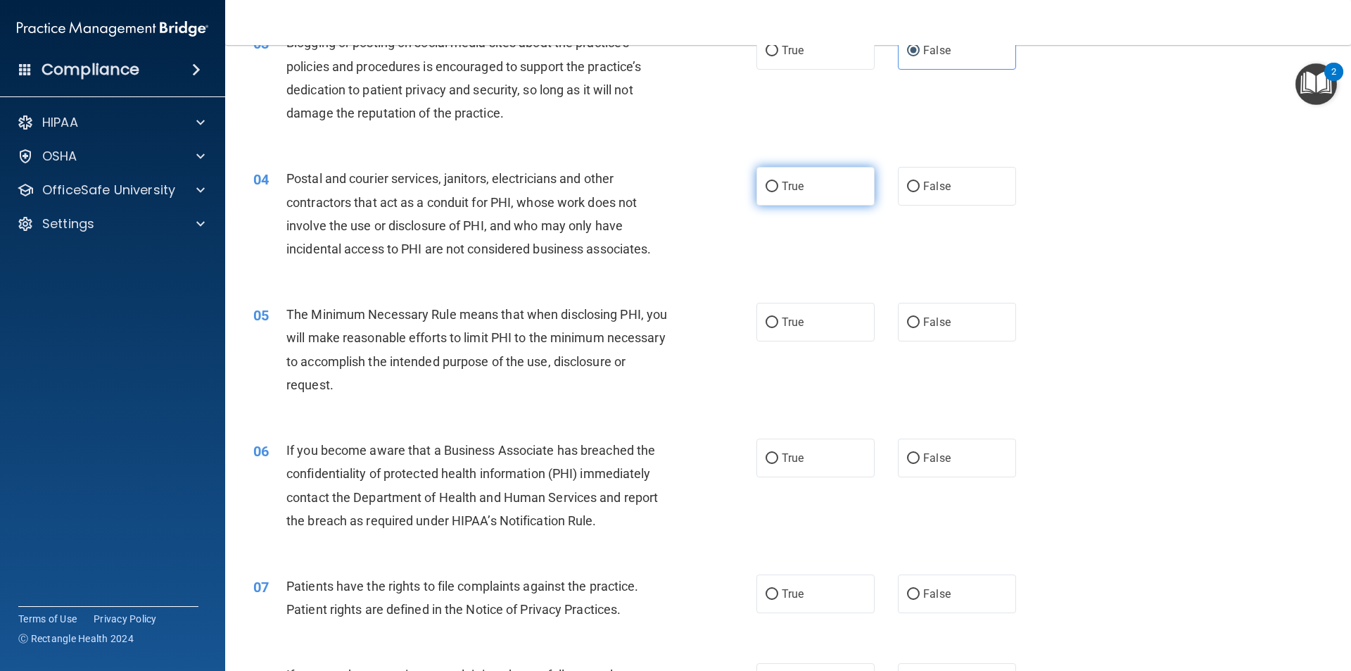
click at [825, 186] on label "True" at bounding box center [815, 186] width 118 height 39
click at [778, 186] on input "True" at bounding box center [772, 187] width 13 height 11
radio input "true"
click at [804, 324] on label "True" at bounding box center [815, 322] width 118 height 39
click at [778, 324] on input "True" at bounding box center [772, 322] width 13 height 11
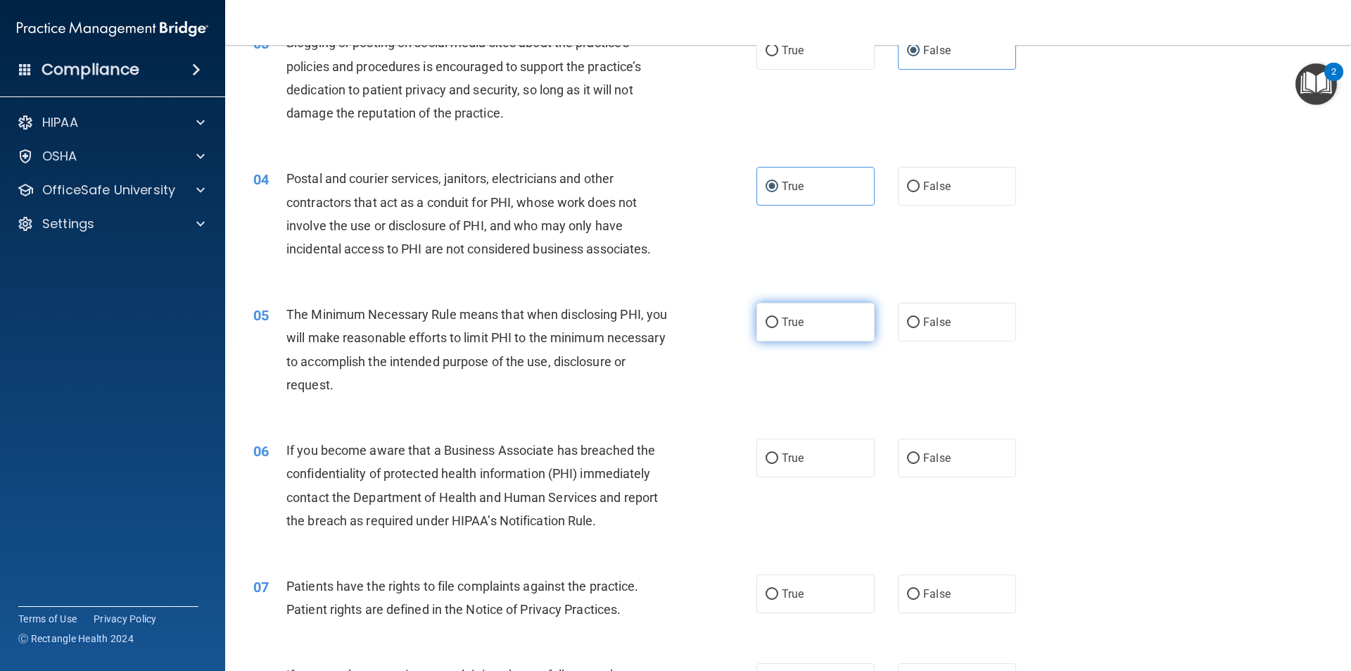
radio input "true"
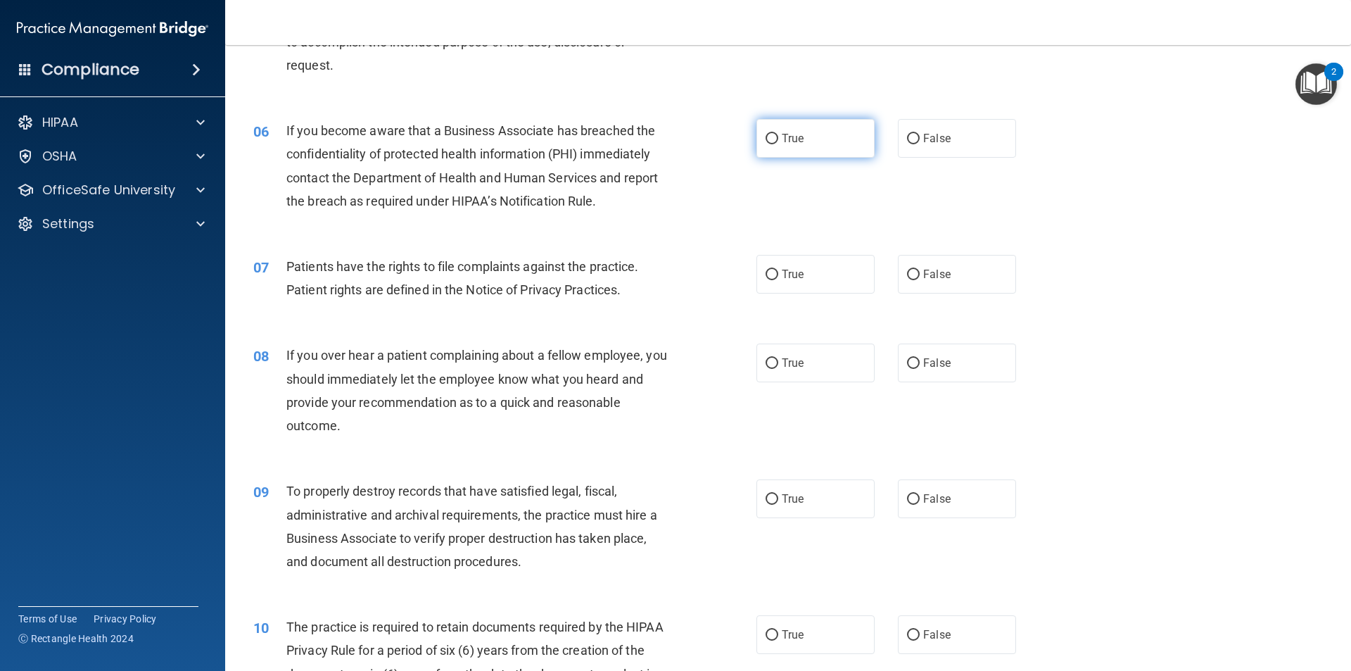
scroll to position [633, 0]
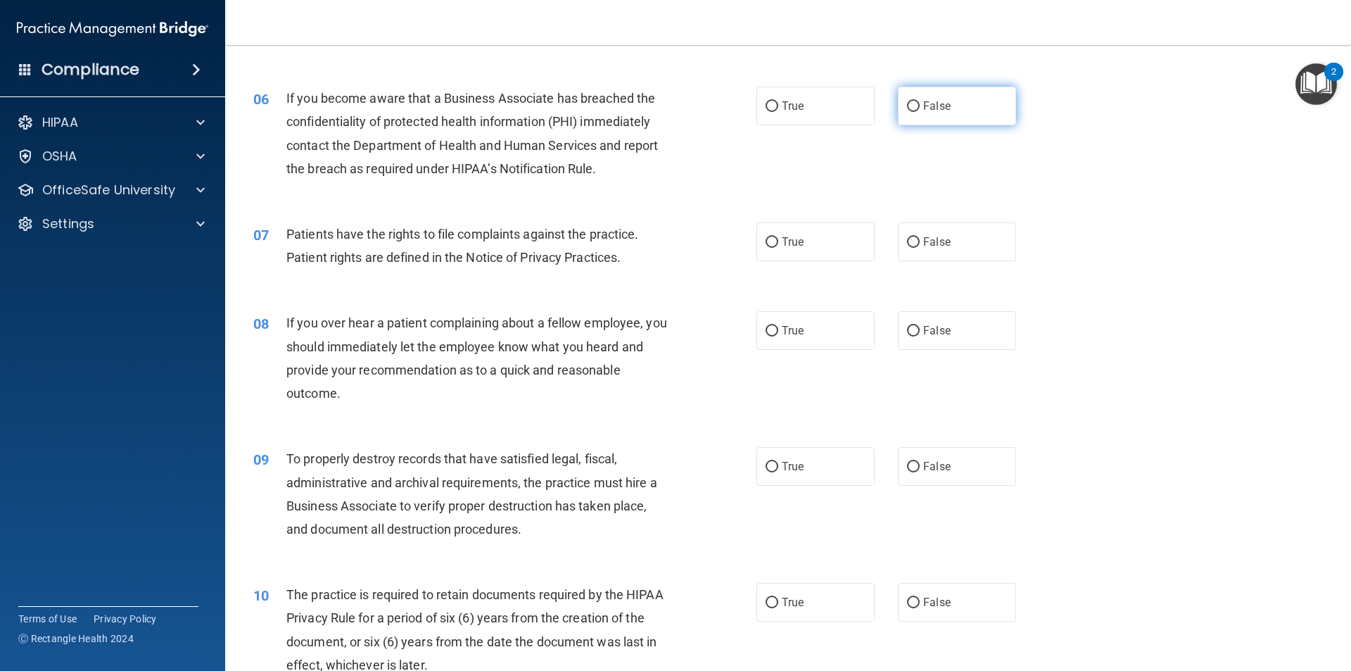
click at [950, 96] on label "False" at bounding box center [957, 106] width 118 height 39
click at [920, 101] on input "False" at bounding box center [913, 106] width 13 height 11
radio input "true"
click at [813, 251] on label "True" at bounding box center [815, 241] width 118 height 39
click at [778, 248] on input "True" at bounding box center [772, 242] width 13 height 11
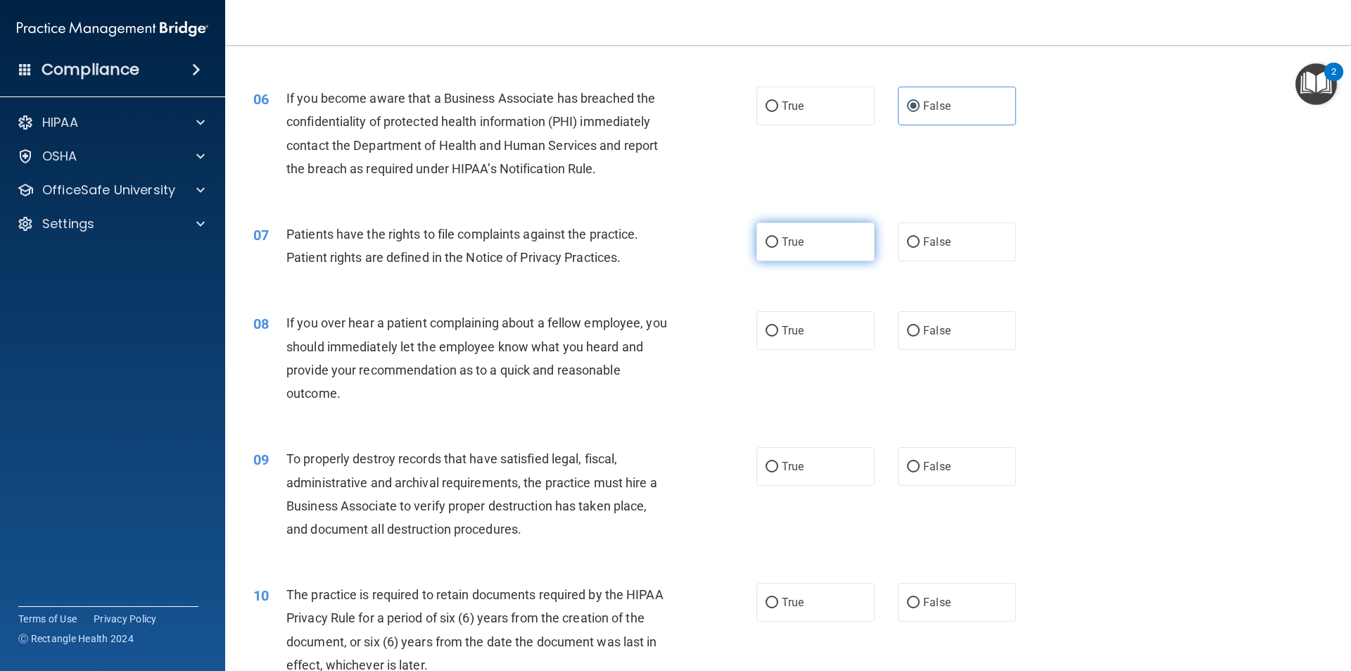
radio input "true"
click at [923, 324] on span "False" at bounding box center [936, 330] width 27 height 13
click at [918, 326] on input "False" at bounding box center [913, 331] width 13 height 11
radio input "true"
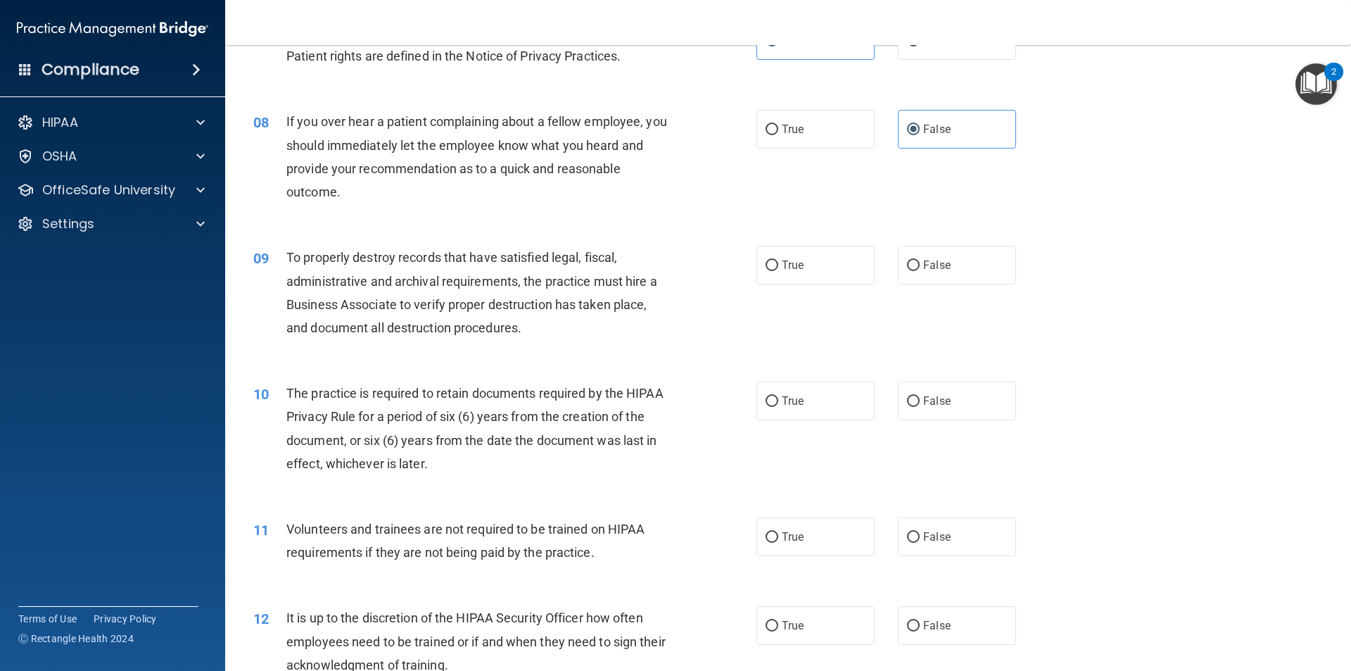
scroll to position [844, 0]
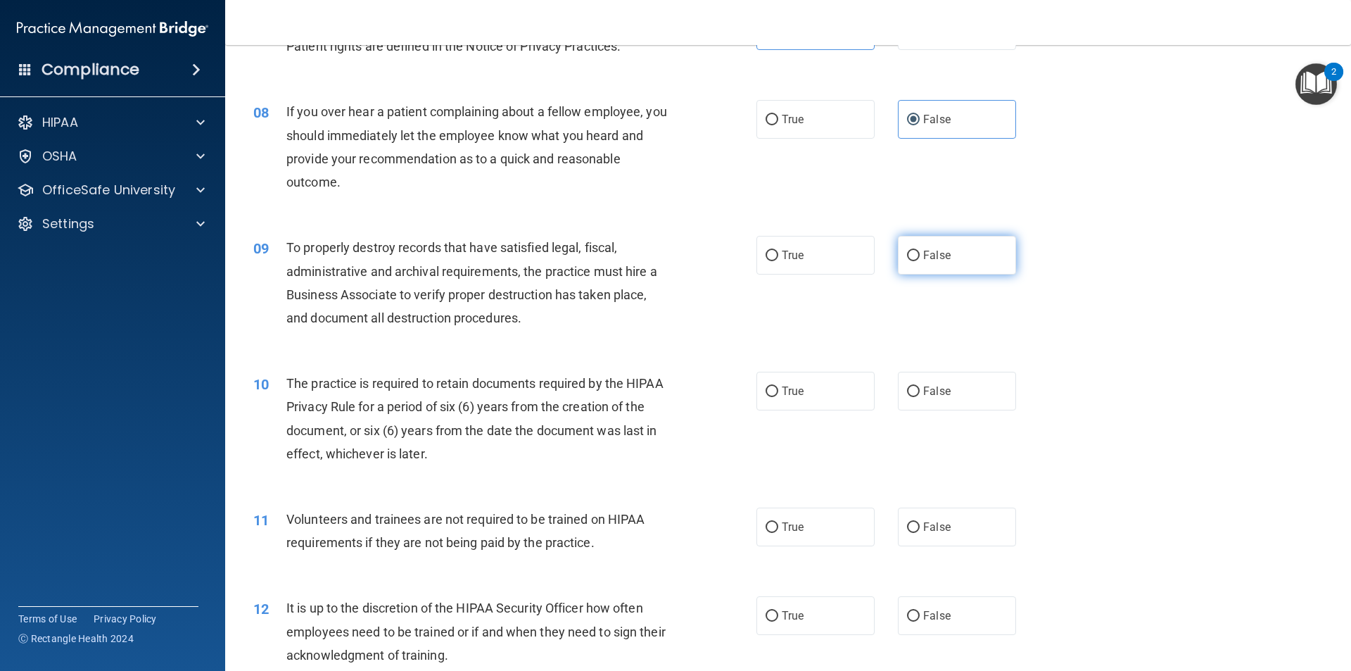
click at [956, 262] on label "False" at bounding box center [957, 255] width 118 height 39
click at [920, 261] on input "False" at bounding box center [913, 256] width 13 height 11
radio input "true"
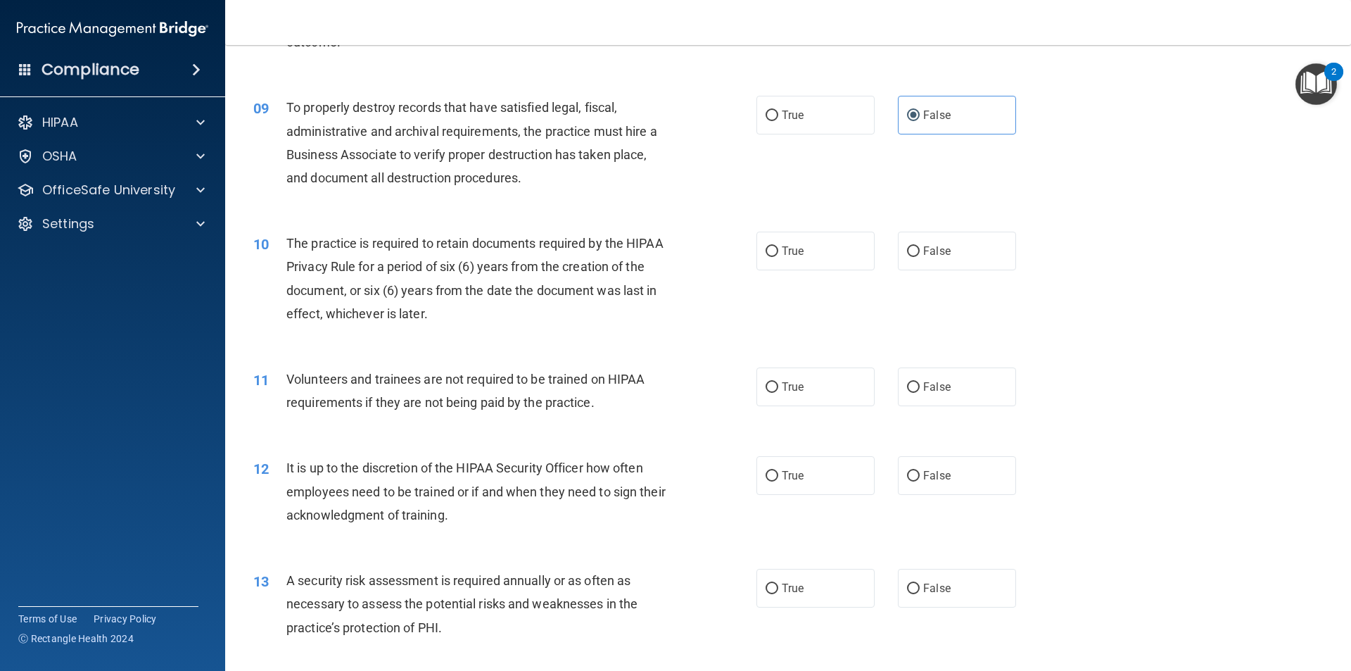
scroll to position [985, 0]
drag, startPoint x: 785, startPoint y: 261, endPoint x: 859, endPoint y: 280, distance: 76.3
click at [785, 260] on label "True" at bounding box center [815, 250] width 118 height 39
click at [778, 256] on input "True" at bounding box center [772, 251] width 13 height 11
radio input "true"
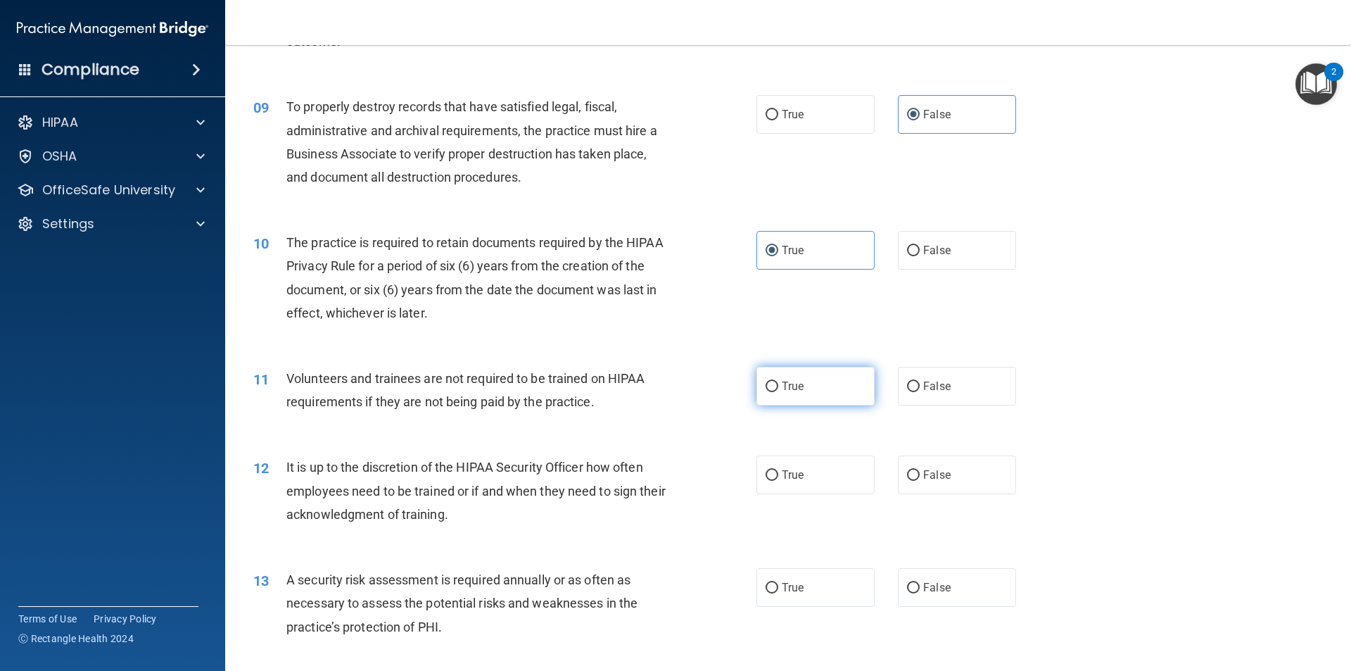
click at [824, 390] on label "True" at bounding box center [815, 386] width 118 height 39
click at [778, 390] on input "True" at bounding box center [772, 386] width 13 height 11
radio input "true"
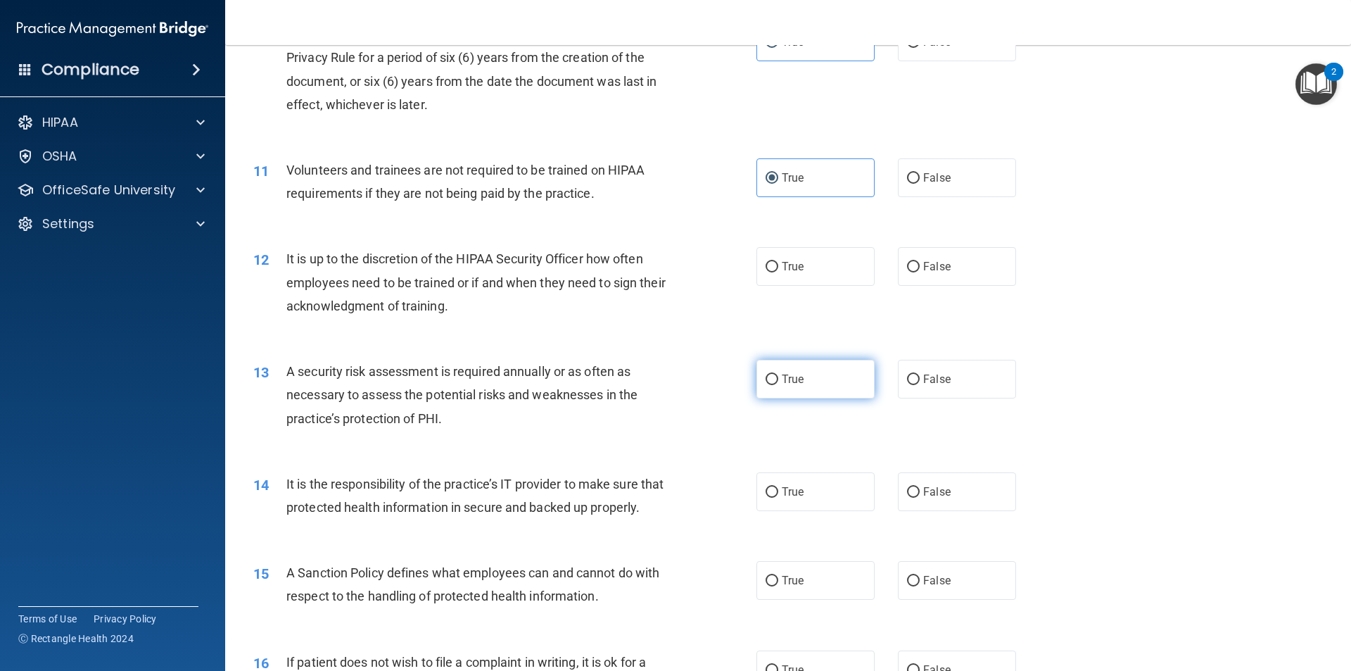
scroll to position [1196, 0]
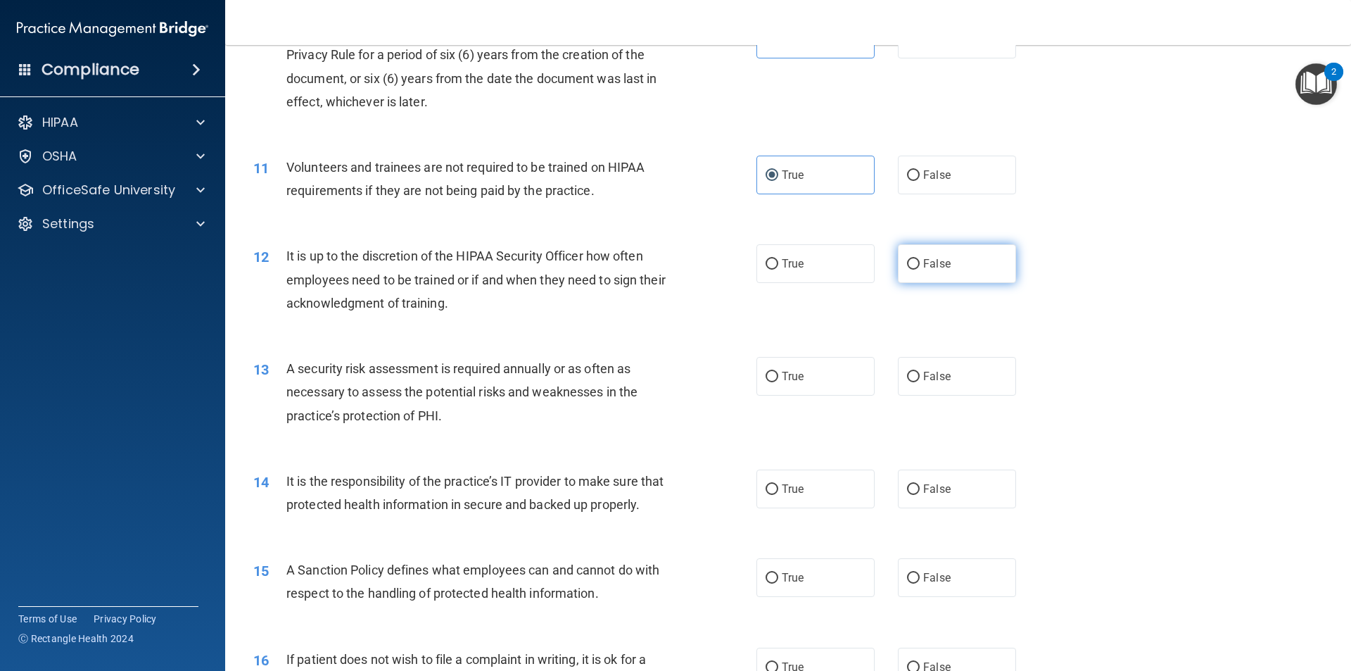
click at [951, 263] on label "False" at bounding box center [957, 263] width 118 height 39
click at [920, 263] on input "False" at bounding box center [913, 264] width 13 height 11
radio input "true"
click at [791, 387] on label "True" at bounding box center [815, 376] width 118 height 39
click at [778, 382] on input "True" at bounding box center [772, 377] width 13 height 11
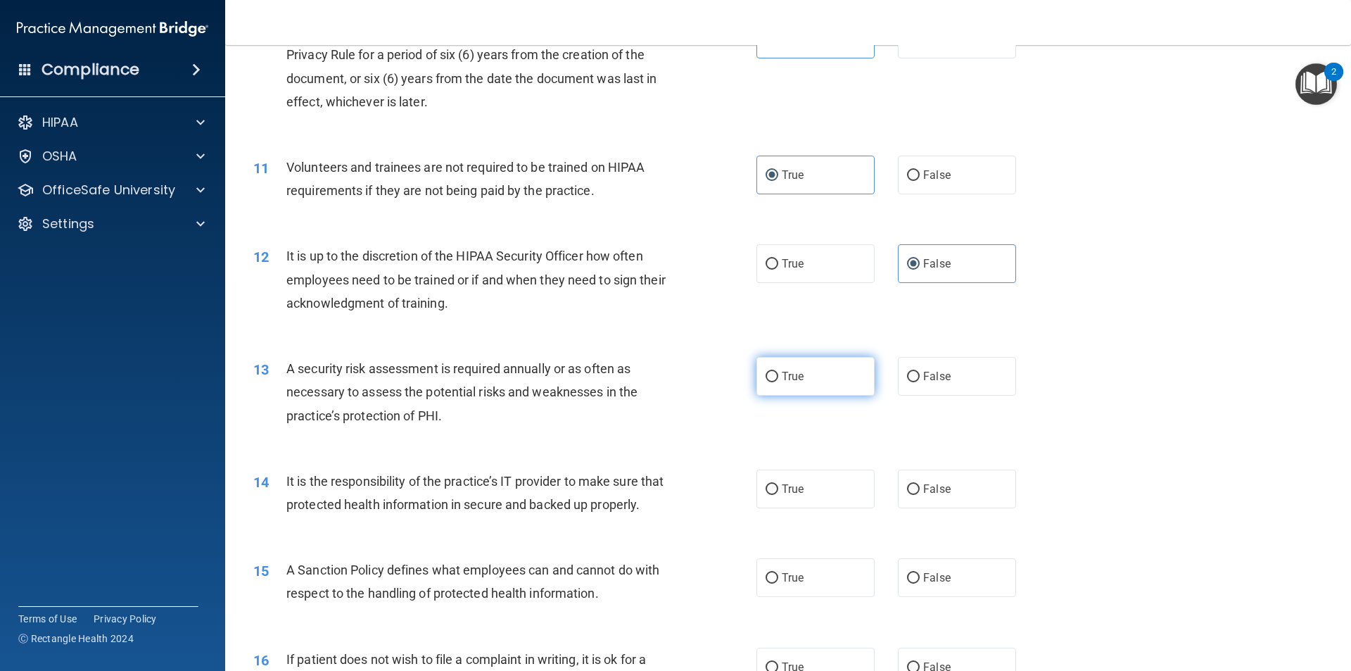
radio input "true"
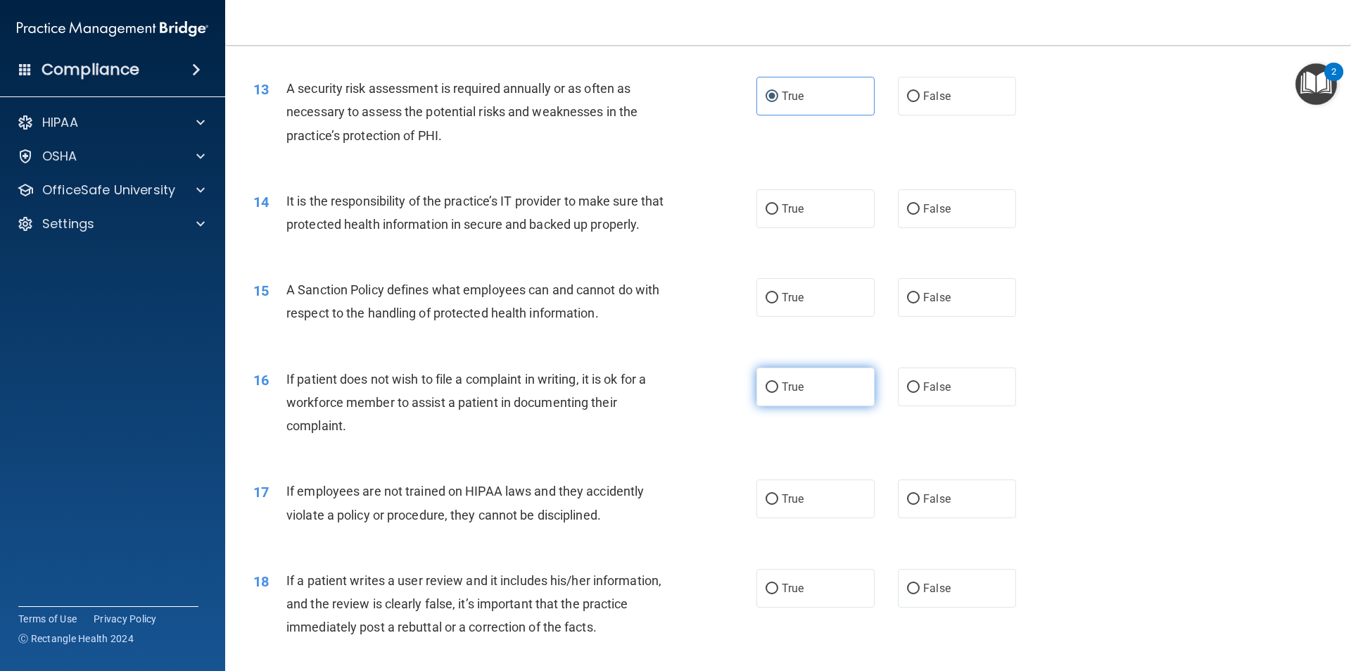
scroll to position [1478, 0]
click at [847, 197] on label "True" at bounding box center [815, 207] width 118 height 39
click at [778, 203] on input "True" at bounding box center [772, 208] width 13 height 11
radio input "true"
click at [947, 315] on label "False" at bounding box center [957, 296] width 118 height 39
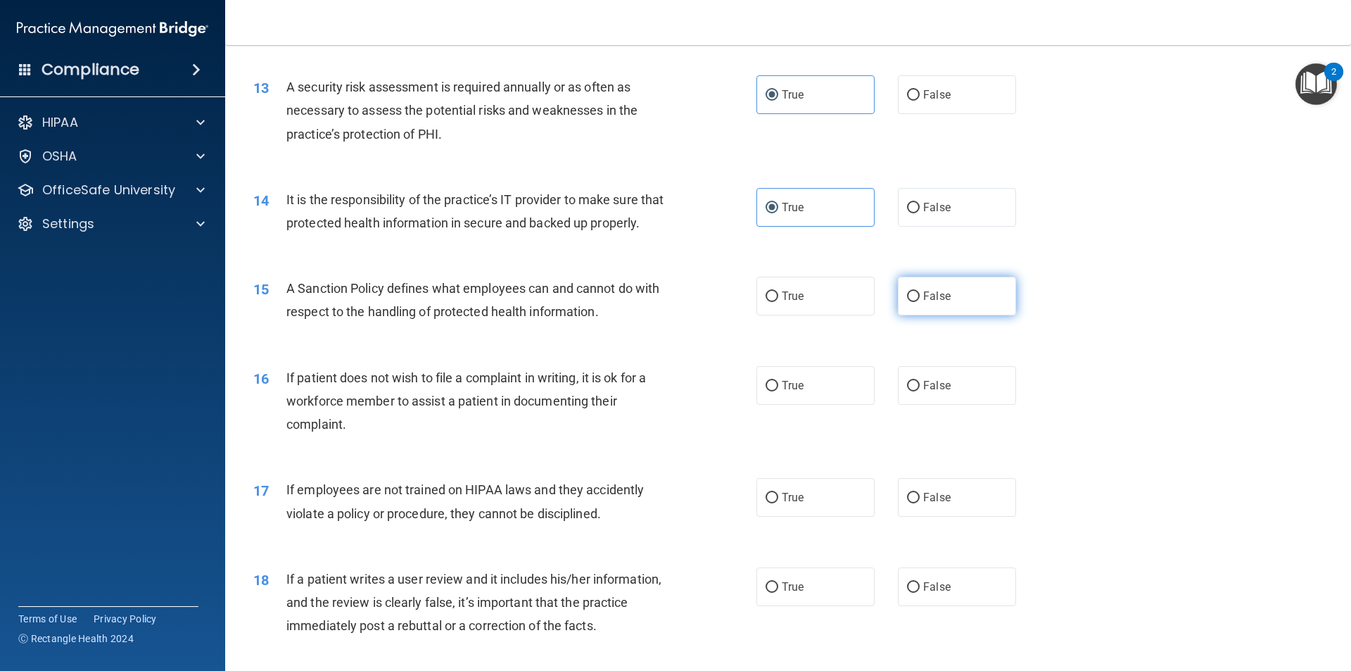
click at [920, 302] on input "False" at bounding box center [913, 296] width 13 height 11
radio input "true"
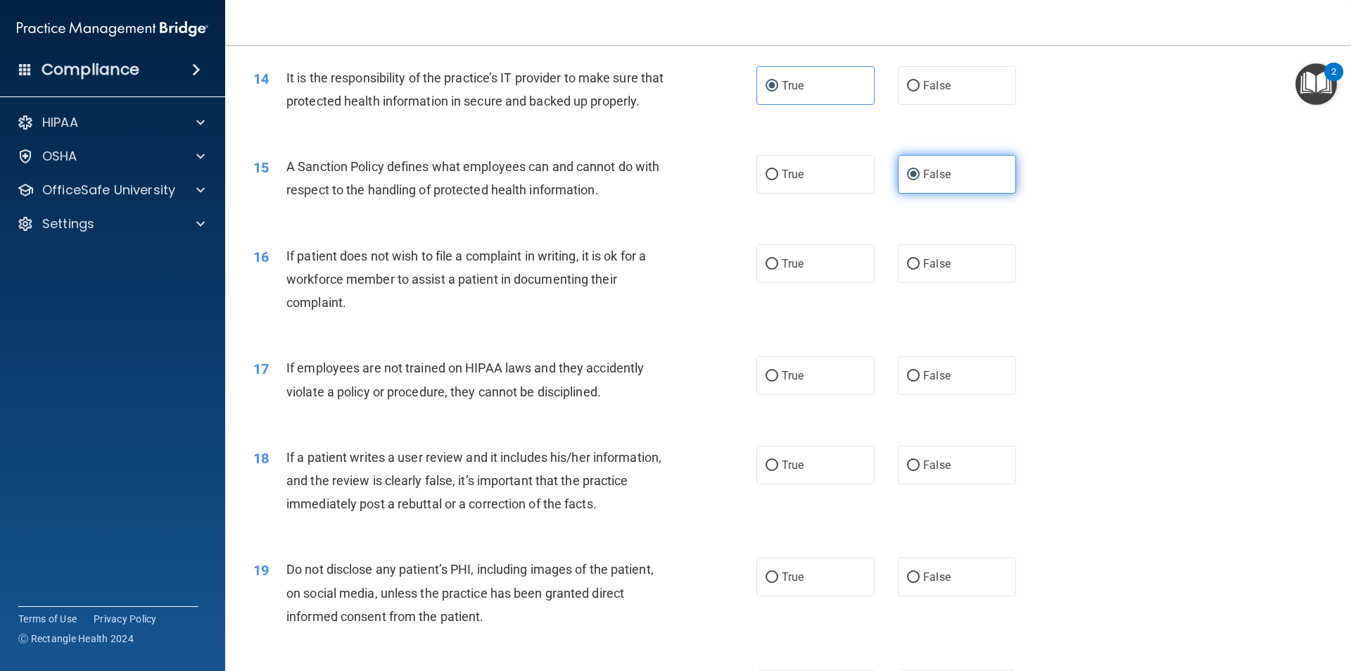
scroll to position [1618, 0]
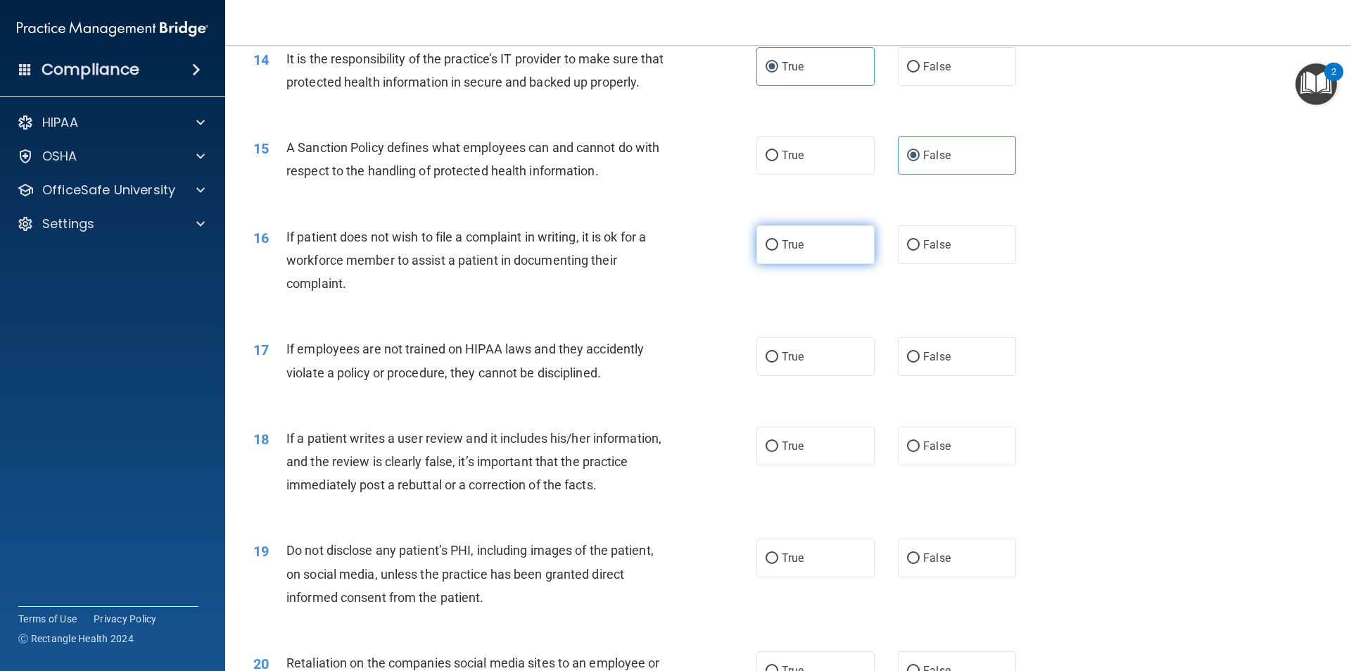
click at [795, 251] on span "True" at bounding box center [793, 244] width 22 height 13
click at [778, 251] on input "True" at bounding box center [772, 245] width 13 height 11
radio input "true"
click at [972, 376] on label "False" at bounding box center [957, 356] width 118 height 39
click at [920, 362] on input "False" at bounding box center [913, 357] width 13 height 11
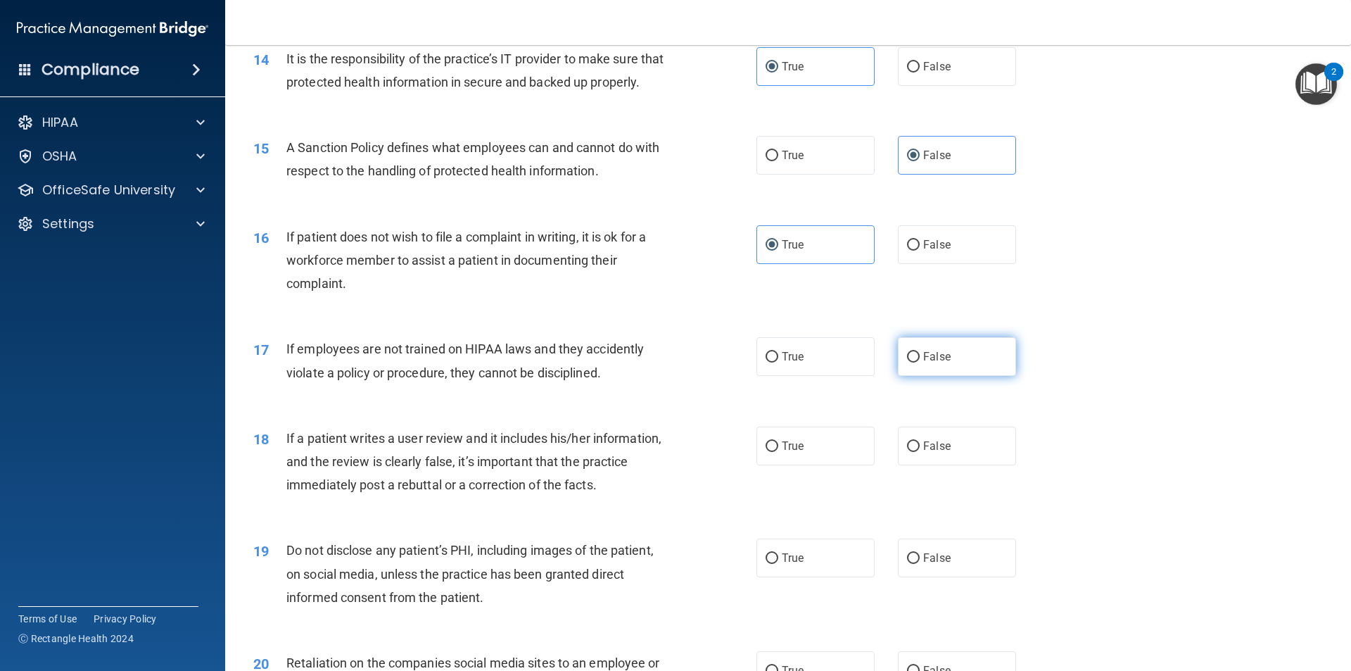
radio input "true"
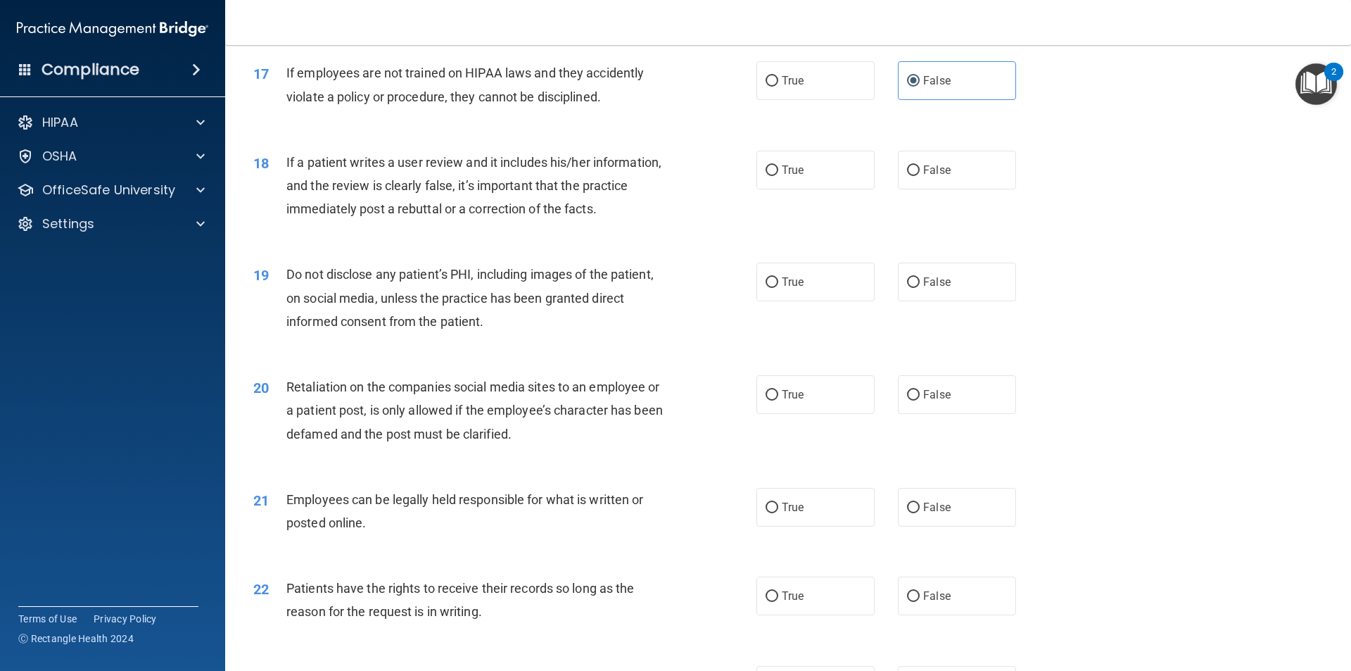
scroll to position [1900, 0]
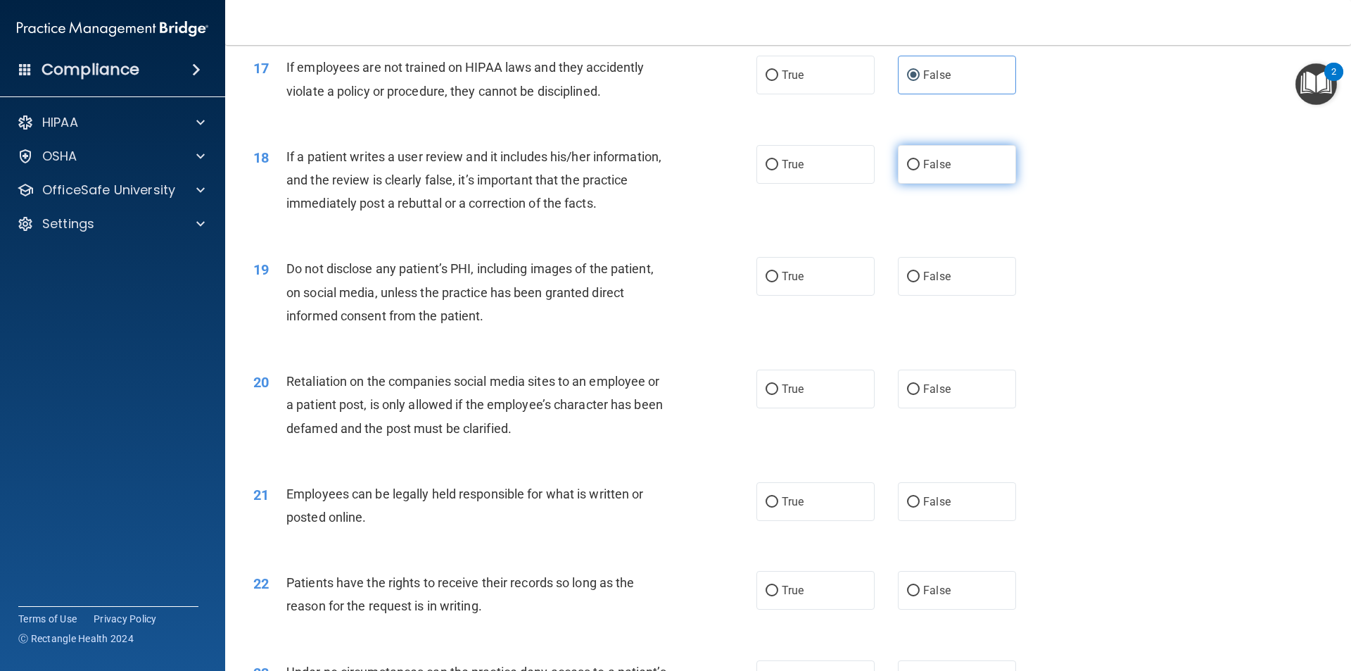
click at [925, 171] on span "False" at bounding box center [936, 164] width 27 height 13
click at [920, 170] on input "False" at bounding box center [913, 165] width 13 height 11
radio input "true"
click at [932, 283] on span "False" at bounding box center [936, 276] width 27 height 13
click at [920, 282] on input "False" at bounding box center [913, 277] width 13 height 11
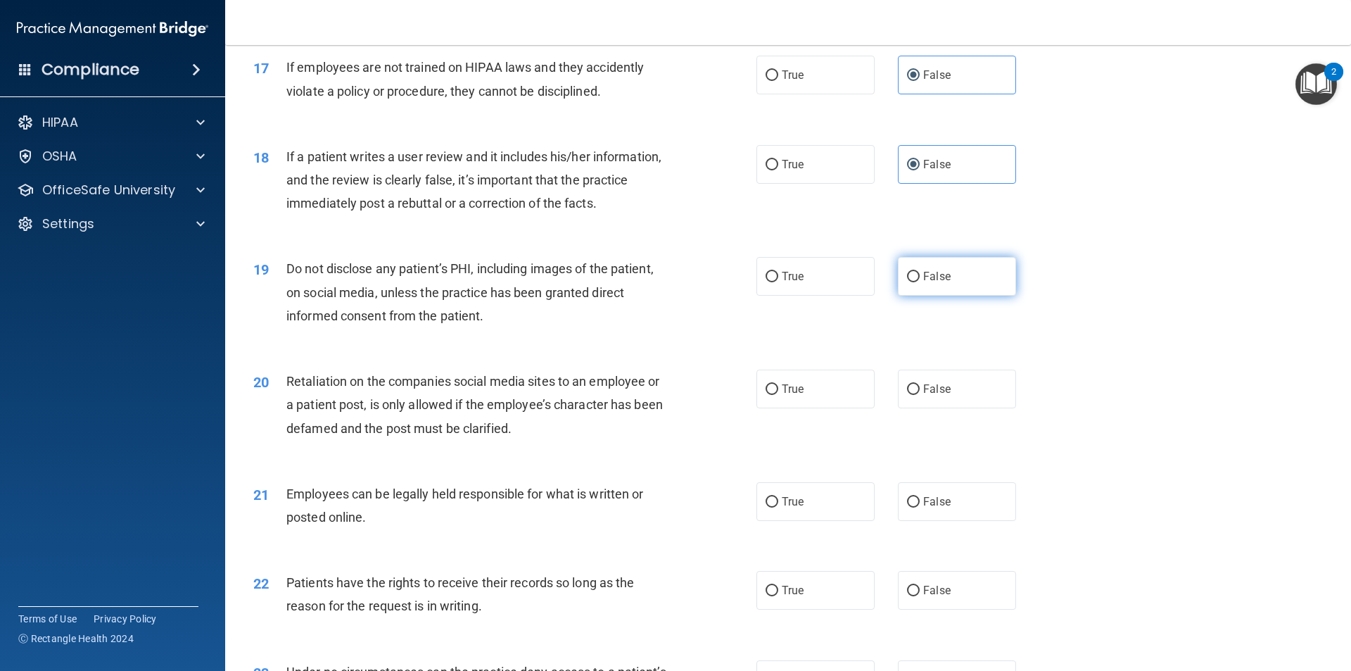
radio input "true"
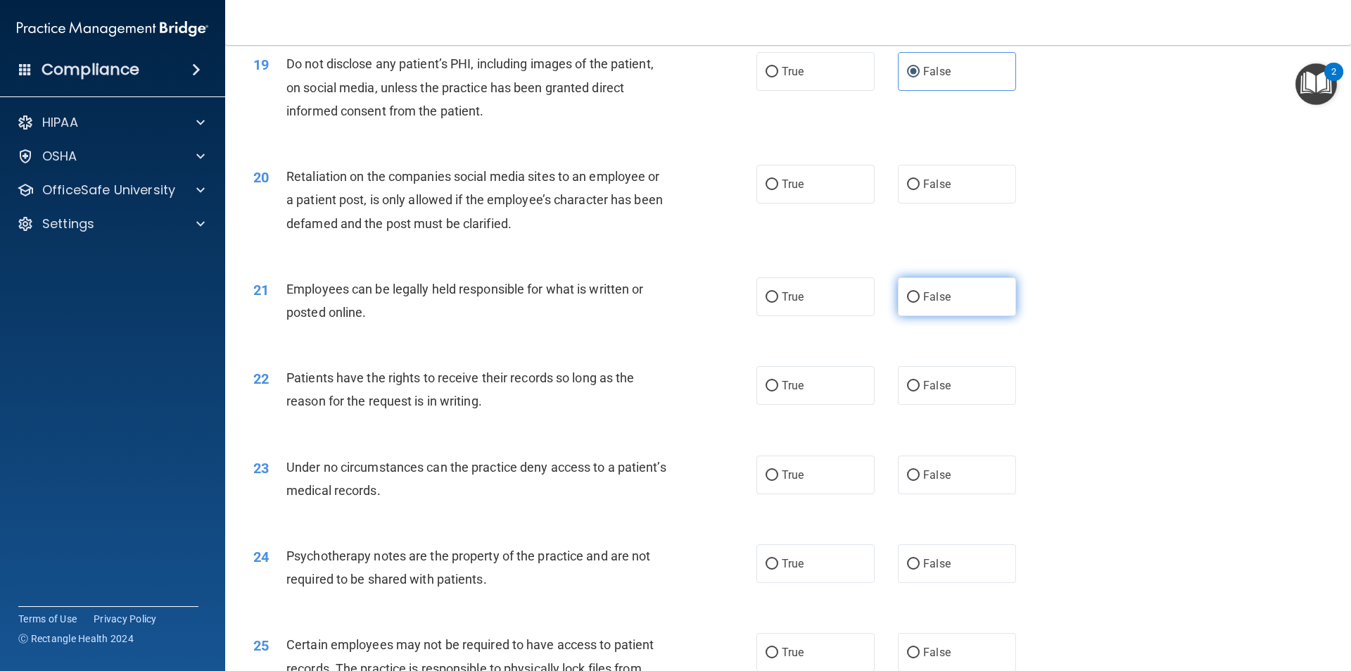
scroll to position [2111, 0]
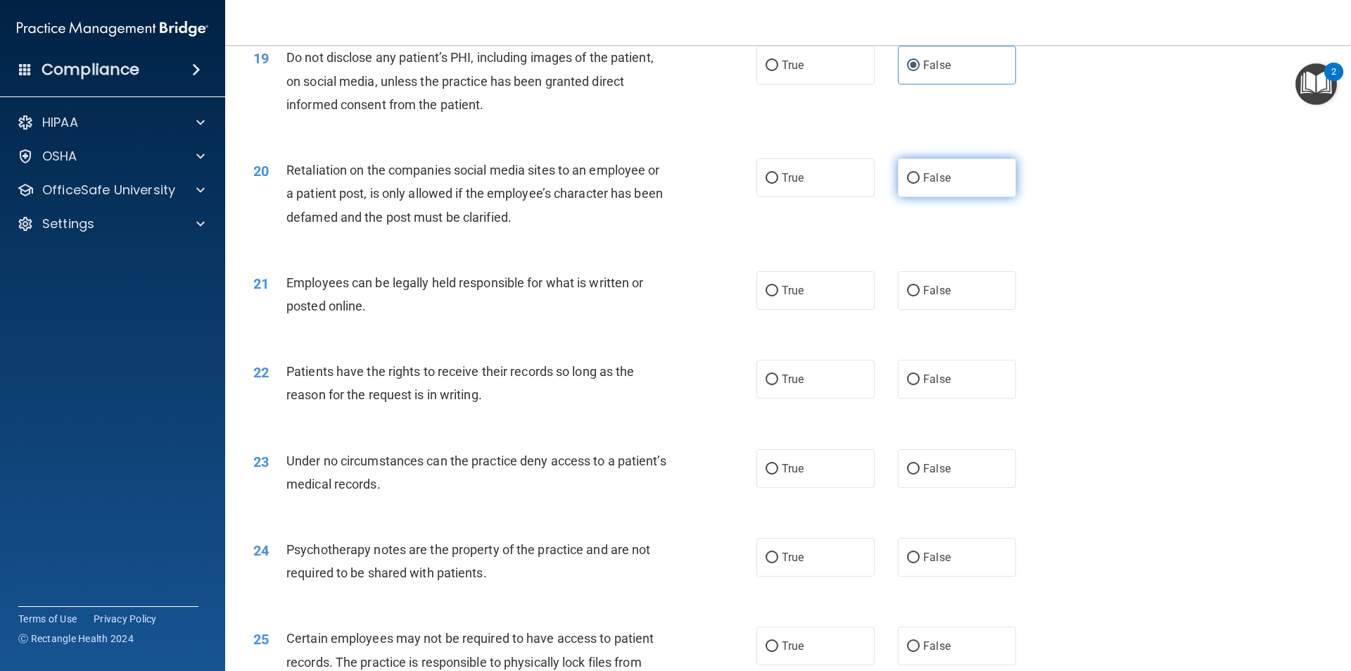
click at [918, 197] on label "False" at bounding box center [957, 177] width 118 height 39
click at [918, 184] on input "False" at bounding box center [913, 178] width 13 height 11
radio input "true"
click at [824, 310] on label "True" at bounding box center [815, 290] width 118 height 39
click at [778, 296] on input "True" at bounding box center [772, 291] width 13 height 11
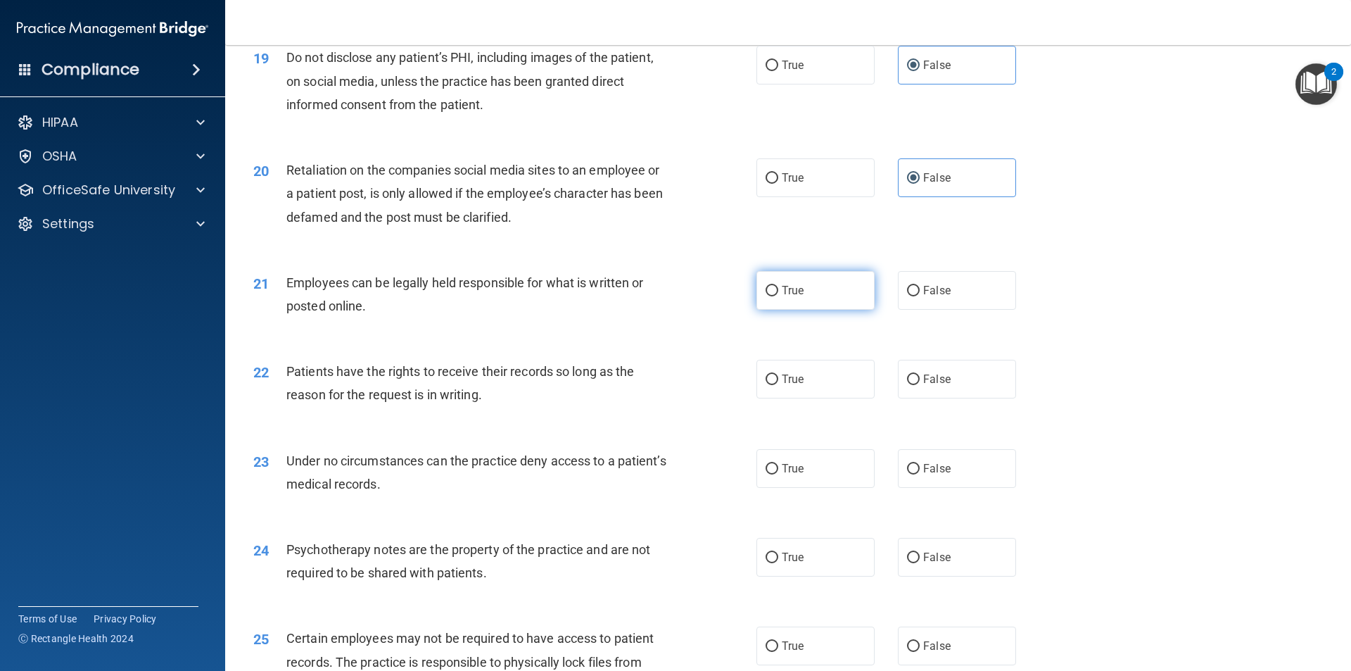
radio input "true"
click at [832, 398] on label "True" at bounding box center [815, 379] width 118 height 39
click at [778, 385] on input "True" at bounding box center [772, 379] width 13 height 11
radio input "true"
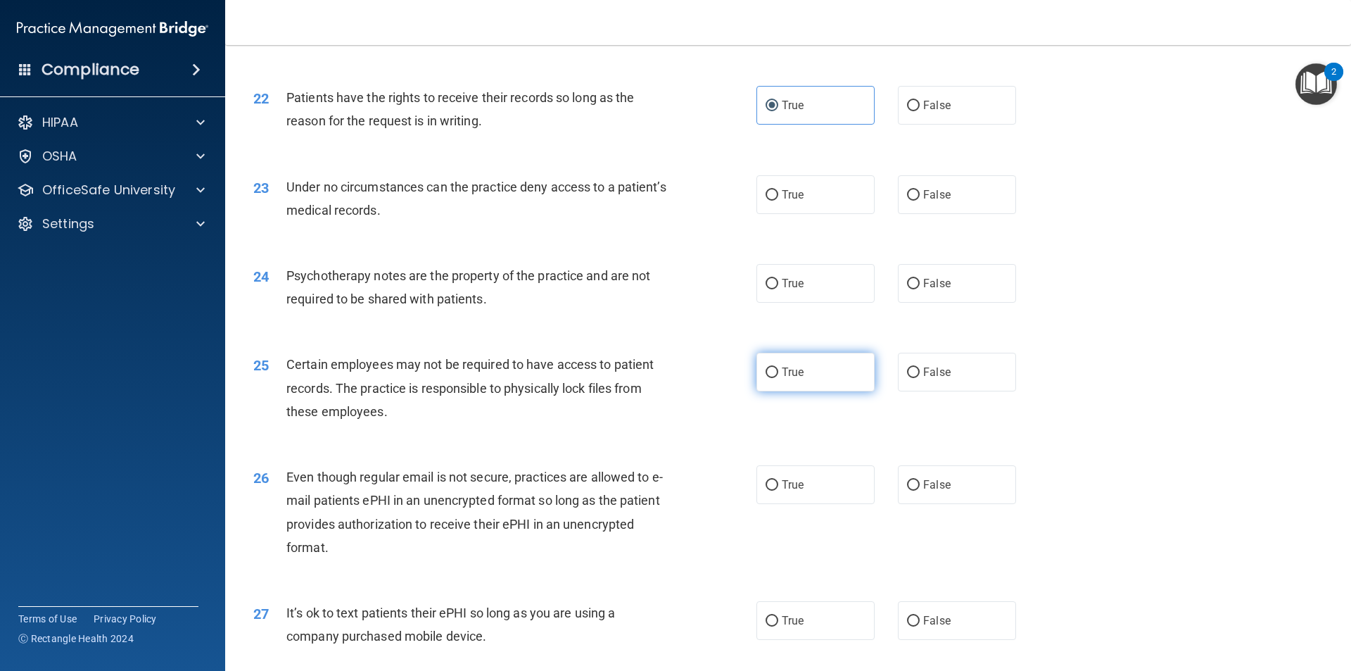
scroll to position [2392, 0]
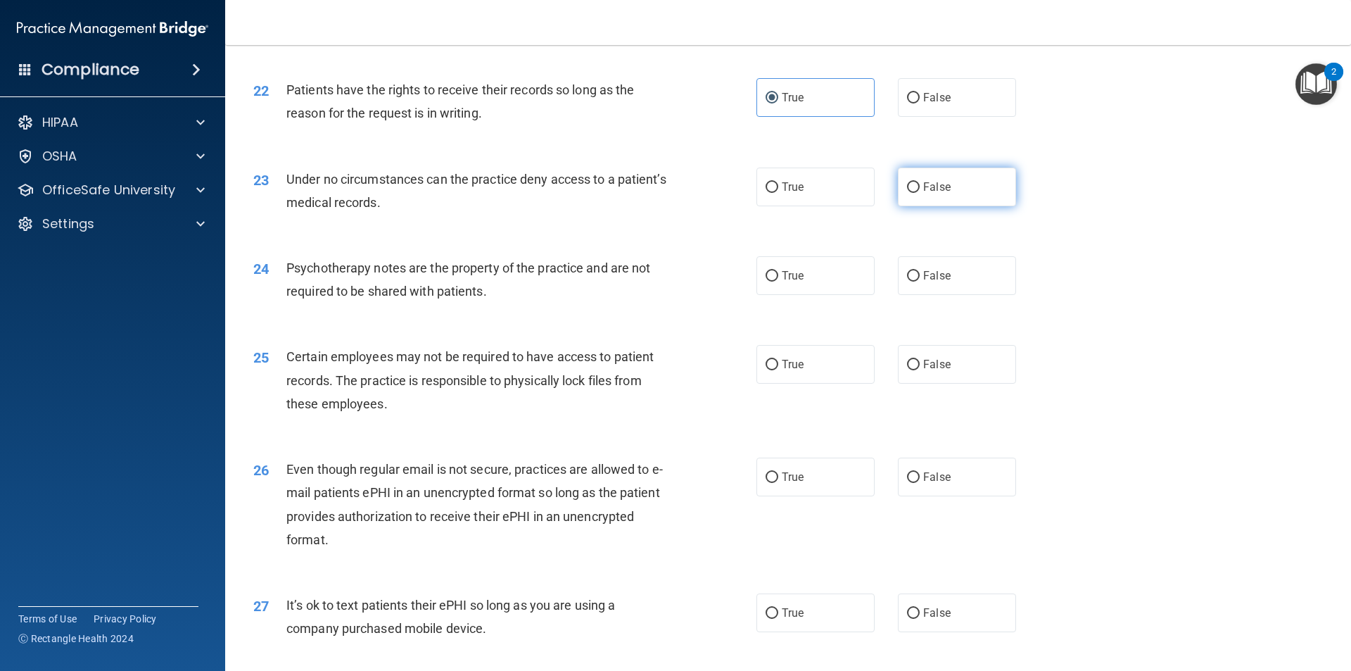
click at [932, 194] on span "False" at bounding box center [936, 186] width 27 height 13
click at [920, 193] on input "False" at bounding box center [913, 187] width 13 height 11
radio input "true"
click at [786, 295] on label "True" at bounding box center [815, 275] width 118 height 39
click at [778, 281] on input "True" at bounding box center [772, 276] width 13 height 11
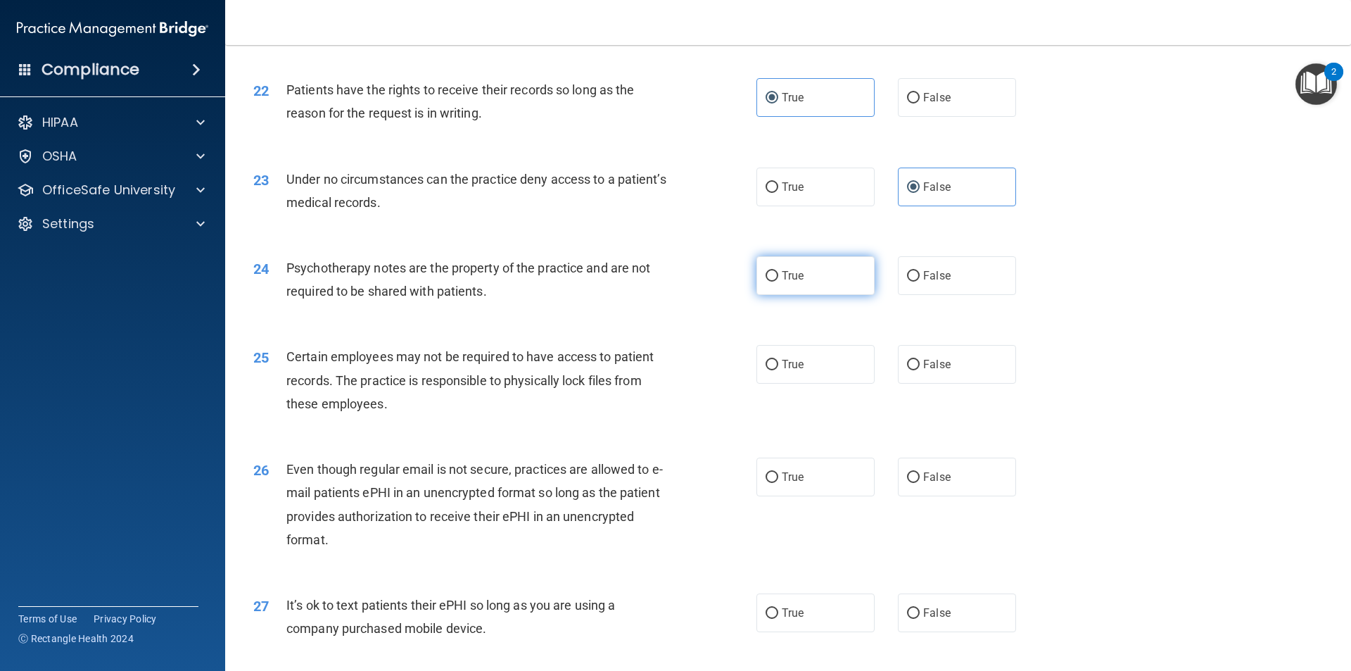
radio input "true"
click at [813, 384] on label "True" at bounding box center [815, 364] width 118 height 39
click at [778, 370] on input "True" at bounding box center [772, 365] width 13 height 11
radio input "true"
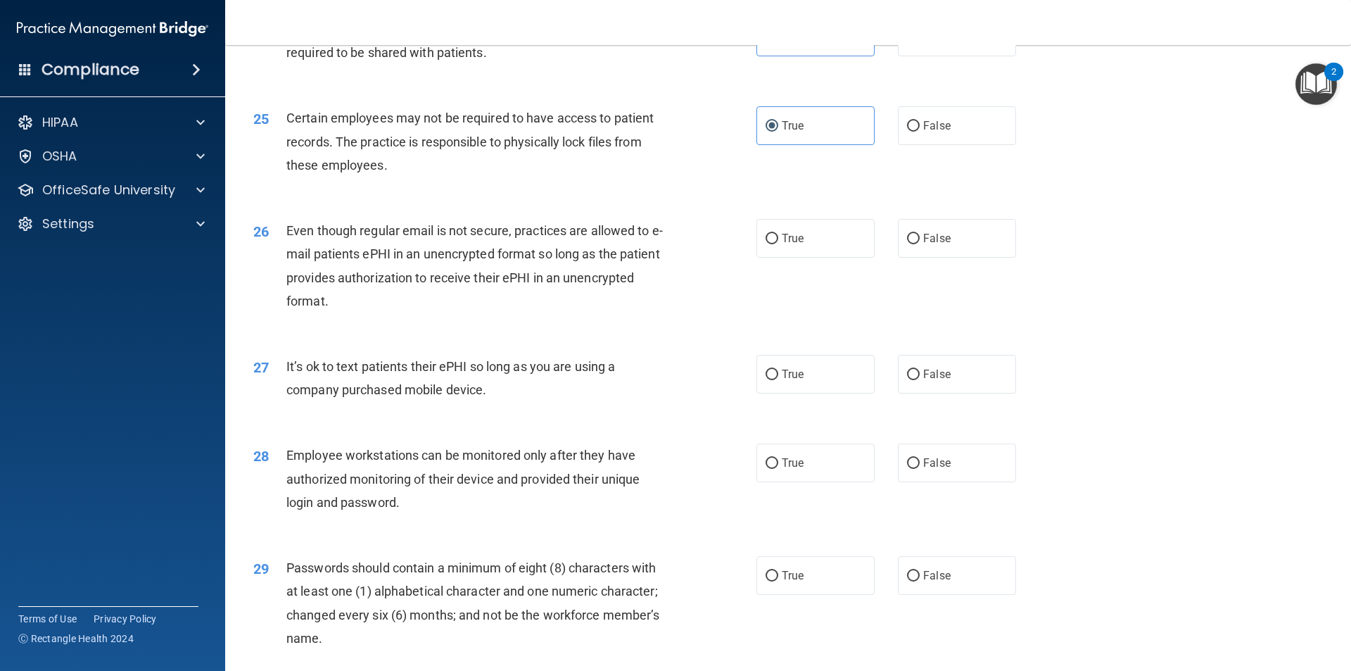
scroll to position [2674, 0]
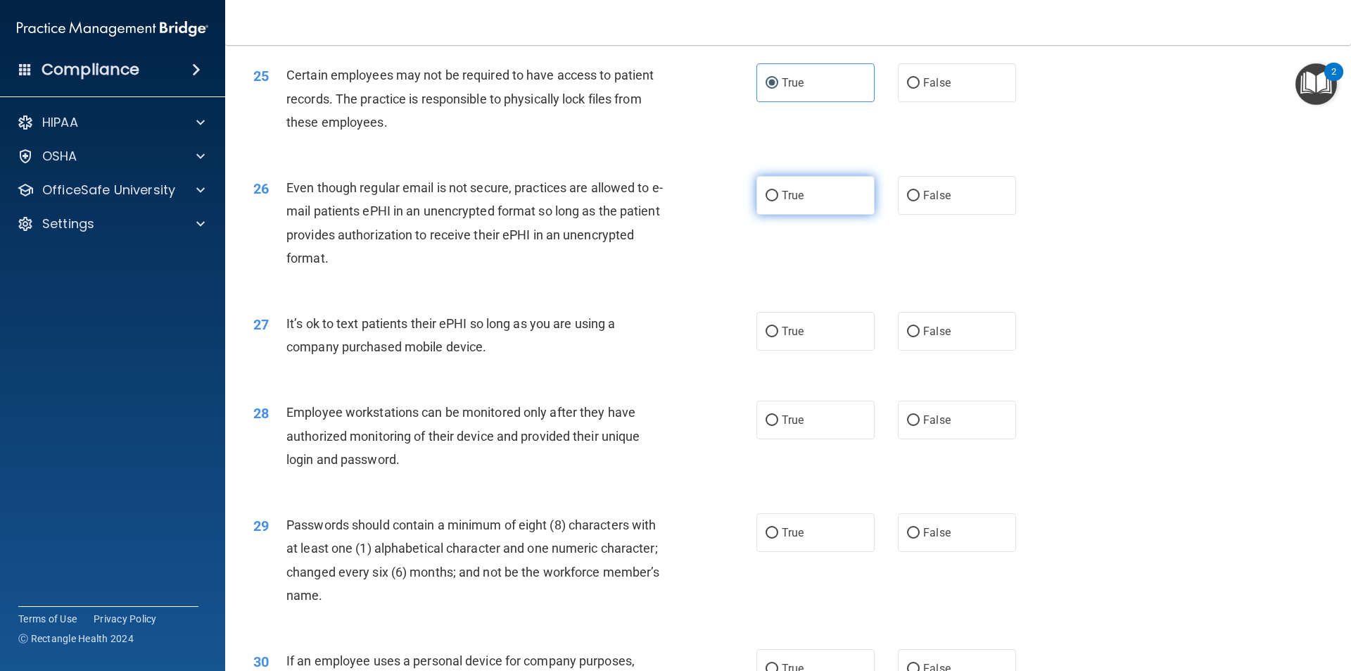
click at [806, 215] on label "True" at bounding box center [815, 195] width 118 height 39
click at [778, 201] on input "True" at bounding box center [772, 196] width 13 height 11
radio input "true"
click at [917, 350] on label "False" at bounding box center [957, 331] width 118 height 39
click at [917, 337] on input "False" at bounding box center [913, 332] width 13 height 11
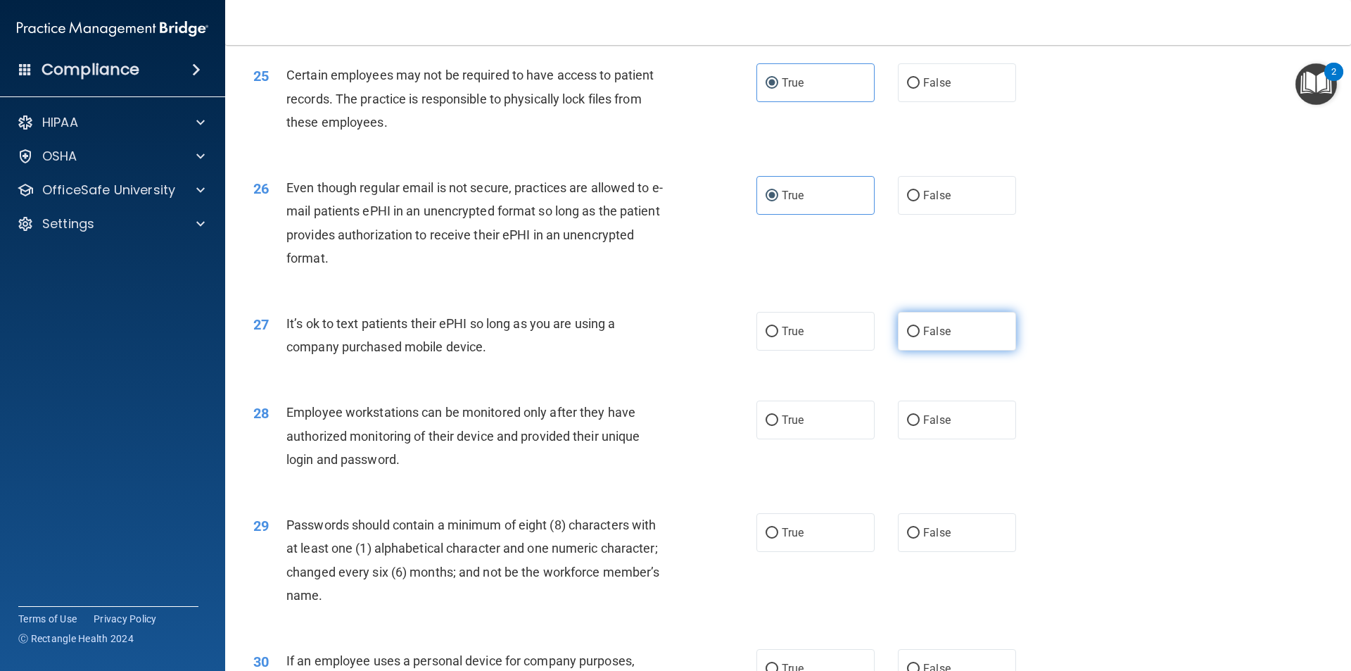
radio input "true"
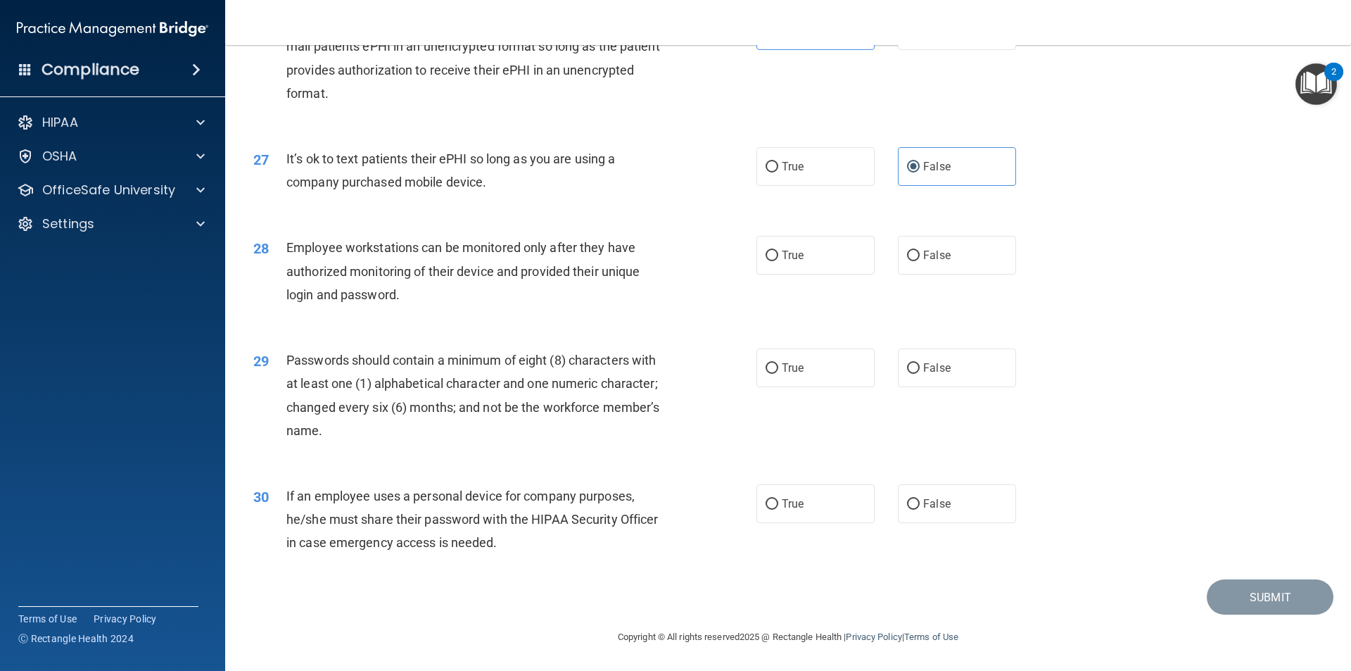
scroll to position [2862, 0]
click at [923, 262] on span "False" at bounding box center [936, 254] width 27 height 13
click at [920, 261] on input "False" at bounding box center [913, 256] width 13 height 11
radio input "true"
click at [923, 365] on span "False" at bounding box center [936, 367] width 27 height 13
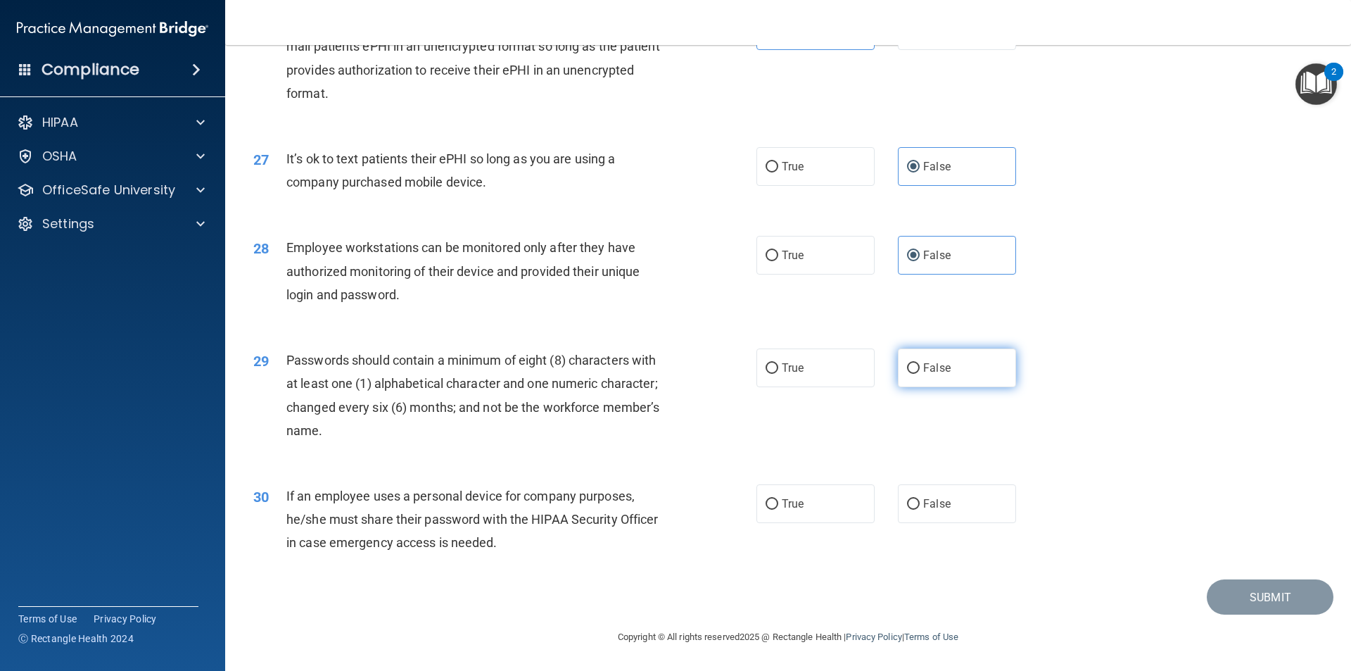
click at [918, 365] on input "False" at bounding box center [913, 368] width 13 height 11
radio input "true"
click at [927, 507] on span "False" at bounding box center [936, 503] width 27 height 13
click at [920, 507] on input "False" at bounding box center [913, 504] width 13 height 11
radio input "true"
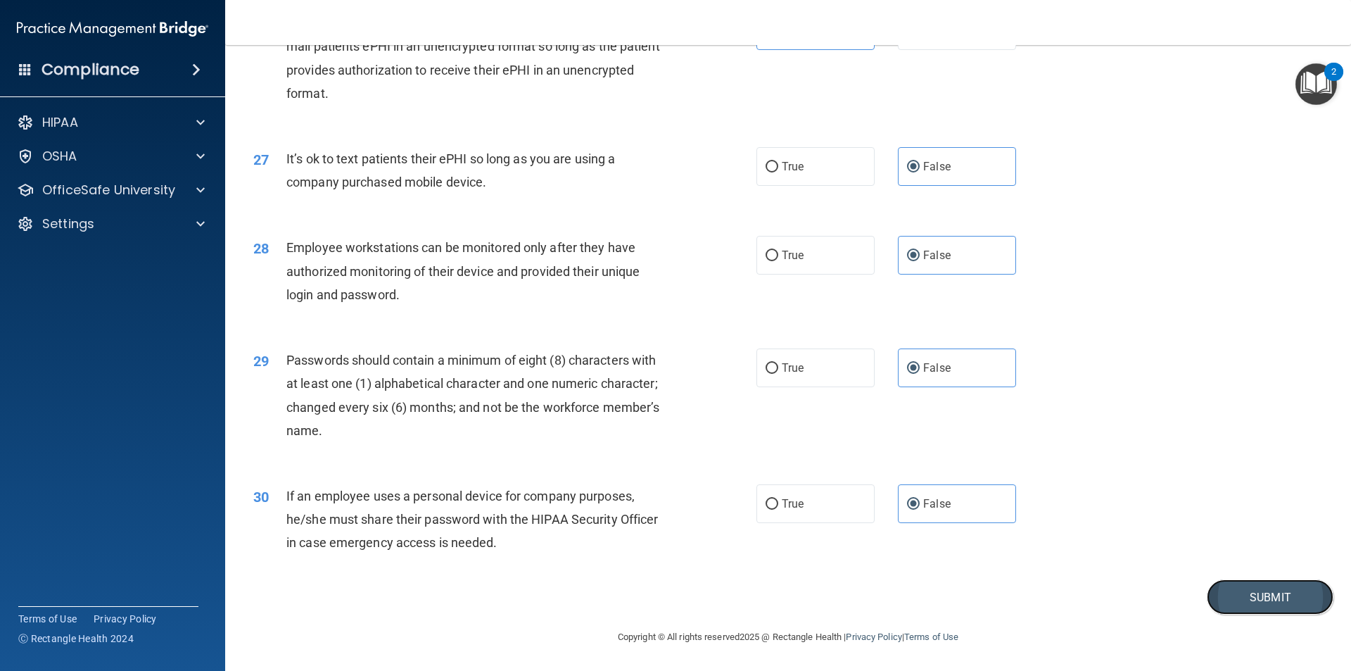
click at [1269, 604] on button "Submit" at bounding box center [1270, 597] width 127 height 36
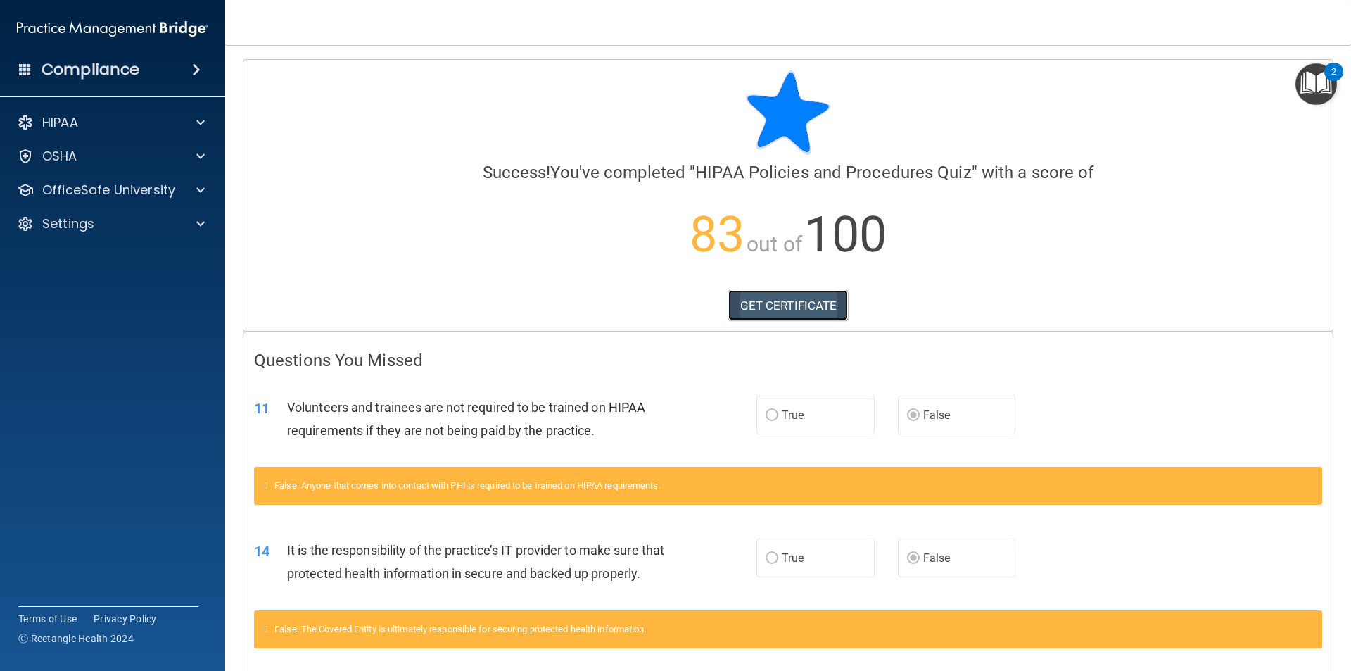
click at [770, 311] on link "GET CERTIFICATE" at bounding box center [788, 305] width 120 height 31
click at [118, 190] on p "OfficeSafe University" at bounding box center [108, 190] width 133 height 17
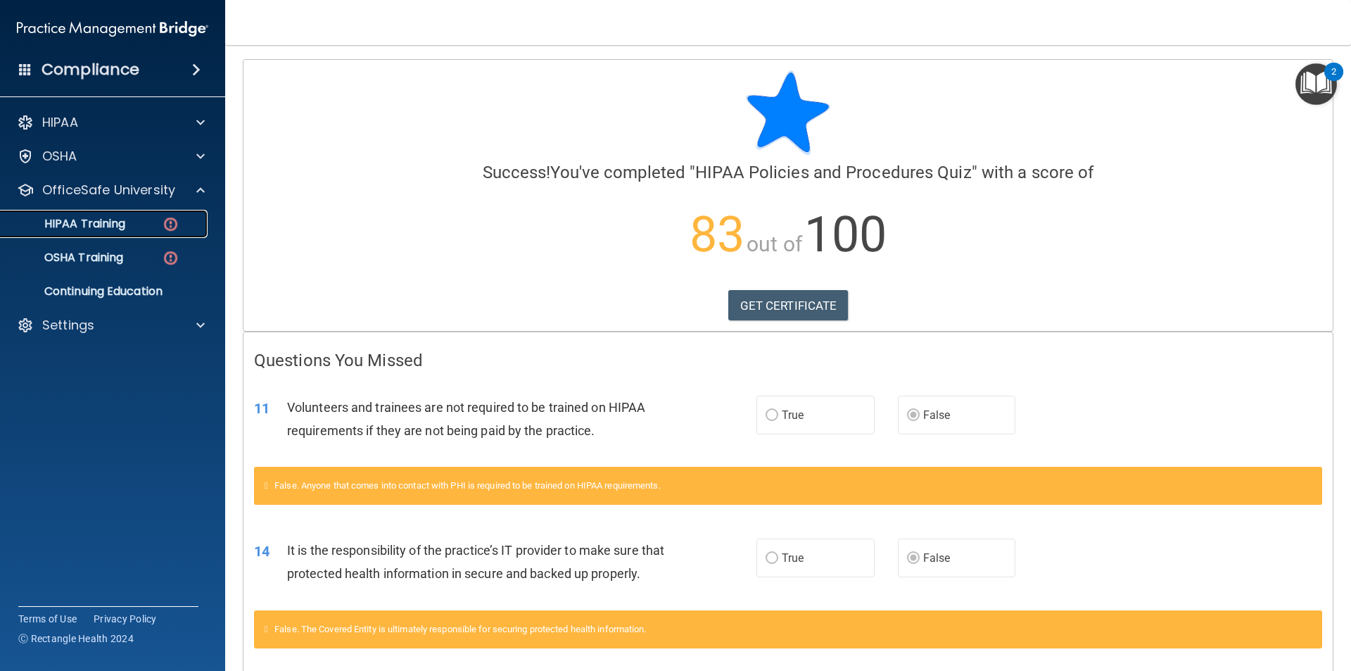
click at [116, 220] on p "HIPAA Training" at bounding box center [67, 224] width 116 height 14
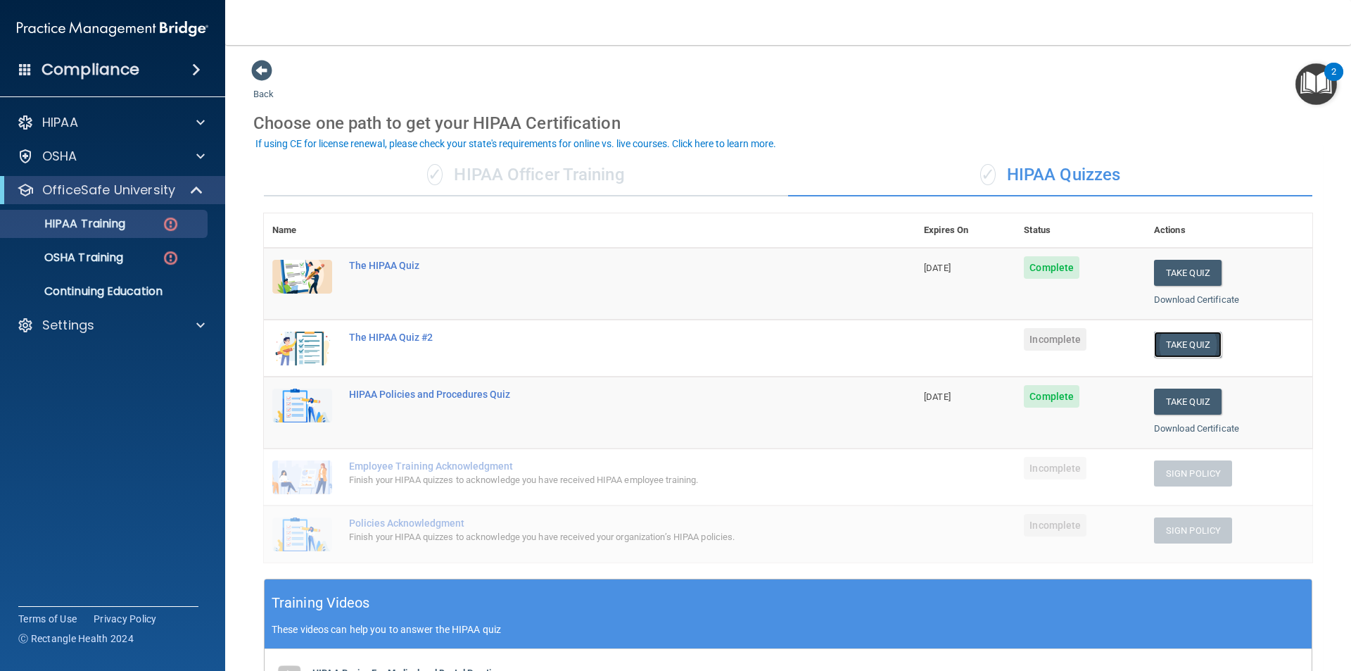
click at [1181, 346] on button "Take Quiz" at bounding box center [1188, 344] width 68 height 26
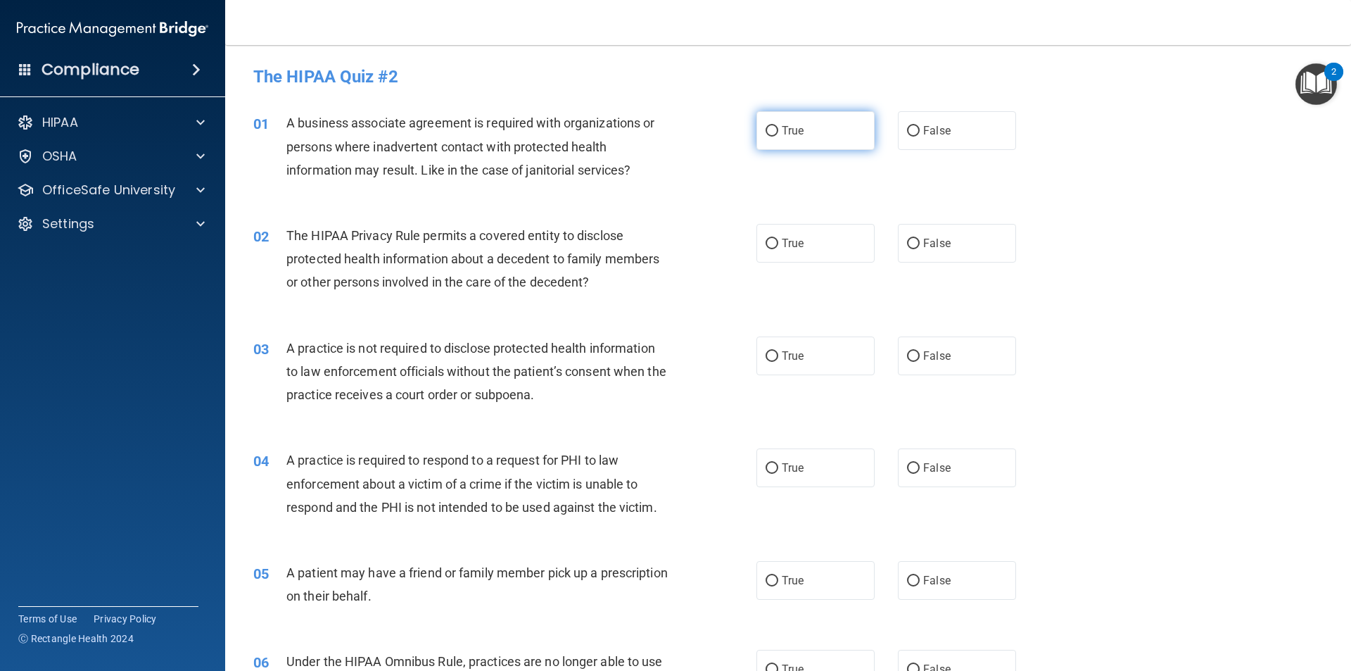
click at [771, 122] on label "True" at bounding box center [815, 130] width 118 height 39
click at [771, 126] on input "True" at bounding box center [772, 131] width 13 height 11
radio input "true"
click at [944, 348] on label "False" at bounding box center [957, 355] width 118 height 39
click at [920, 351] on input "False" at bounding box center [913, 356] width 13 height 11
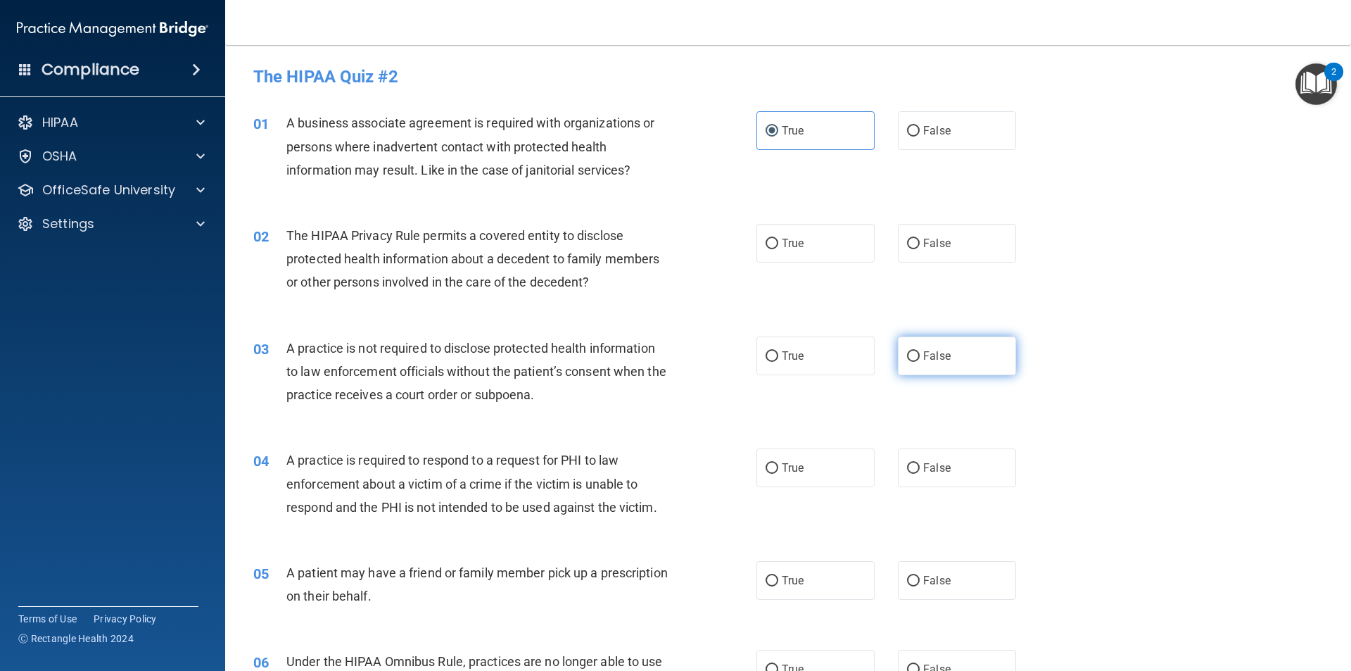
radio input "true"
click at [782, 476] on label "True" at bounding box center [815, 467] width 118 height 39
click at [778, 474] on input "True" at bounding box center [772, 468] width 13 height 11
radio input "true"
drag, startPoint x: 816, startPoint y: 574, endPoint x: 808, endPoint y: 537, distance: 38.1
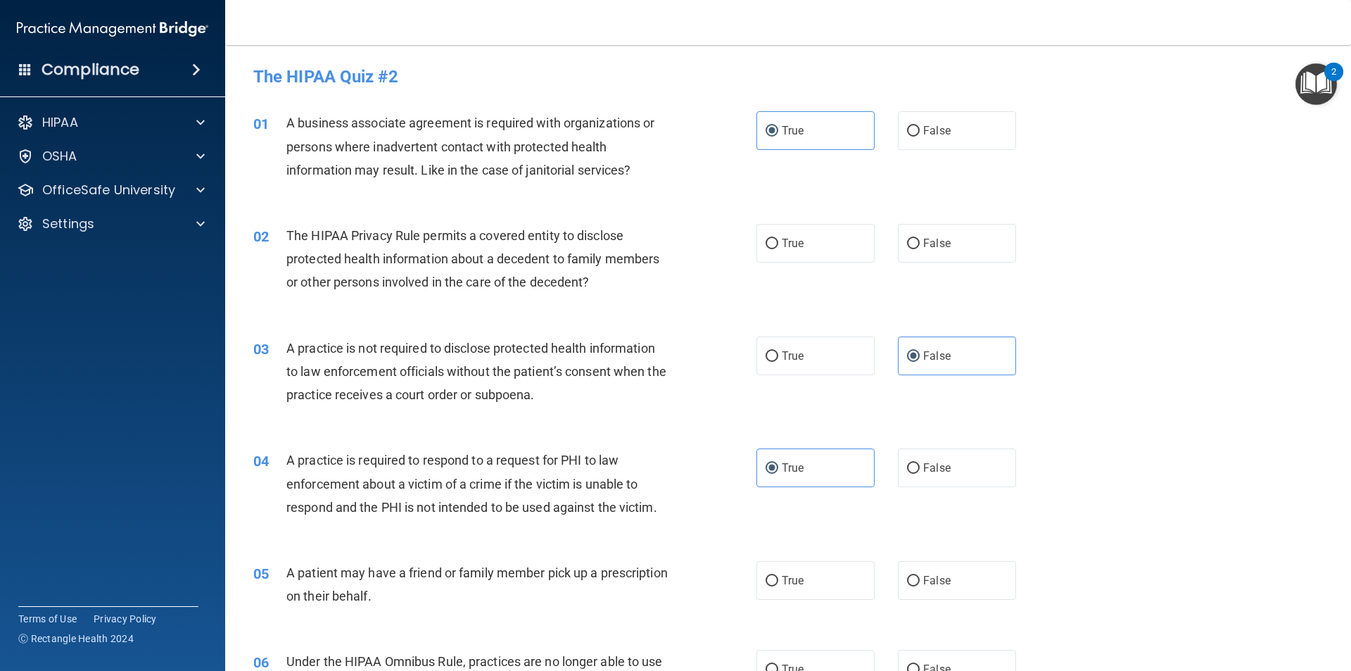
click at [815, 574] on label "True" at bounding box center [815, 580] width 118 height 39
click at [778, 576] on input "True" at bounding box center [772, 581] width 13 height 11
radio input "true"
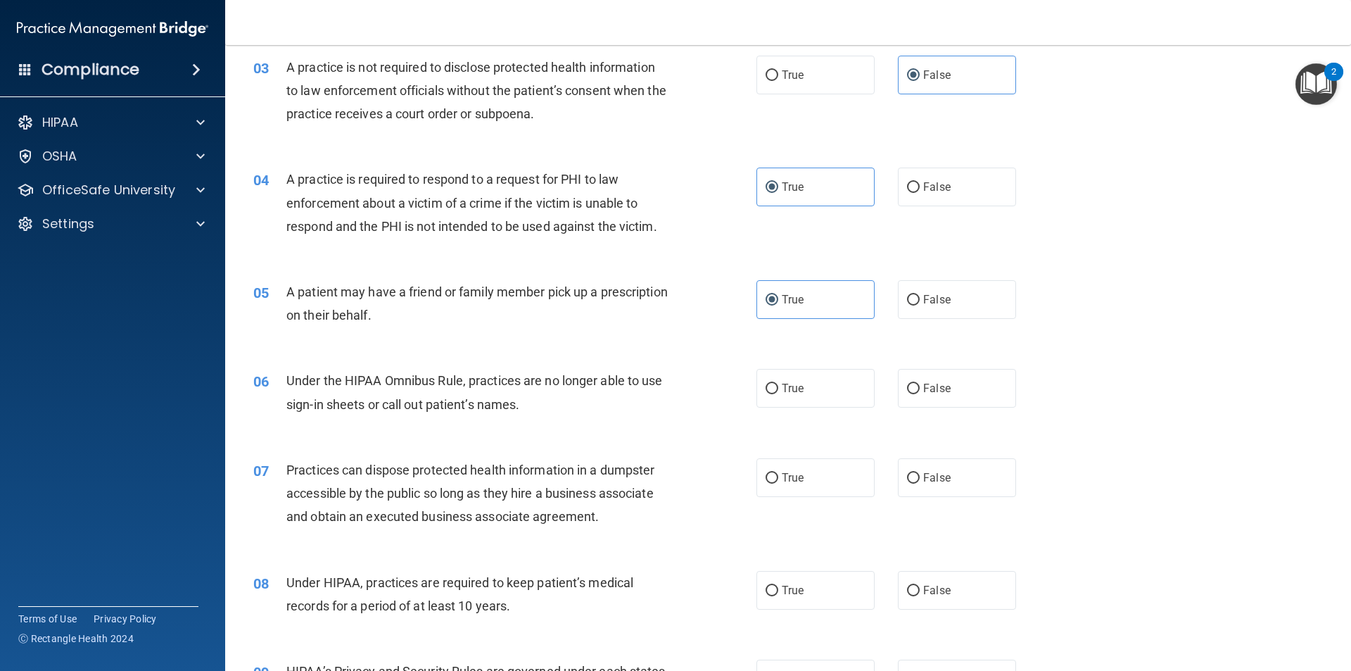
scroll to position [281, 0]
click at [944, 393] on label "False" at bounding box center [957, 387] width 118 height 39
click at [920, 393] on input "False" at bounding box center [913, 388] width 13 height 11
radio input "true"
click at [935, 481] on span "False" at bounding box center [936, 476] width 27 height 13
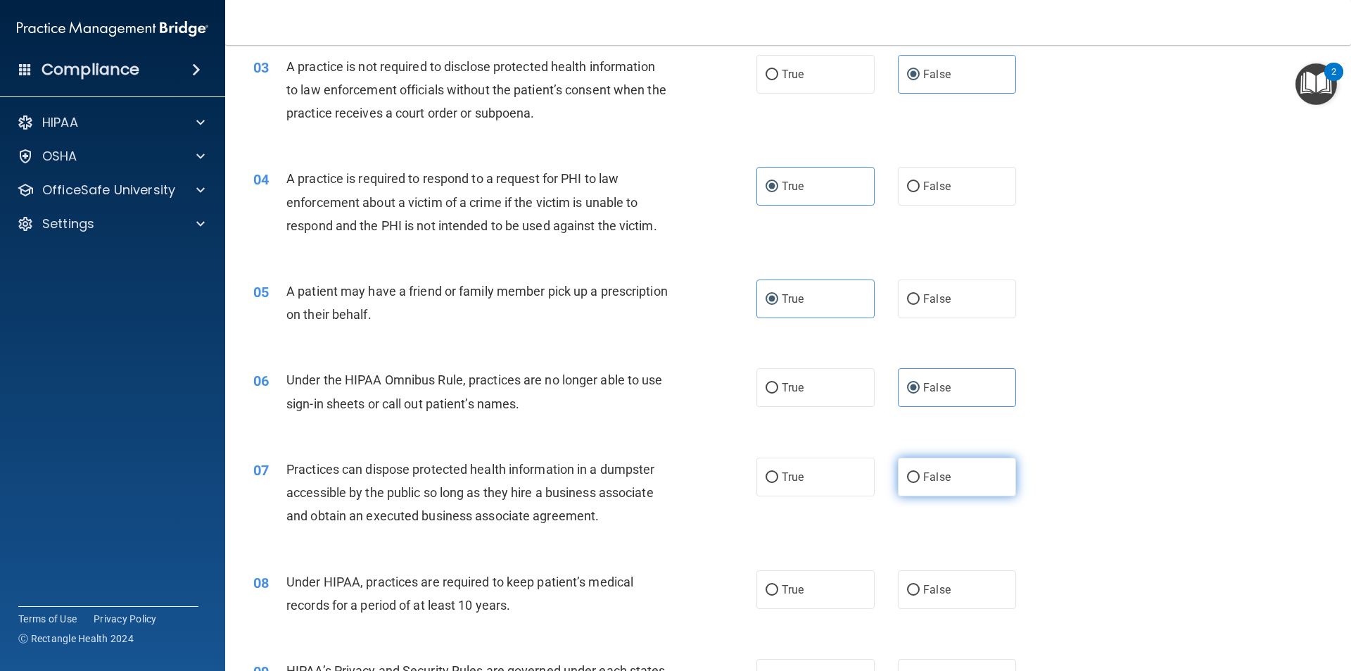
click at [920, 481] on input "False" at bounding box center [913, 477] width 13 height 11
radio input "true"
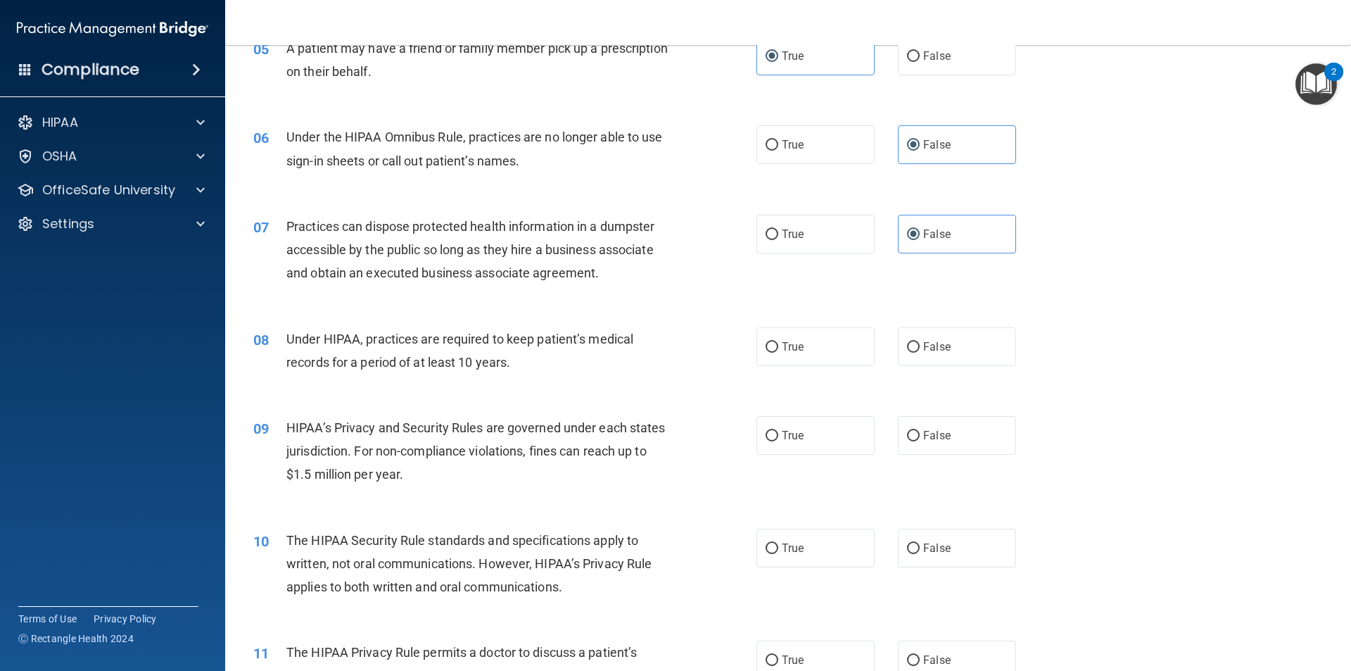
scroll to position [563, 0]
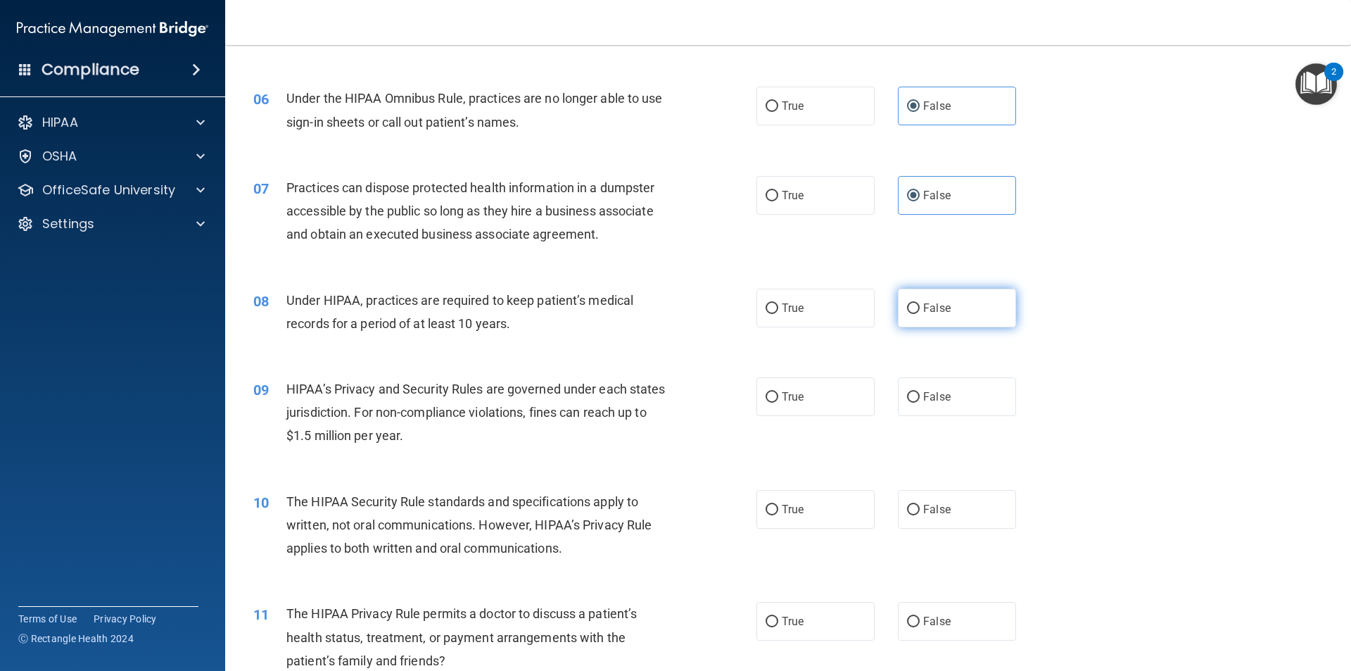
click at [916, 311] on label "False" at bounding box center [957, 308] width 118 height 39
click at [916, 311] on input "False" at bounding box center [913, 308] width 13 height 11
radio input "true"
click at [822, 393] on label "True" at bounding box center [815, 396] width 118 height 39
click at [778, 393] on input "True" at bounding box center [772, 397] width 13 height 11
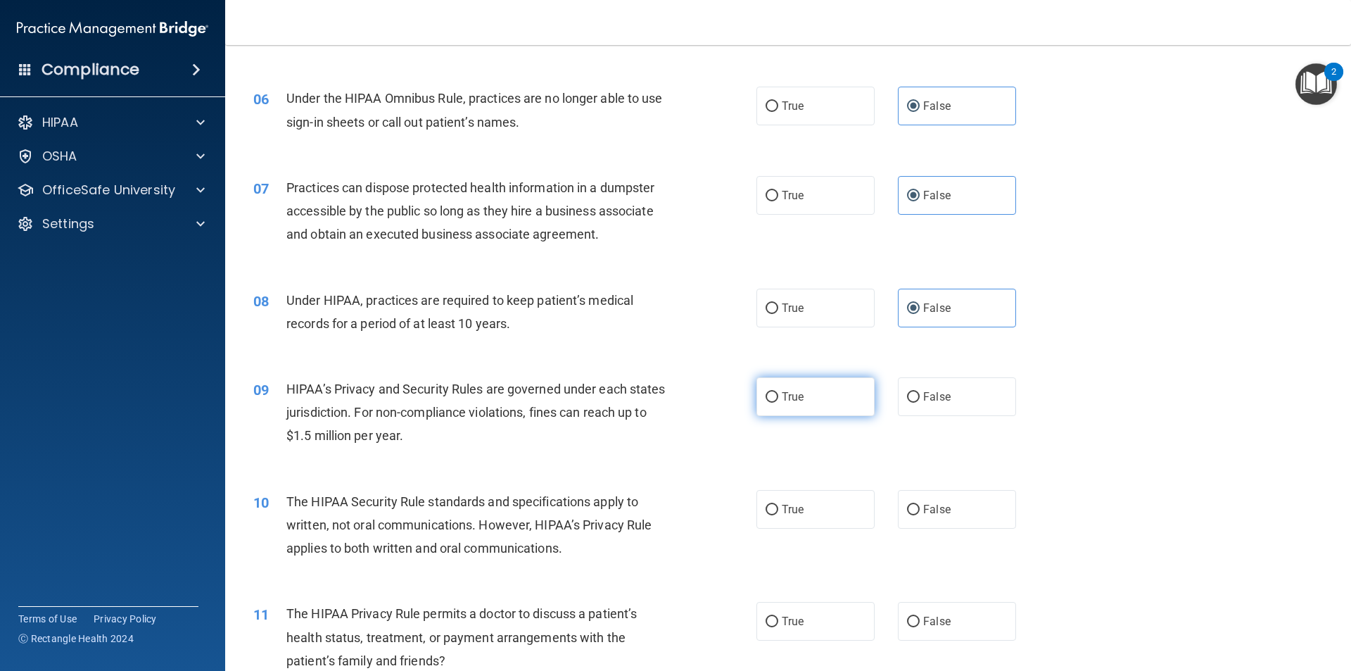
radio input "true"
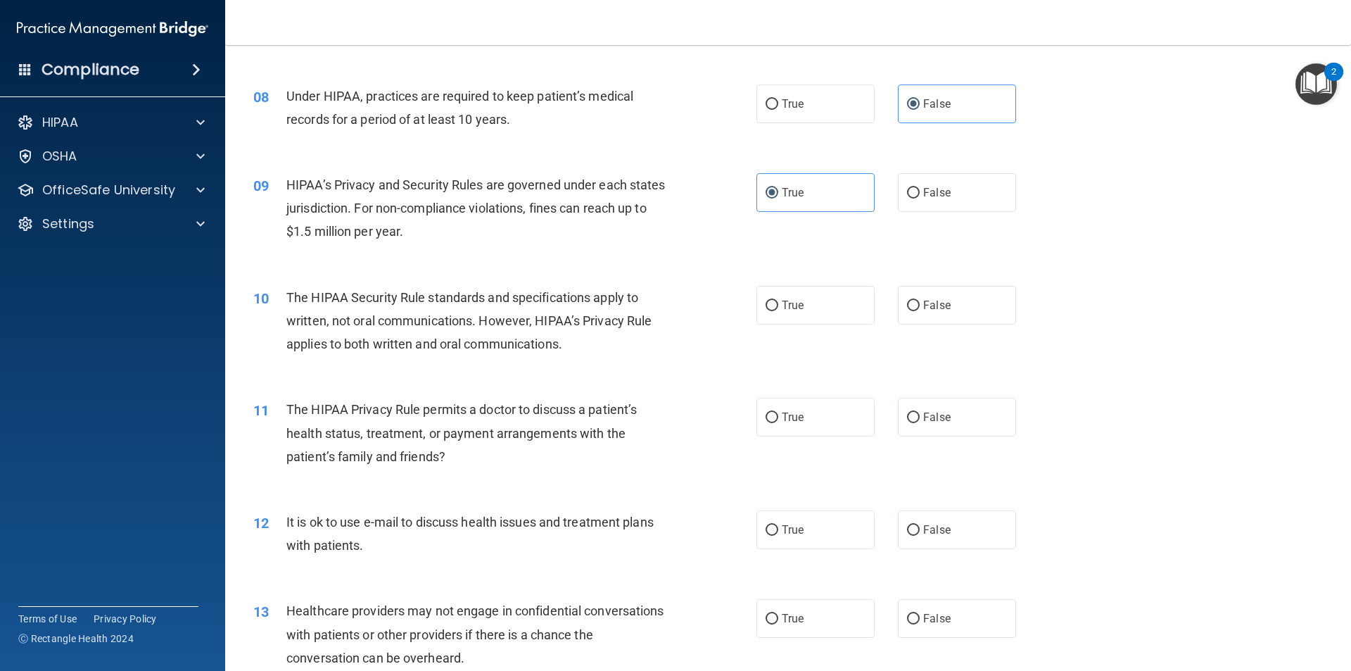
scroll to position [774, 0]
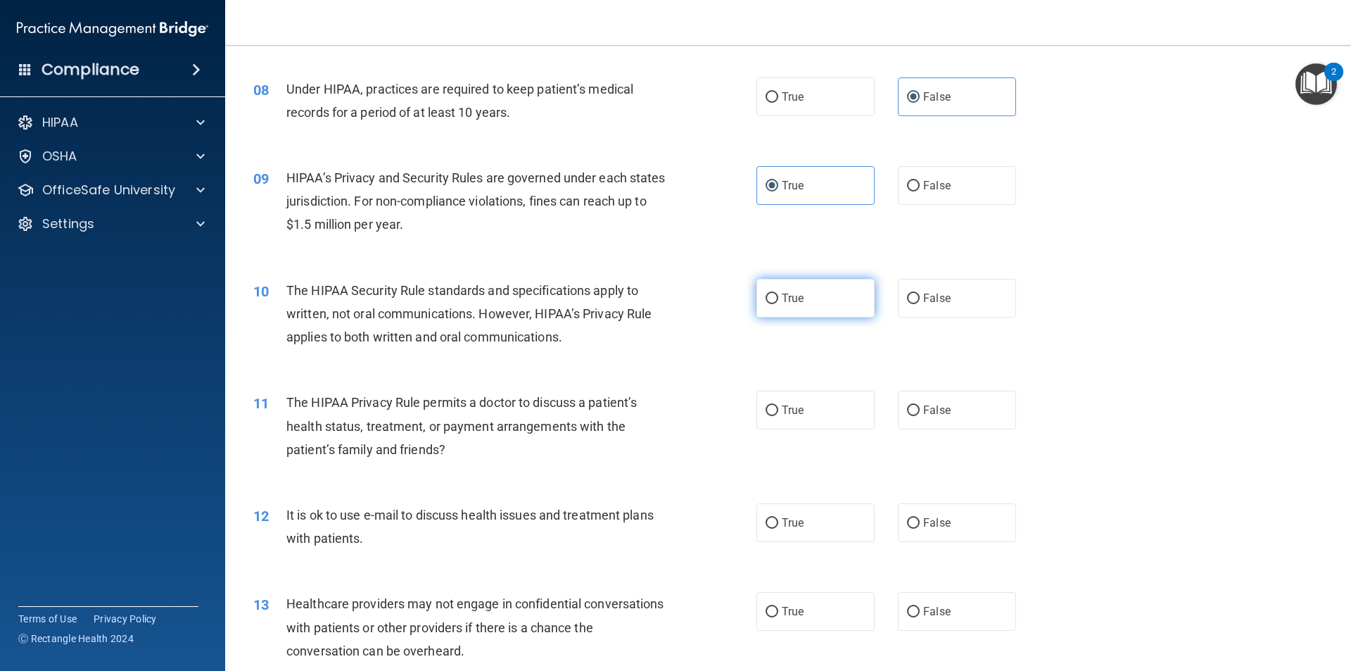
click at [798, 308] on label "True" at bounding box center [815, 298] width 118 height 39
click at [778, 304] on input "True" at bounding box center [772, 298] width 13 height 11
radio input "true"
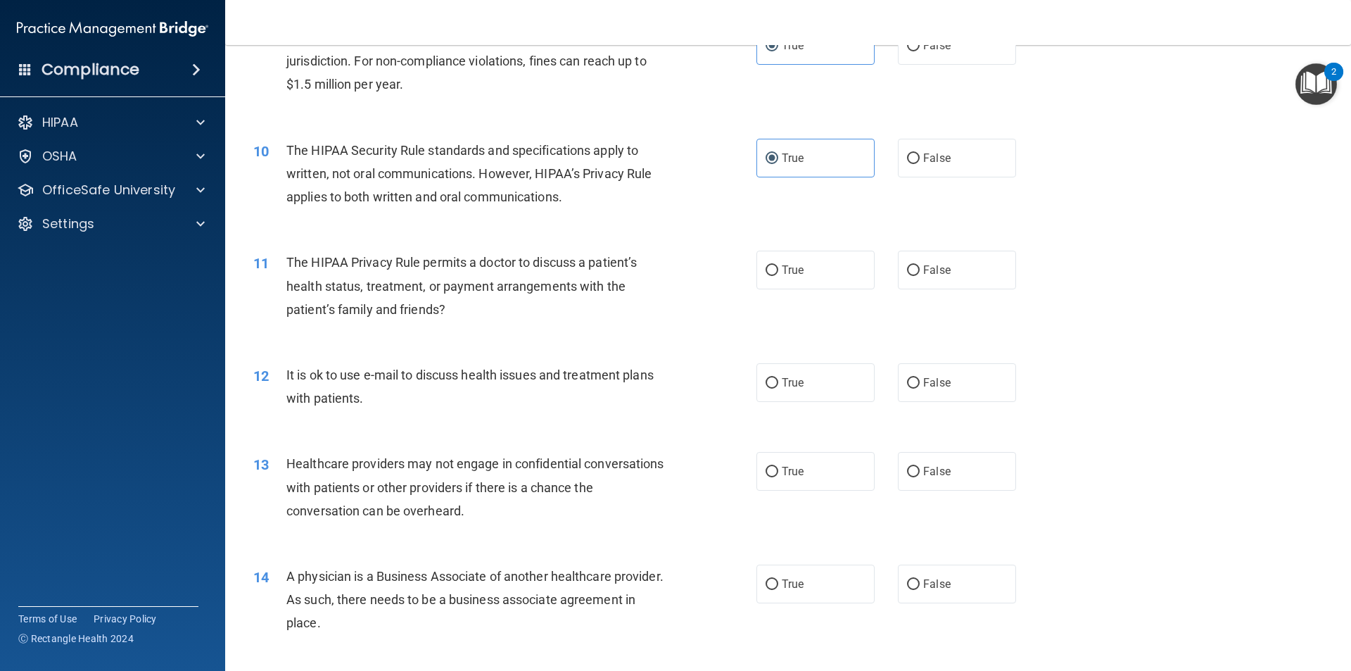
scroll to position [915, 0]
click at [774, 280] on label "True" at bounding box center [815, 269] width 118 height 39
click at [774, 275] on input "True" at bounding box center [772, 270] width 13 height 11
radio input "true"
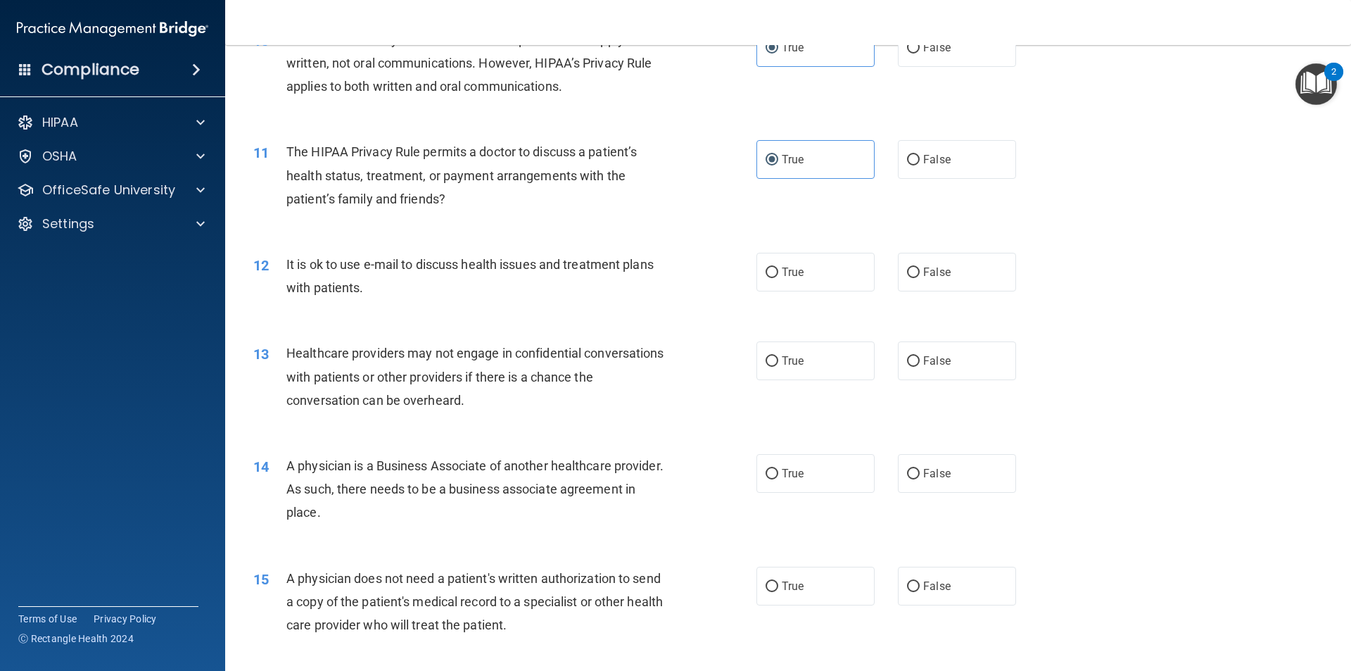
scroll to position [1056, 0]
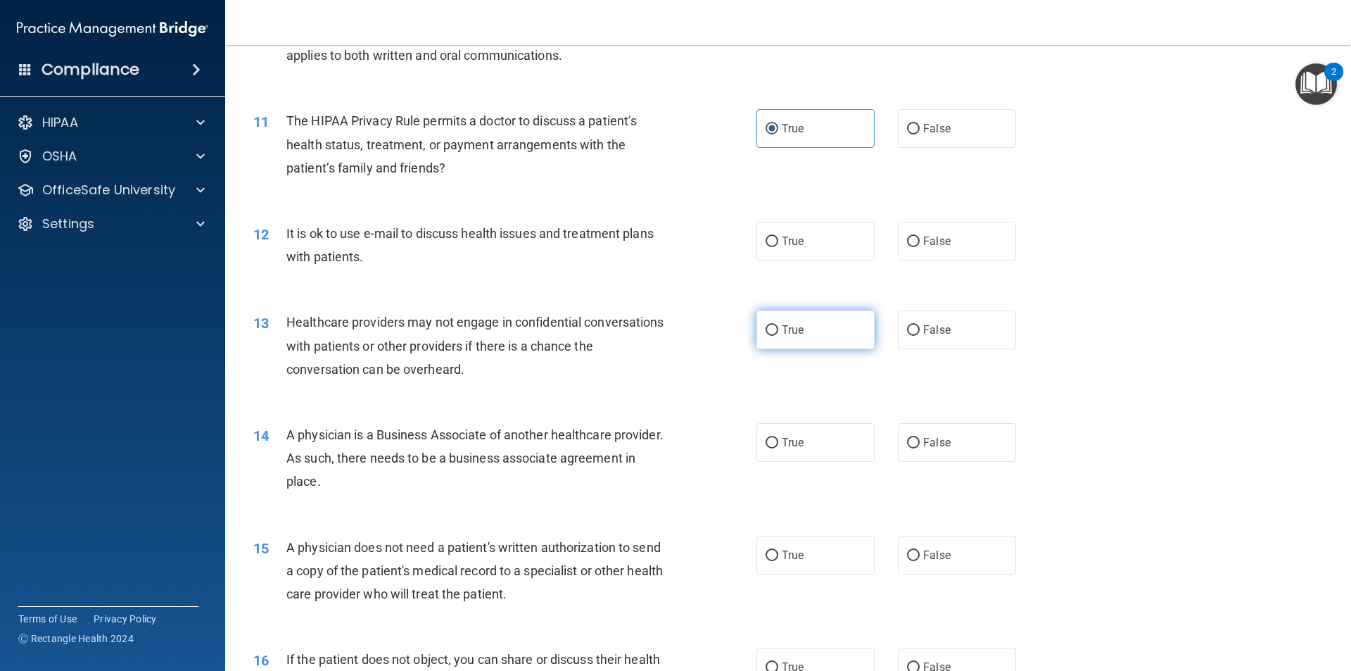
click at [824, 338] on label "True" at bounding box center [815, 329] width 118 height 39
click at [778, 336] on input "True" at bounding box center [772, 330] width 13 height 11
radio input "true"
click at [771, 447] on input "True" at bounding box center [772, 443] width 13 height 11
radio input "true"
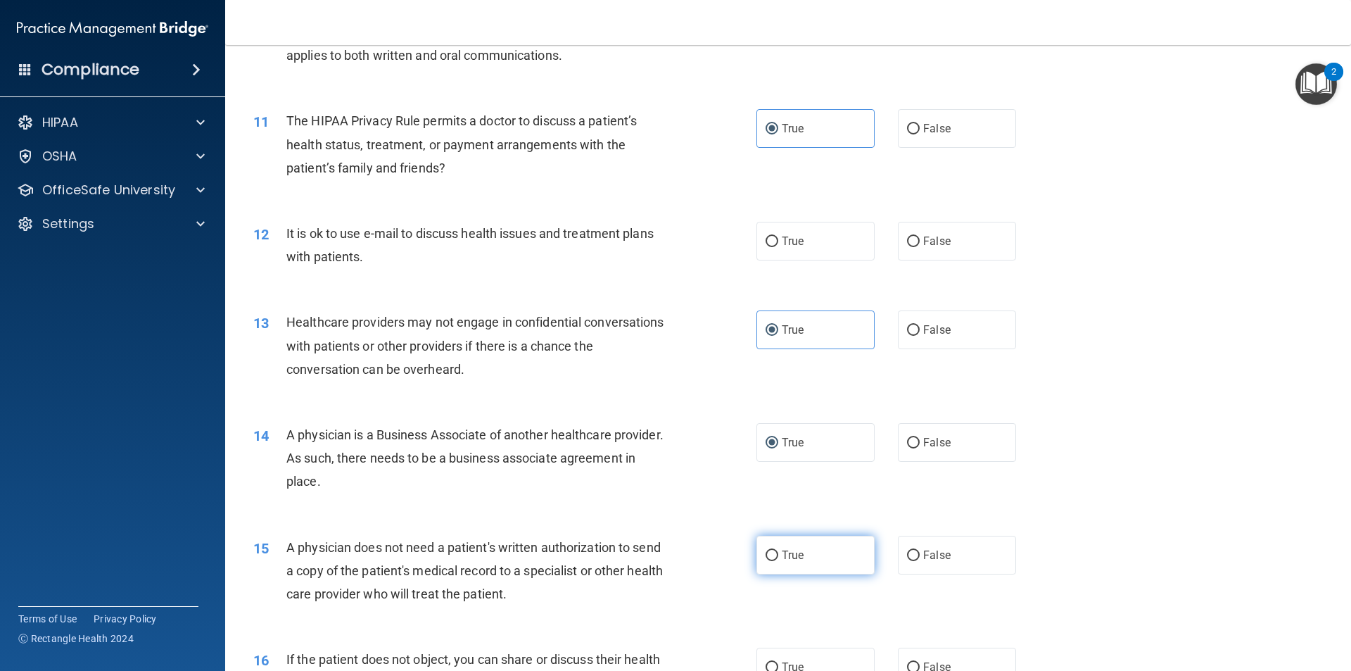
click at [801, 548] on label "True" at bounding box center [815, 554] width 118 height 39
click at [778, 550] on input "True" at bounding box center [772, 555] width 13 height 11
radio input "true"
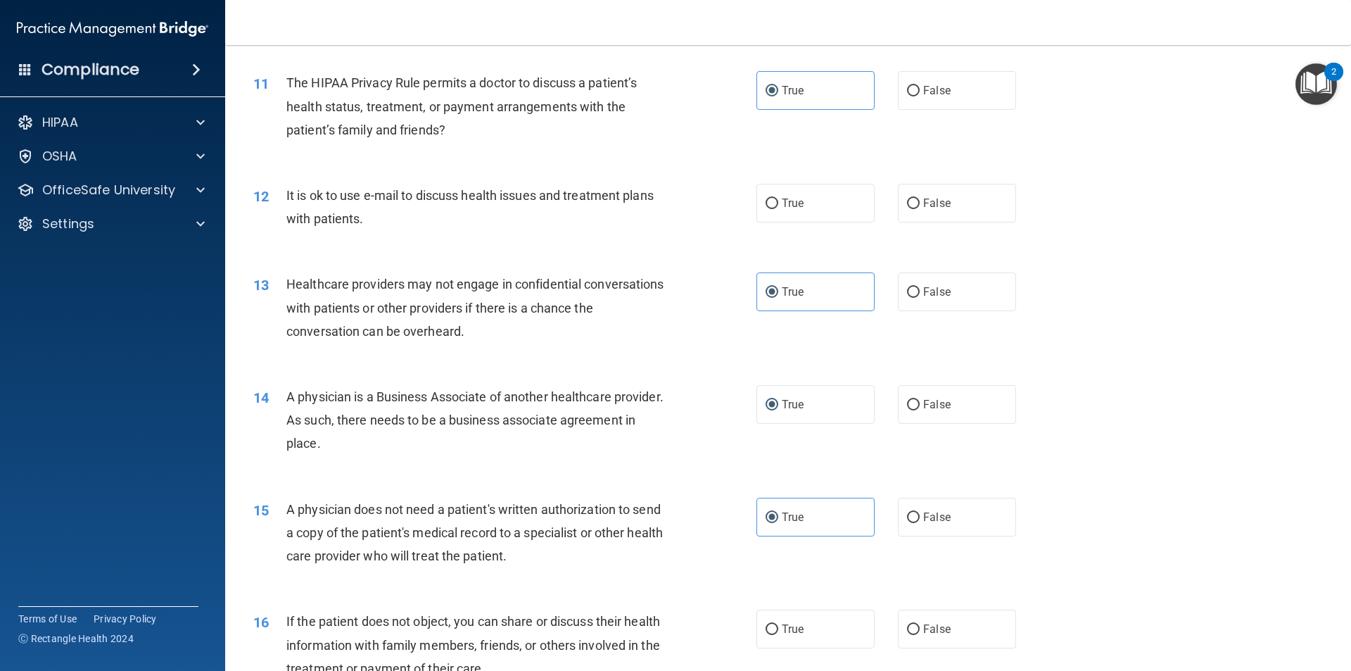
scroll to position [1126, 0]
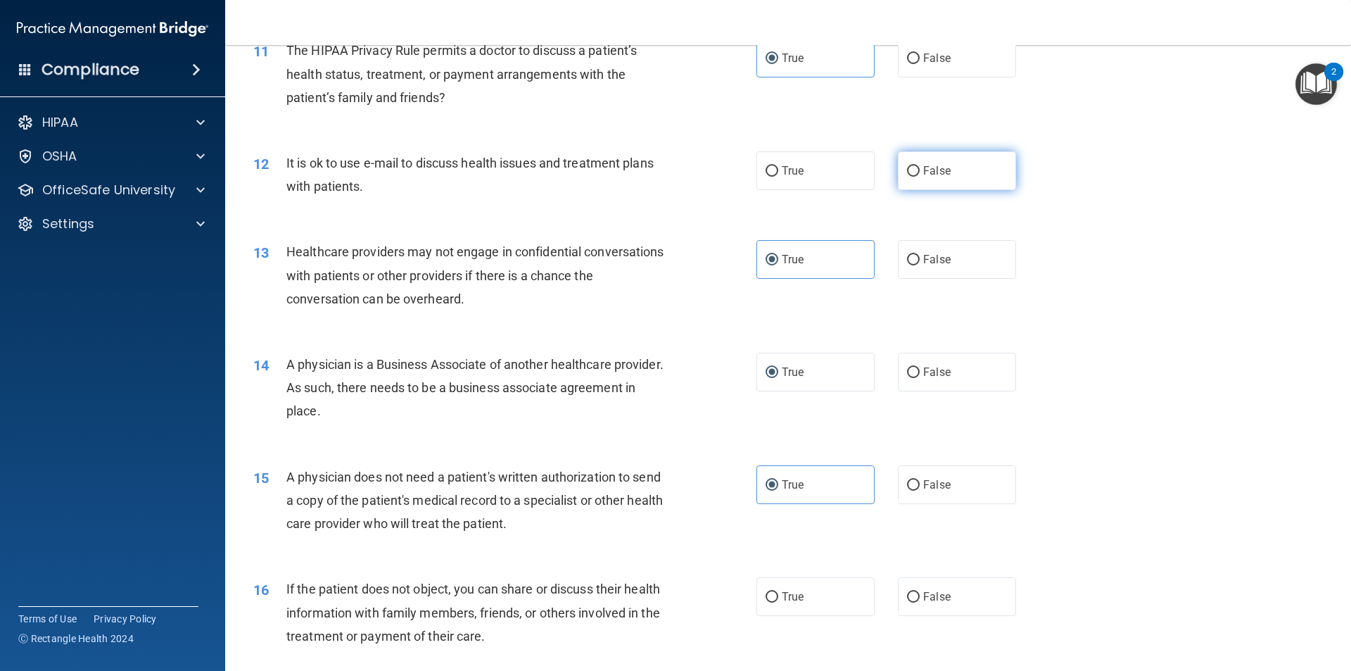
click at [930, 176] on span "False" at bounding box center [936, 170] width 27 height 13
click at [920, 176] on input "False" at bounding box center [913, 171] width 13 height 11
radio input "true"
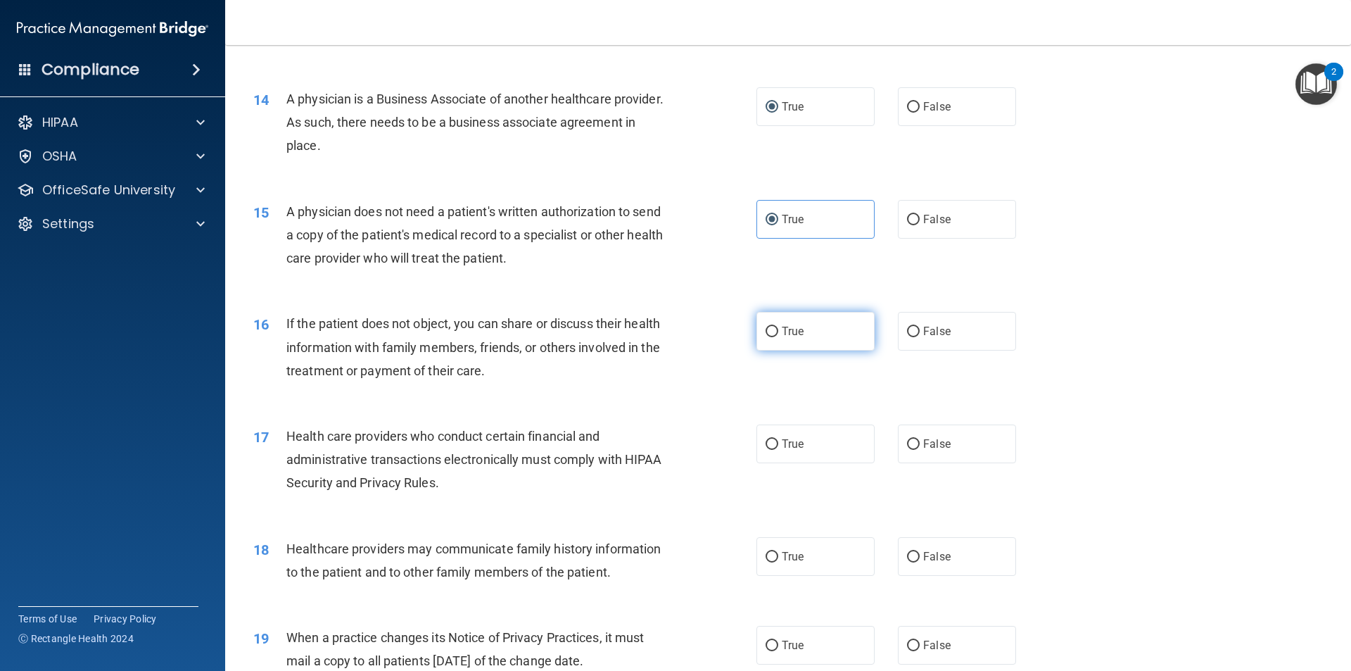
scroll to position [1407, 0]
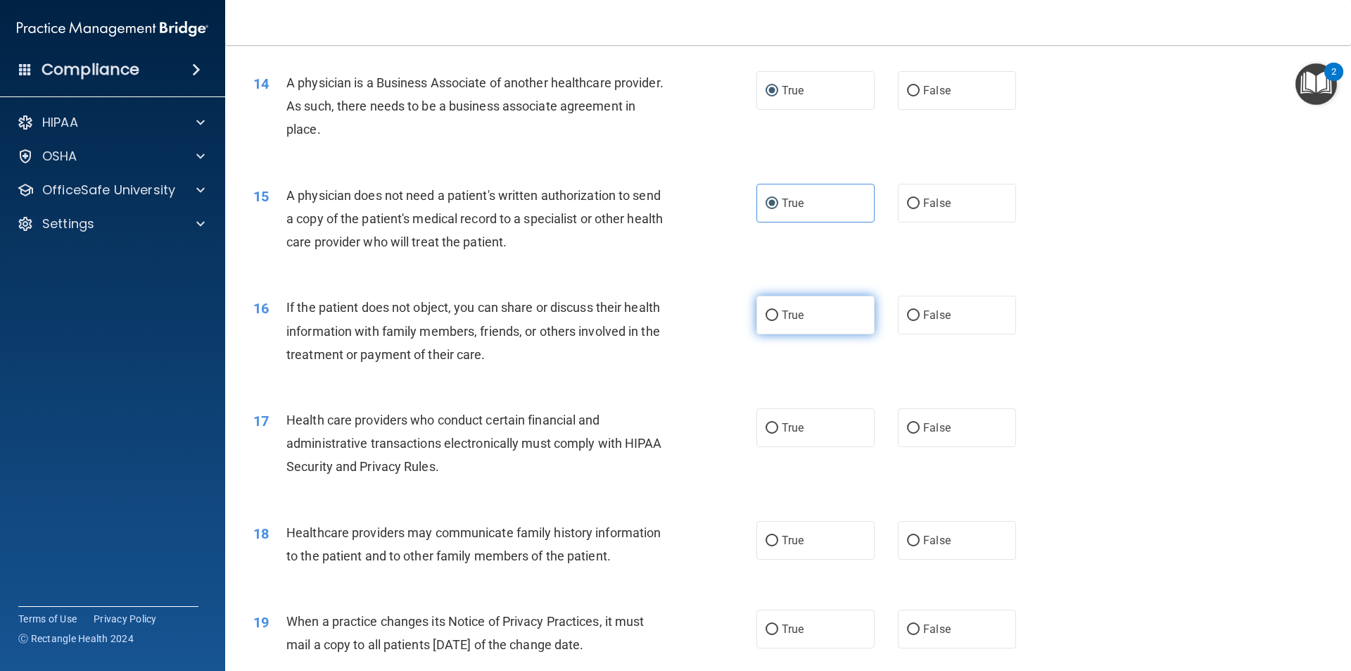
click at [759, 322] on label "True" at bounding box center [815, 315] width 118 height 39
click at [766, 321] on input "True" at bounding box center [772, 315] width 13 height 11
radio input "true"
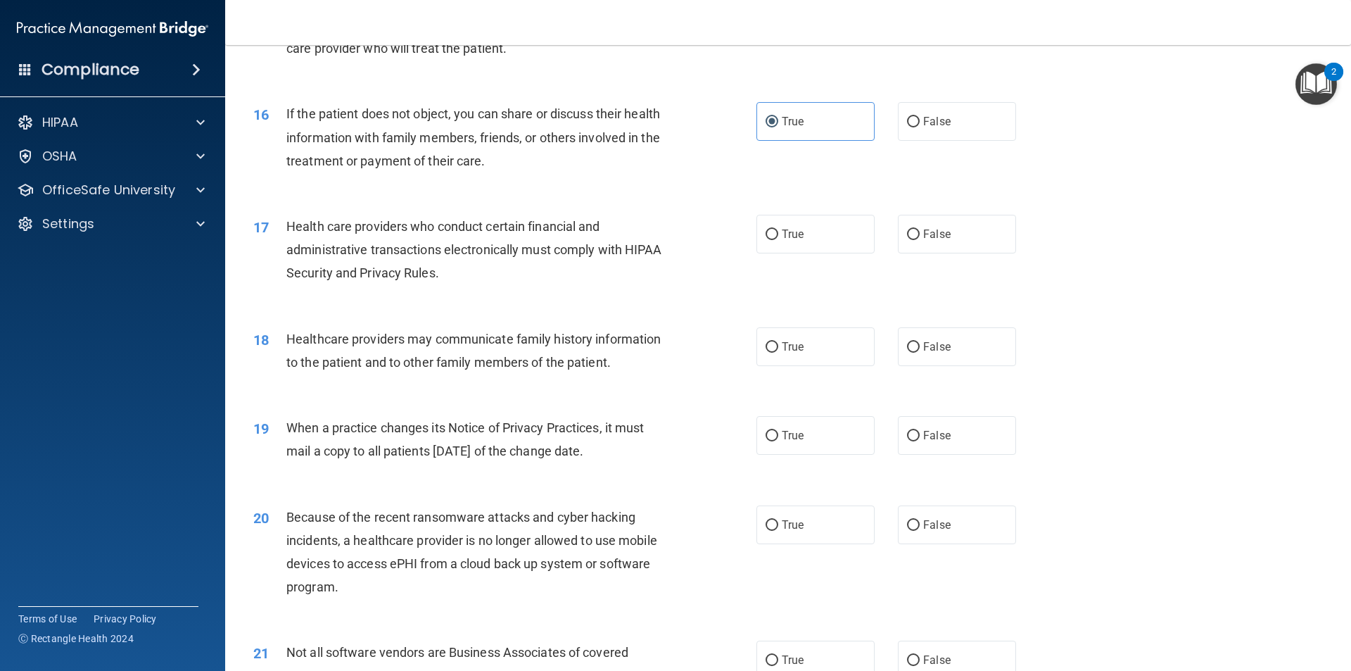
scroll to position [1618, 0]
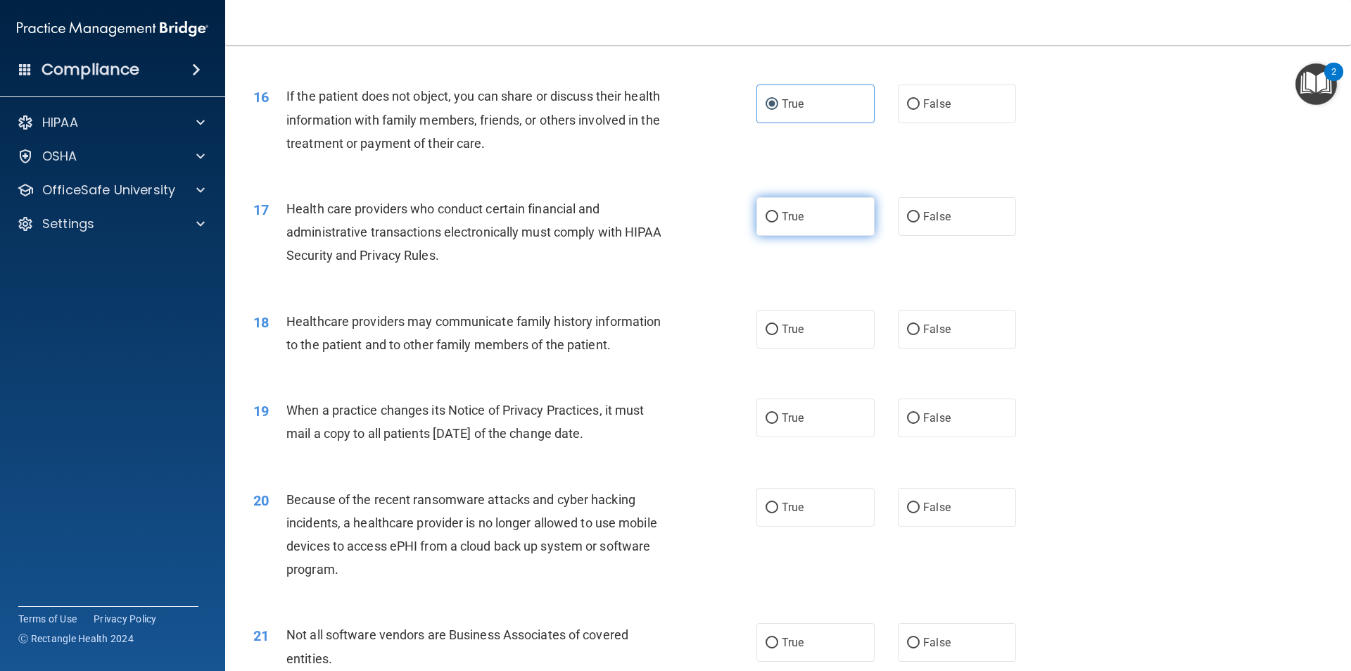
click at [780, 226] on label "True" at bounding box center [815, 216] width 118 height 39
click at [778, 222] on input "True" at bounding box center [772, 217] width 13 height 11
radio input "true"
click at [804, 337] on label "True" at bounding box center [815, 329] width 118 height 39
click at [778, 335] on input "True" at bounding box center [772, 329] width 13 height 11
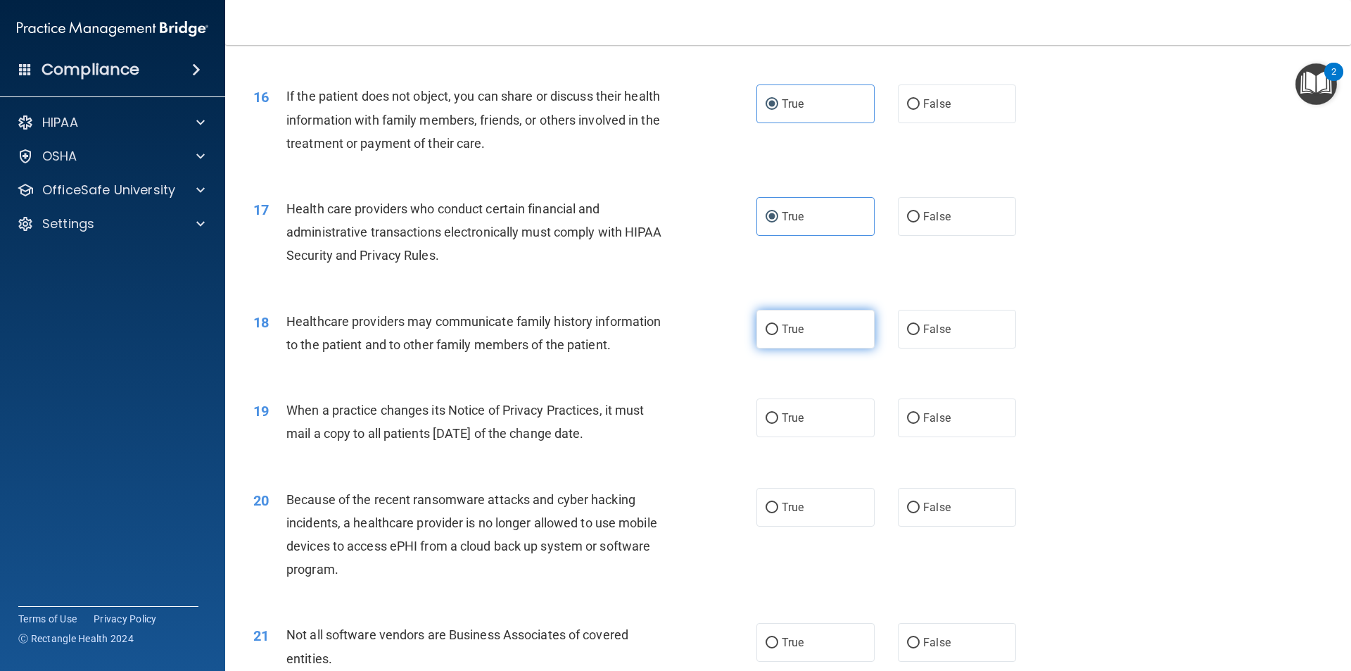
radio input "true"
click at [802, 422] on label "True" at bounding box center [815, 417] width 118 height 39
click at [778, 422] on input "True" at bounding box center [772, 418] width 13 height 11
radio input "true"
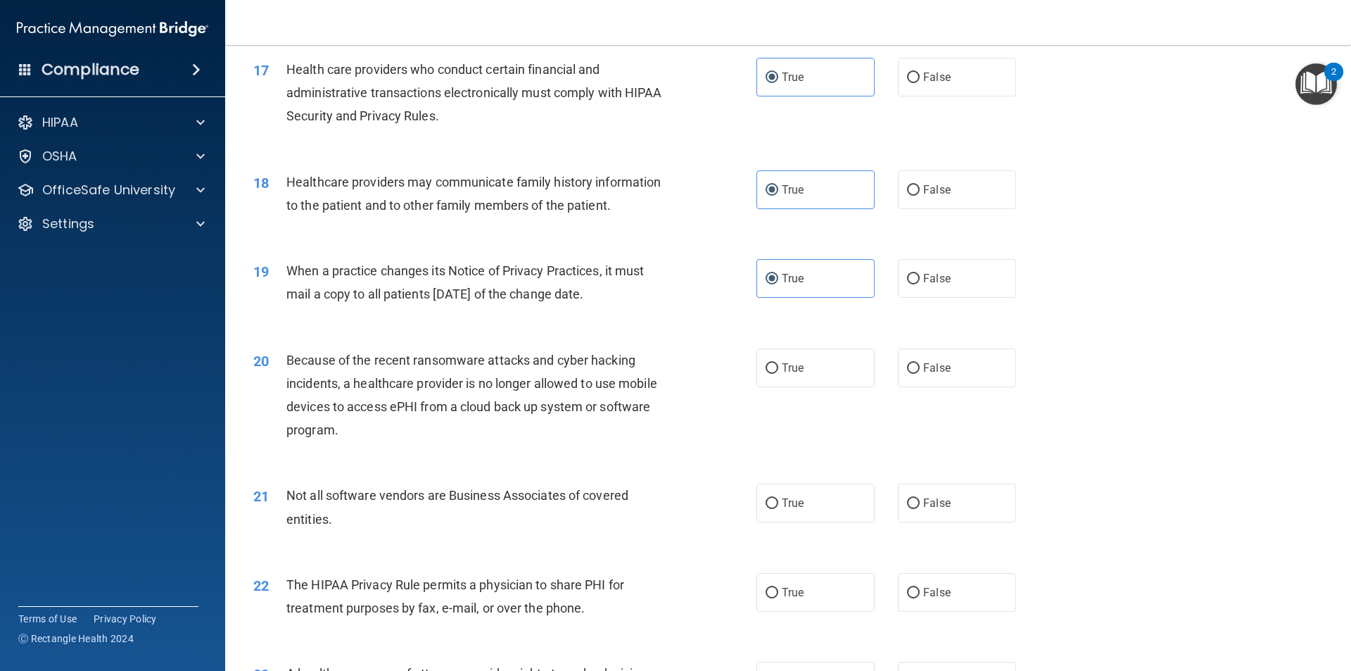
scroll to position [1759, 0]
click at [820, 376] on label "True" at bounding box center [815, 366] width 118 height 39
click at [778, 372] on input "True" at bounding box center [772, 367] width 13 height 11
radio input "true"
click at [925, 512] on label "False" at bounding box center [957, 501] width 118 height 39
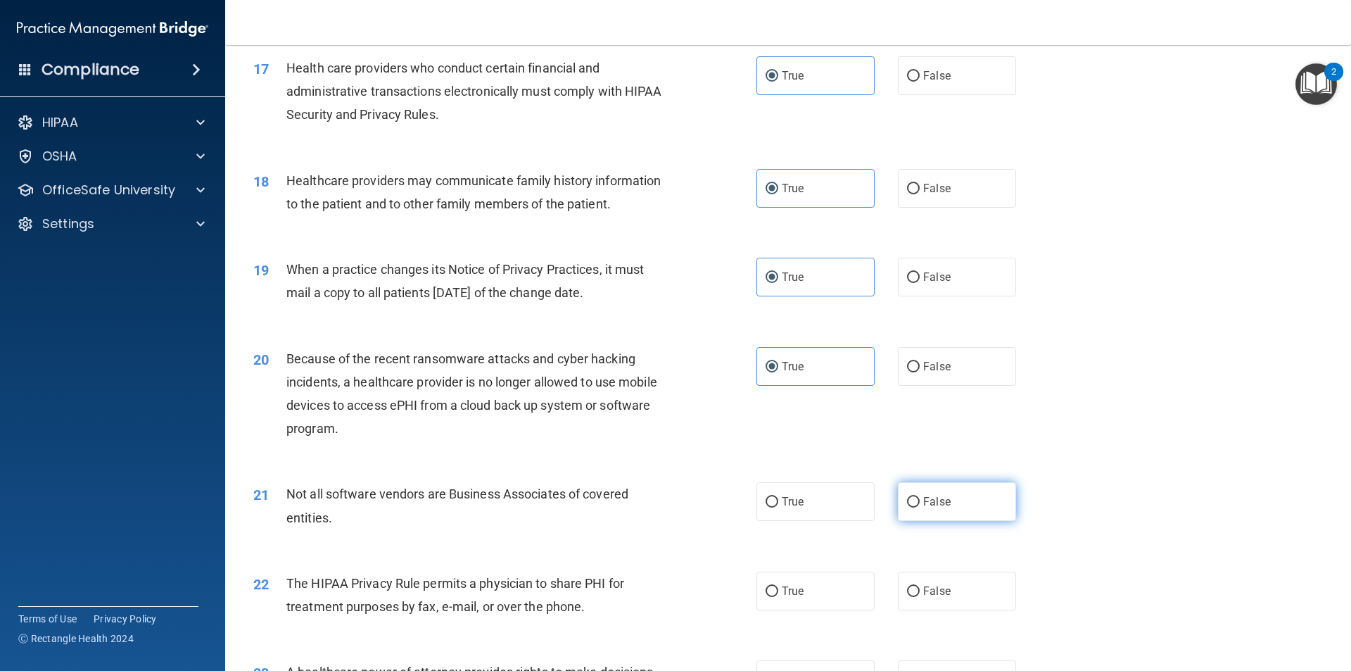
click at [920, 507] on input "False" at bounding box center [913, 502] width 13 height 11
radio input "true"
click at [843, 602] on label "True" at bounding box center [815, 590] width 118 height 39
click at [778, 597] on input "True" at bounding box center [772, 591] width 13 height 11
radio input "true"
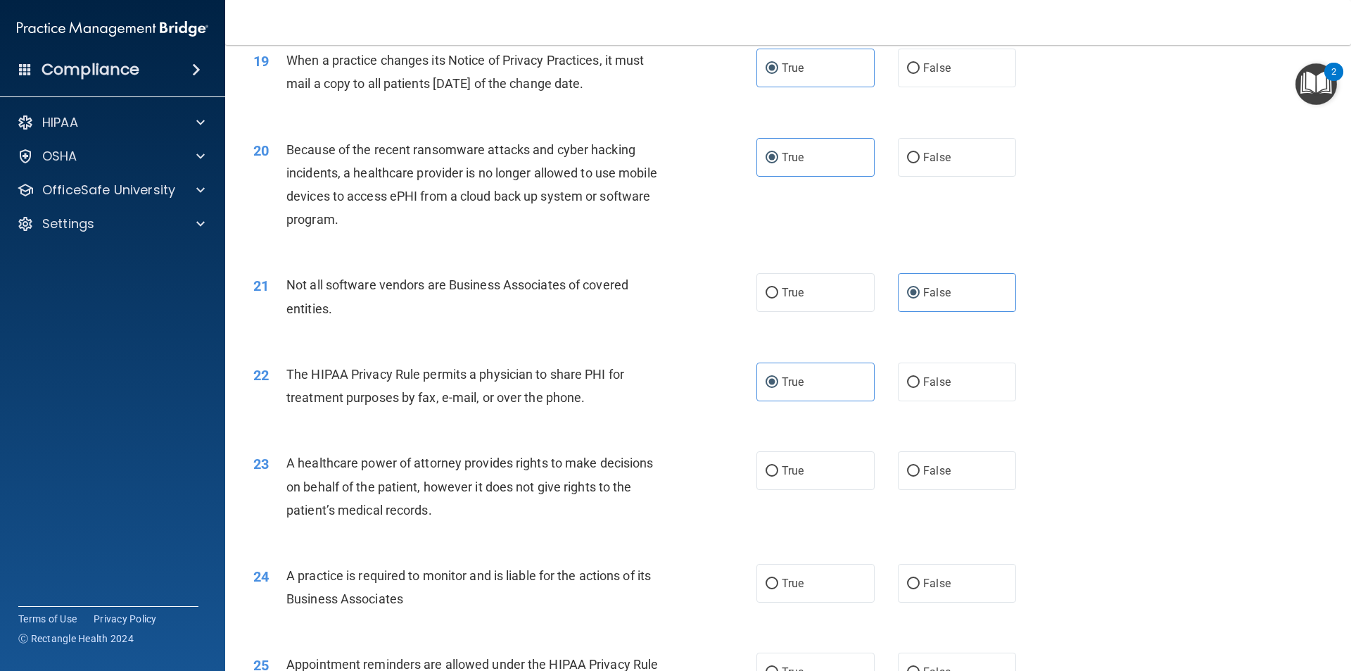
scroll to position [1970, 0]
click at [766, 469] on input "True" at bounding box center [772, 469] width 13 height 11
radio input "true"
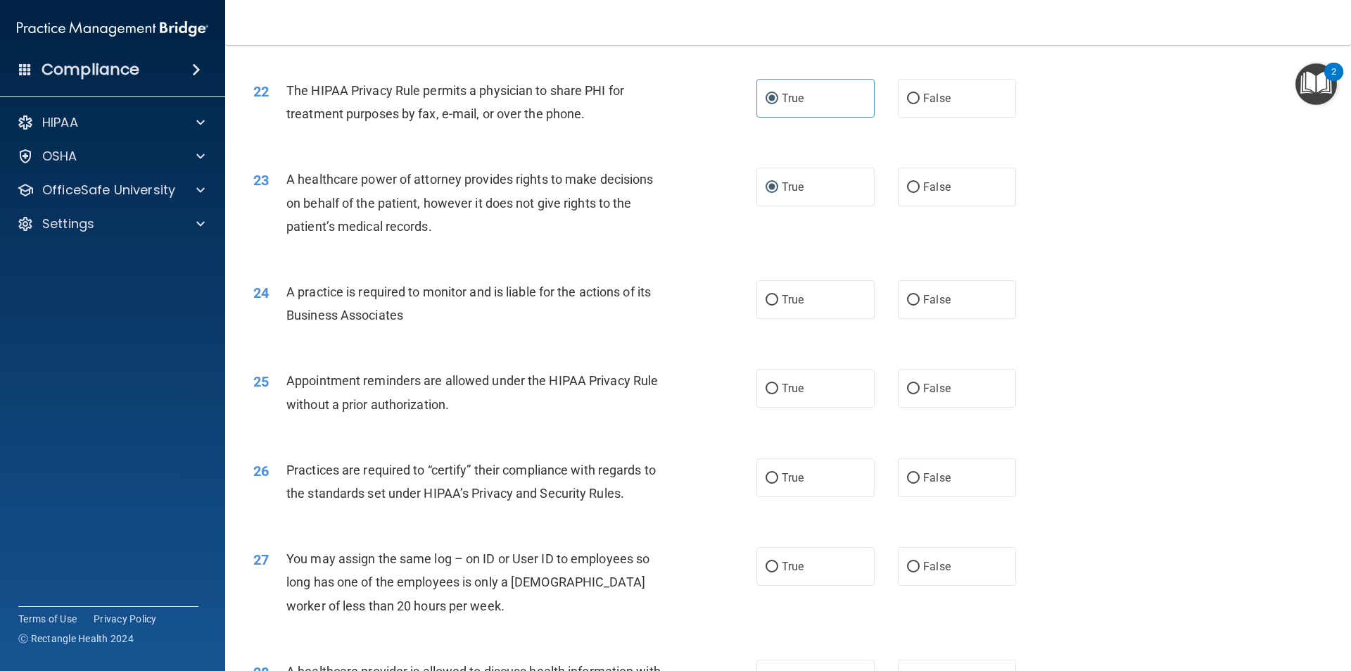
scroll to position [2322, 0]
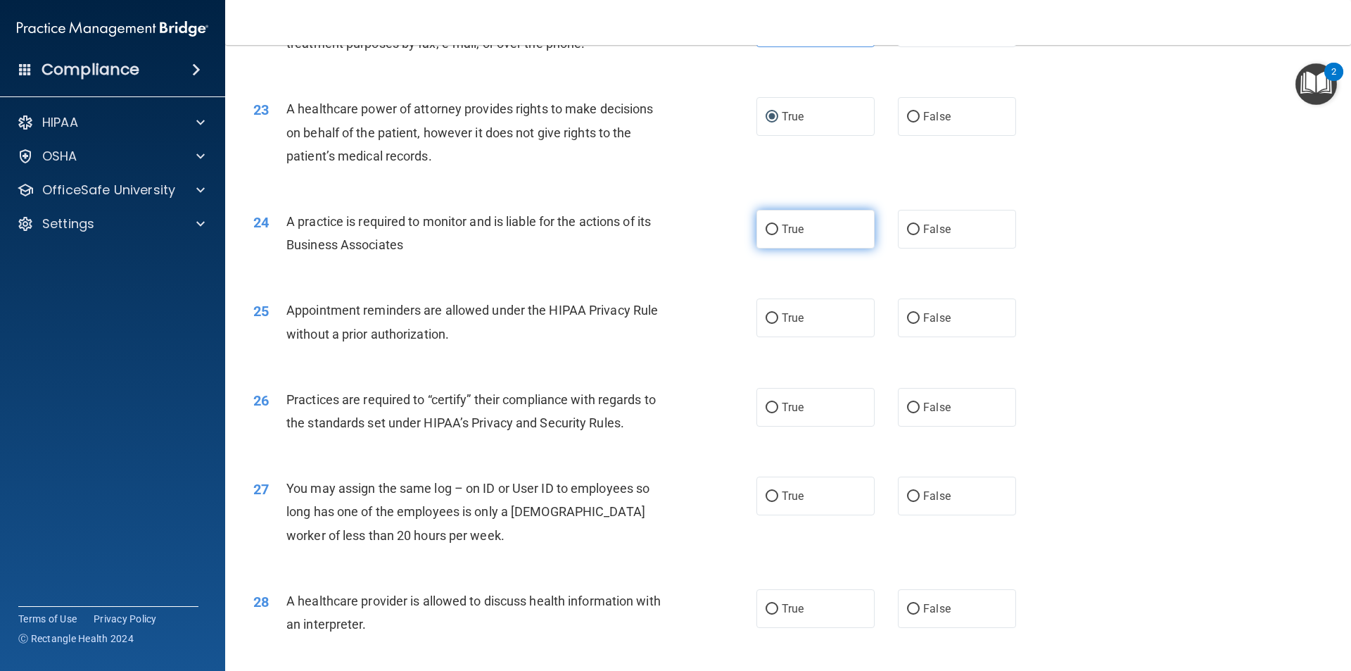
click at [778, 237] on label "True" at bounding box center [815, 229] width 118 height 39
click at [778, 235] on input "True" at bounding box center [772, 229] width 13 height 11
radio input "true"
click at [785, 325] on label "True" at bounding box center [815, 317] width 118 height 39
click at [778, 324] on input "True" at bounding box center [772, 318] width 13 height 11
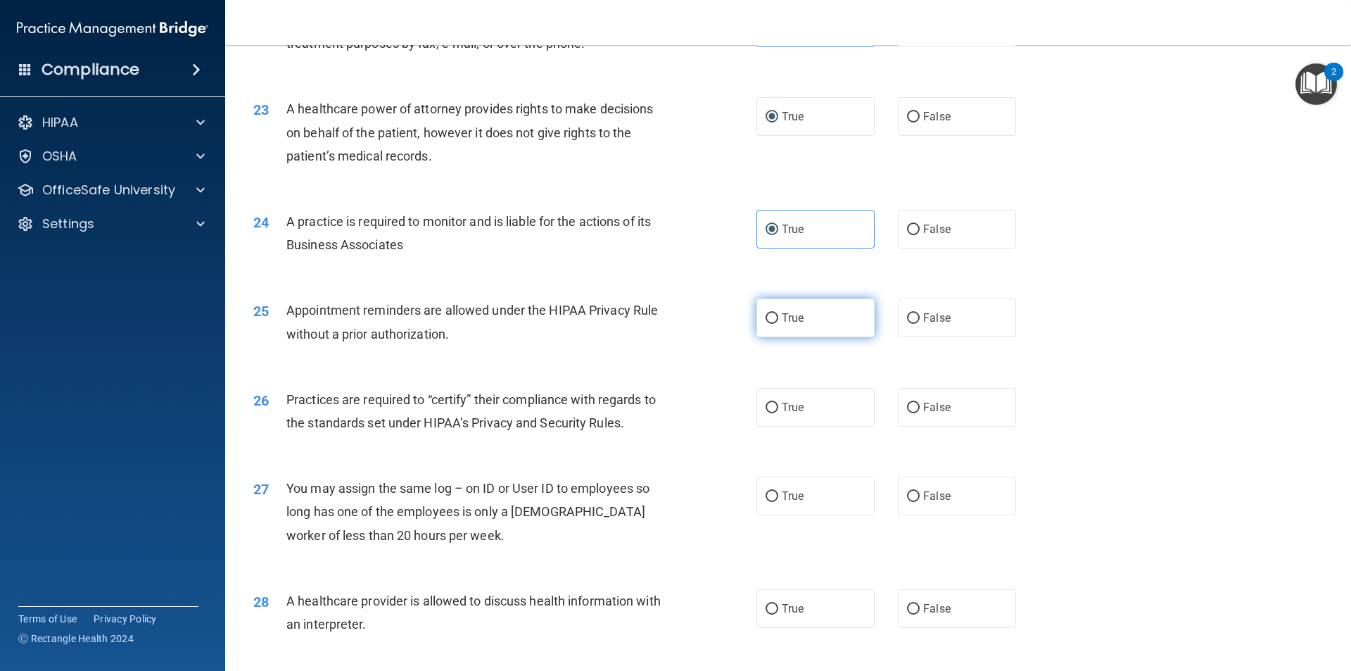
radio input "true"
click at [938, 507] on label "False" at bounding box center [957, 495] width 118 height 39
click at [920, 502] on input "False" at bounding box center [913, 496] width 13 height 11
radio input "true"
click at [826, 415] on label "True" at bounding box center [815, 407] width 118 height 39
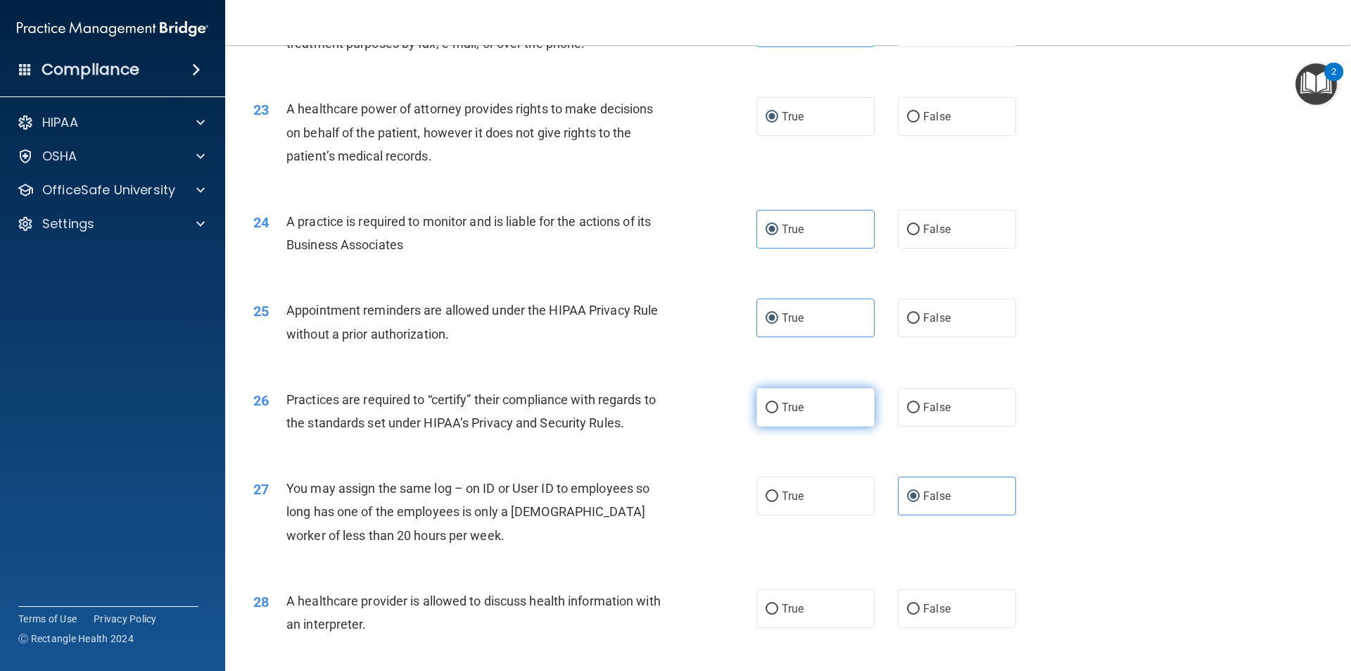
click at [778, 413] on input "True" at bounding box center [772, 408] width 13 height 11
radio input "true"
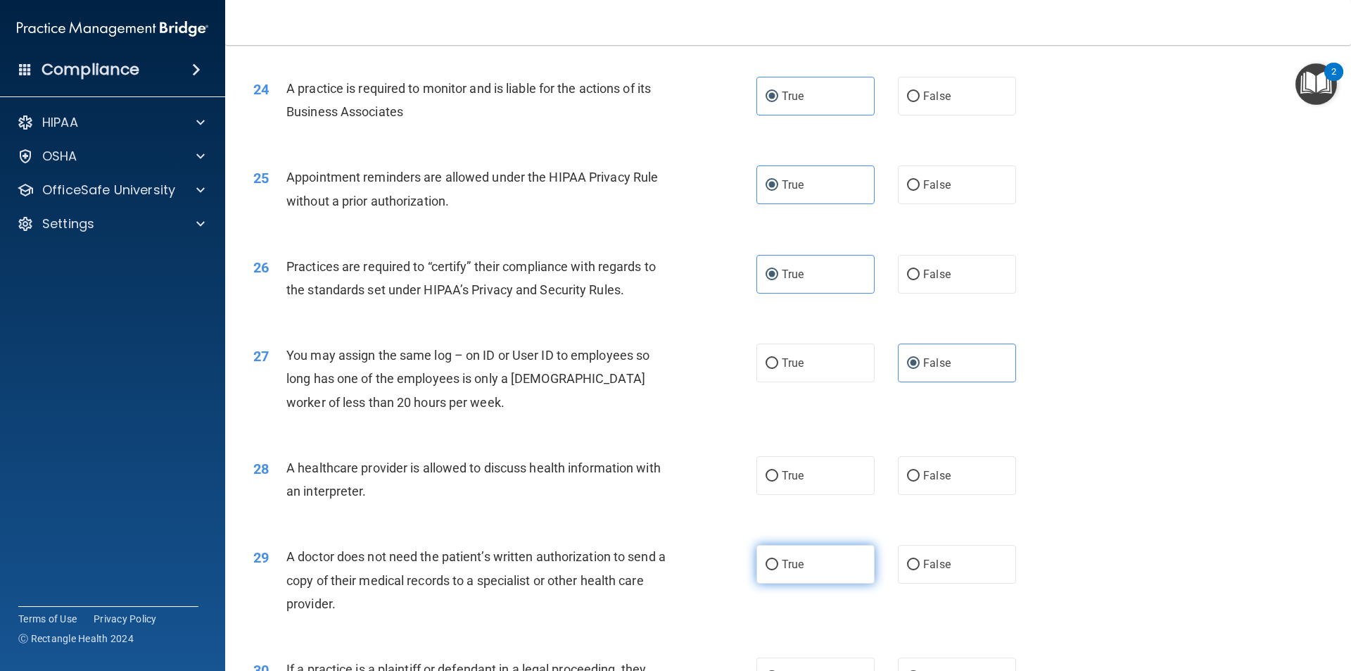
scroll to position [2463, 0]
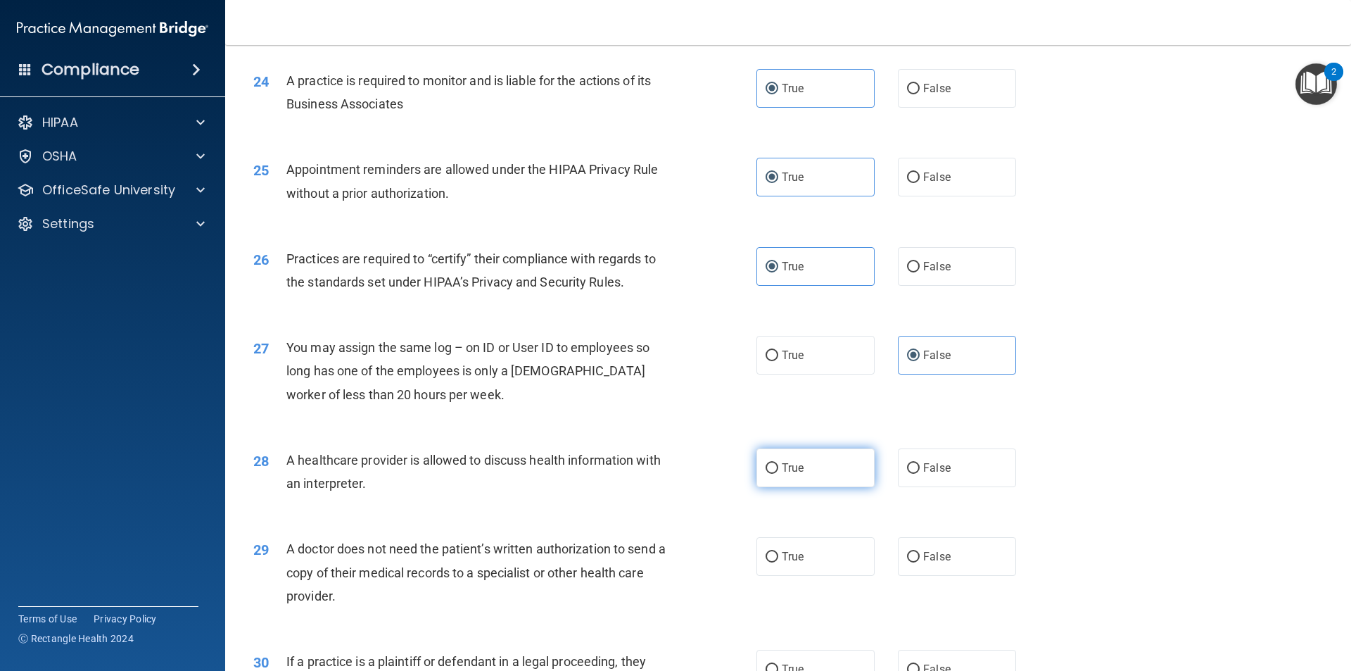
click at [798, 467] on span "True" at bounding box center [793, 467] width 22 height 13
click at [778, 467] on input "True" at bounding box center [772, 468] width 13 height 11
radio input "true"
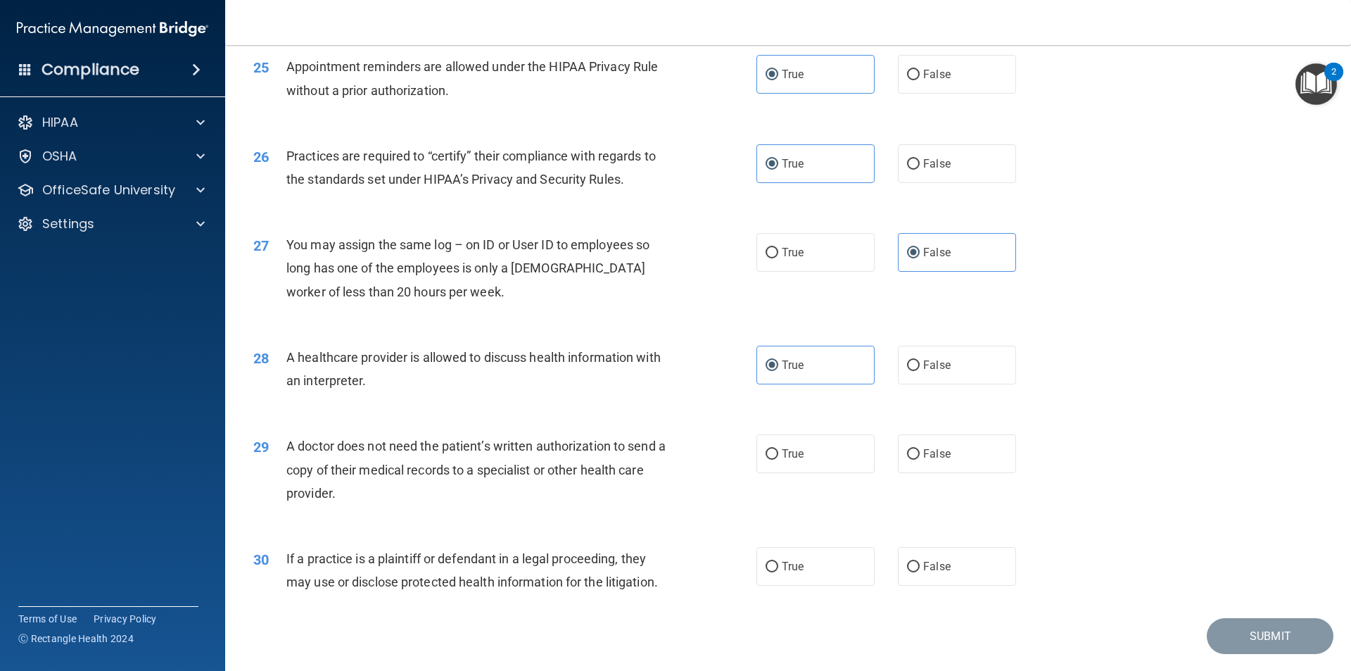
scroll to position [2604, 0]
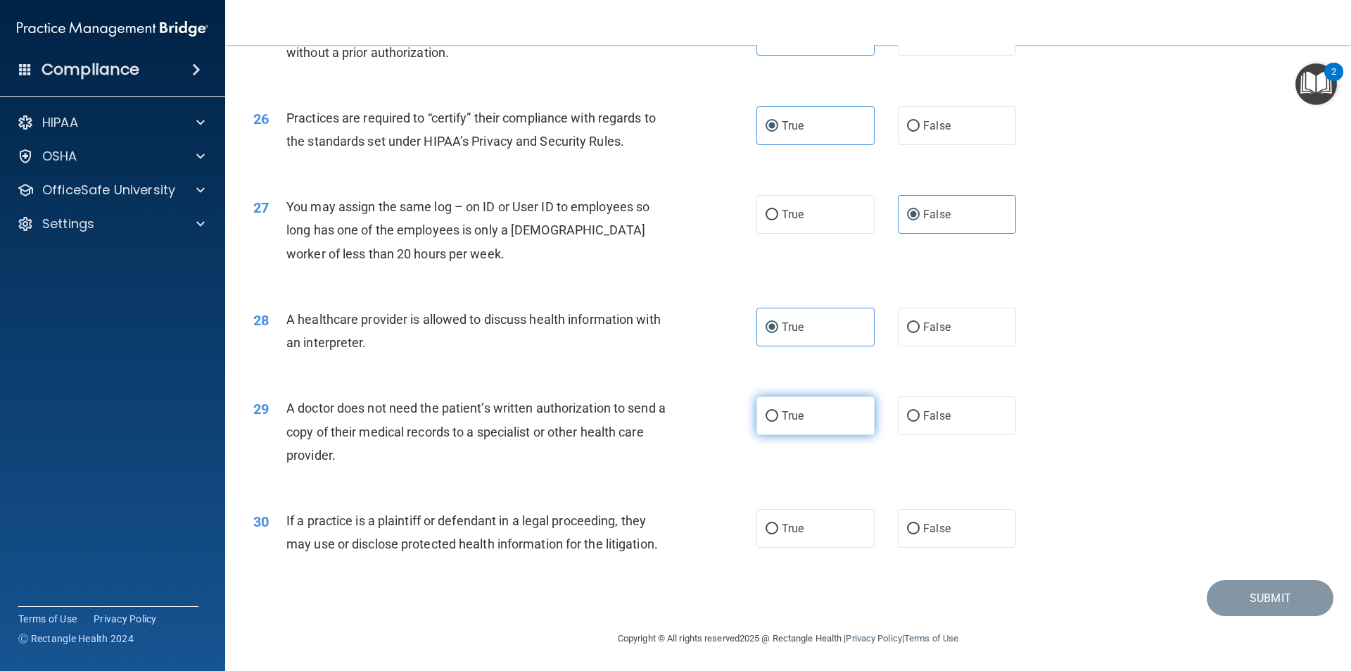
click at [846, 426] on label "True" at bounding box center [815, 415] width 118 height 39
click at [778, 422] on input "True" at bounding box center [772, 416] width 13 height 11
radio input "true"
drag, startPoint x: 817, startPoint y: 537, endPoint x: 809, endPoint y: 540, distance: 8.2
click at [817, 539] on label "True" at bounding box center [815, 528] width 118 height 39
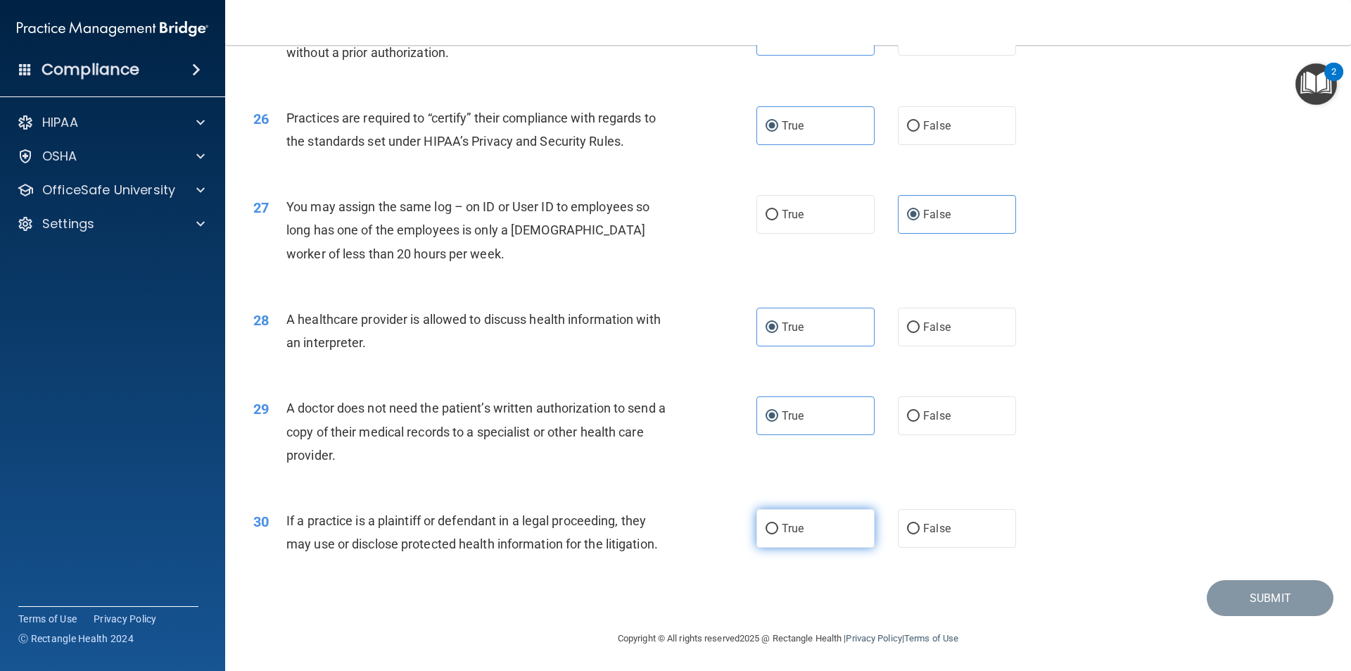
click at [778, 534] on input "True" at bounding box center [772, 529] width 13 height 11
radio input "true"
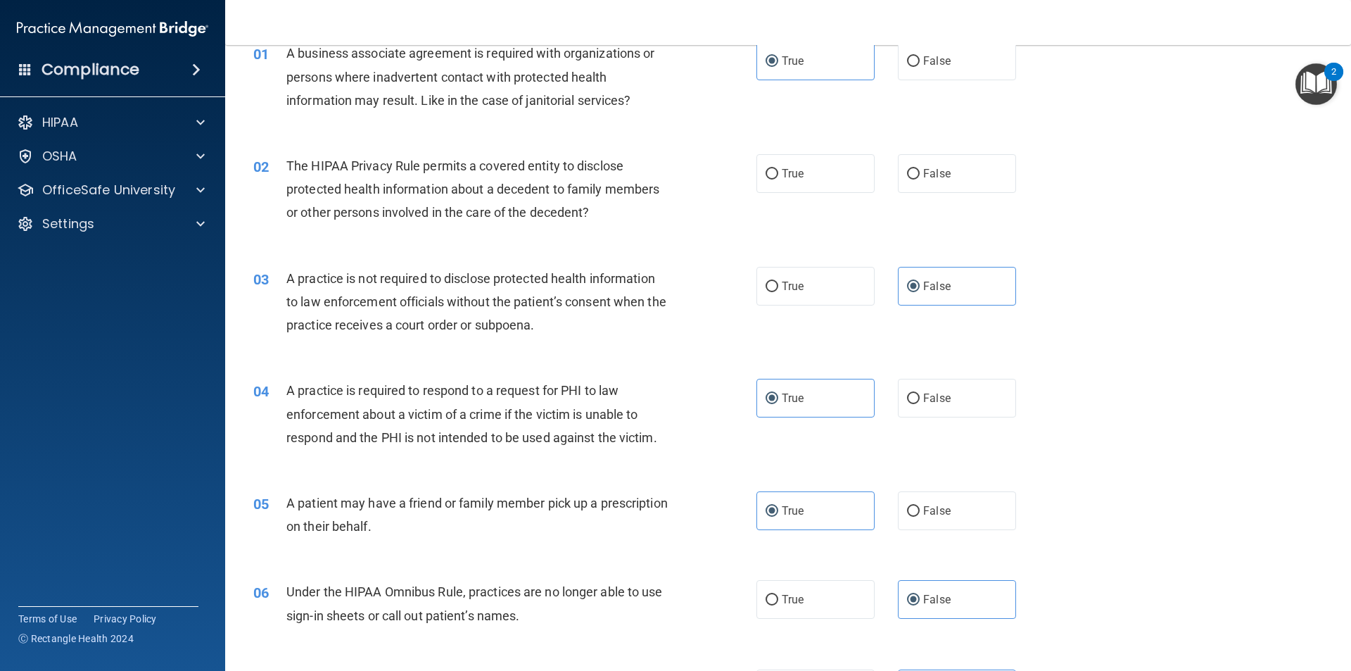
scroll to position [0, 0]
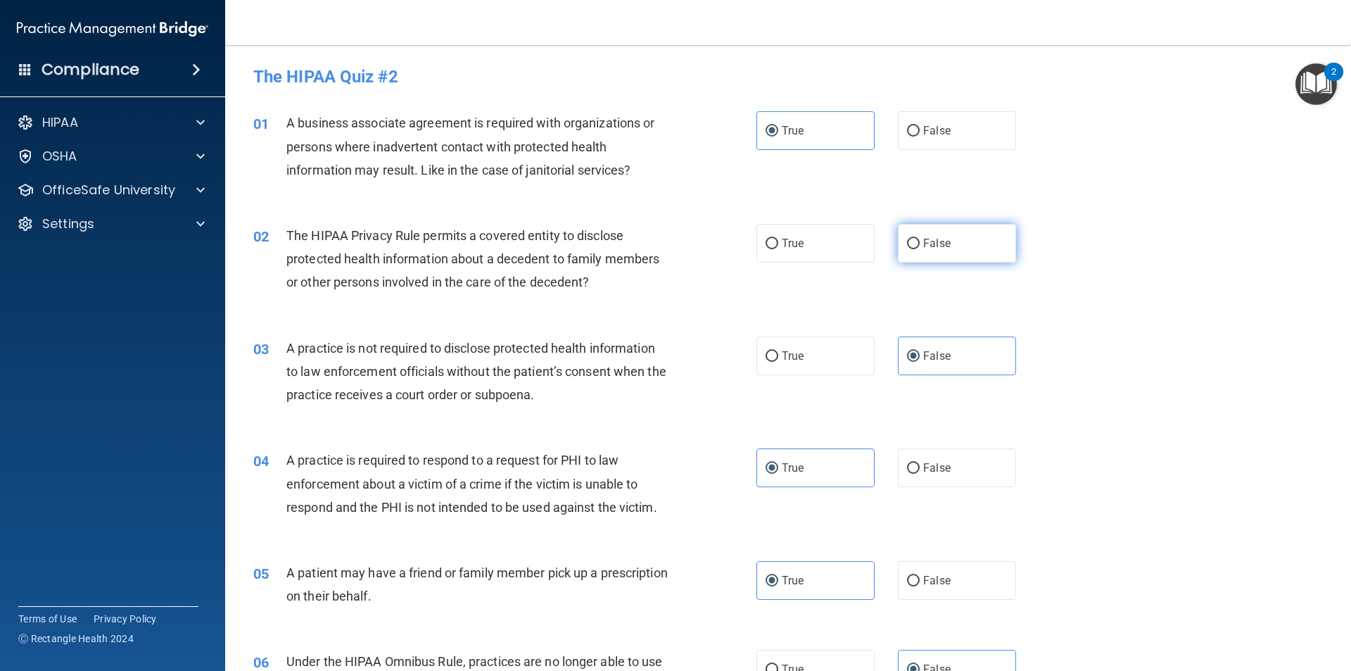
click at [943, 254] on label "False" at bounding box center [957, 243] width 118 height 39
click at [920, 249] on input "False" at bounding box center [913, 244] width 13 height 11
radio input "true"
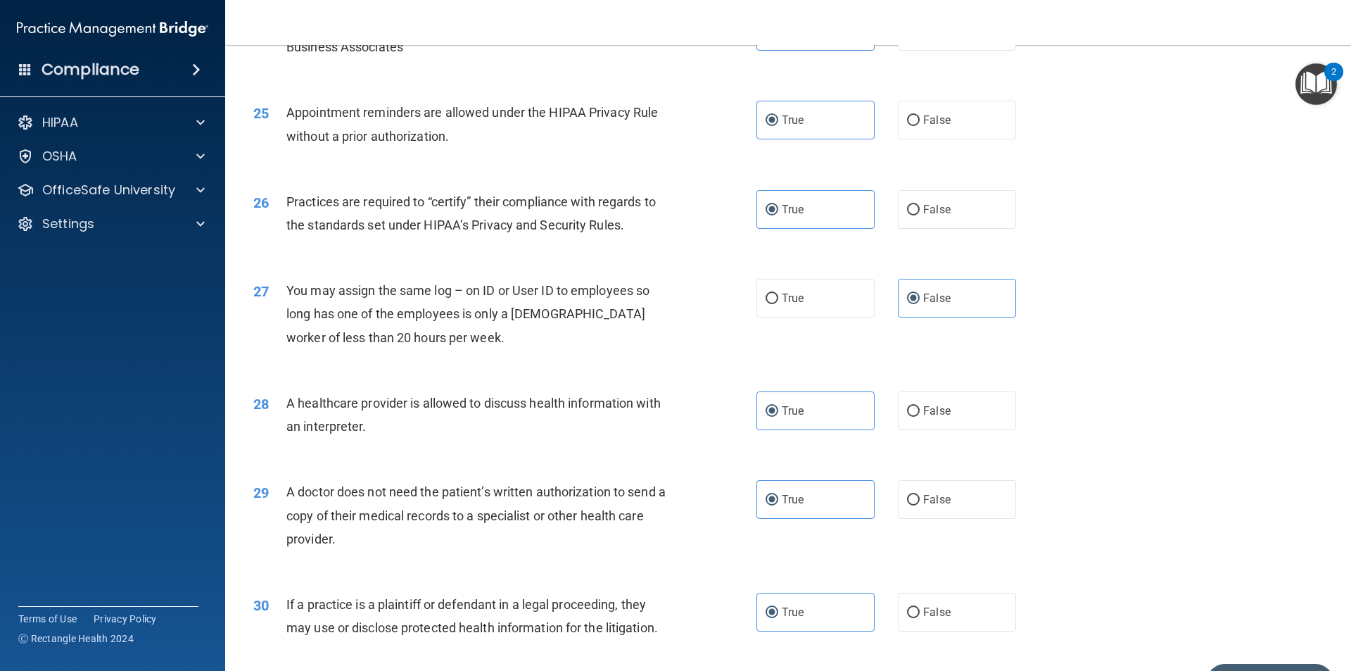
scroll to position [2605, 0]
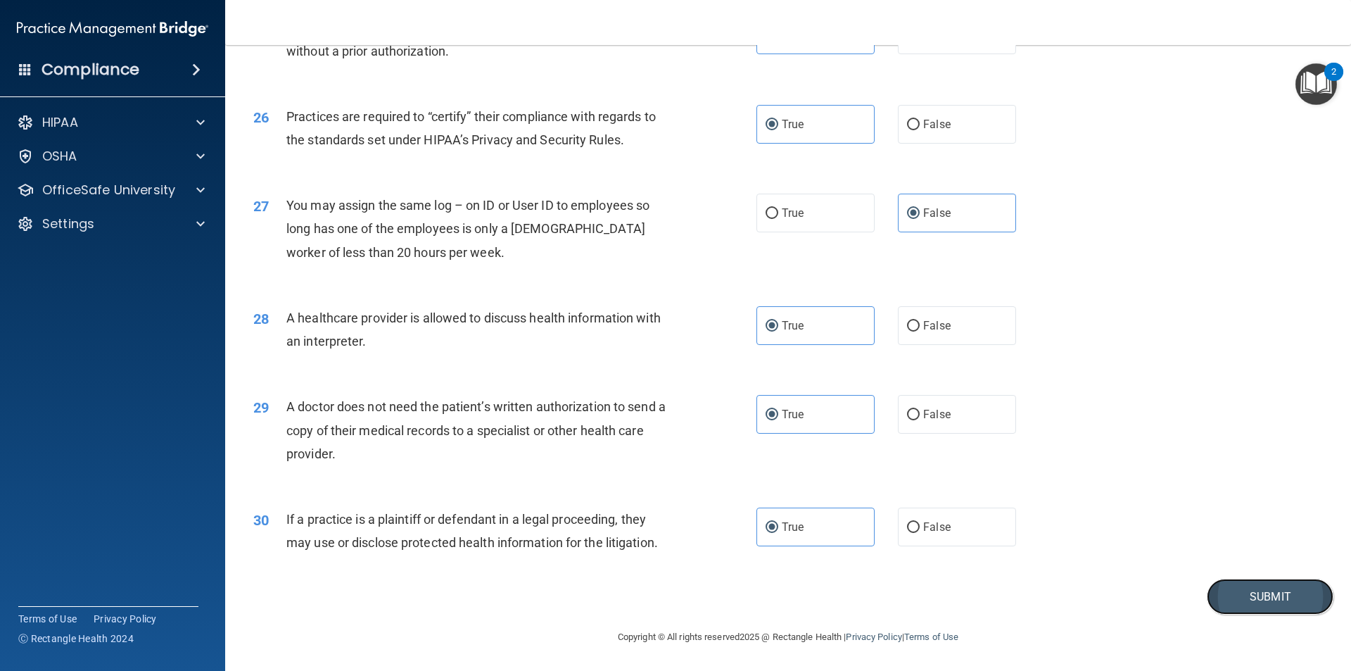
click at [1243, 588] on button "Submit" at bounding box center [1270, 596] width 127 height 36
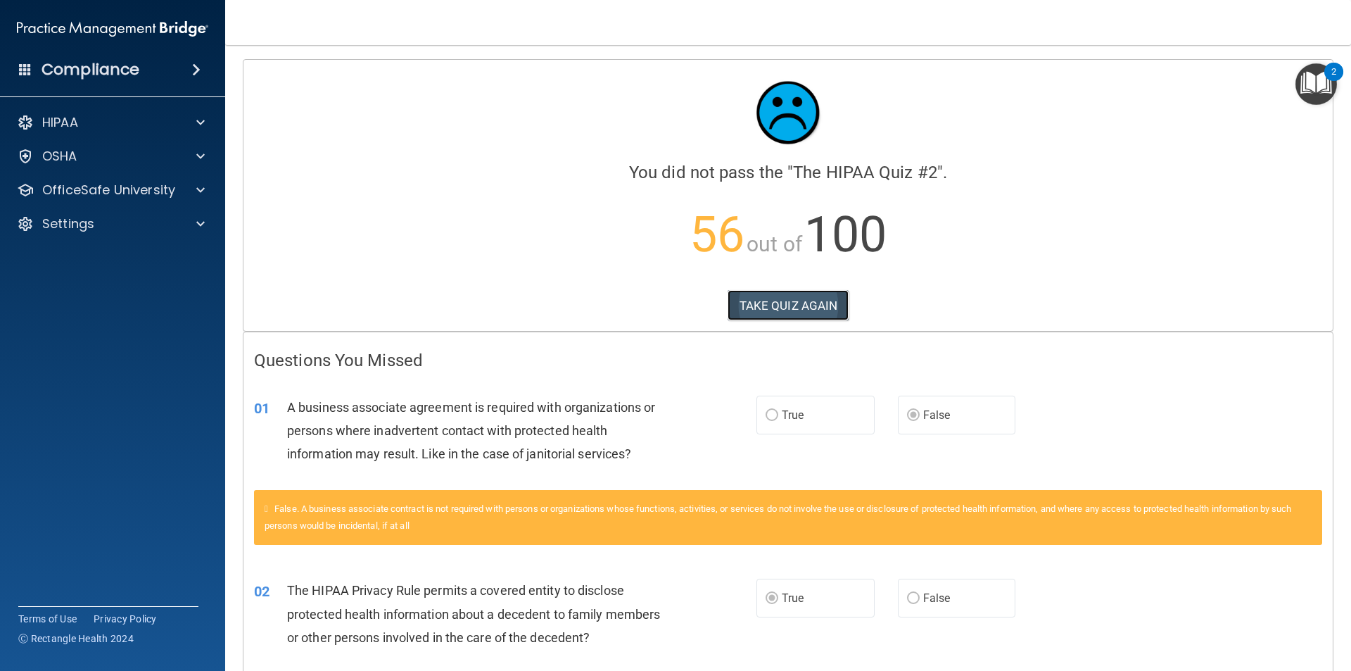
click at [745, 312] on button "TAKE QUIZ AGAIN" at bounding box center [789, 305] width 122 height 31
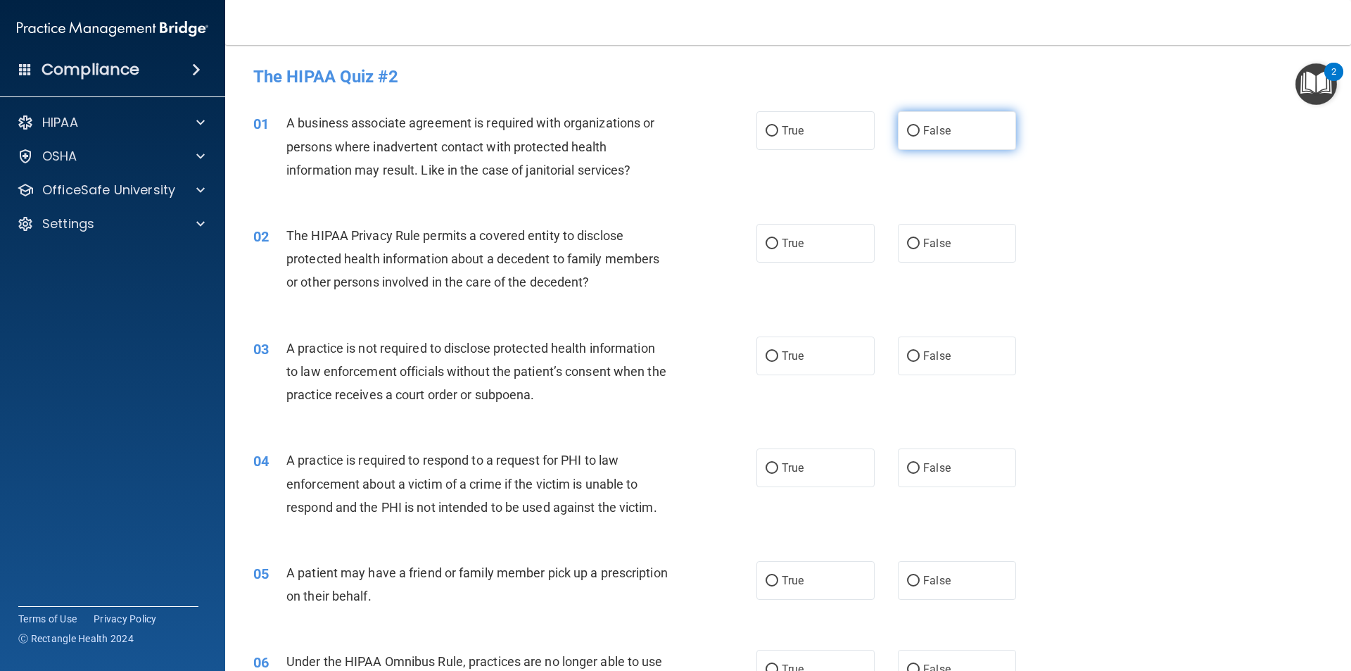
click at [934, 133] on span "False" at bounding box center [936, 130] width 27 height 13
click at [920, 133] on input "False" at bounding box center [913, 131] width 13 height 11
radio input "true"
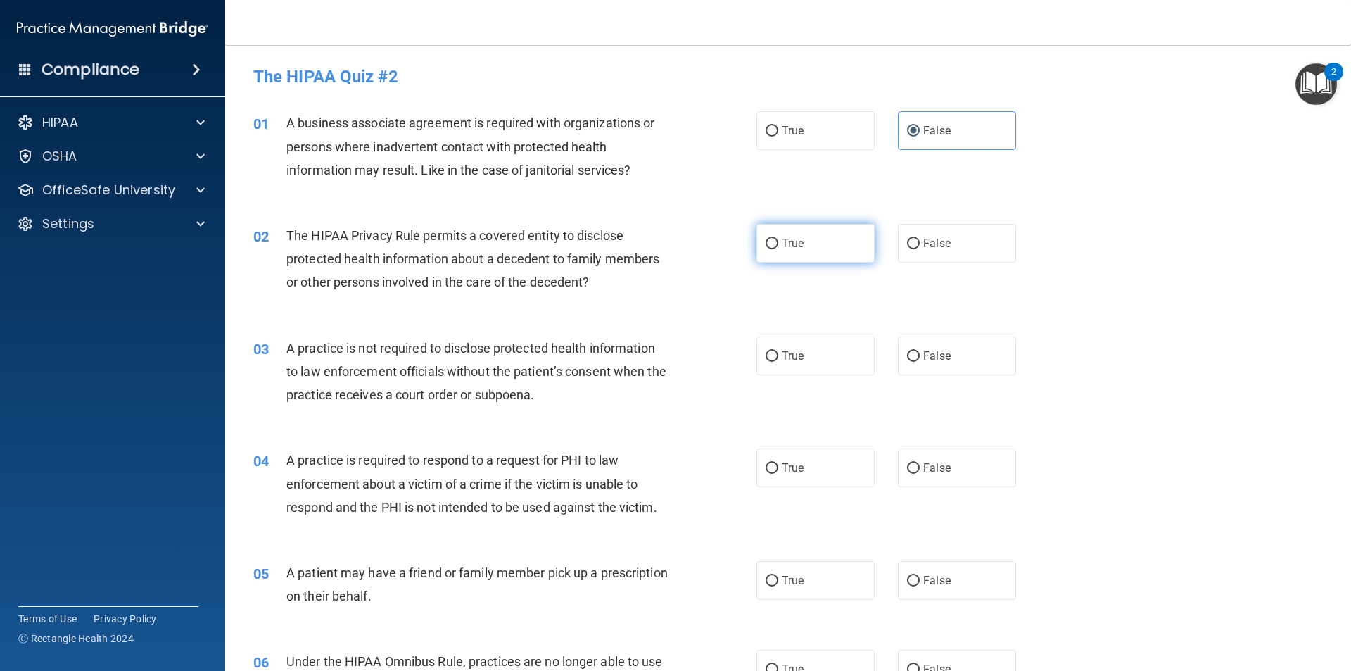
click at [795, 234] on label "True" at bounding box center [815, 243] width 118 height 39
click at [778, 239] on input "True" at bounding box center [772, 244] width 13 height 11
radio input "true"
click at [930, 355] on span "False" at bounding box center [936, 355] width 27 height 13
click at [920, 355] on input "False" at bounding box center [913, 356] width 13 height 11
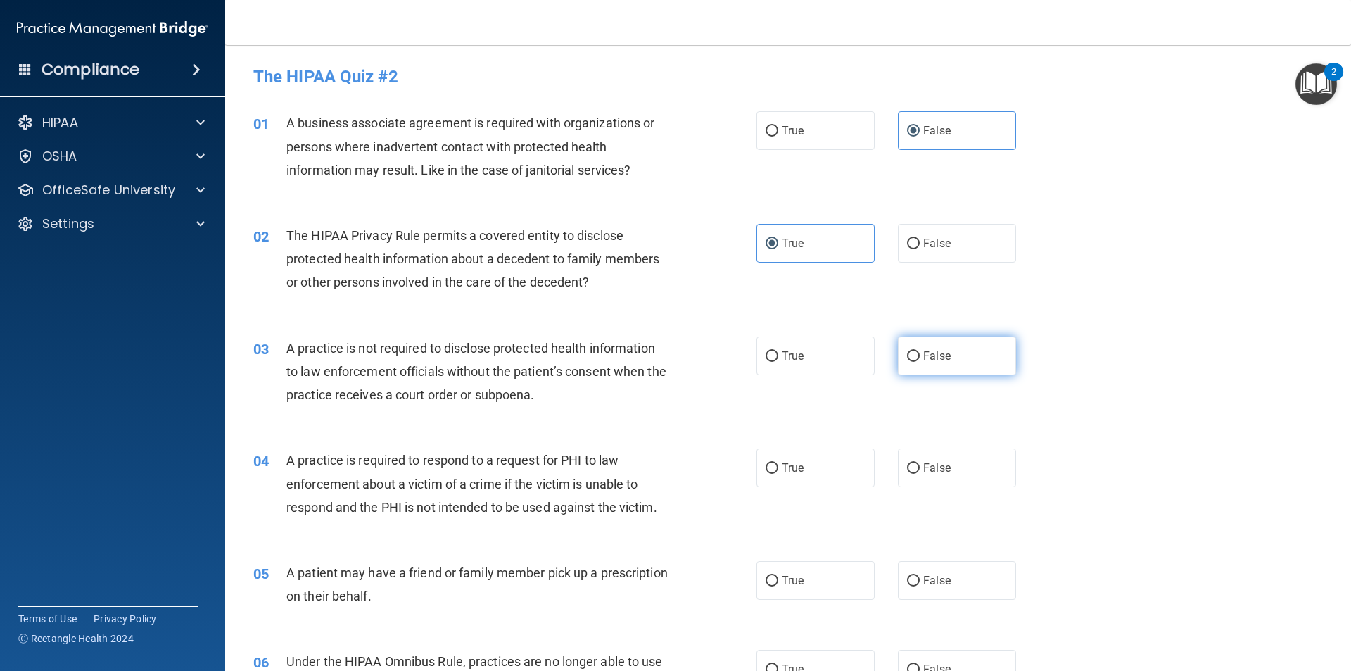
radio input "true"
click at [803, 464] on label "True" at bounding box center [815, 467] width 118 height 39
click at [778, 464] on input "True" at bounding box center [772, 468] width 13 height 11
radio input "true"
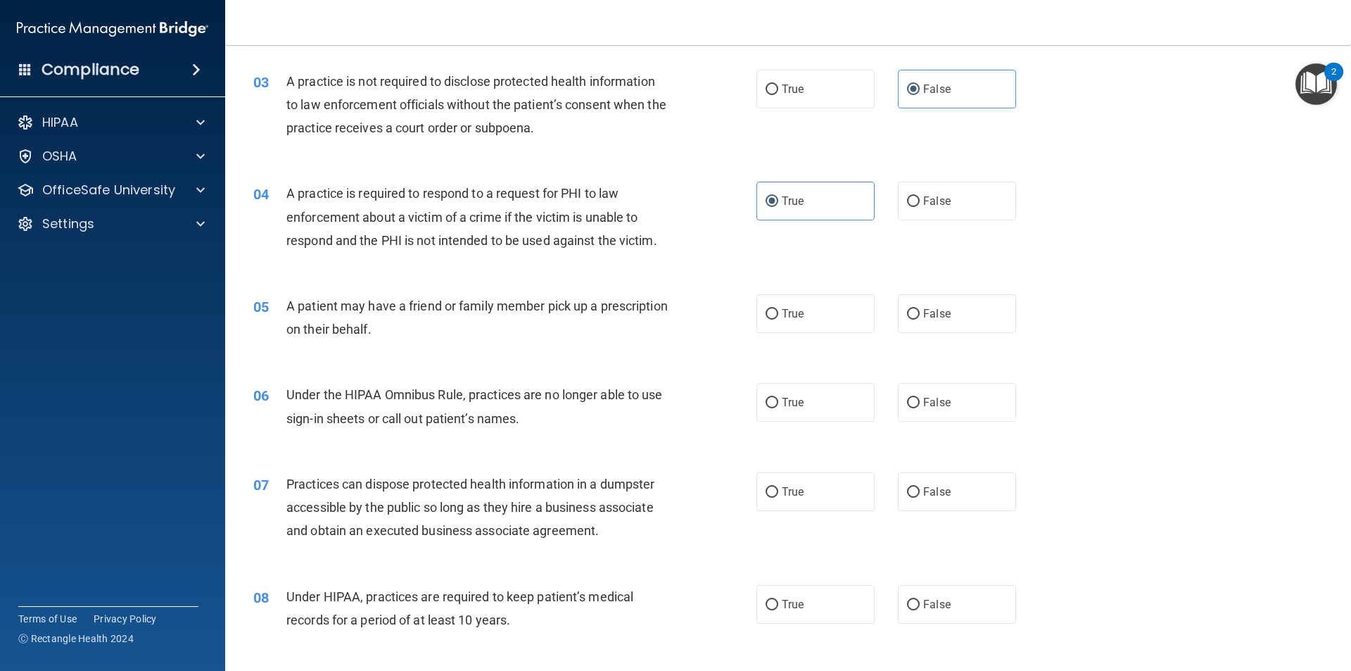
scroll to position [281, 0]
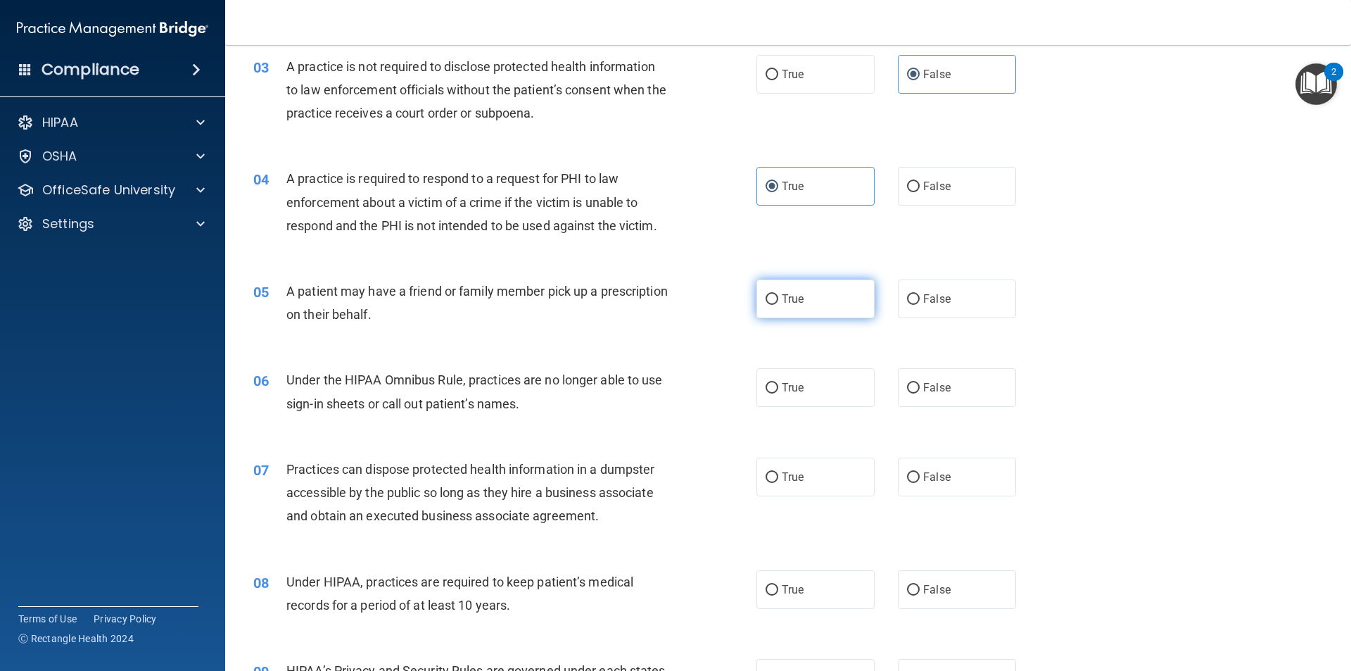
click at [825, 306] on label "True" at bounding box center [815, 298] width 118 height 39
click at [778, 305] on input "True" at bounding box center [772, 299] width 13 height 11
radio input "true"
click at [946, 395] on label "False" at bounding box center [957, 387] width 118 height 39
click at [920, 393] on input "False" at bounding box center [913, 388] width 13 height 11
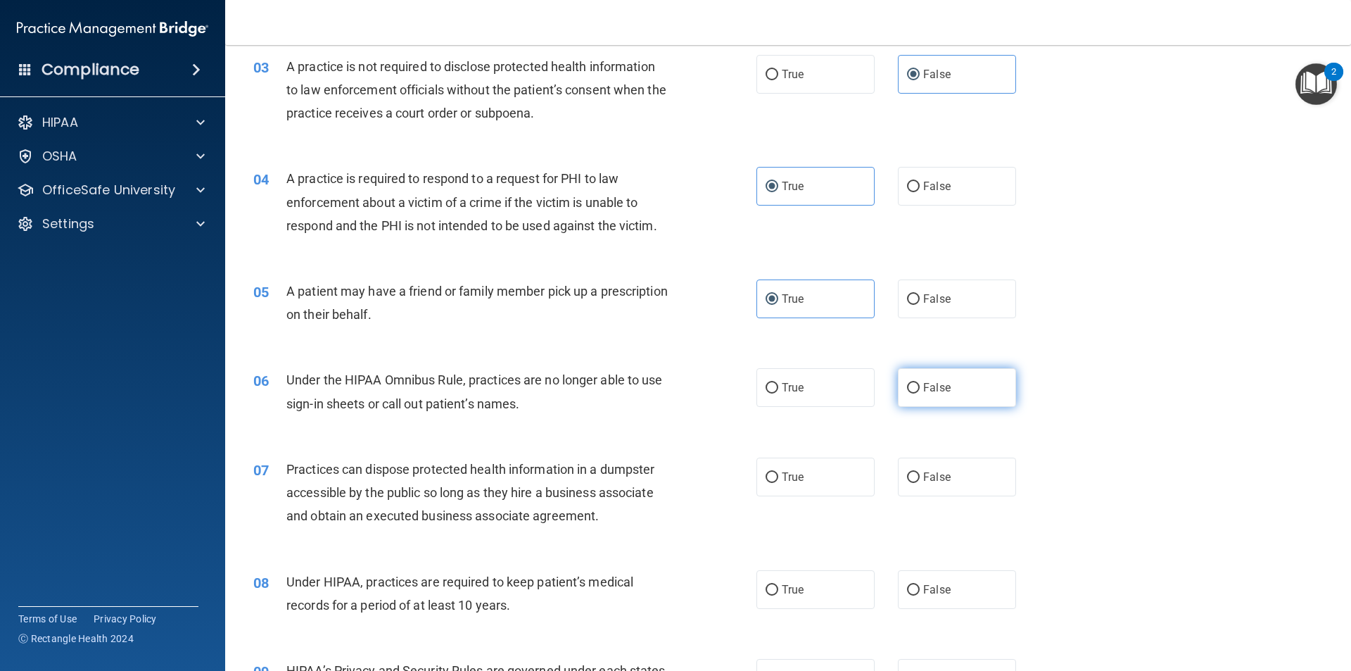
radio input "true"
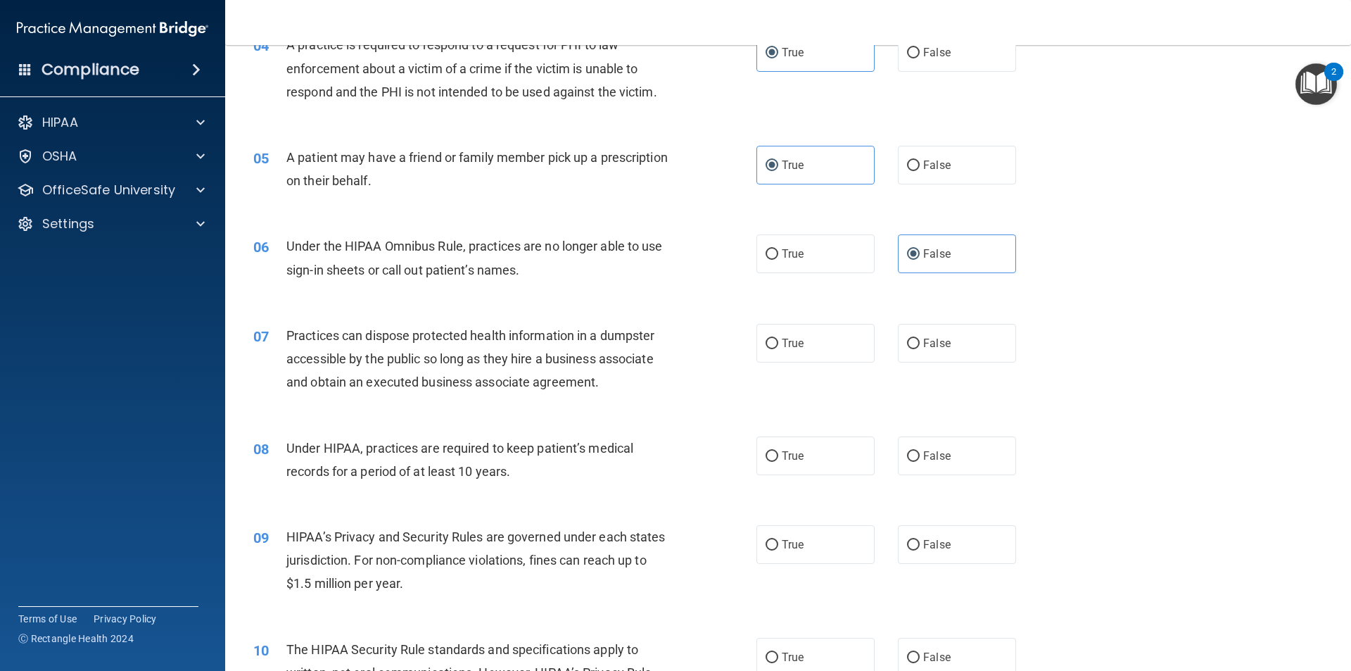
scroll to position [422, 0]
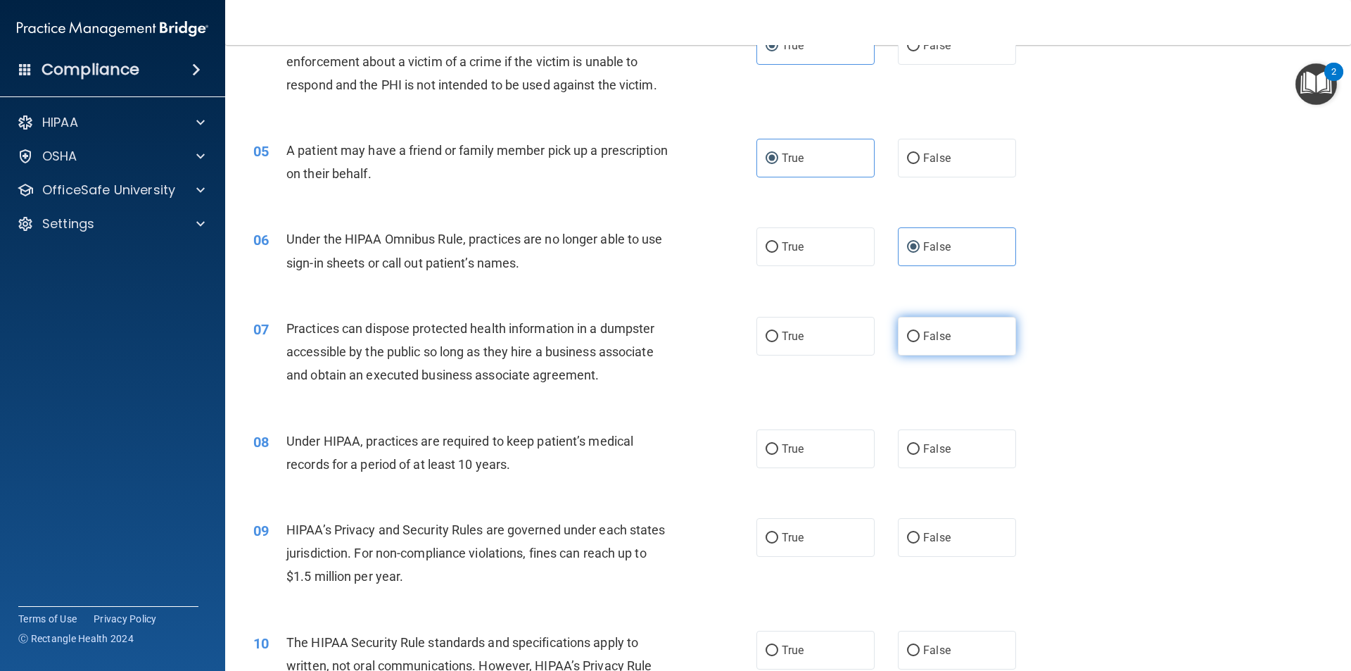
click at [943, 340] on span "False" at bounding box center [936, 335] width 27 height 13
click at [920, 340] on input "False" at bounding box center [913, 336] width 13 height 11
radio input "true"
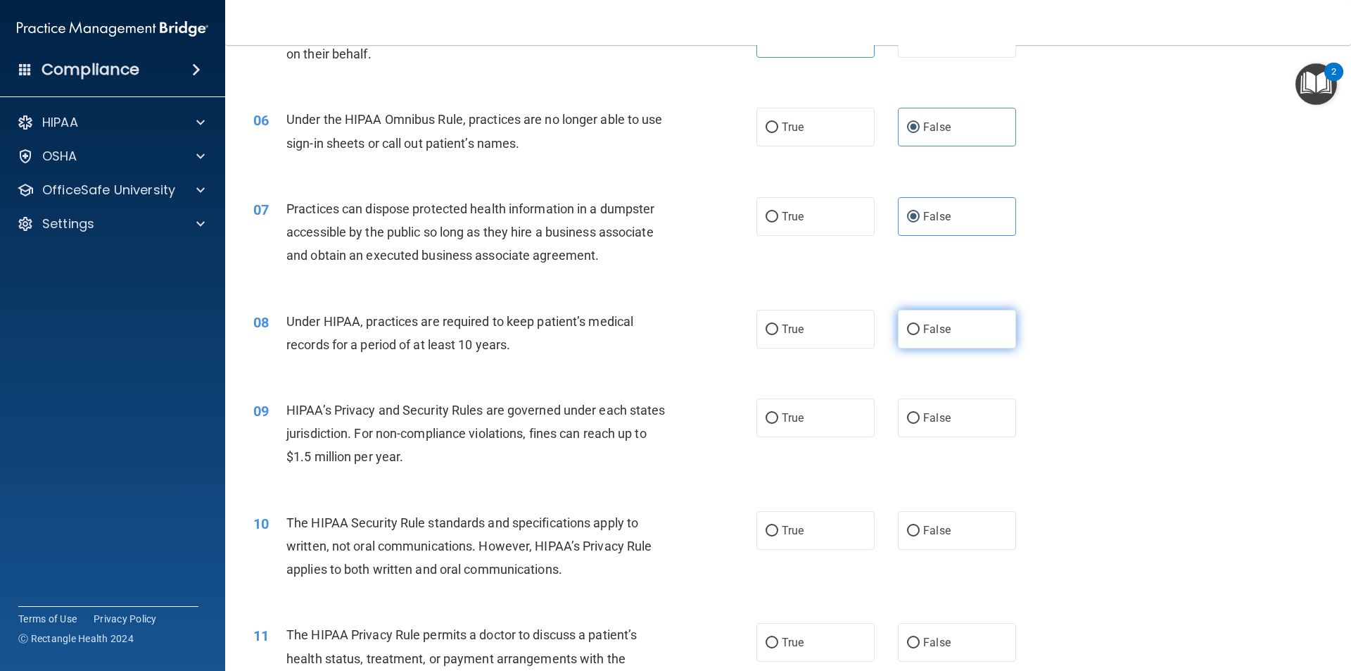
scroll to position [563, 0]
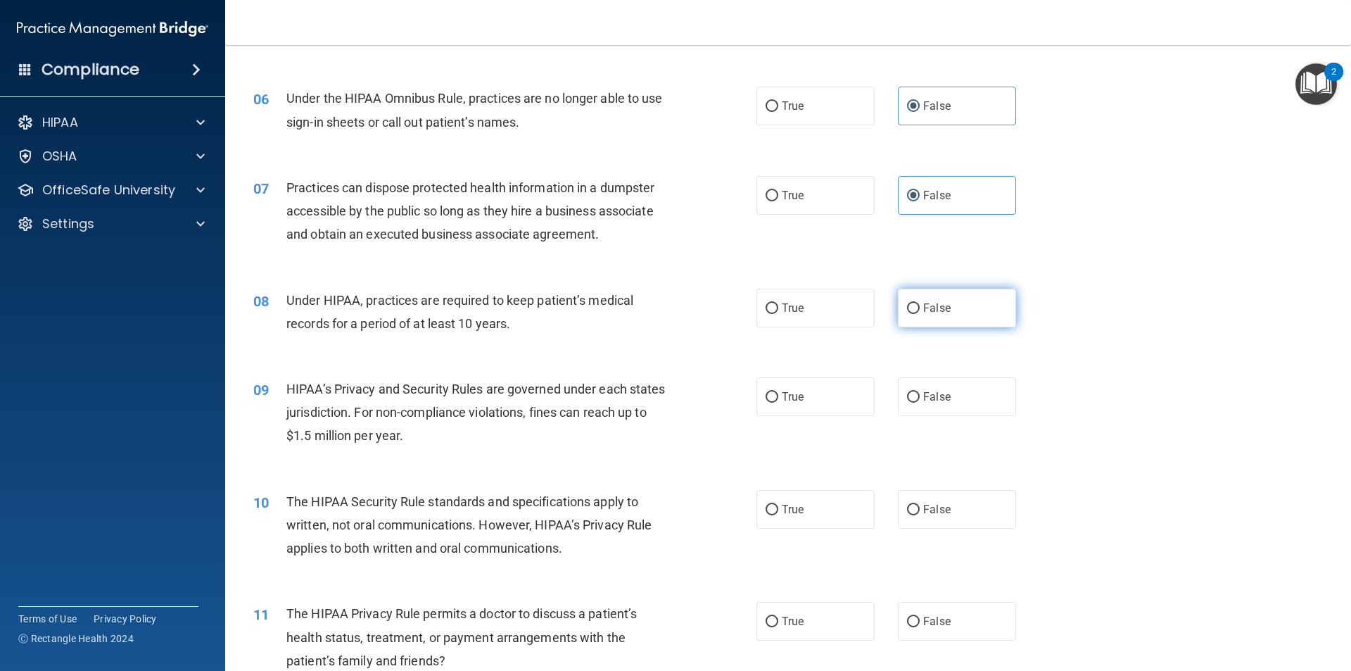
click at [928, 319] on label "False" at bounding box center [957, 308] width 118 height 39
click at [920, 314] on input "False" at bounding box center [913, 308] width 13 height 11
radio input "true"
click at [930, 390] on span "False" at bounding box center [936, 396] width 27 height 13
click at [920, 392] on input "False" at bounding box center [913, 397] width 13 height 11
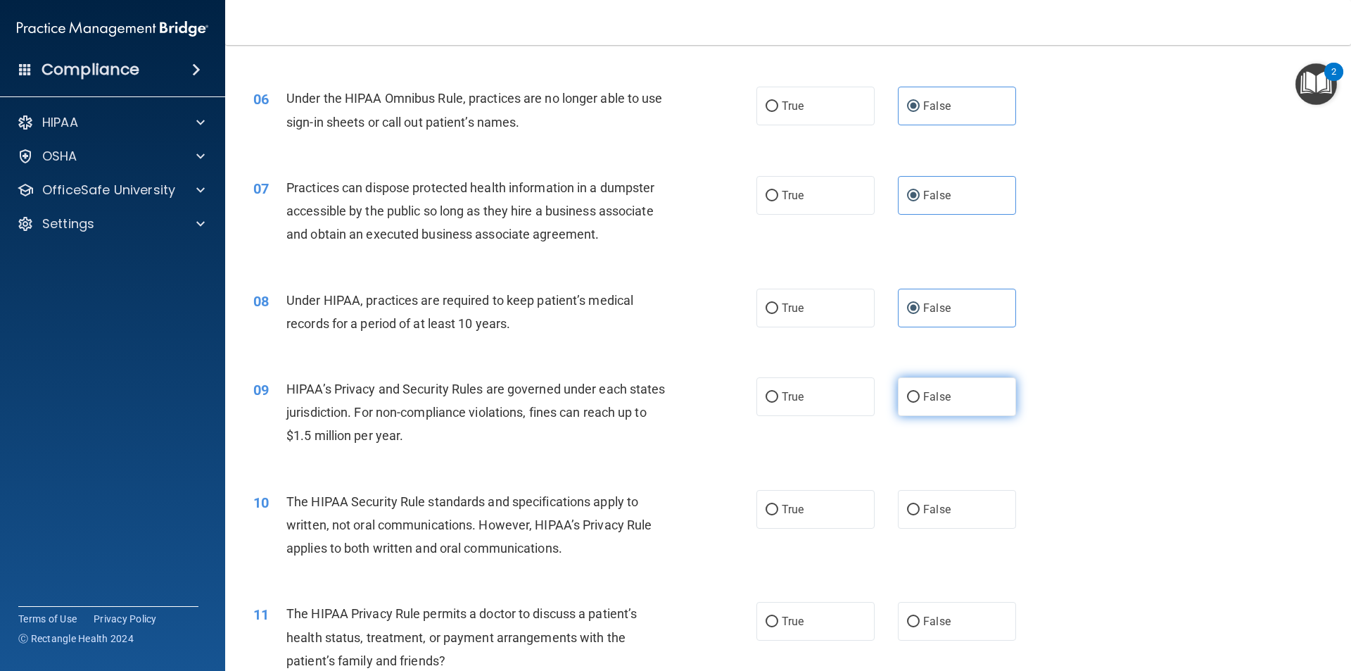
radio input "true"
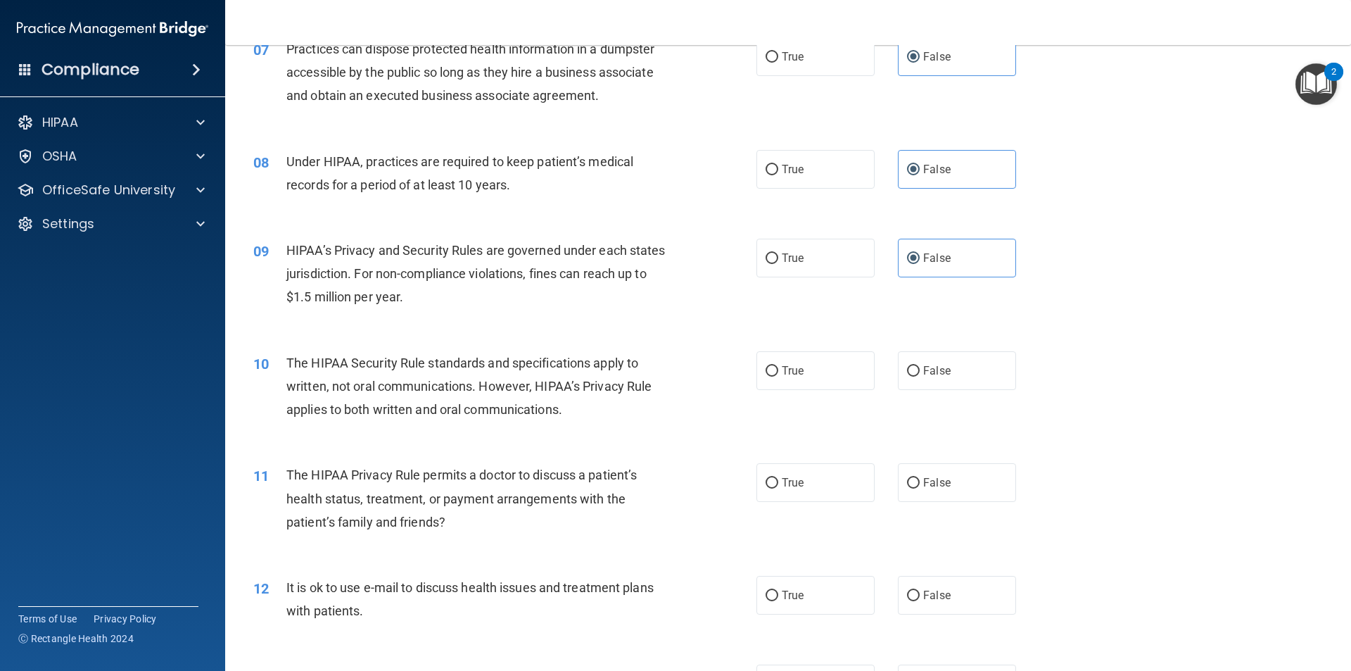
scroll to position [704, 0]
click at [780, 360] on label "True" at bounding box center [815, 368] width 118 height 39
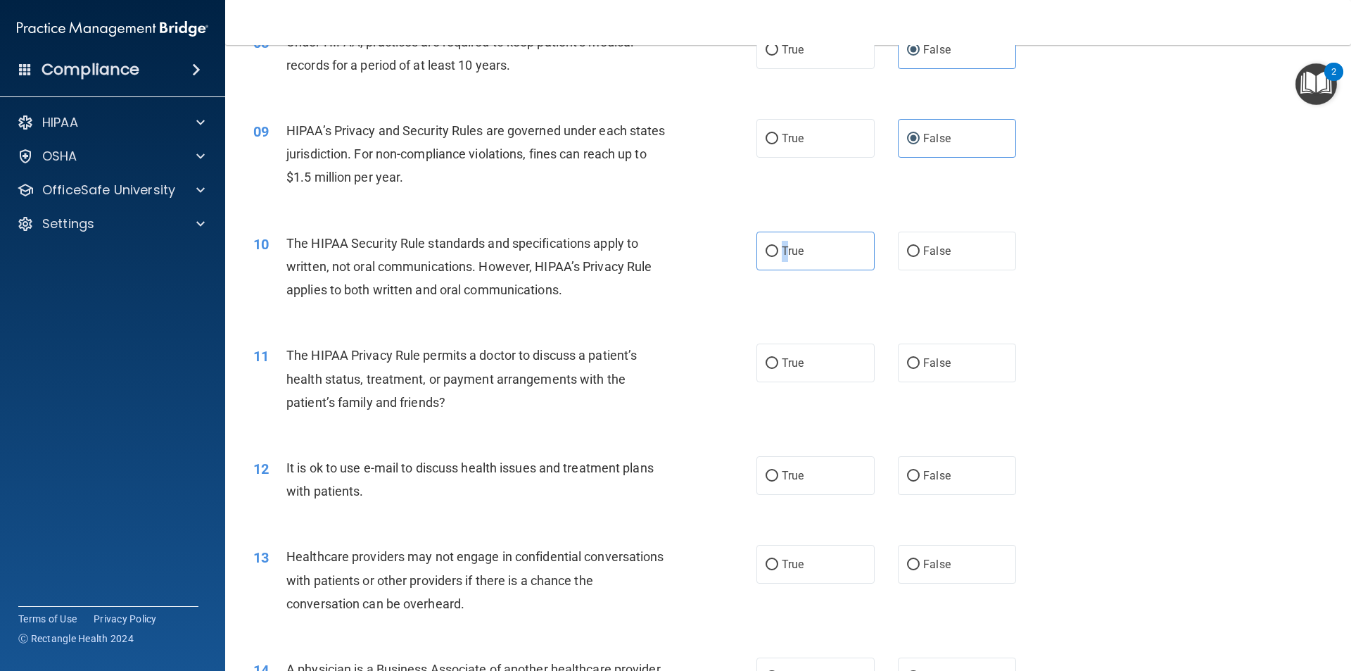
scroll to position [844, 0]
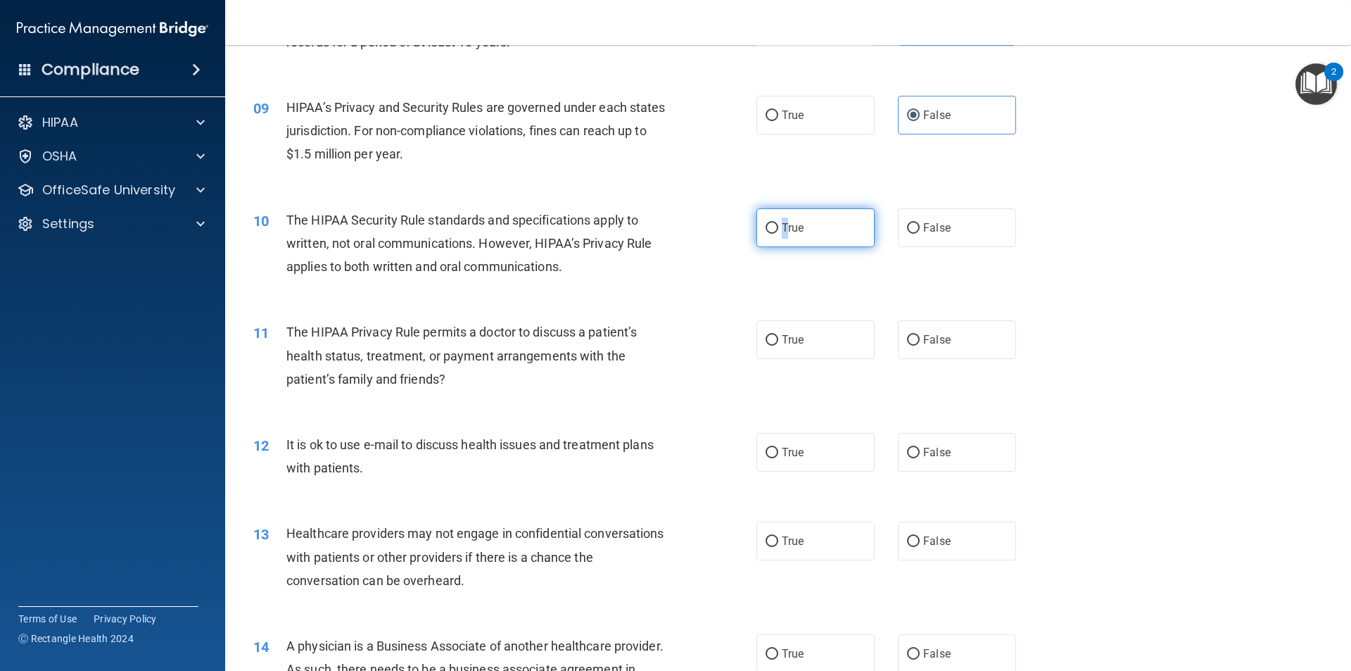
click at [785, 230] on span "True" at bounding box center [793, 227] width 22 height 13
click at [778, 230] on input "True" at bounding box center [772, 228] width 13 height 11
radio input "true"
click at [800, 338] on label "True" at bounding box center [815, 339] width 118 height 39
click at [778, 338] on input "True" at bounding box center [772, 340] width 13 height 11
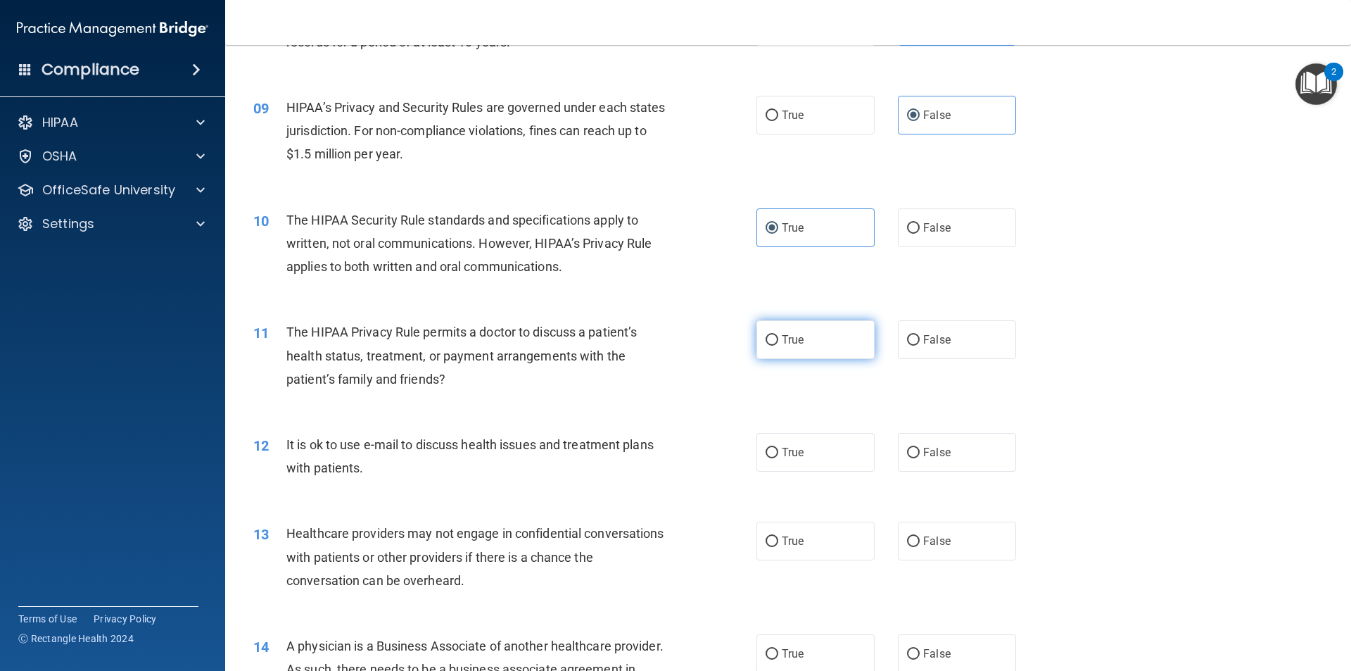
radio input "true"
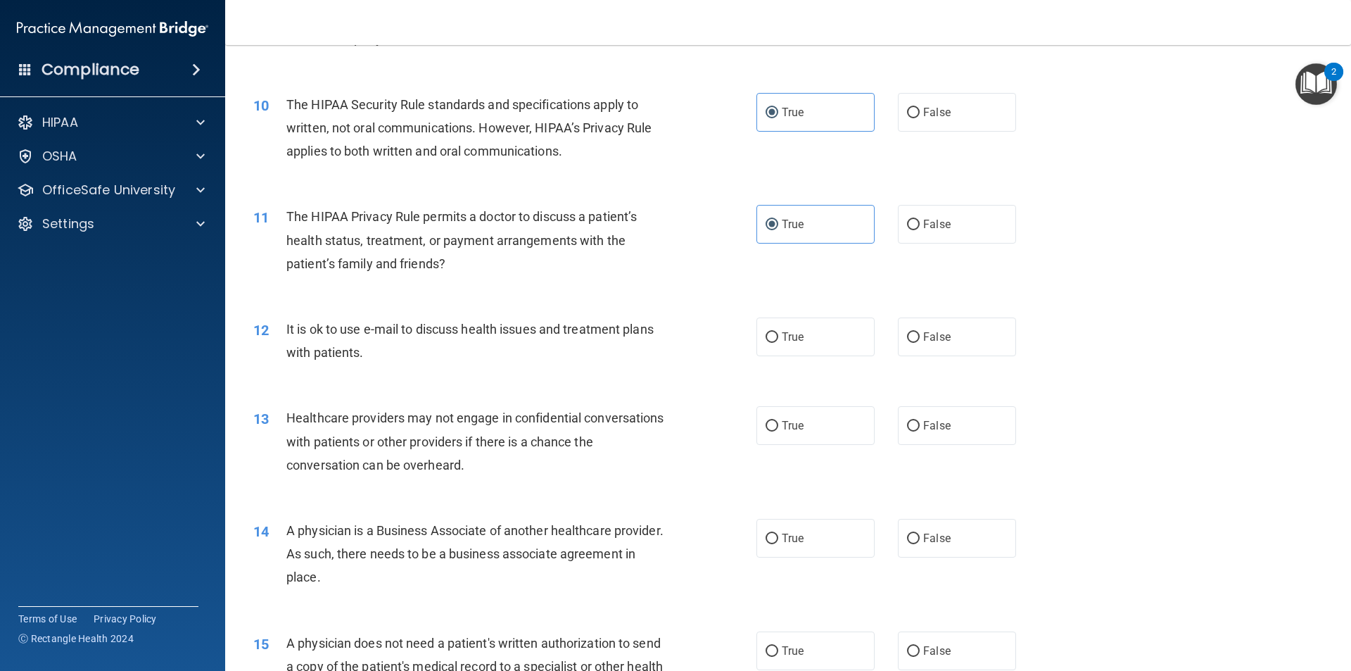
scroll to position [985, 0]
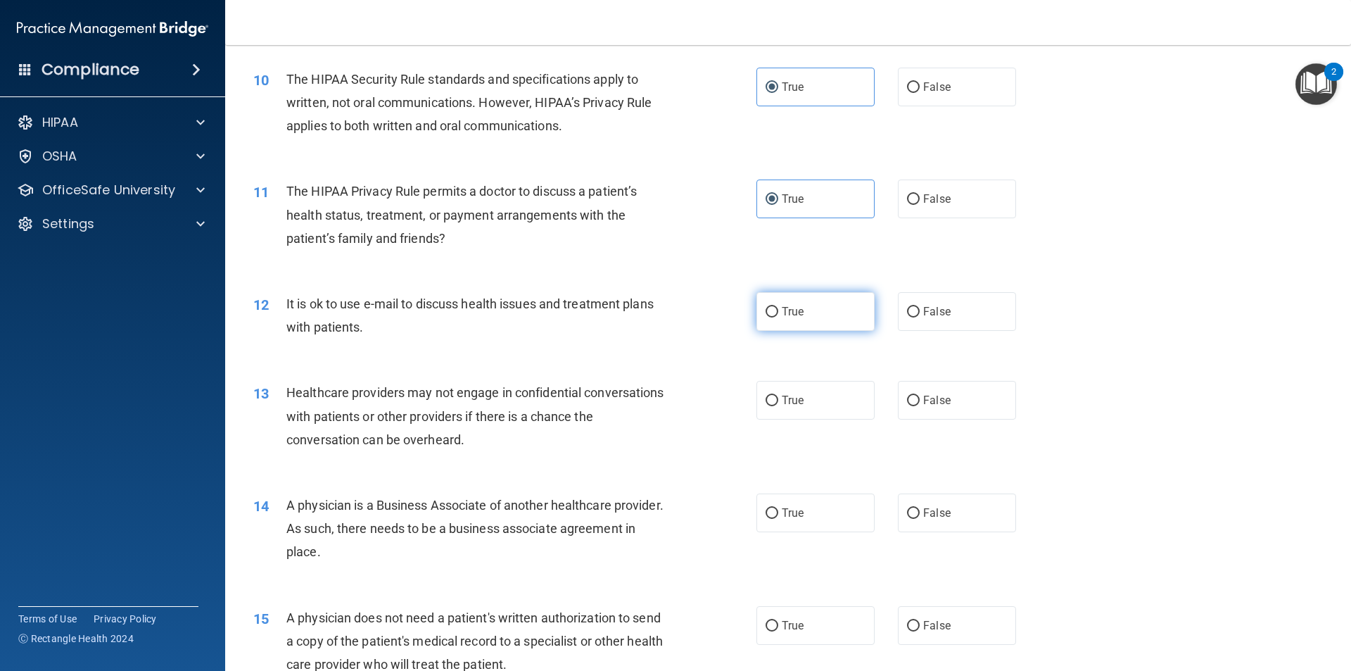
click at [787, 322] on label "True" at bounding box center [815, 311] width 118 height 39
click at [778, 317] on input "True" at bounding box center [772, 312] width 13 height 11
radio input "true"
click at [953, 404] on label "False" at bounding box center [957, 400] width 118 height 39
click at [920, 404] on input "False" at bounding box center [913, 400] width 13 height 11
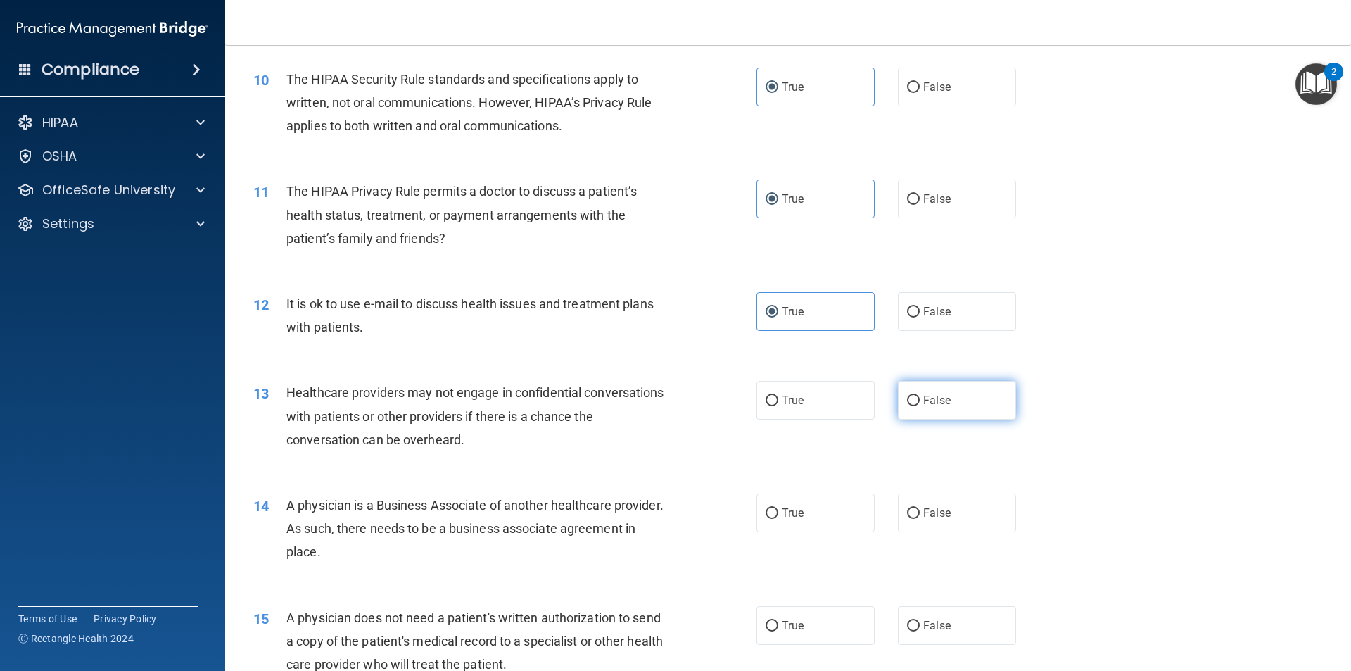
radio input "true"
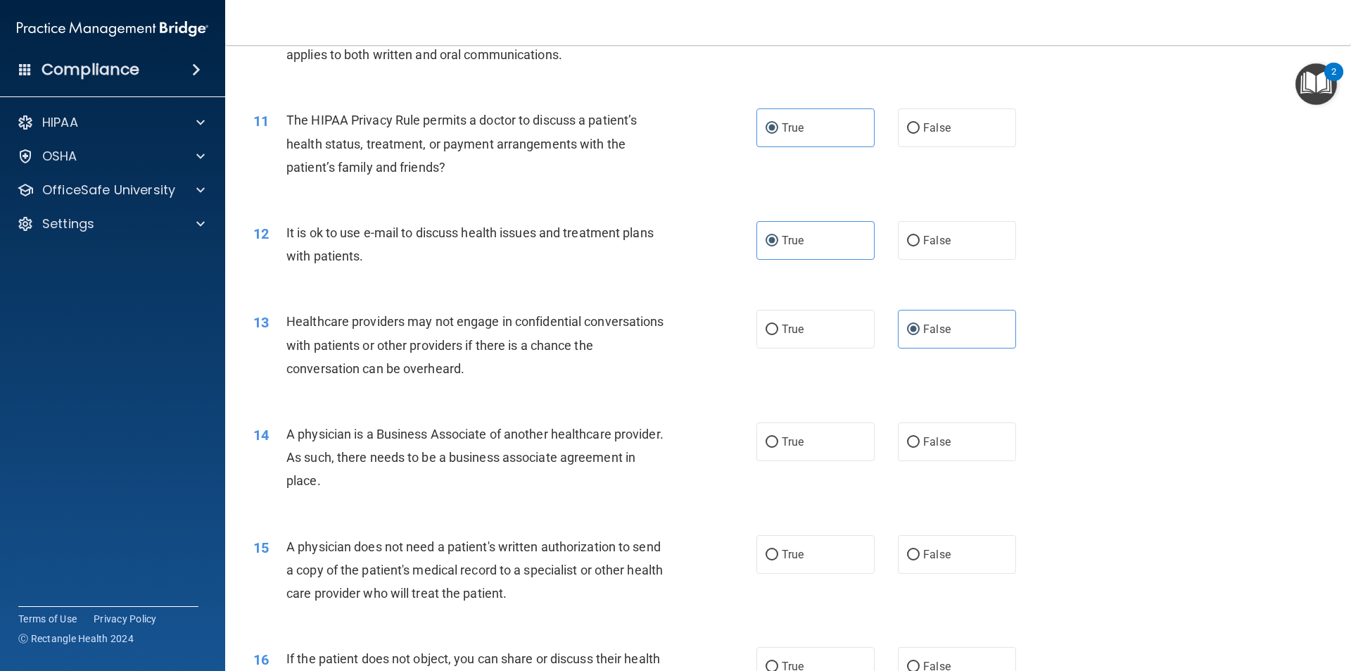
scroll to position [1126, 0]
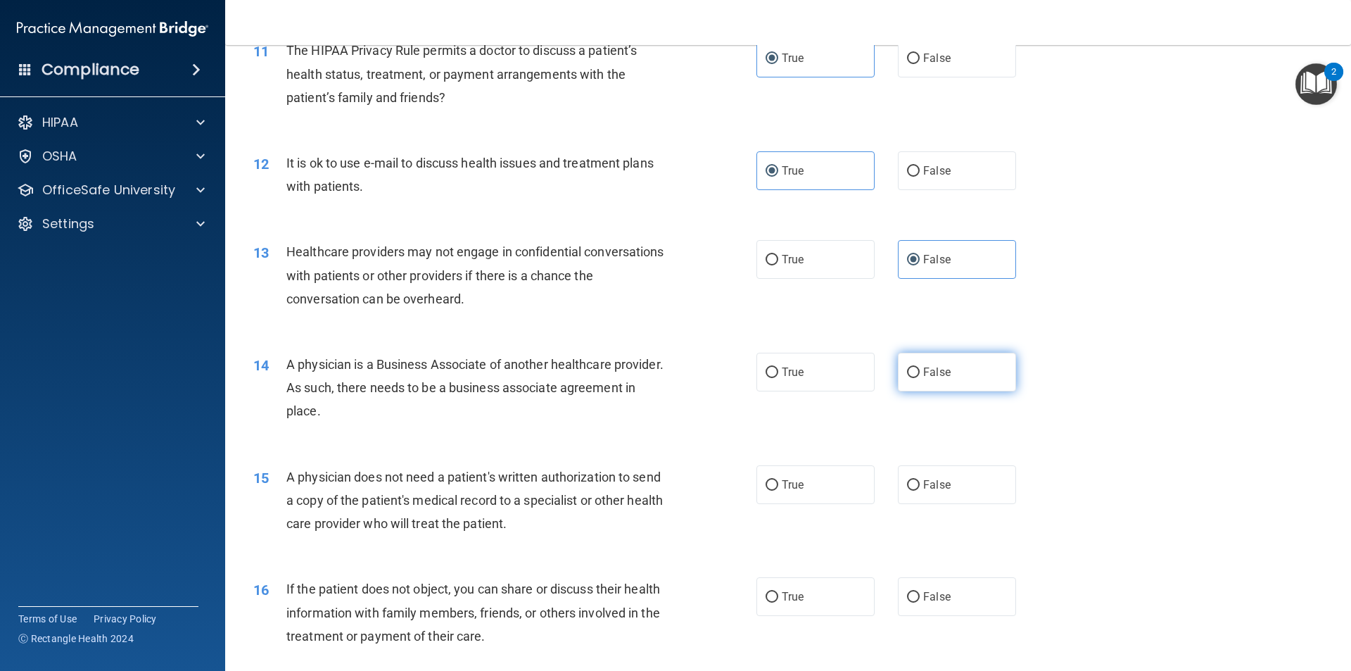
click at [962, 370] on label "False" at bounding box center [957, 372] width 118 height 39
click at [920, 370] on input "False" at bounding box center [913, 372] width 13 height 11
radio input "true"
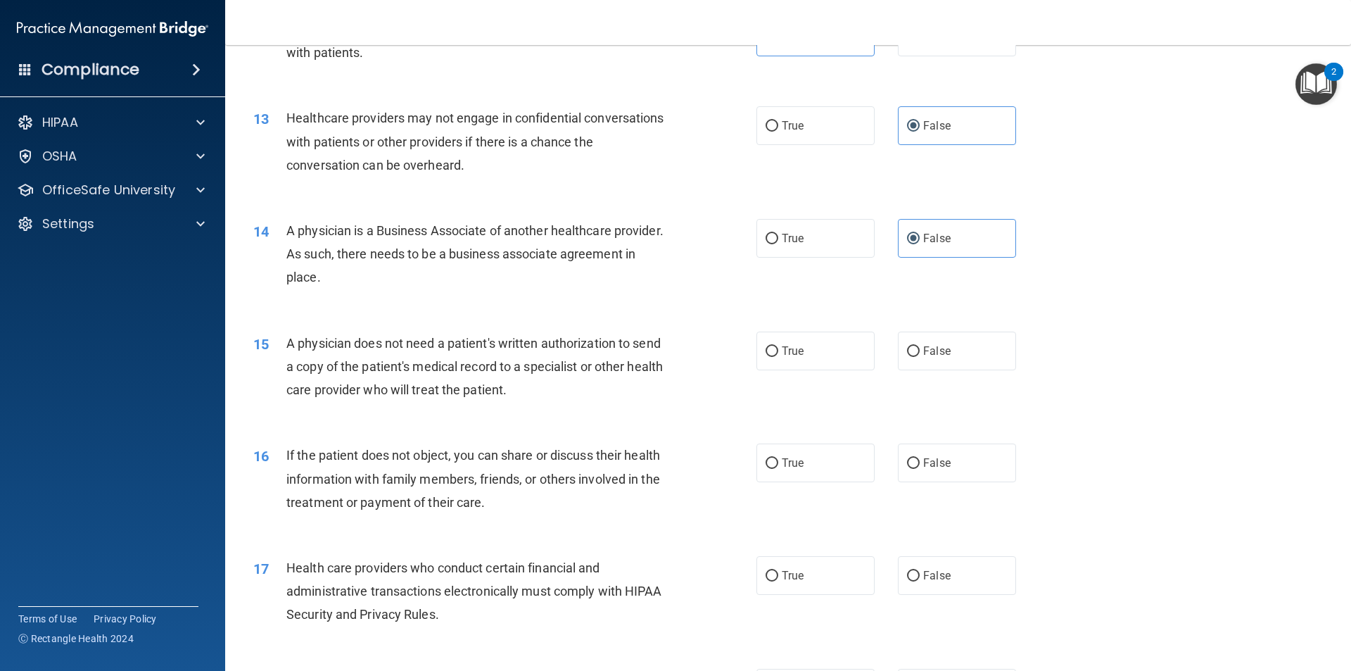
scroll to position [1267, 0]
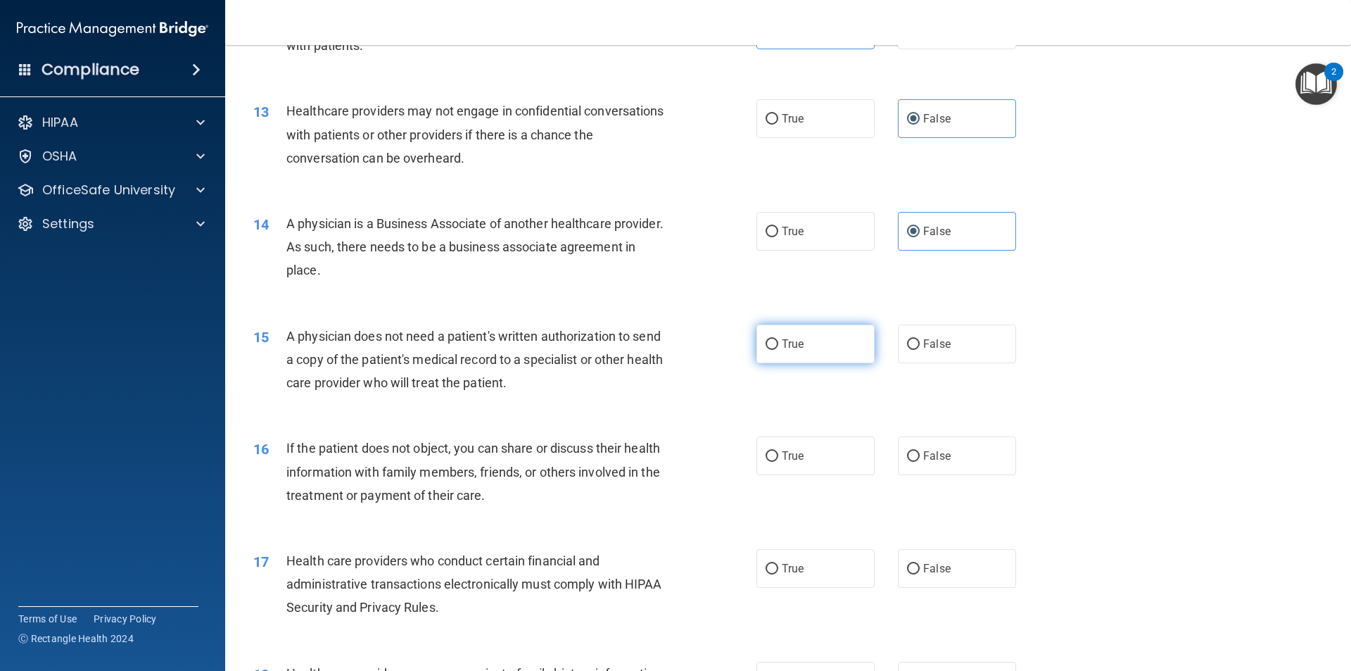
click at [844, 351] on label "True" at bounding box center [815, 343] width 118 height 39
click at [778, 350] on input "True" at bounding box center [772, 344] width 13 height 11
radio input "true"
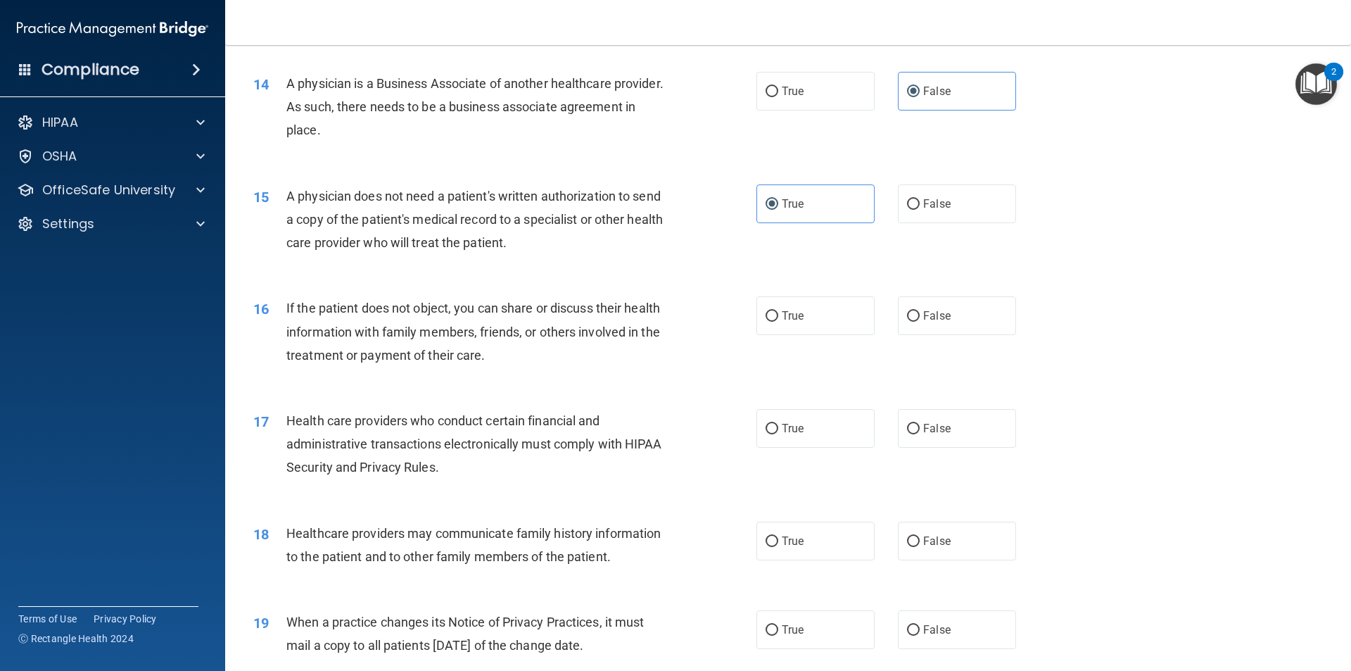
scroll to position [1407, 0]
click at [820, 321] on label "True" at bounding box center [815, 315] width 118 height 39
click at [778, 321] on input "True" at bounding box center [772, 315] width 13 height 11
radio input "true"
click at [820, 428] on label "True" at bounding box center [815, 427] width 118 height 39
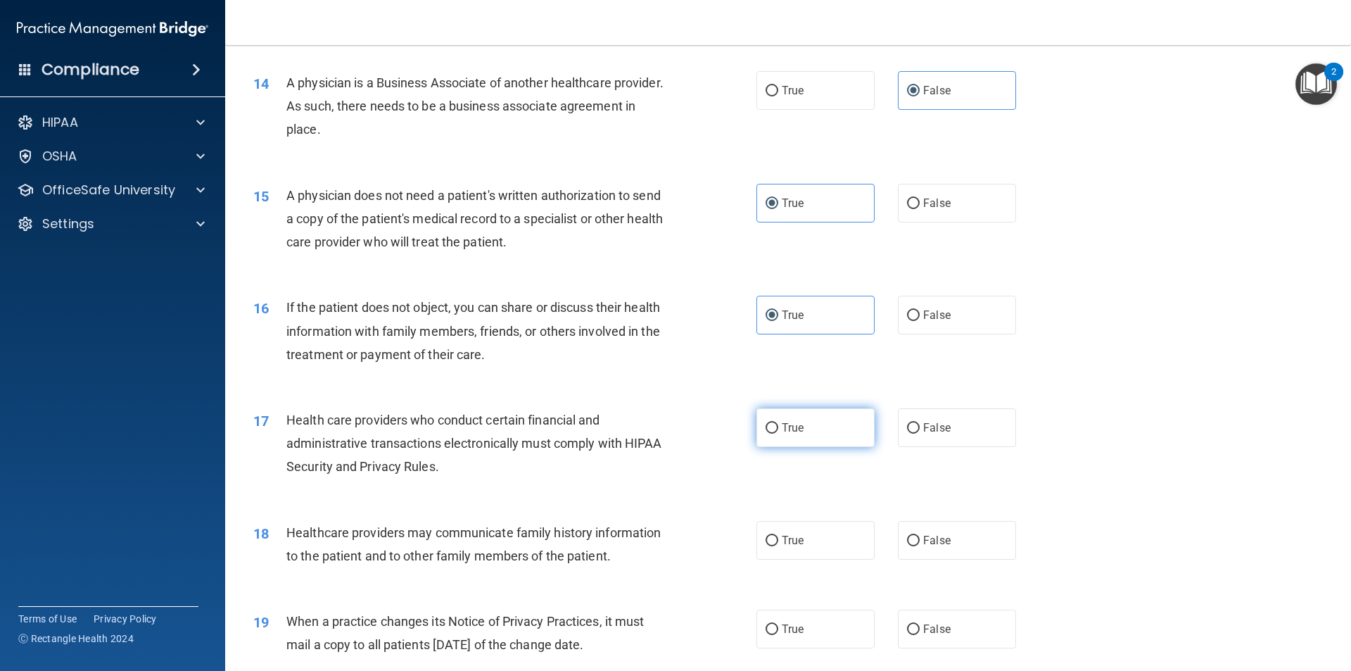
click at [778, 428] on input "True" at bounding box center [772, 428] width 13 height 11
radio input "true"
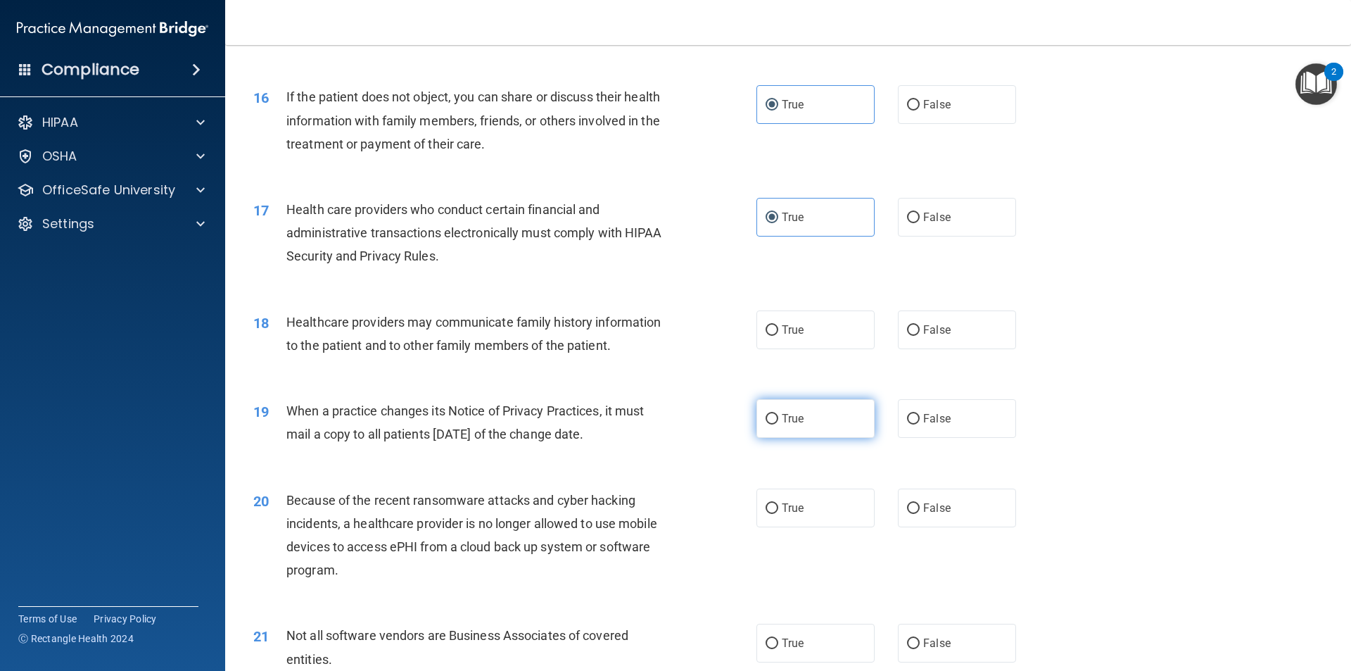
scroll to position [1618, 0]
click at [949, 334] on label "False" at bounding box center [957, 329] width 118 height 39
click at [920, 334] on input "False" at bounding box center [913, 329] width 13 height 11
radio input "true"
click at [936, 430] on label "False" at bounding box center [957, 417] width 118 height 39
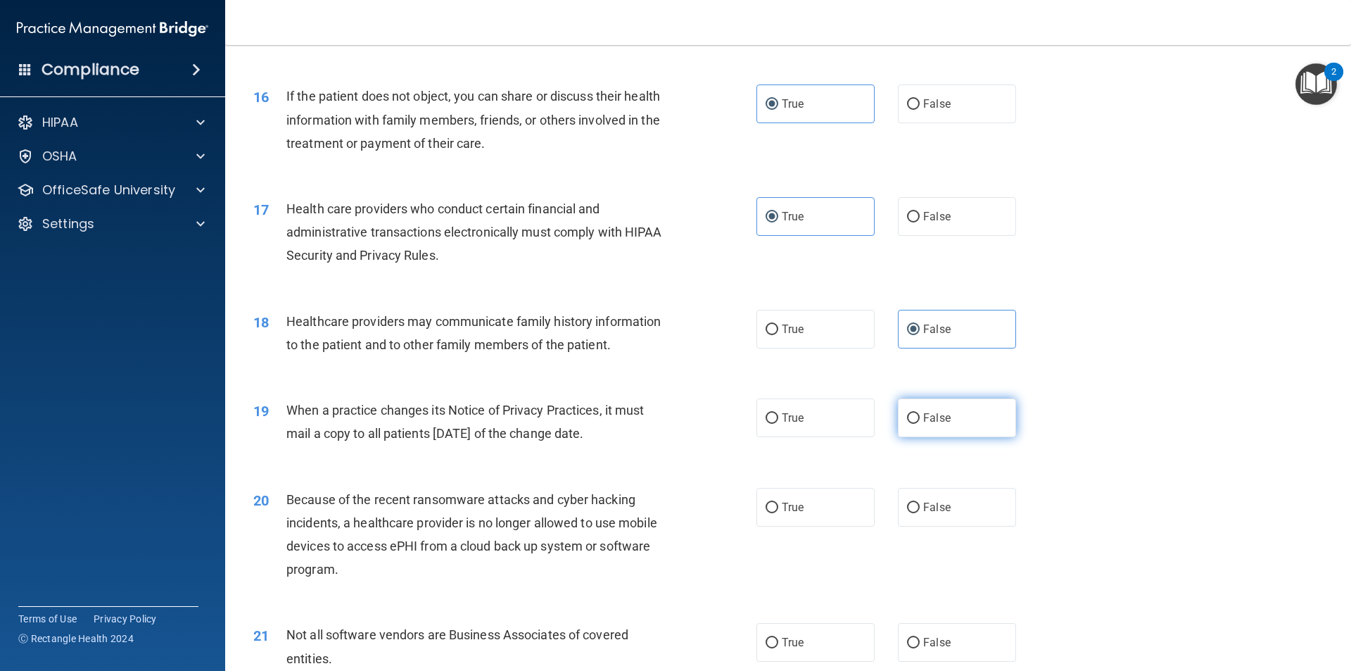
click at [920, 424] on input "False" at bounding box center [913, 418] width 13 height 11
radio input "true"
click at [934, 500] on span "False" at bounding box center [936, 506] width 27 height 13
click at [920, 502] on input "False" at bounding box center [913, 507] width 13 height 11
radio input "true"
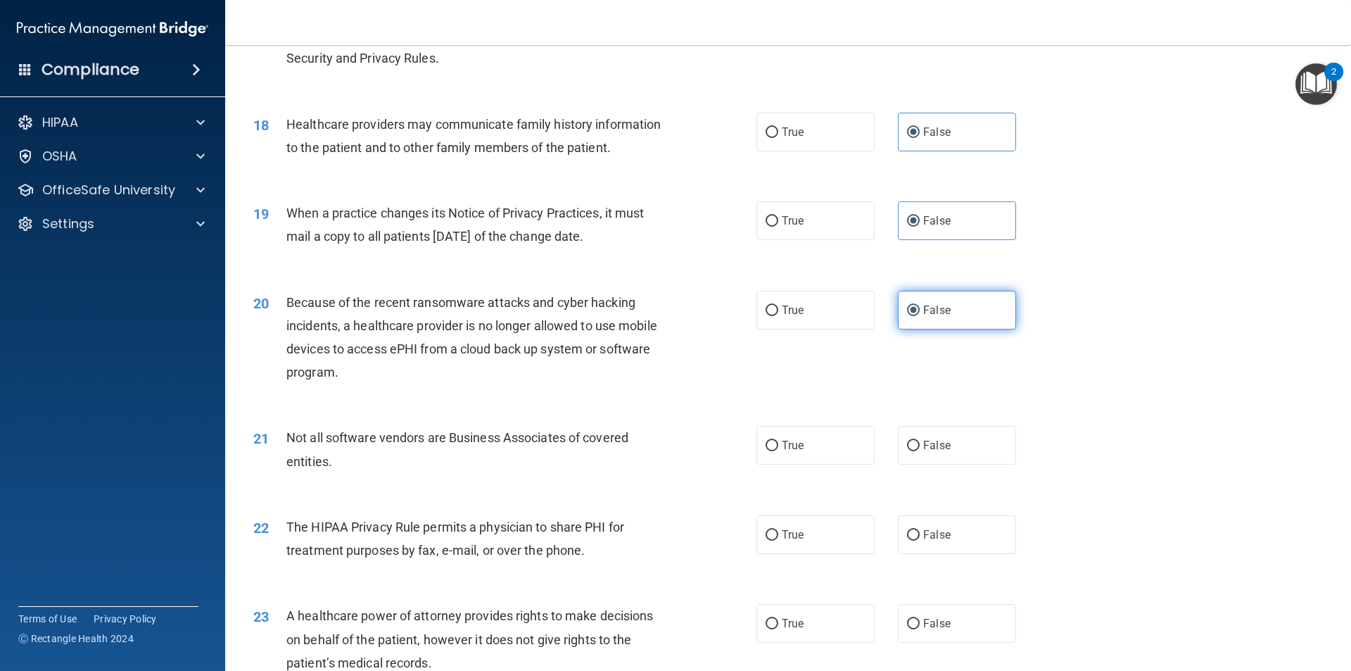
scroll to position [1830, 0]
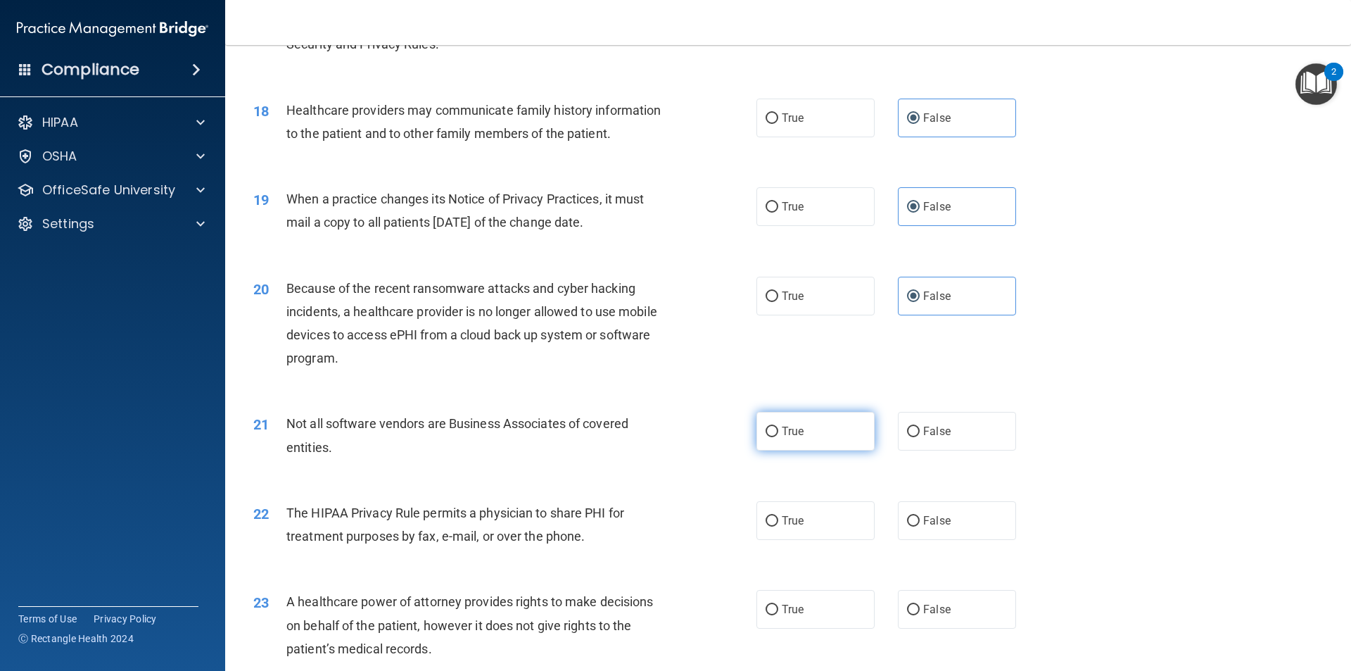
click at [828, 432] on label "True" at bounding box center [815, 431] width 118 height 39
click at [778, 432] on input "True" at bounding box center [772, 431] width 13 height 11
radio input "true"
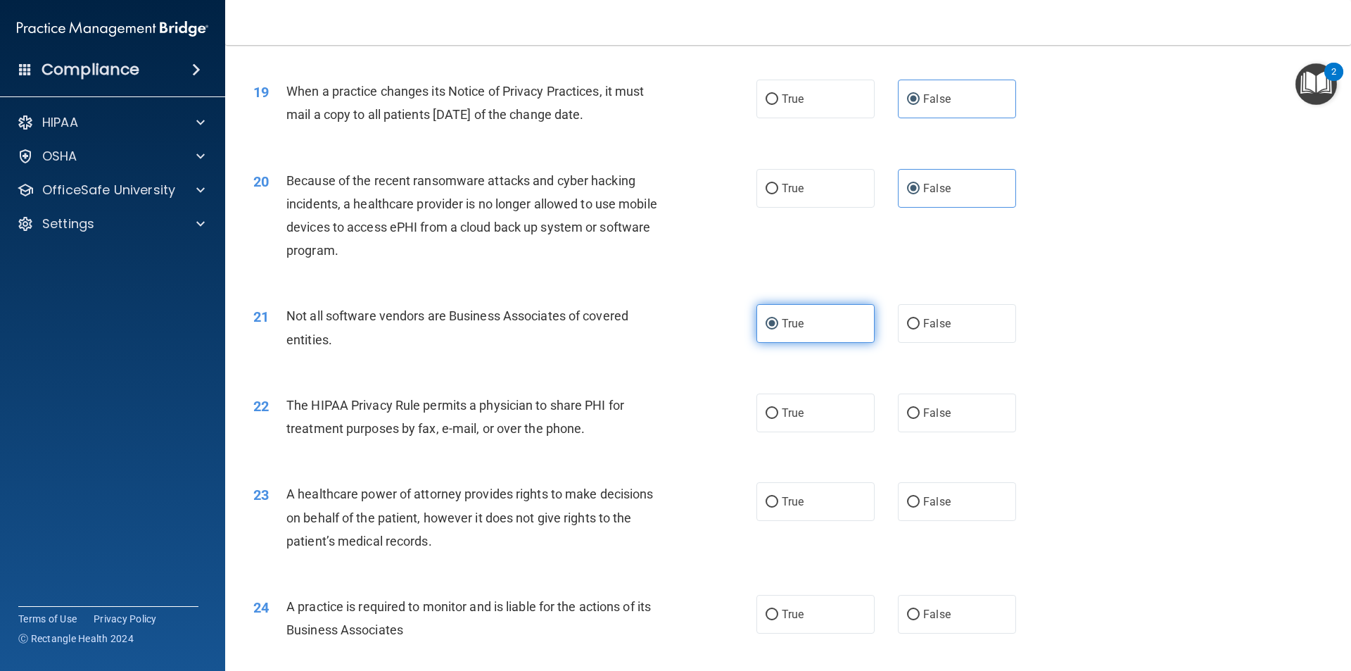
scroll to position [1970, 0]
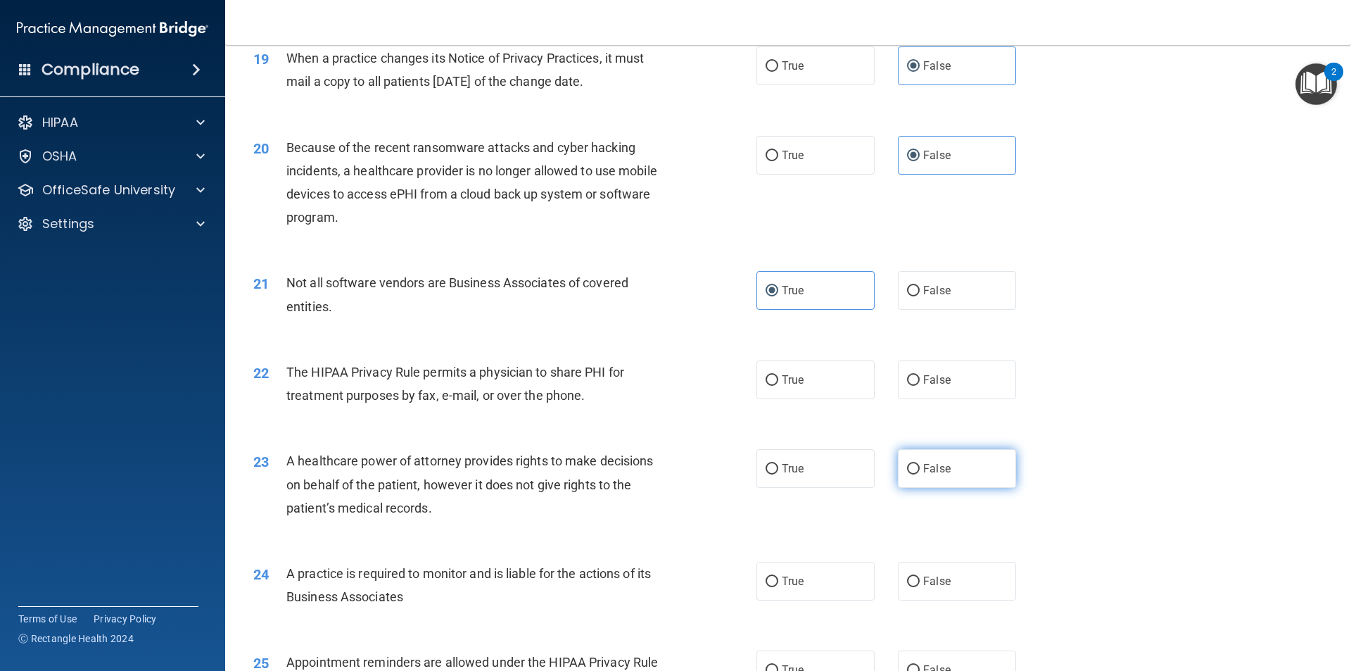
click at [953, 476] on label "False" at bounding box center [957, 468] width 118 height 39
click at [920, 474] on input "False" at bounding box center [913, 469] width 13 height 11
radio input "true"
click at [856, 381] on label "True" at bounding box center [815, 379] width 118 height 39
click at [778, 381] on input "True" at bounding box center [772, 380] width 13 height 11
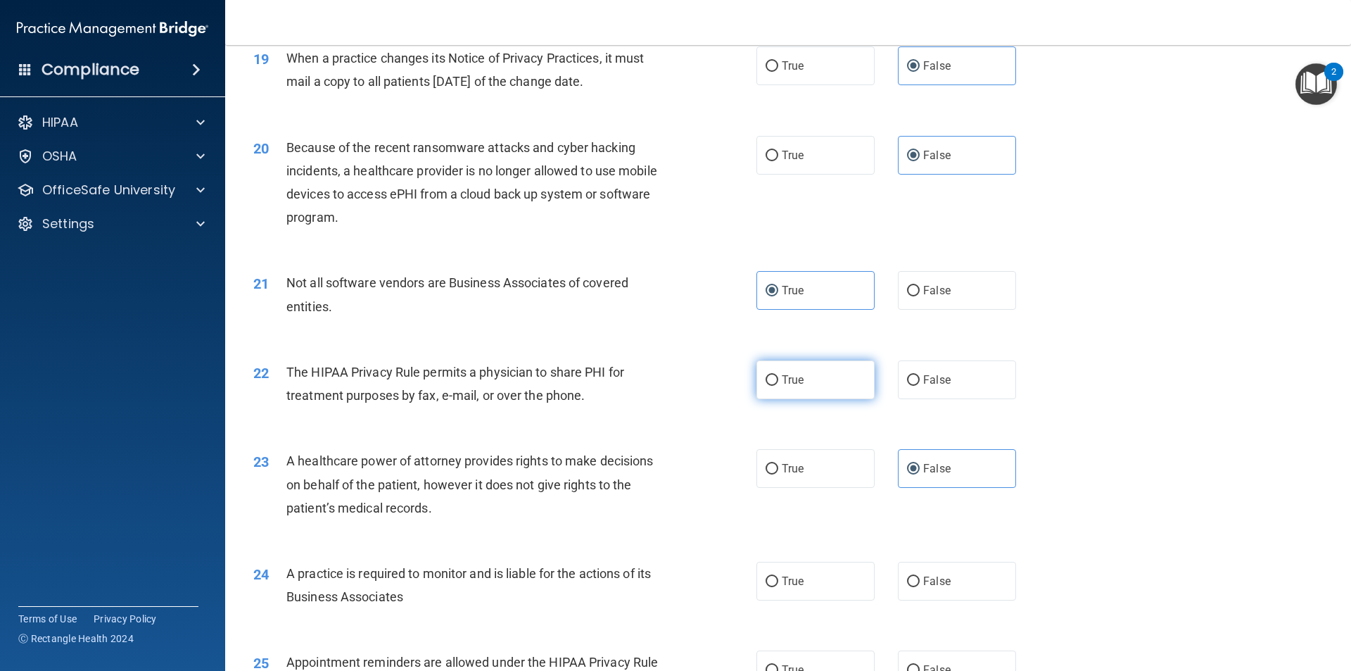
radio input "true"
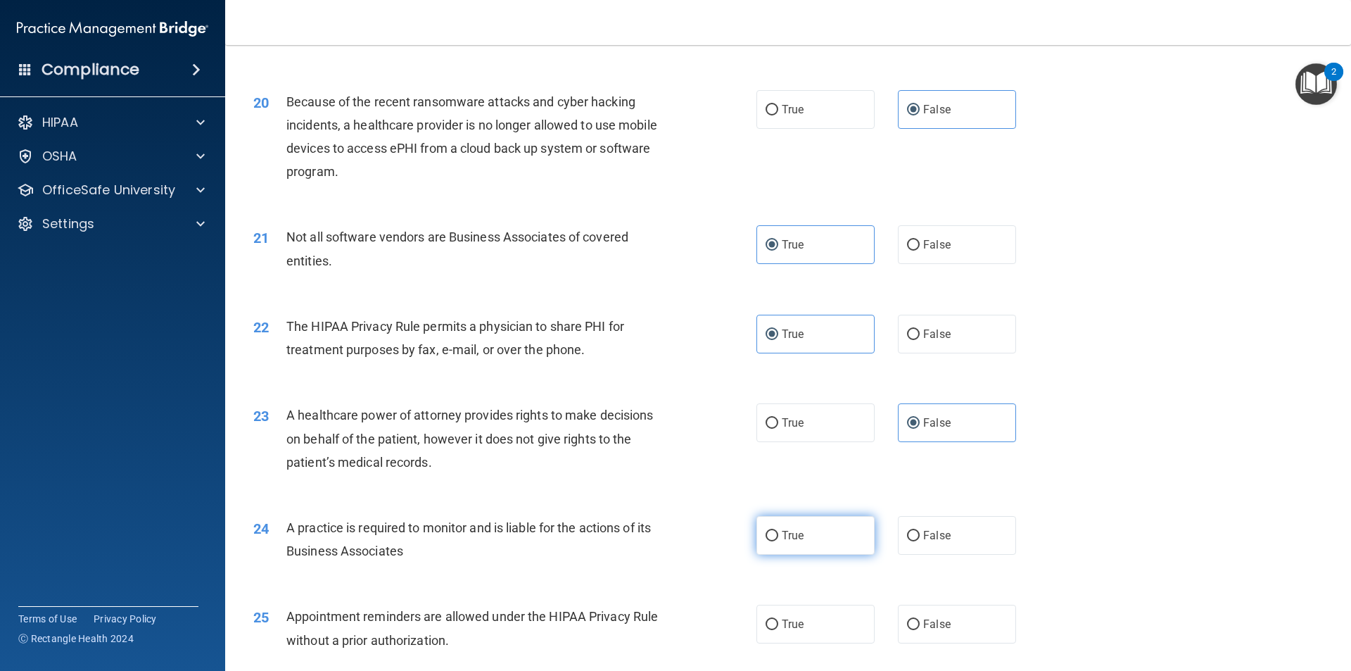
scroll to position [2111, 0]
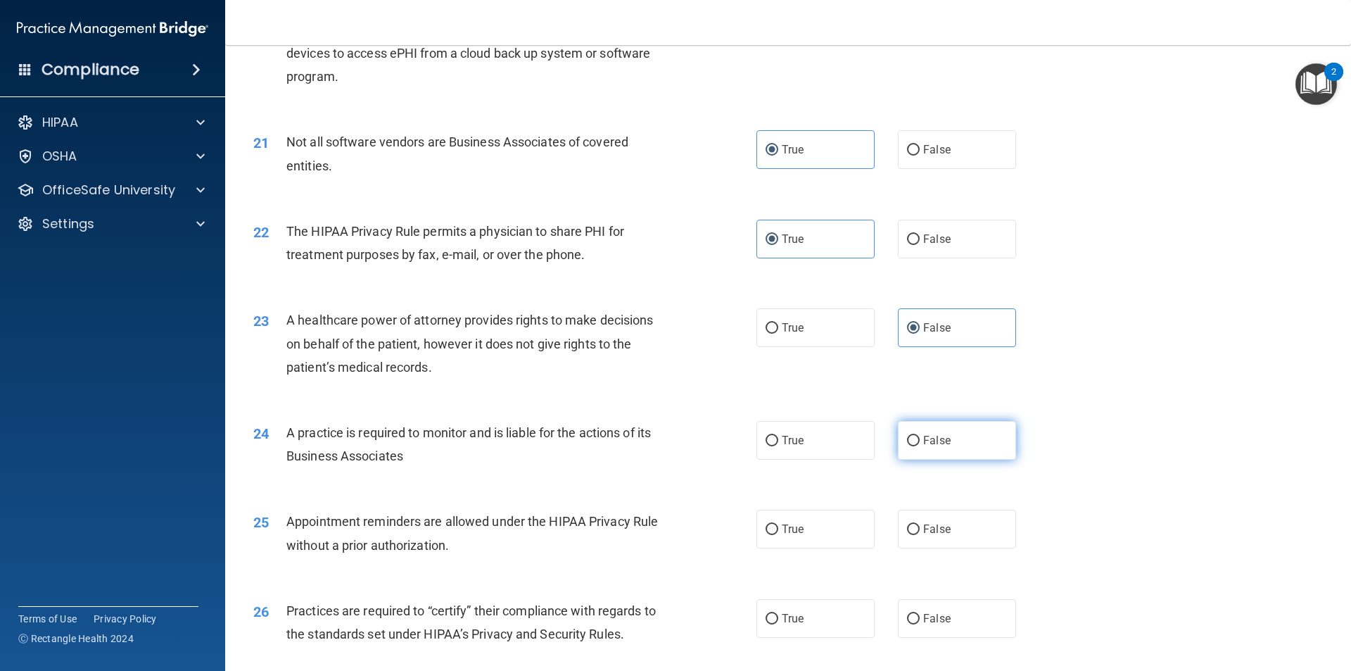
click at [972, 439] on label "False" at bounding box center [957, 440] width 118 height 39
click at [920, 439] on input "False" at bounding box center [913, 441] width 13 height 11
radio input "true"
click at [835, 524] on label "True" at bounding box center [815, 528] width 118 height 39
click at [778, 524] on input "True" at bounding box center [772, 529] width 13 height 11
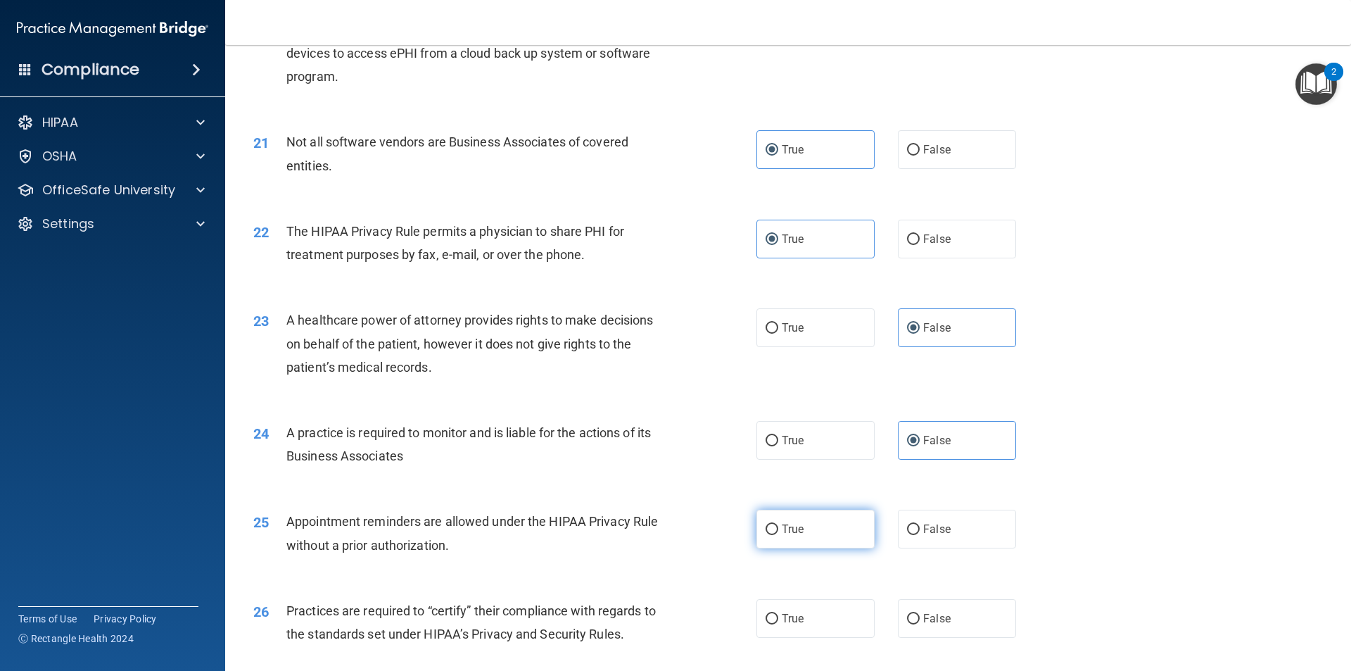
radio input "true"
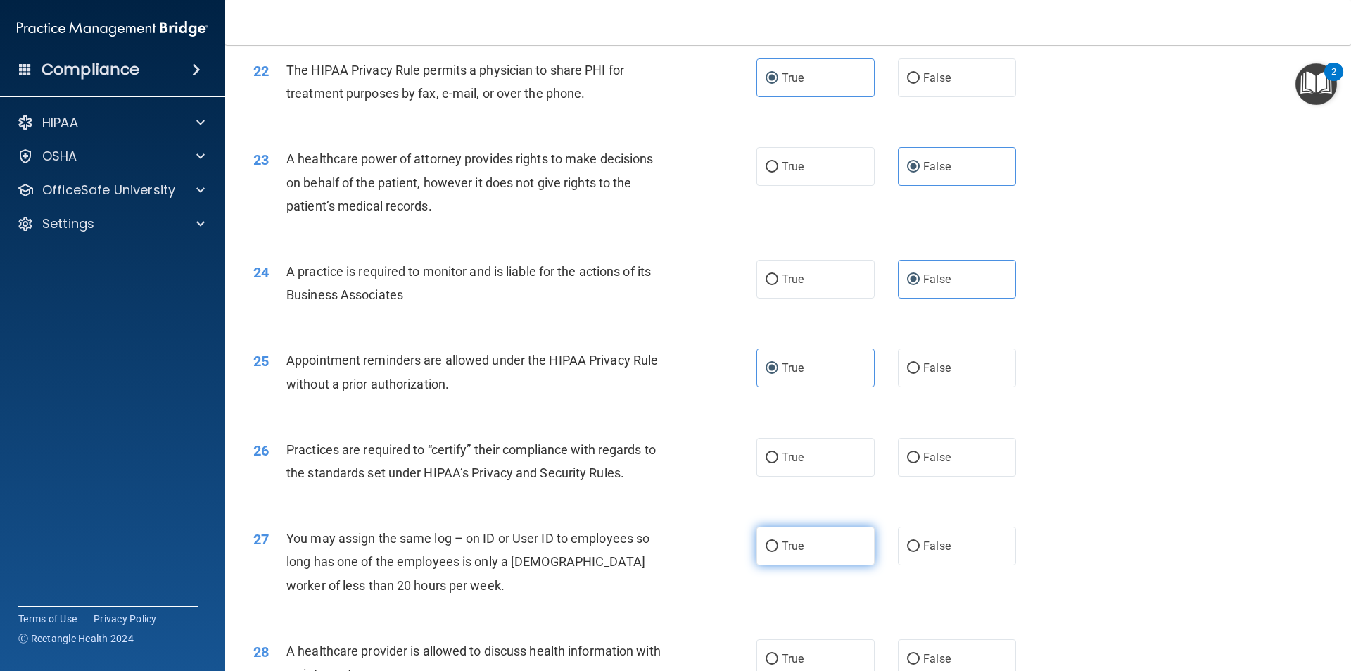
scroll to position [2322, 0]
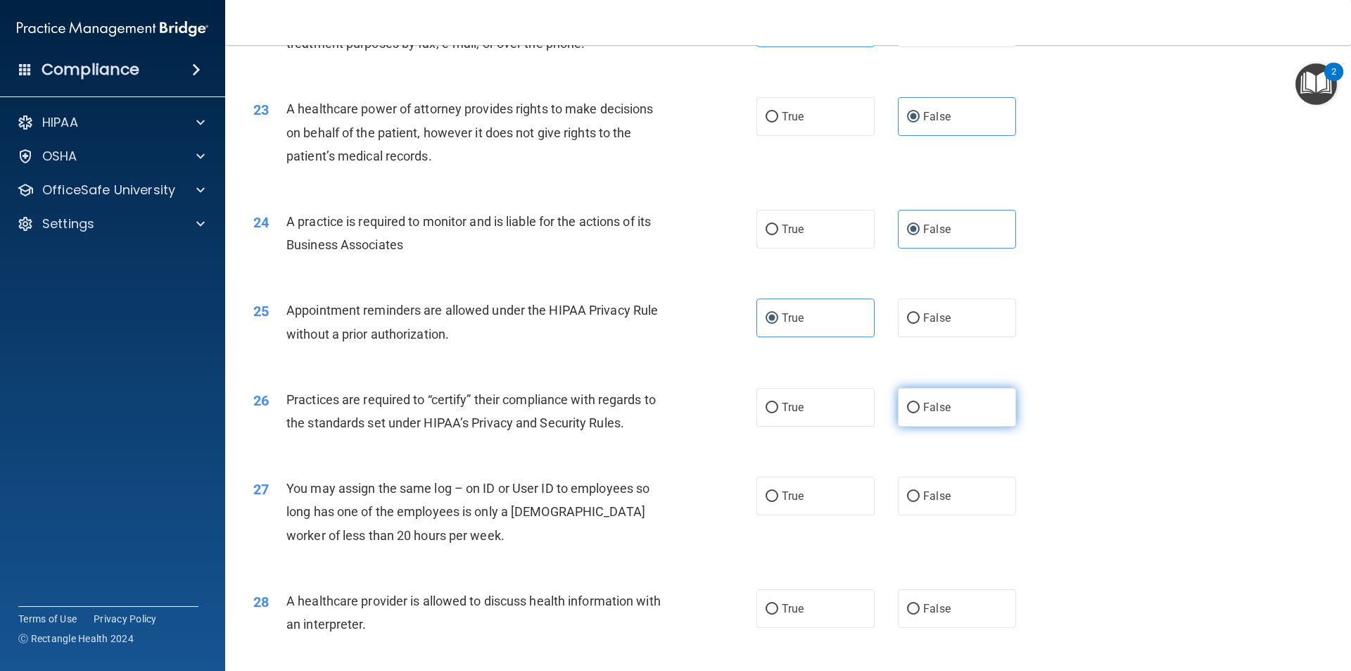
click at [944, 421] on label "False" at bounding box center [957, 407] width 118 height 39
click at [920, 413] on input "False" at bounding box center [913, 408] width 13 height 11
radio input "true"
click at [928, 503] on label "False" at bounding box center [957, 495] width 118 height 39
click at [920, 502] on input "False" at bounding box center [913, 496] width 13 height 11
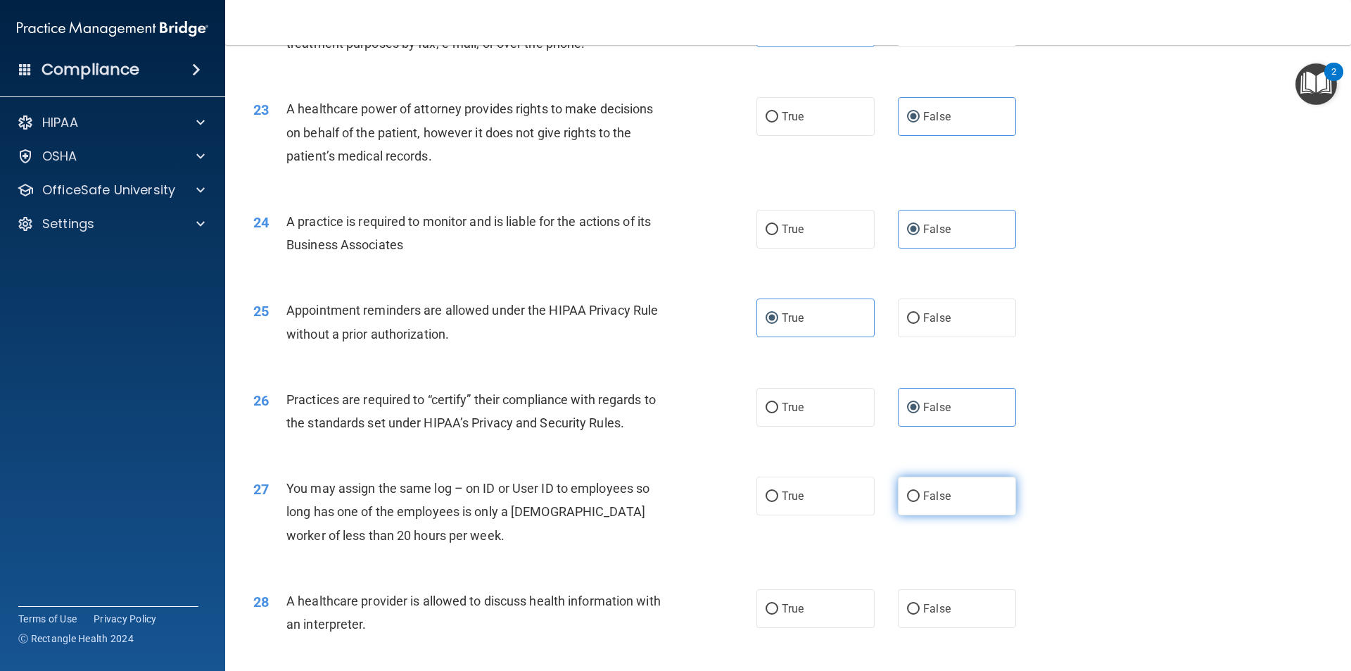
radio input "true"
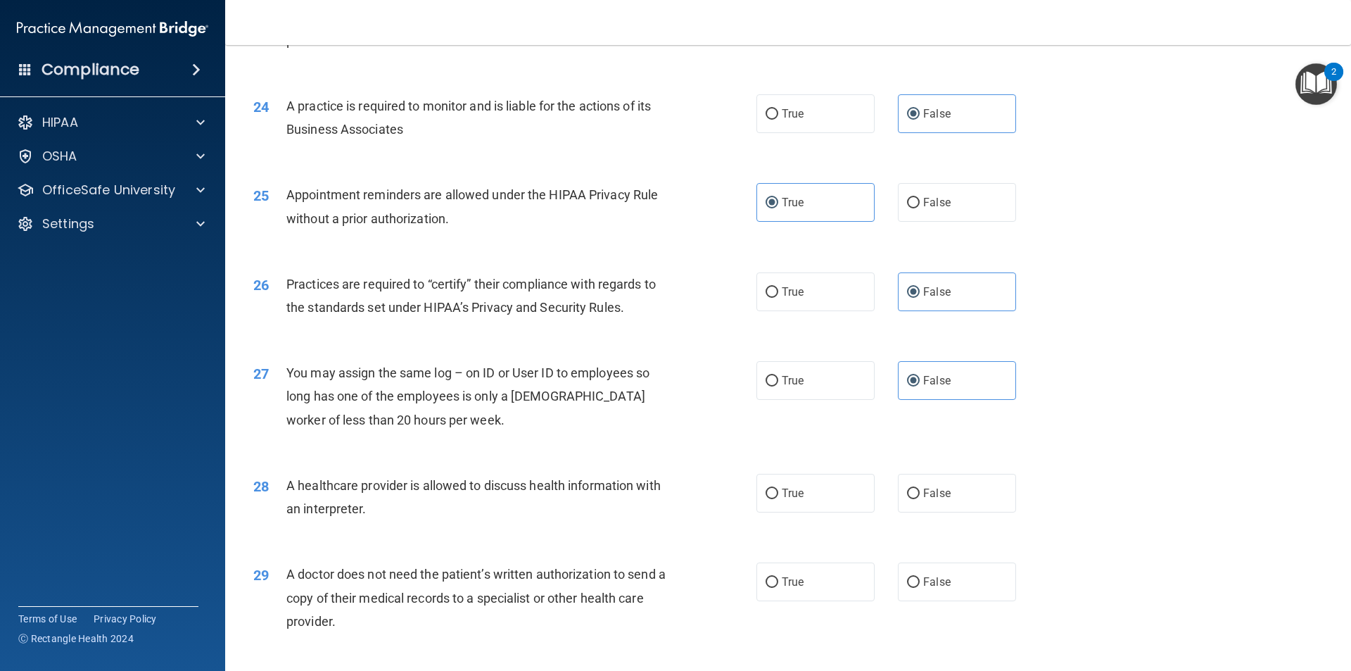
scroll to position [2463, 0]
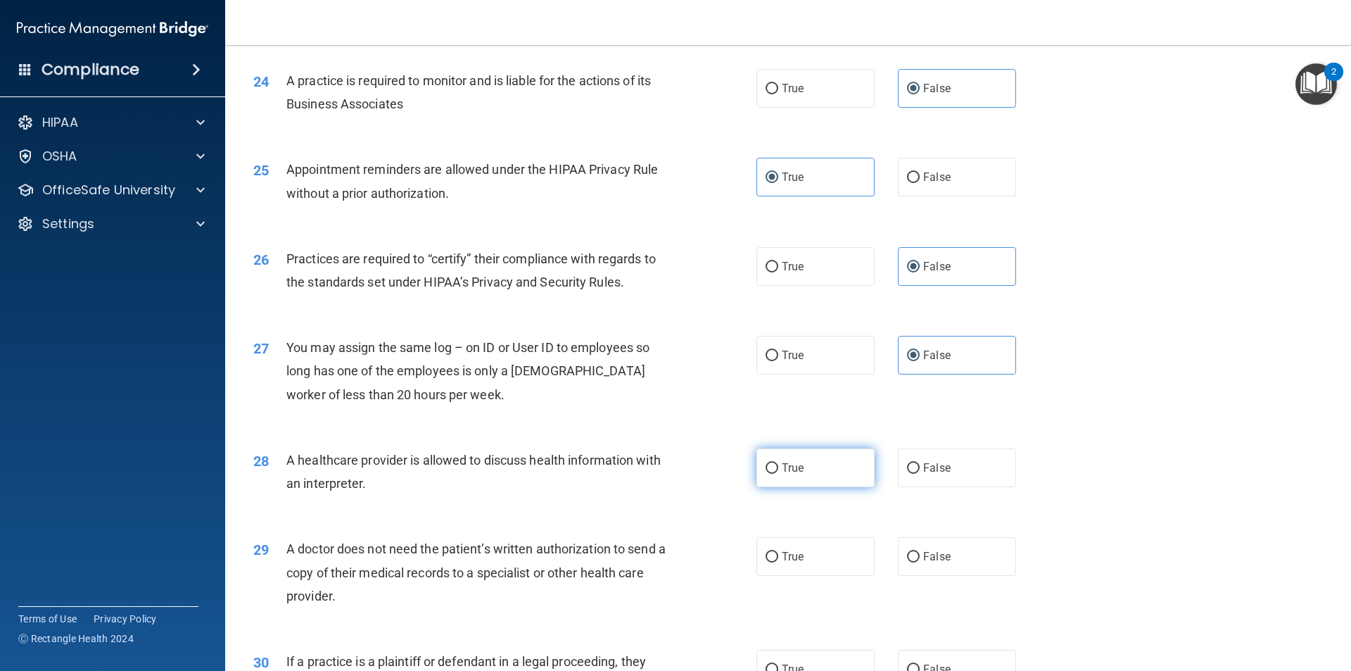
click at [793, 475] on label "True" at bounding box center [815, 467] width 118 height 39
click at [778, 474] on input "True" at bounding box center [772, 468] width 13 height 11
radio input "true"
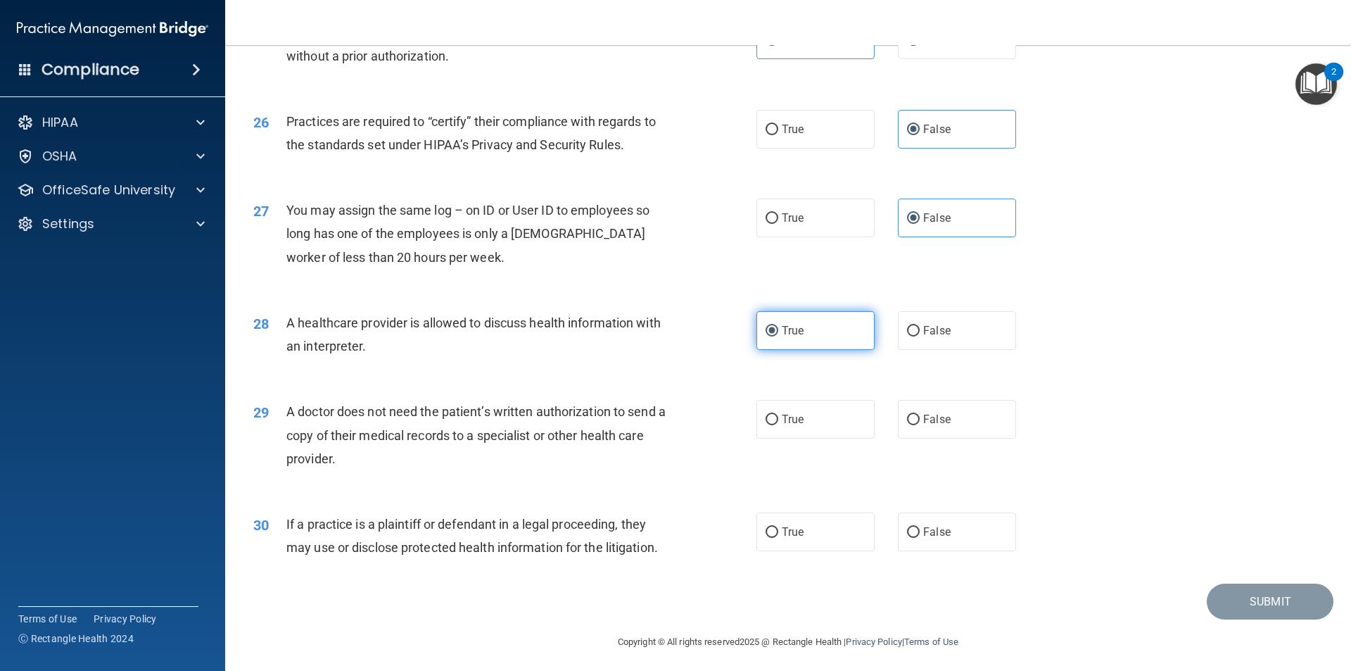
scroll to position [2604, 0]
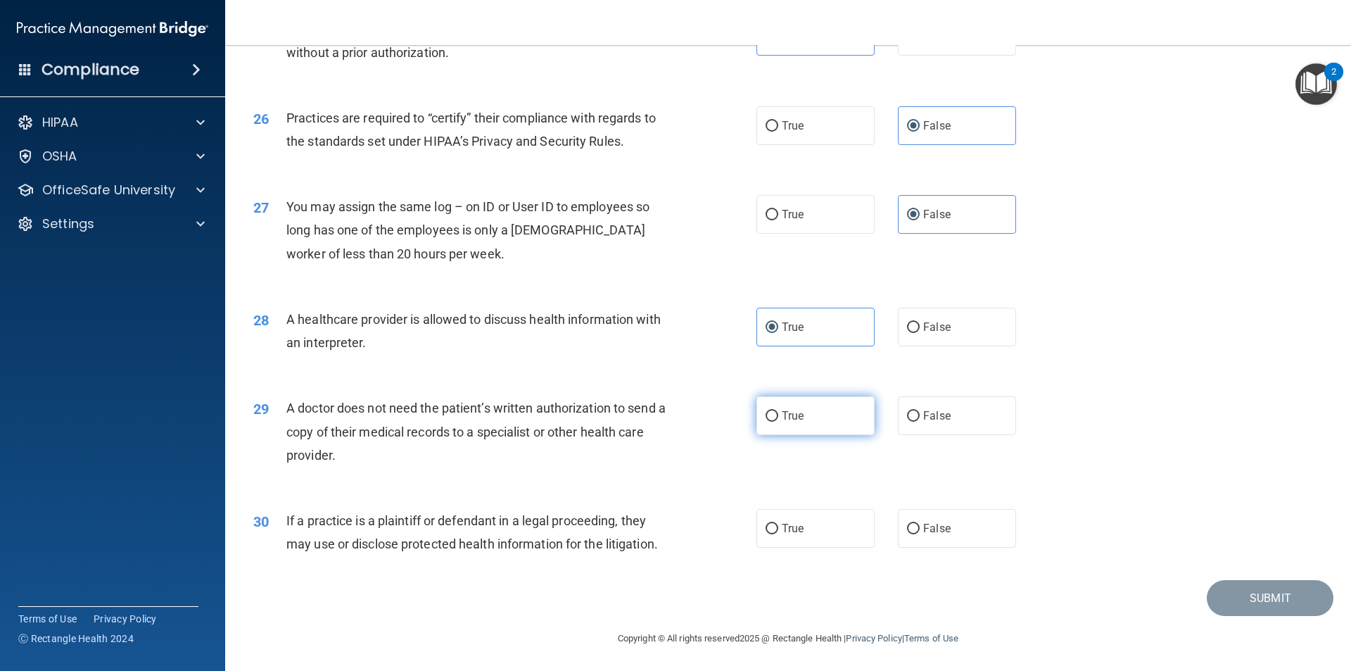
click at [846, 418] on label "True" at bounding box center [815, 415] width 118 height 39
click at [778, 418] on input "True" at bounding box center [772, 416] width 13 height 11
radio input "true"
click at [837, 521] on label "True" at bounding box center [815, 528] width 118 height 39
click at [778, 524] on input "True" at bounding box center [772, 529] width 13 height 11
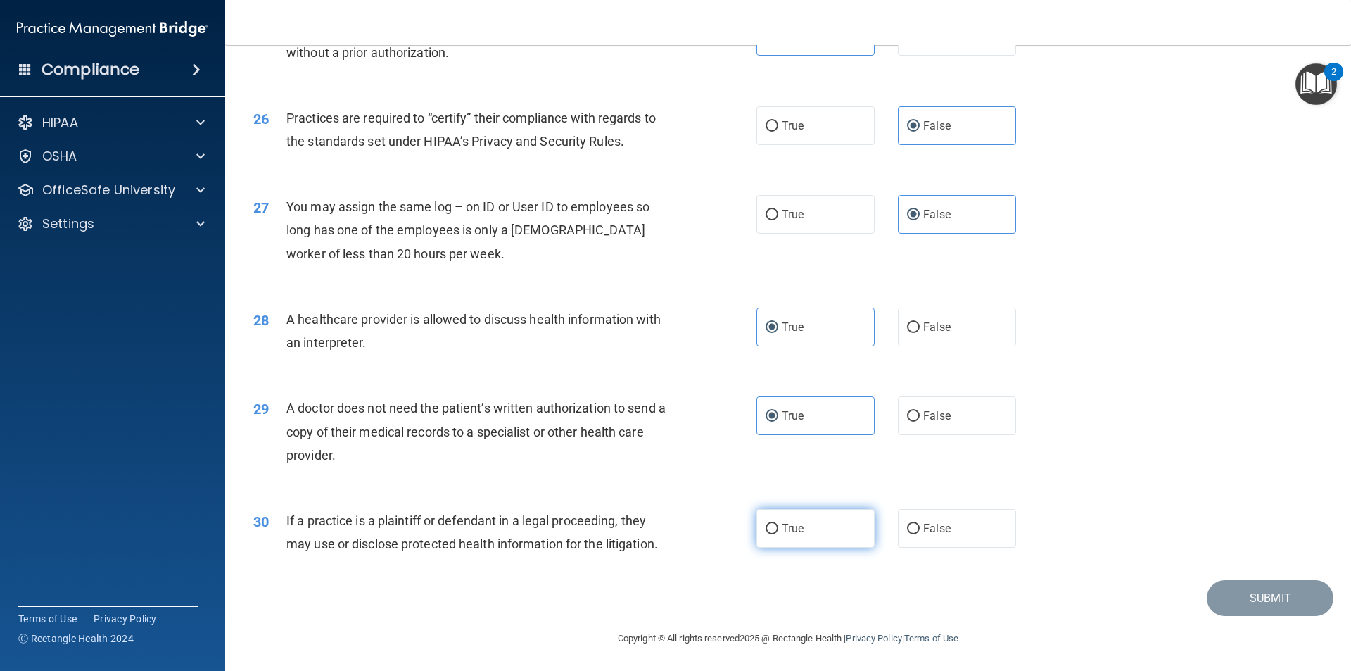
radio input "true"
click at [1224, 597] on button "Submit" at bounding box center [1270, 598] width 127 height 36
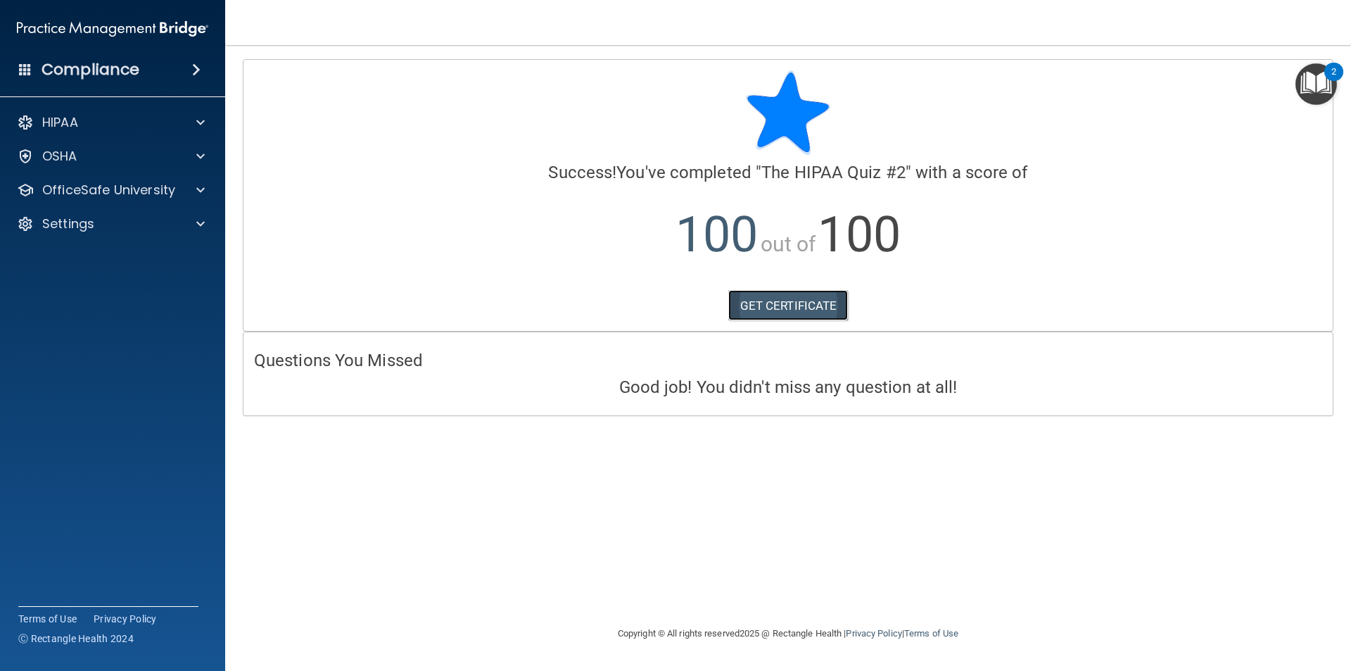
click at [785, 308] on link "GET CERTIFICATE" at bounding box center [788, 305] width 120 height 31
click at [167, 186] on p "OfficeSafe University" at bounding box center [108, 190] width 133 height 17
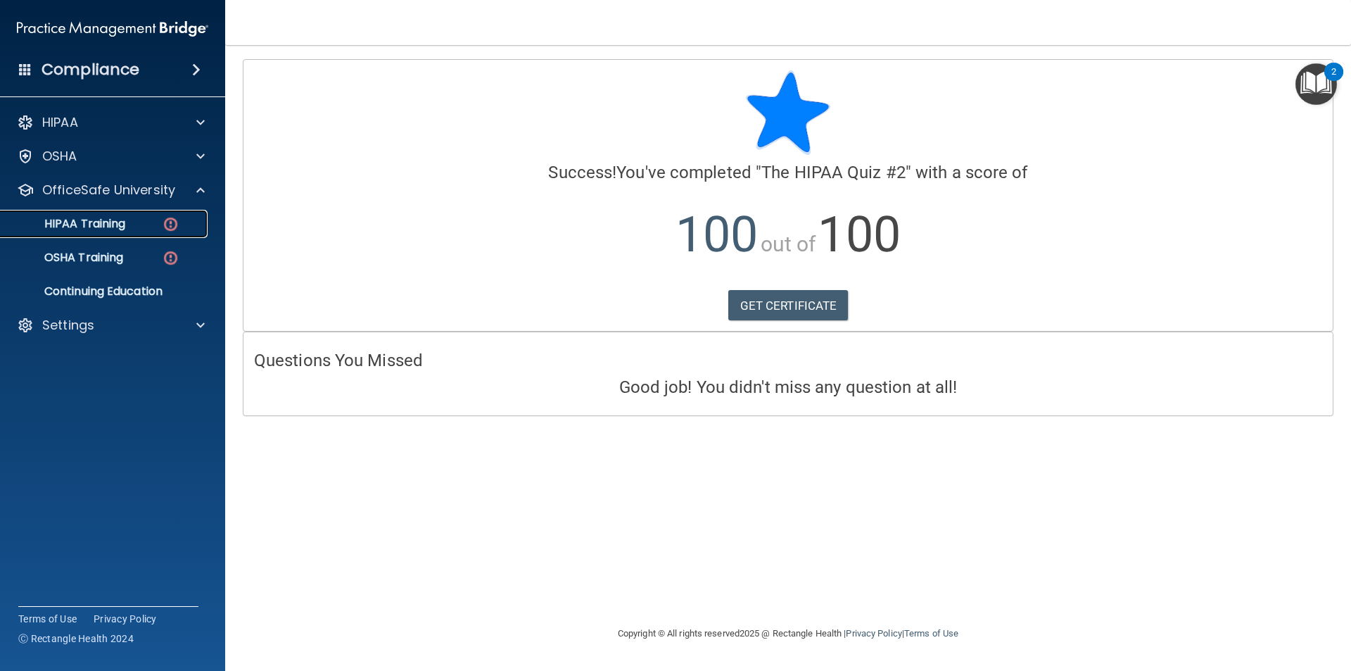
click at [87, 218] on p "HIPAA Training" at bounding box center [67, 224] width 116 height 14
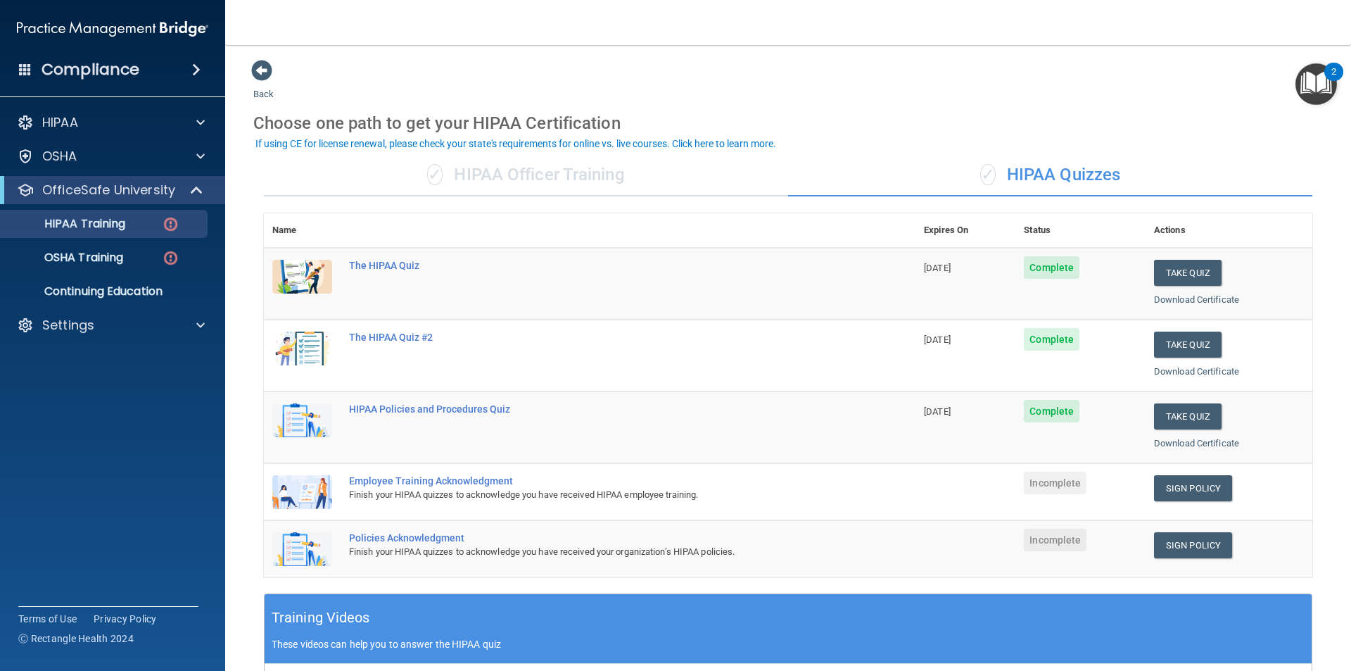
click at [541, 487] on div "Finish your HIPAA quizzes to acknowledge you have received HIPAA employee train…" at bounding box center [597, 494] width 496 height 17
click at [313, 489] on img at bounding box center [302, 492] width 60 height 34
click at [1183, 490] on link "Sign Policy" at bounding box center [1193, 488] width 78 height 26
click at [1178, 490] on link "Sign Policy" at bounding box center [1193, 488] width 78 height 26
click at [1177, 554] on link "Sign Policy" at bounding box center [1193, 545] width 78 height 26
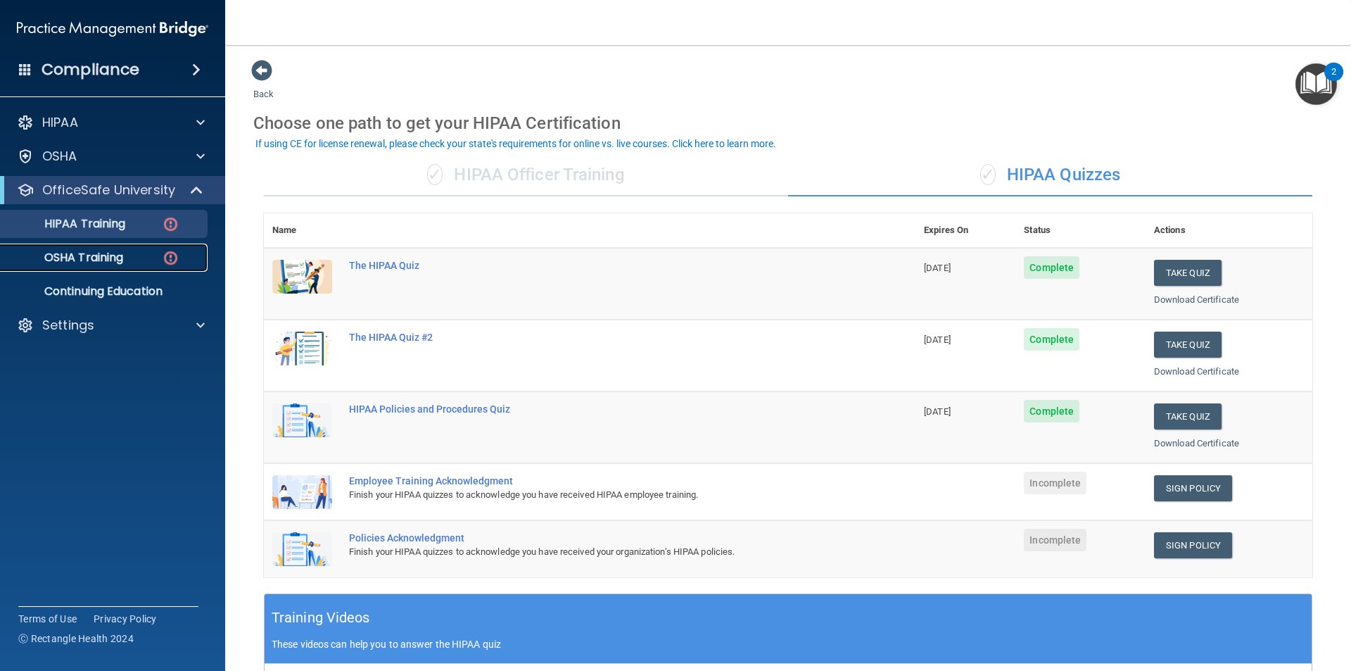
click at [74, 260] on p "OSHA Training" at bounding box center [66, 258] width 114 height 14
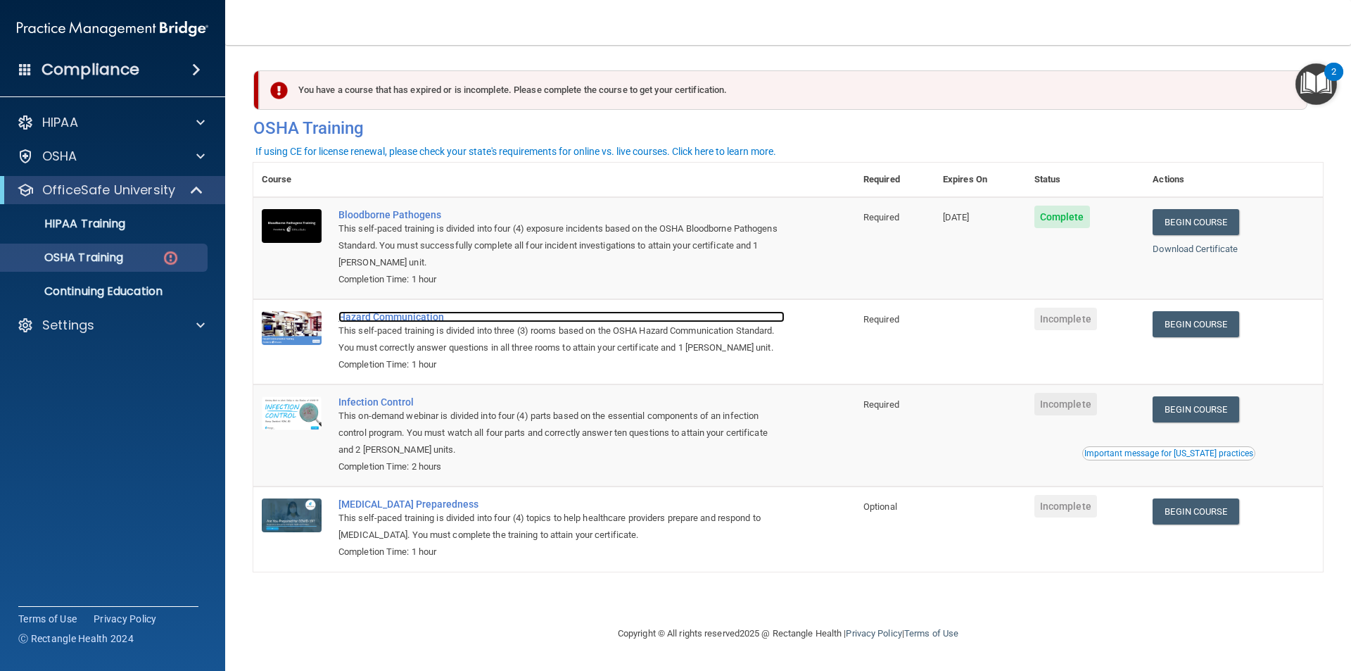
click at [417, 312] on div "Hazard Communication" at bounding box center [561, 316] width 446 height 11
click at [1219, 409] on link "Begin Course" at bounding box center [1196, 409] width 86 height 26
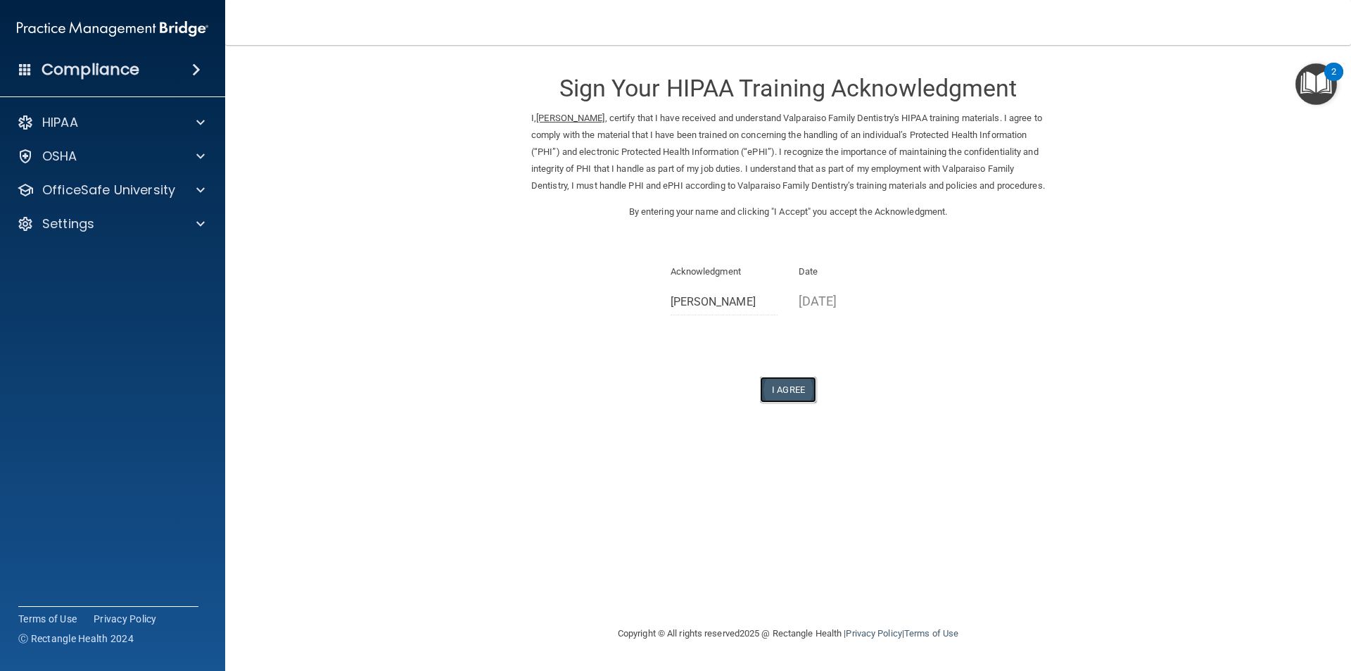
click at [779, 403] on button "I Agree" at bounding box center [788, 389] width 56 height 26
click at [797, 403] on button "I Agree" at bounding box center [788, 389] width 56 height 26
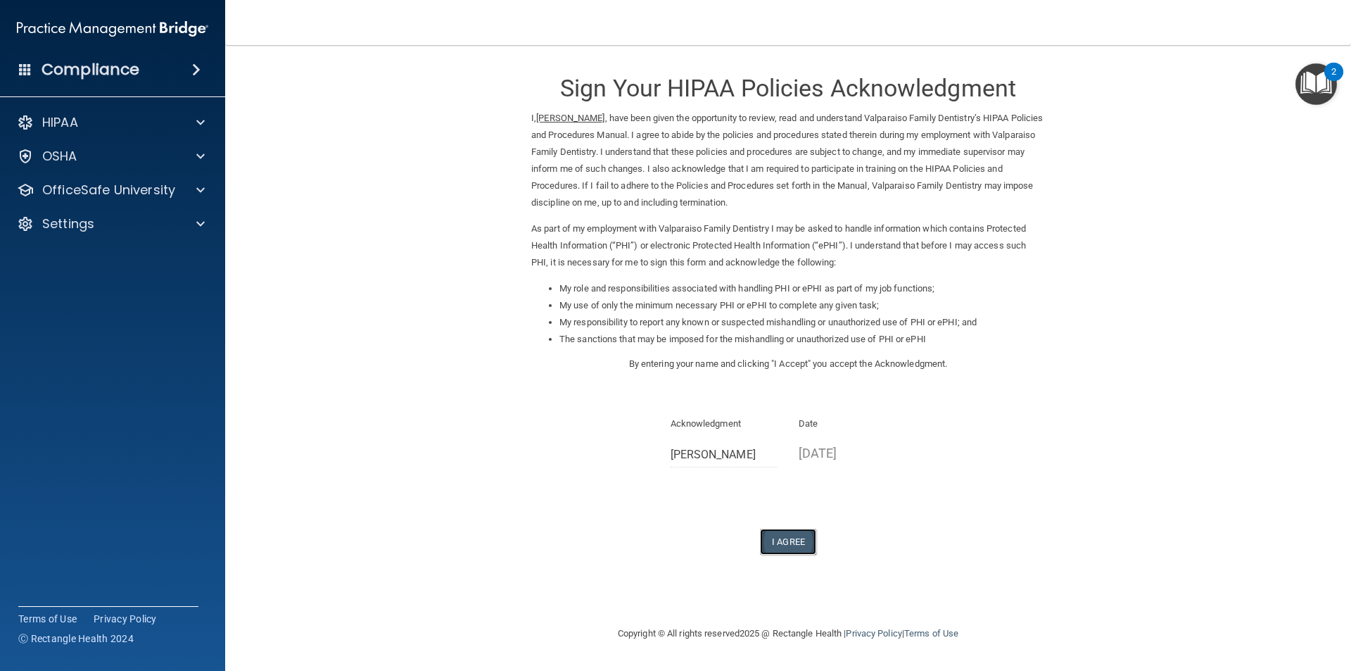
click at [787, 539] on button "I Agree" at bounding box center [788, 541] width 56 height 26
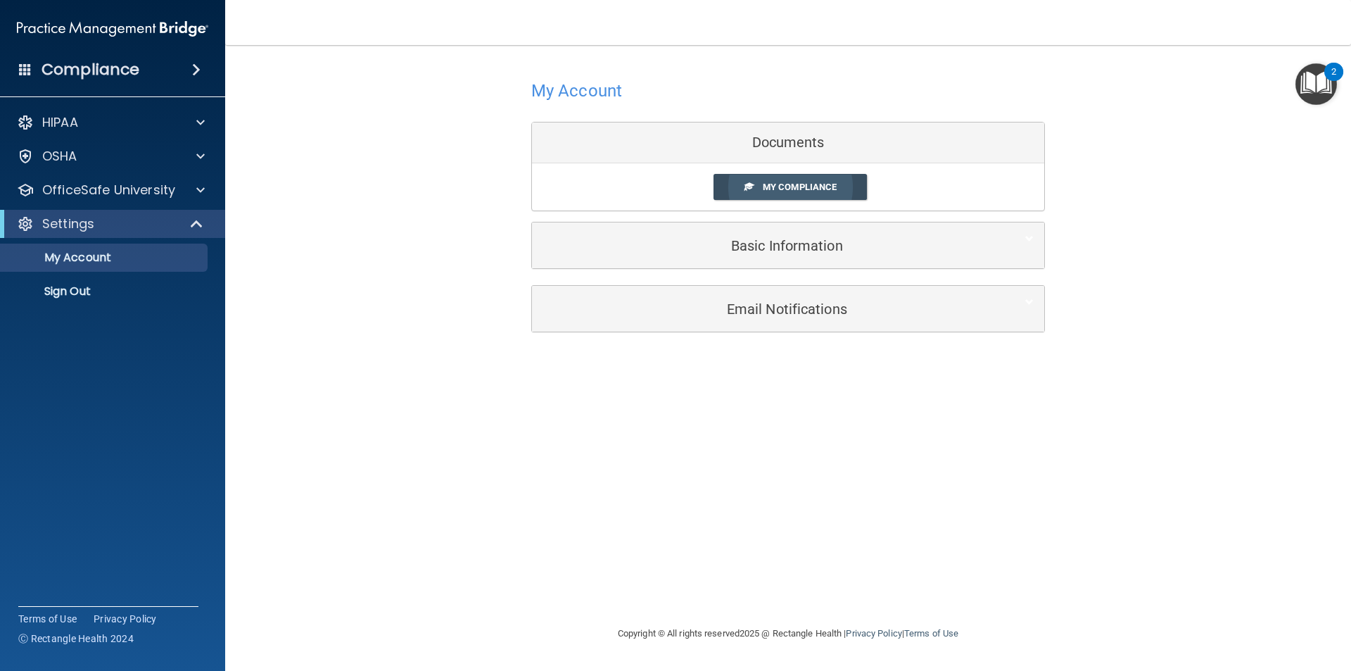
click at [792, 193] on link "My Compliance" at bounding box center [791, 187] width 154 height 26
